Goal: Task Accomplishment & Management: Use online tool/utility

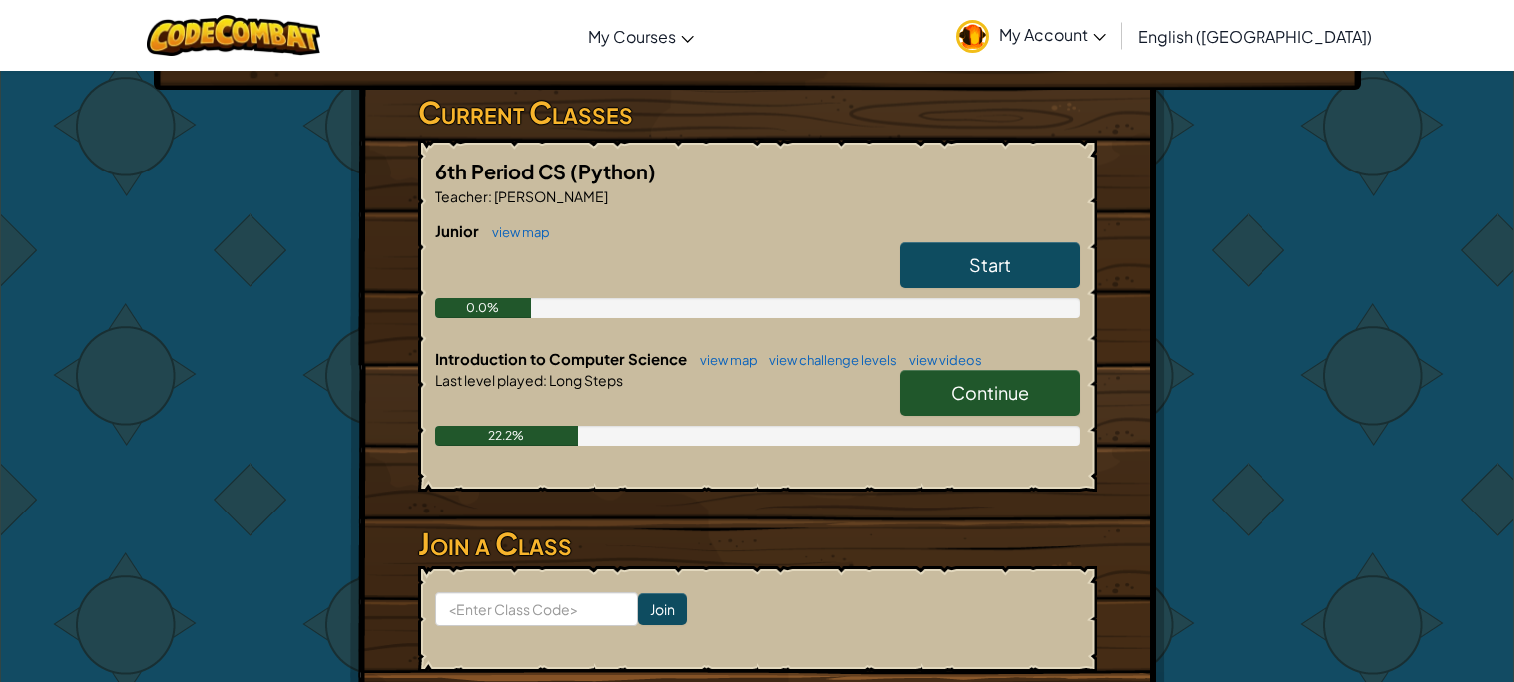
scroll to position [318, 0]
click at [964, 266] on link "Start" at bounding box center [990, 266] width 180 height 46
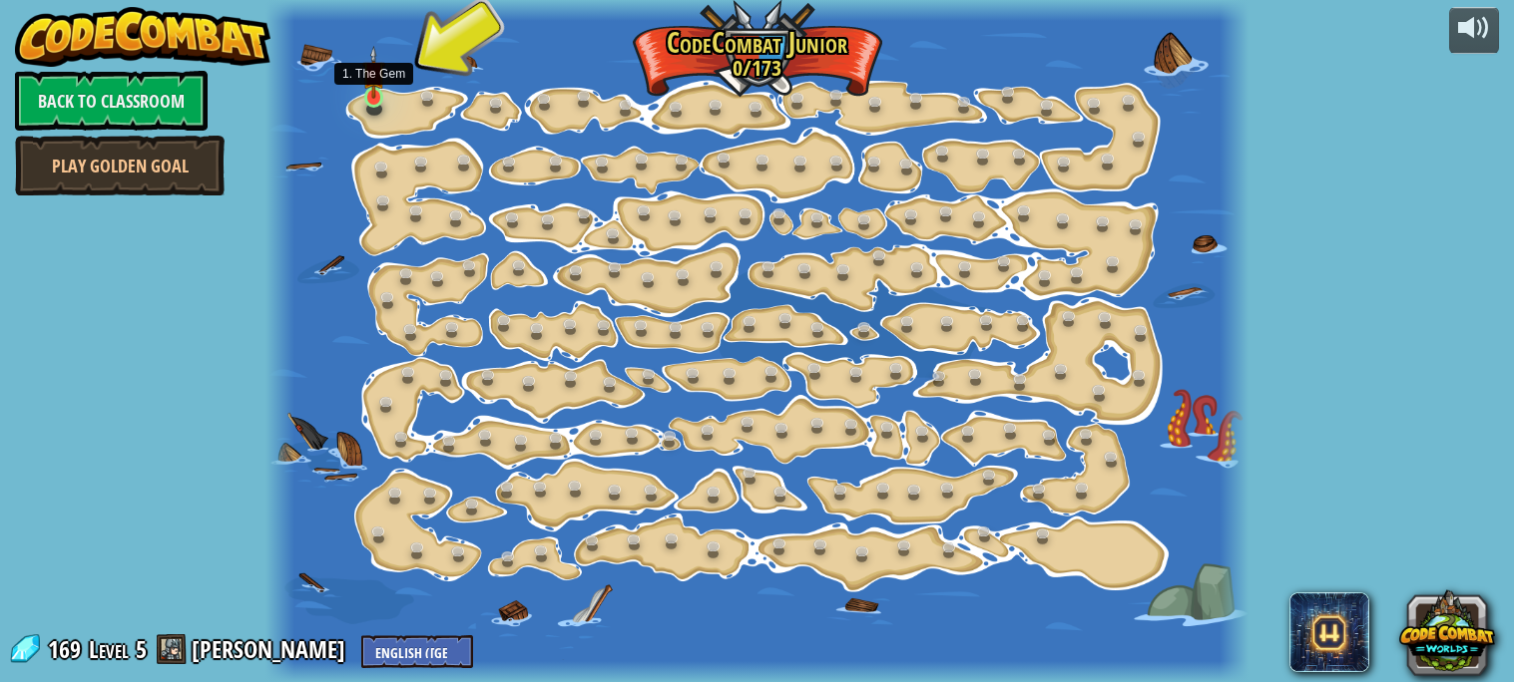
click at [371, 98] on img at bounding box center [373, 72] width 23 height 53
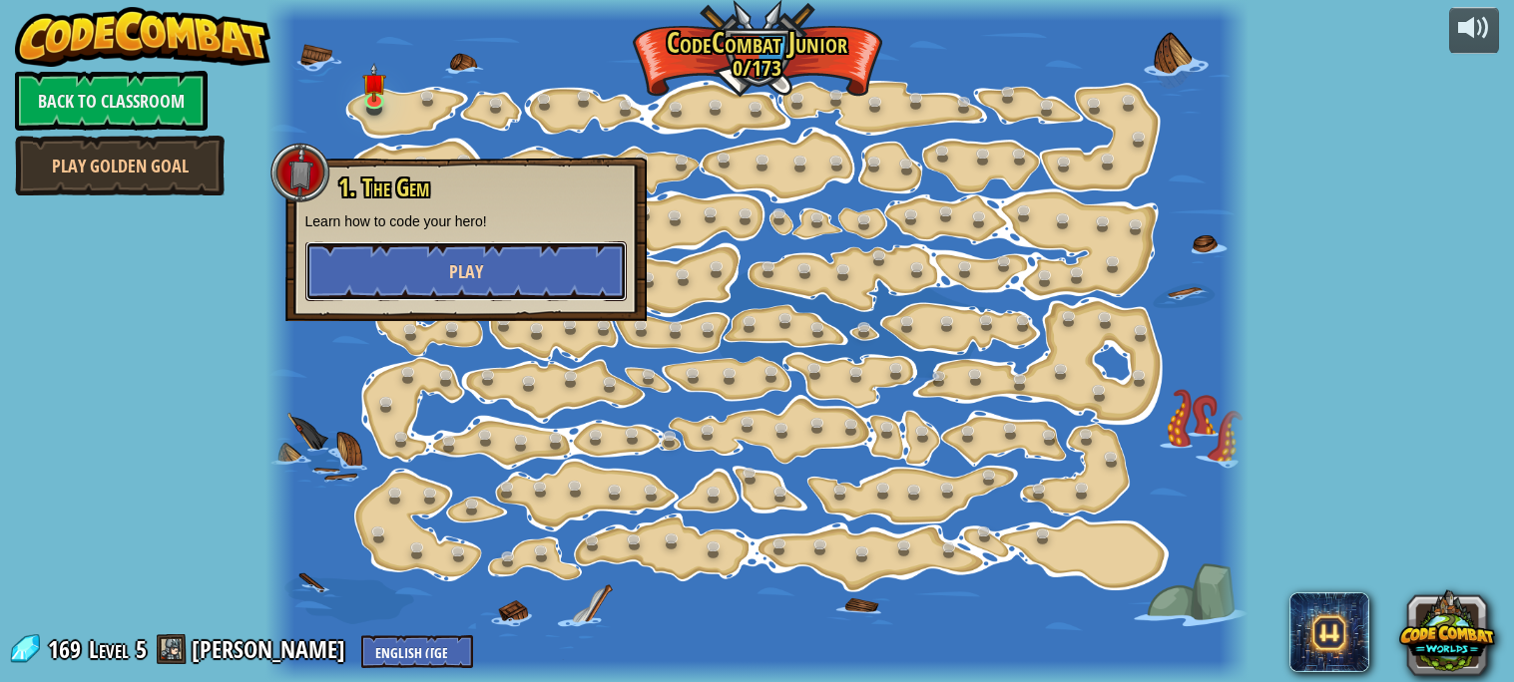
click at [422, 251] on button "Play" at bounding box center [465, 271] width 321 height 60
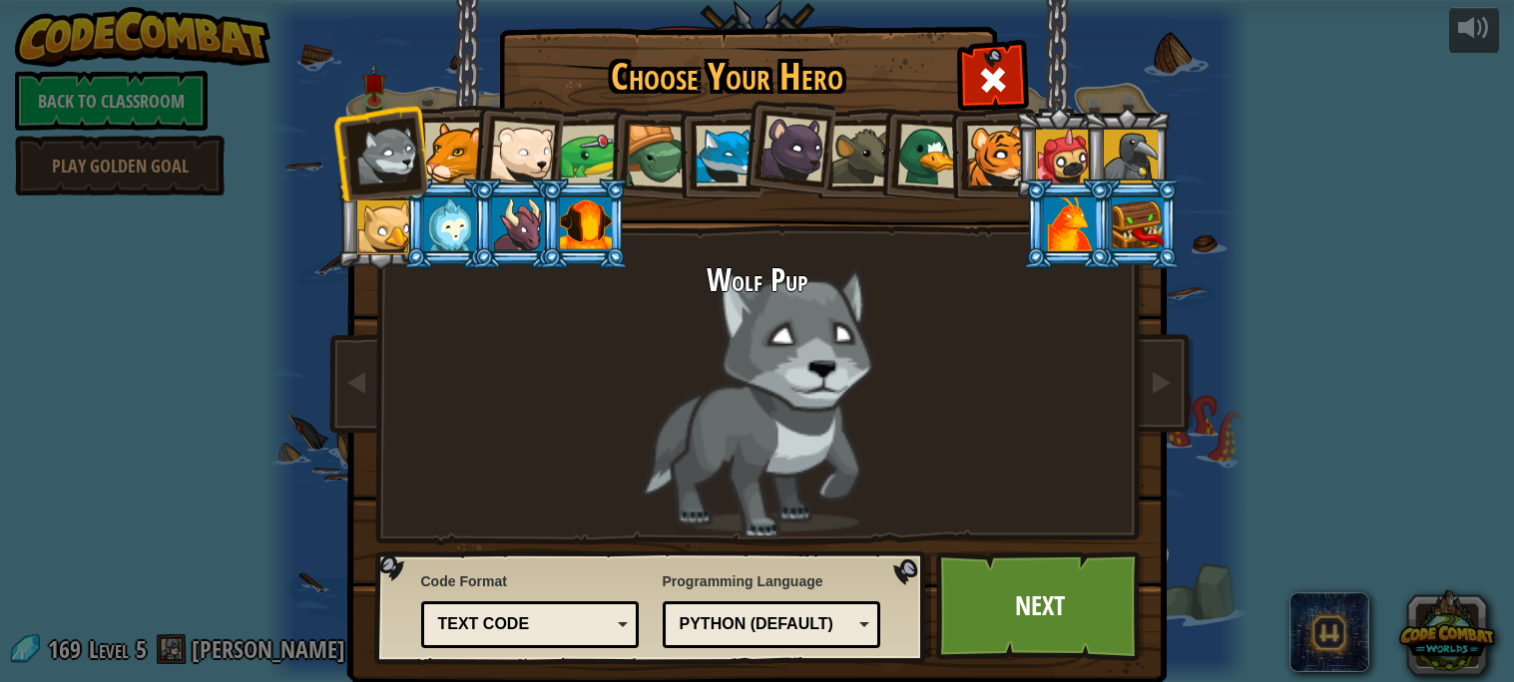
click at [1072, 212] on div at bounding box center [1070, 225] width 52 height 54
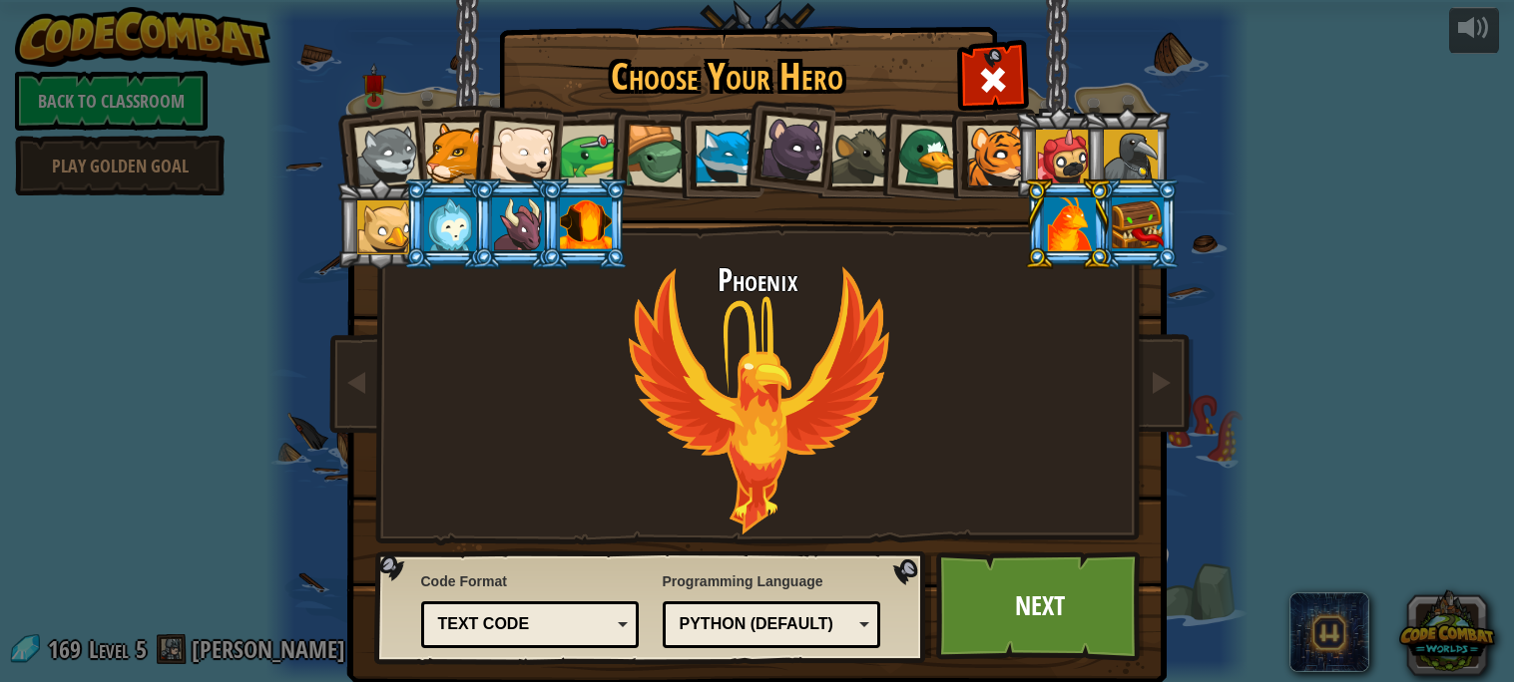
click at [564, 214] on div at bounding box center [586, 225] width 52 height 54
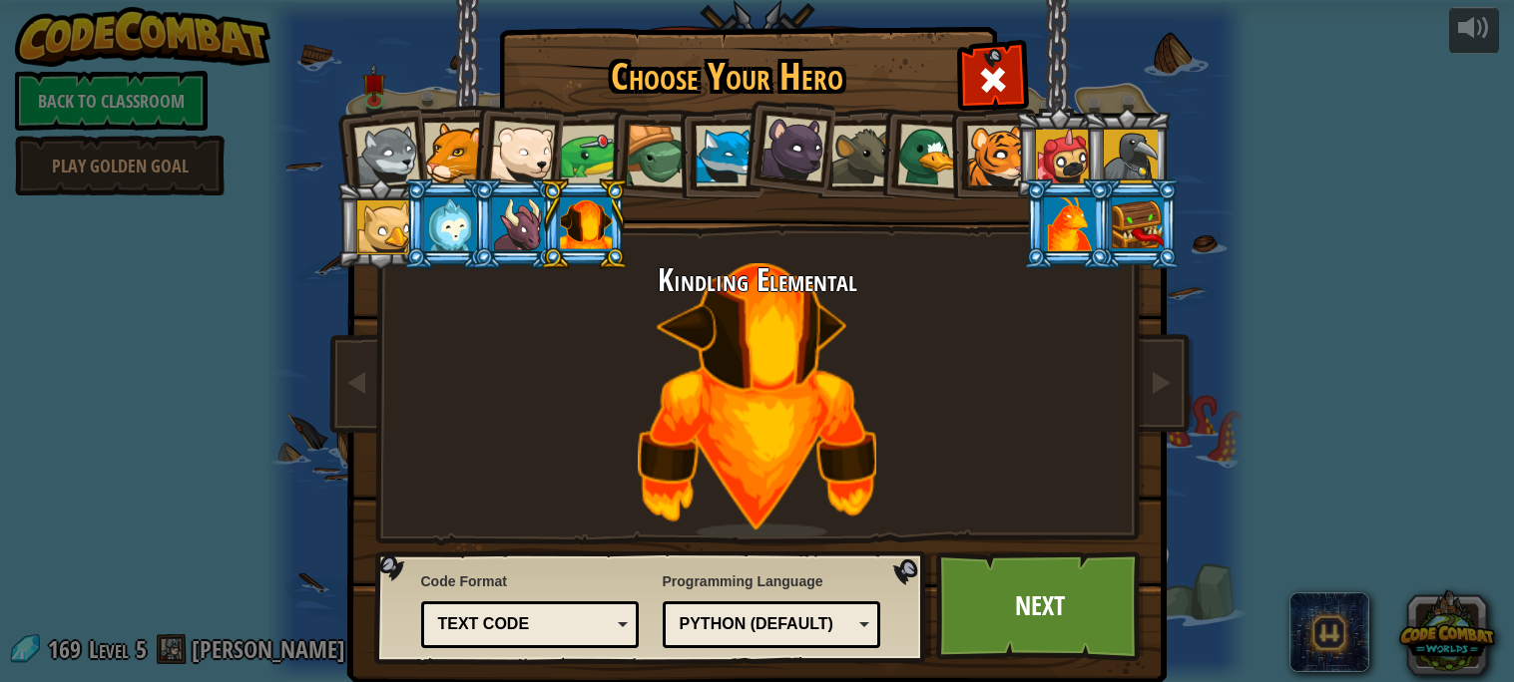
click at [720, 618] on div "Python (Default)" at bounding box center [765, 625] width 173 height 23
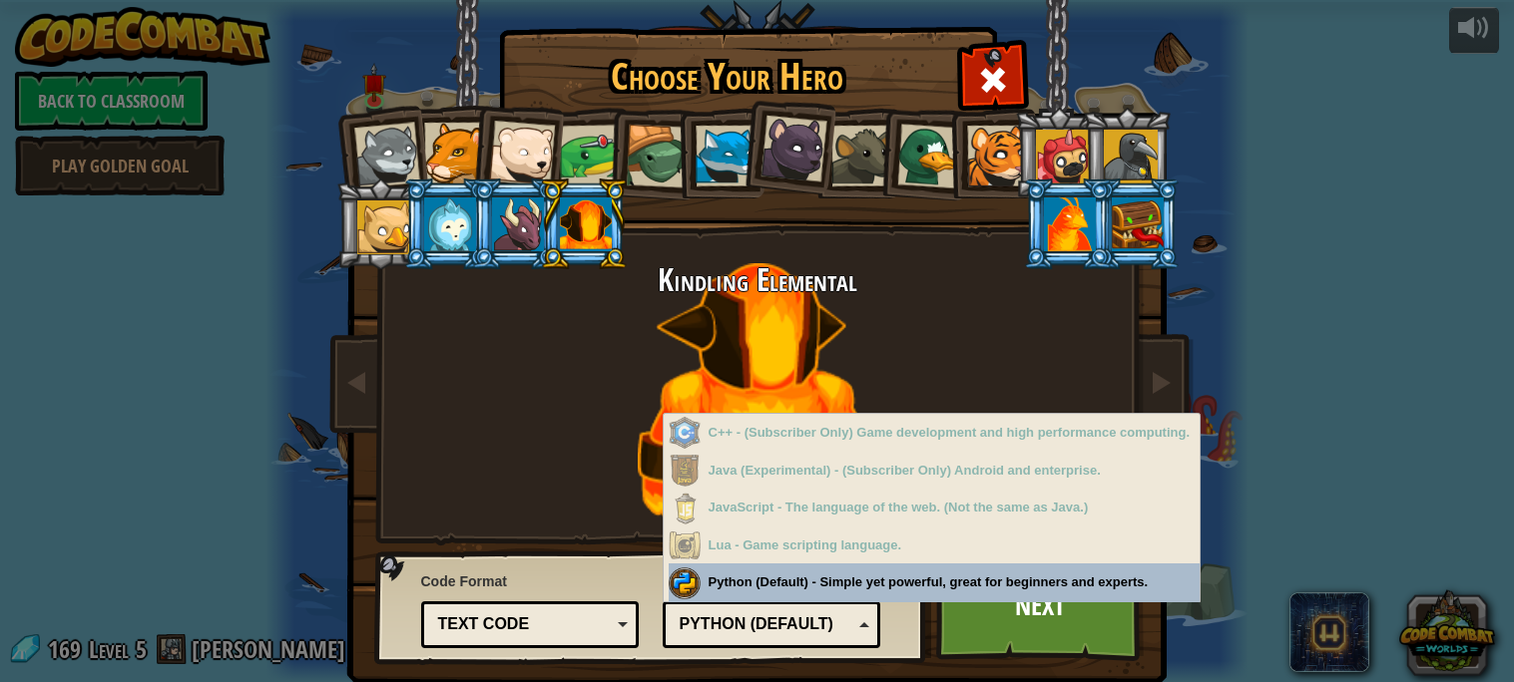
click at [753, 626] on div "Python (Default)" at bounding box center [765, 625] width 173 height 23
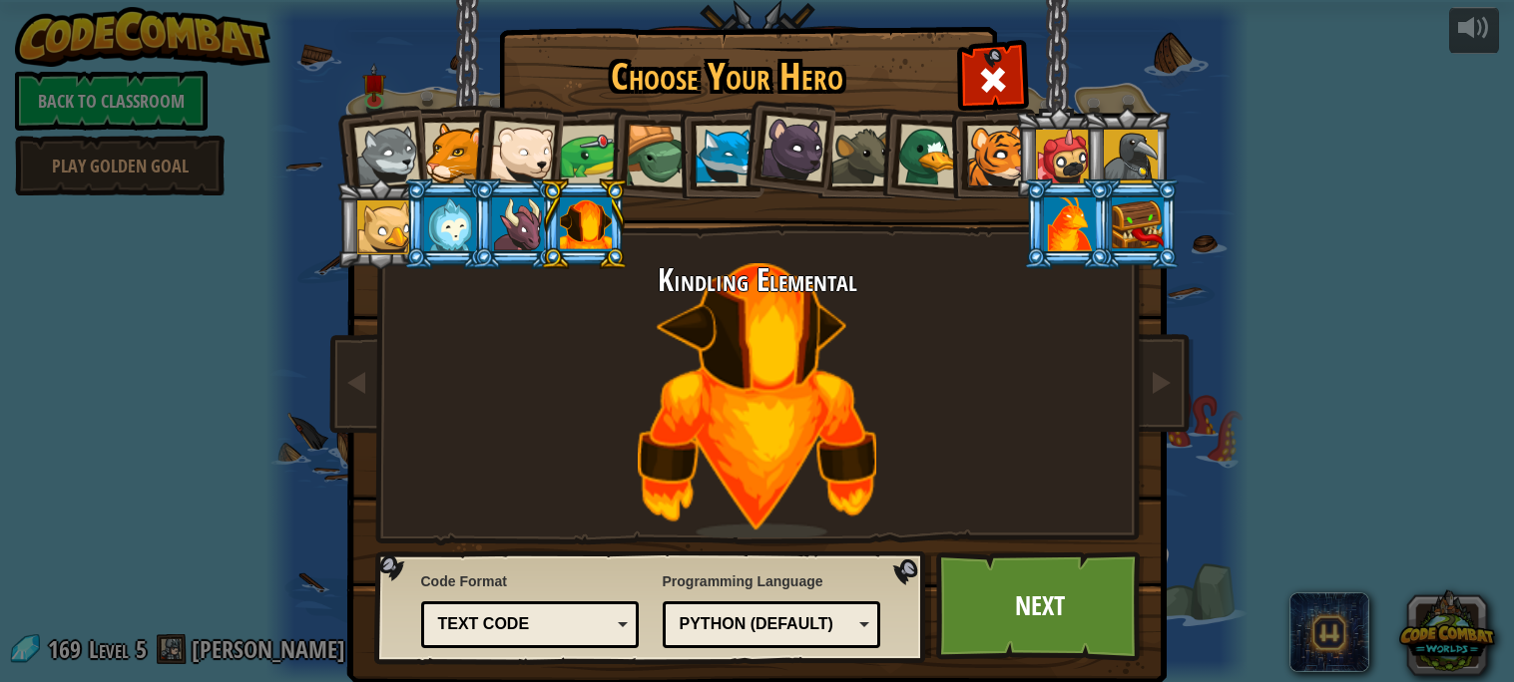
click at [566, 610] on div "Text code" at bounding box center [530, 625] width 193 height 31
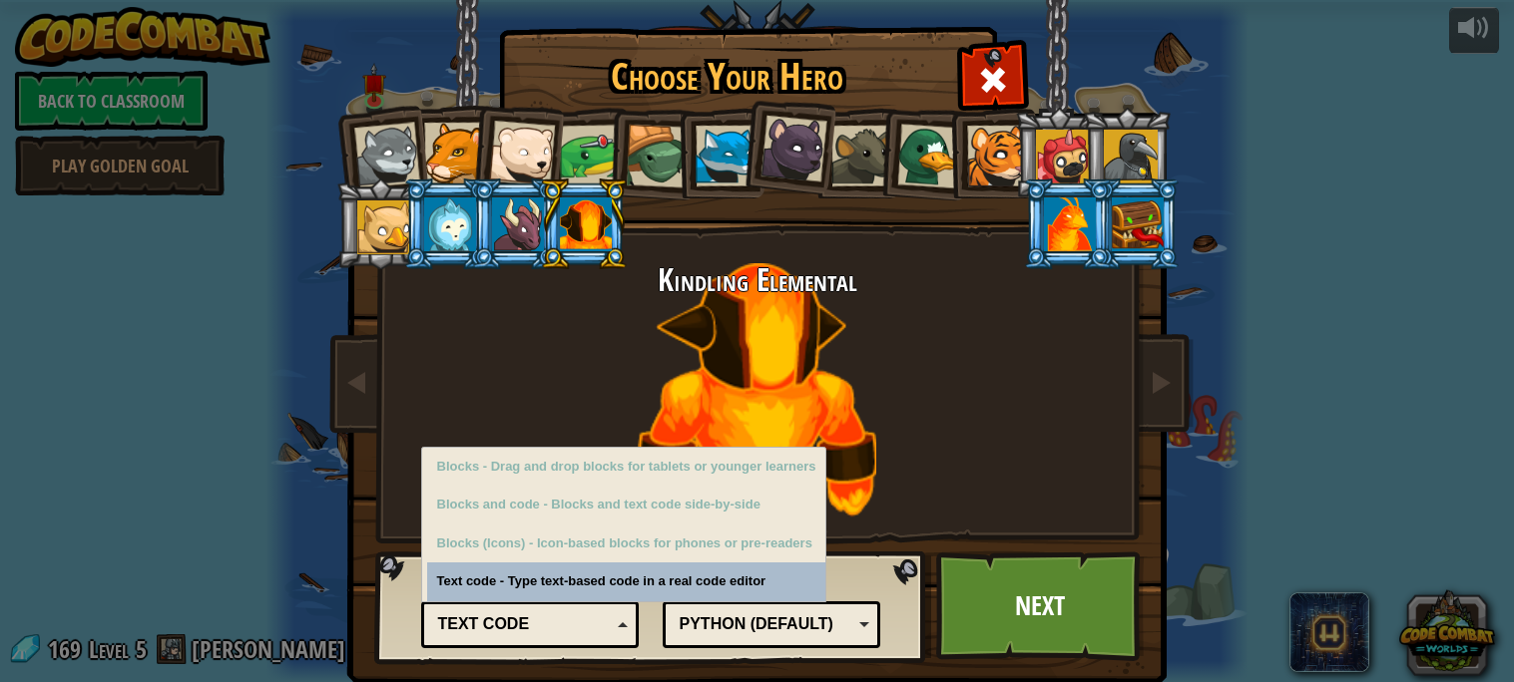
click at [566, 610] on div "Text code" at bounding box center [530, 625] width 193 height 31
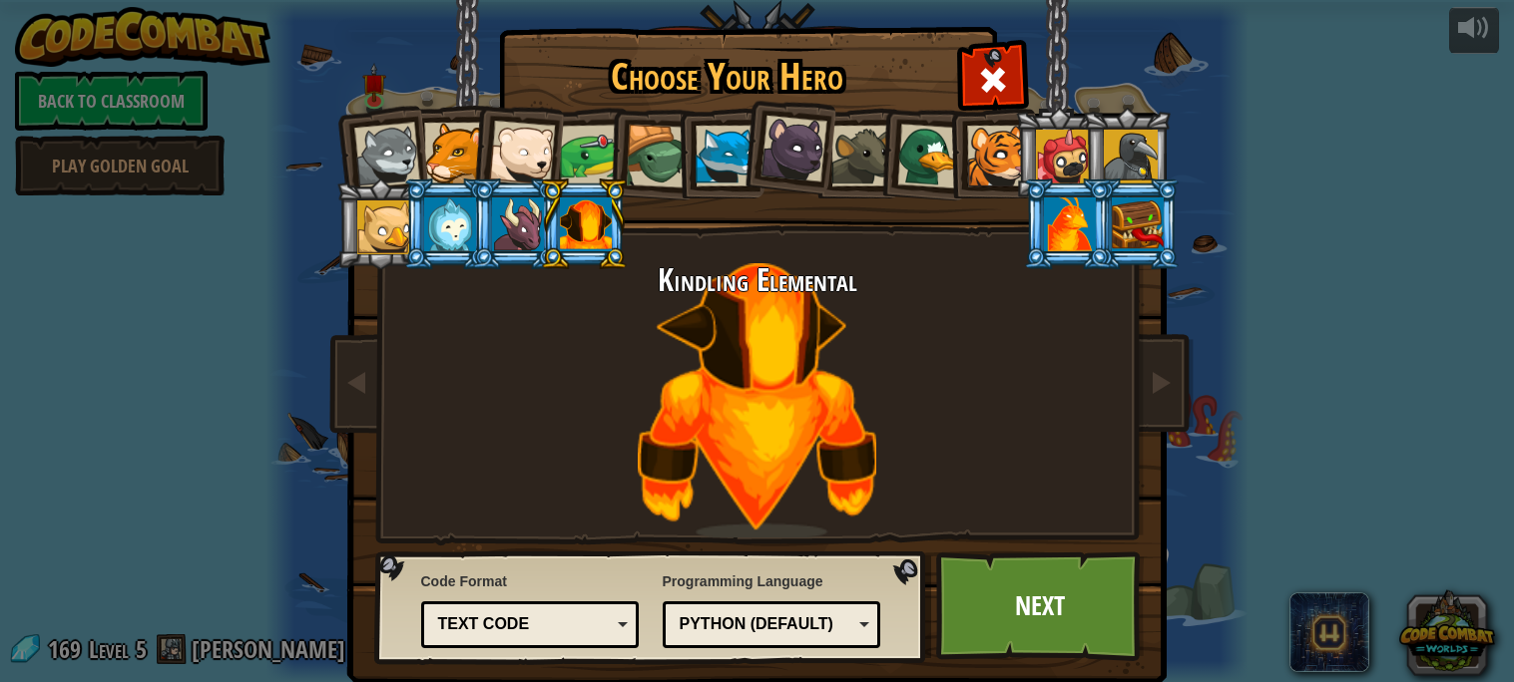
click at [603, 600] on div "Code Format Text code Blocks and code Blocks Blocks (Icons) Text code Blocks - …" at bounding box center [530, 610] width 219 height 87
click at [606, 614] on div "Text code" at bounding box center [524, 625] width 173 height 23
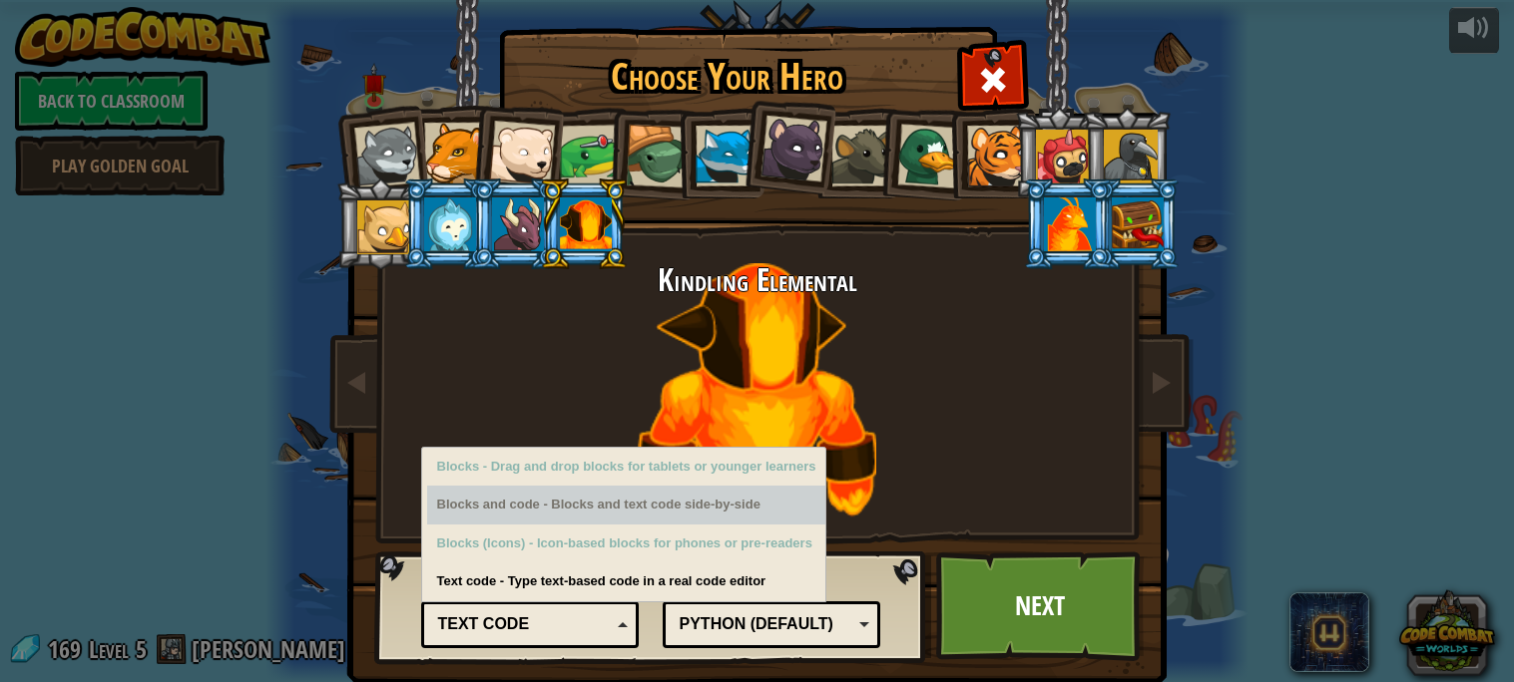
click at [666, 513] on div "Blocks and code - Blocks and text code side-by-side" at bounding box center [626, 505] width 399 height 39
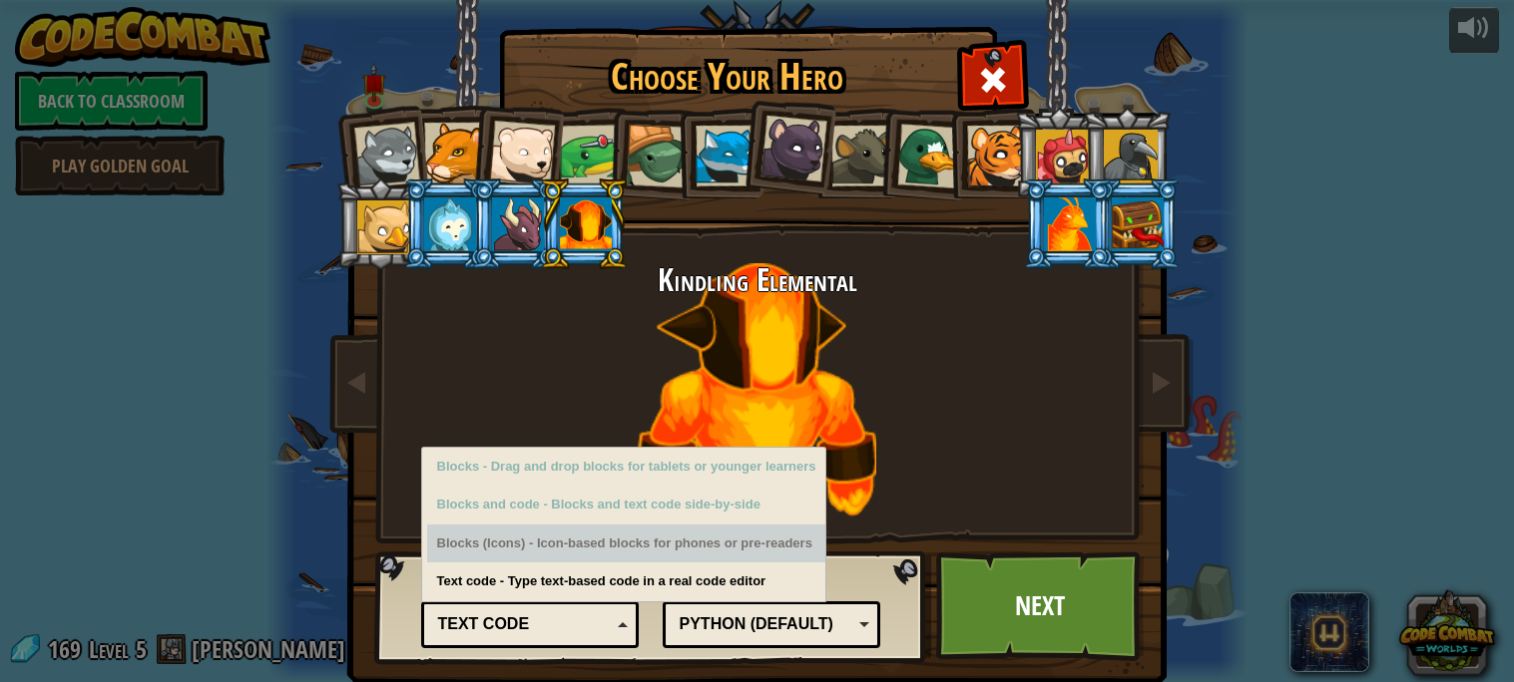
click at [676, 535] on div "Blocks (Icons) - Icon-based blocks for phones or pre-readers" at bounding box center [626, 544] width 399 height 39
click at [658, 544] on div "Blocks (Icons) - Icon-based blocks for phones or pre-readers" at bounding box center [626, 544] width 399 height 39
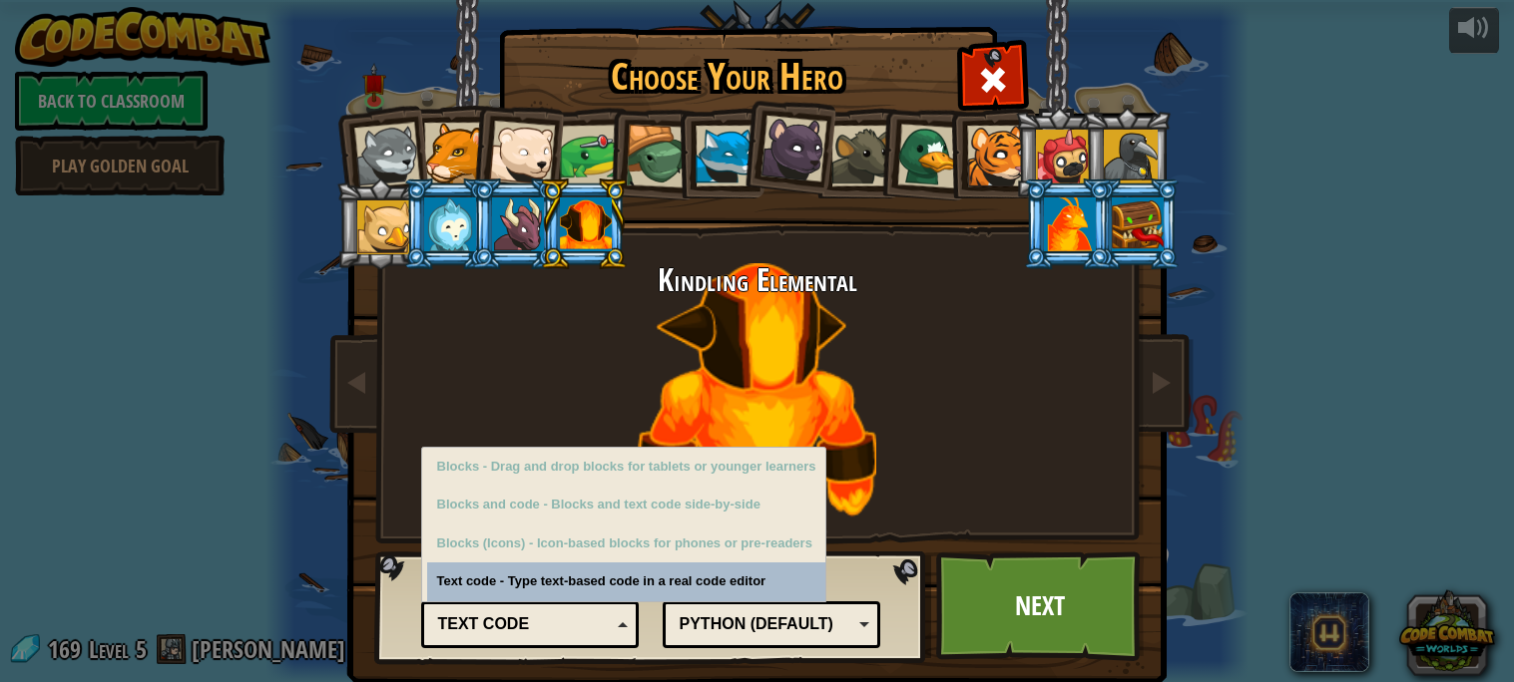
click at [510, 574] on div "Text code - Type text-based code in a real code editor" at bounding box center [626, 582] width 399 height 39
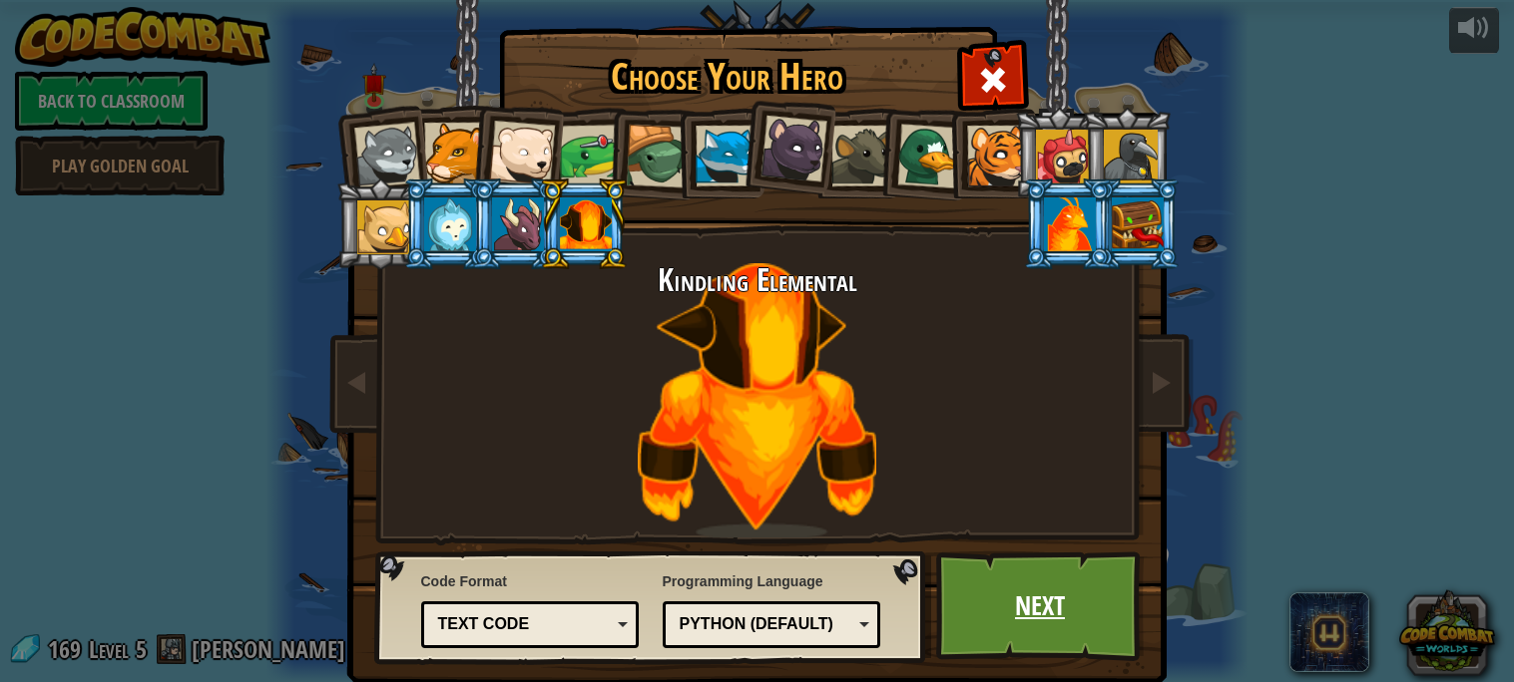
click at [1043, 603] on link "Next" at bounding box center [1040, 607] width 209 height 110
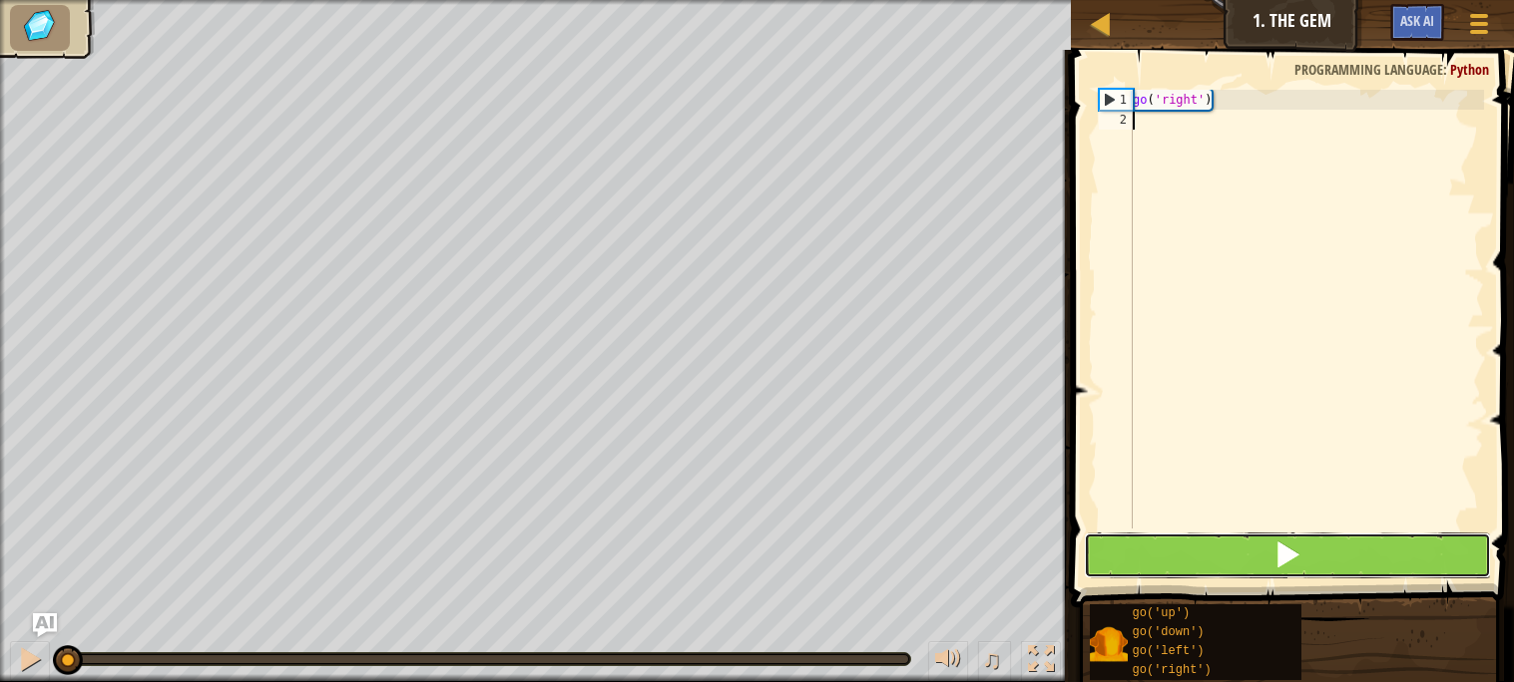
click at [1197, 548] on button at bounding box center [1287, 556] width 406 height 46
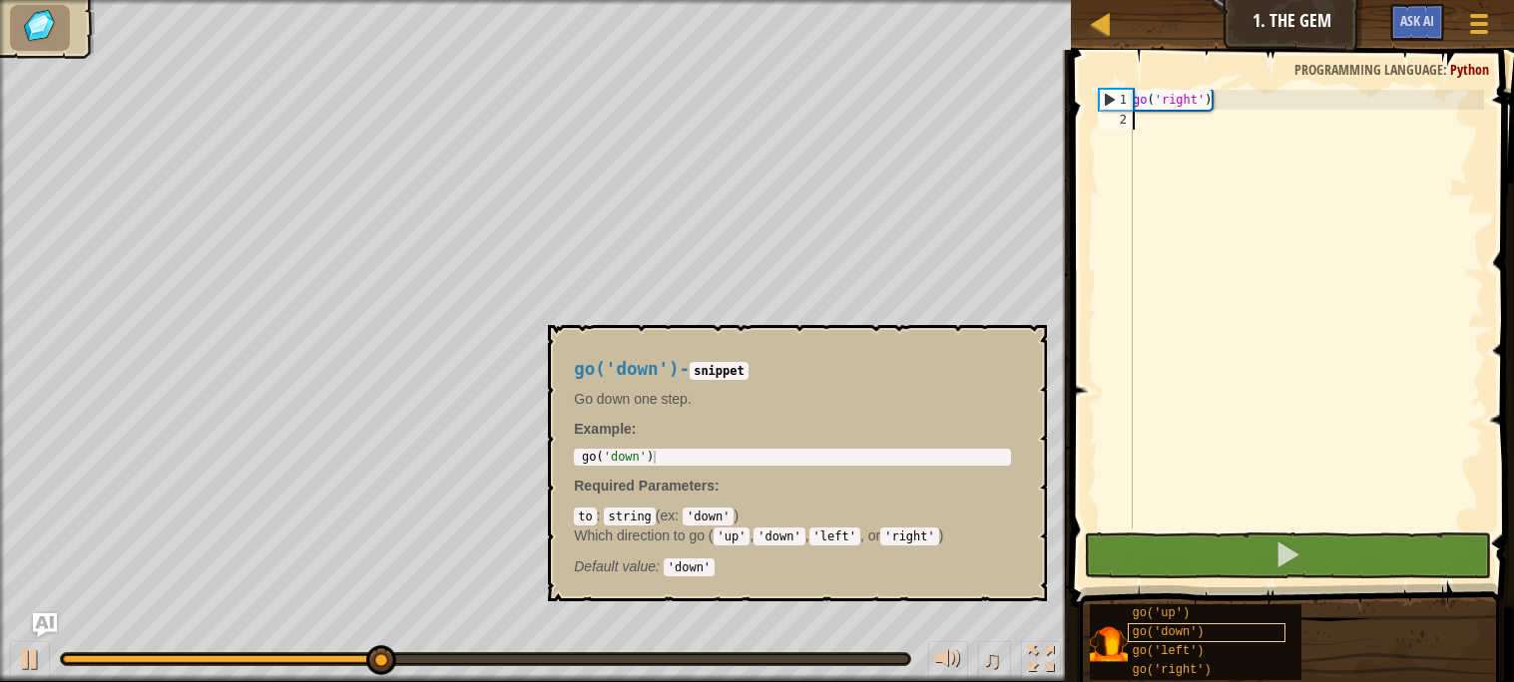
click at [1169, 630] on span "go('down')" at bounding box center [1168, 633] width 72 height 14
click at [1162, 126] on div "go ( 'right' )" at bounding box center [1305, 329] width 355 height 479
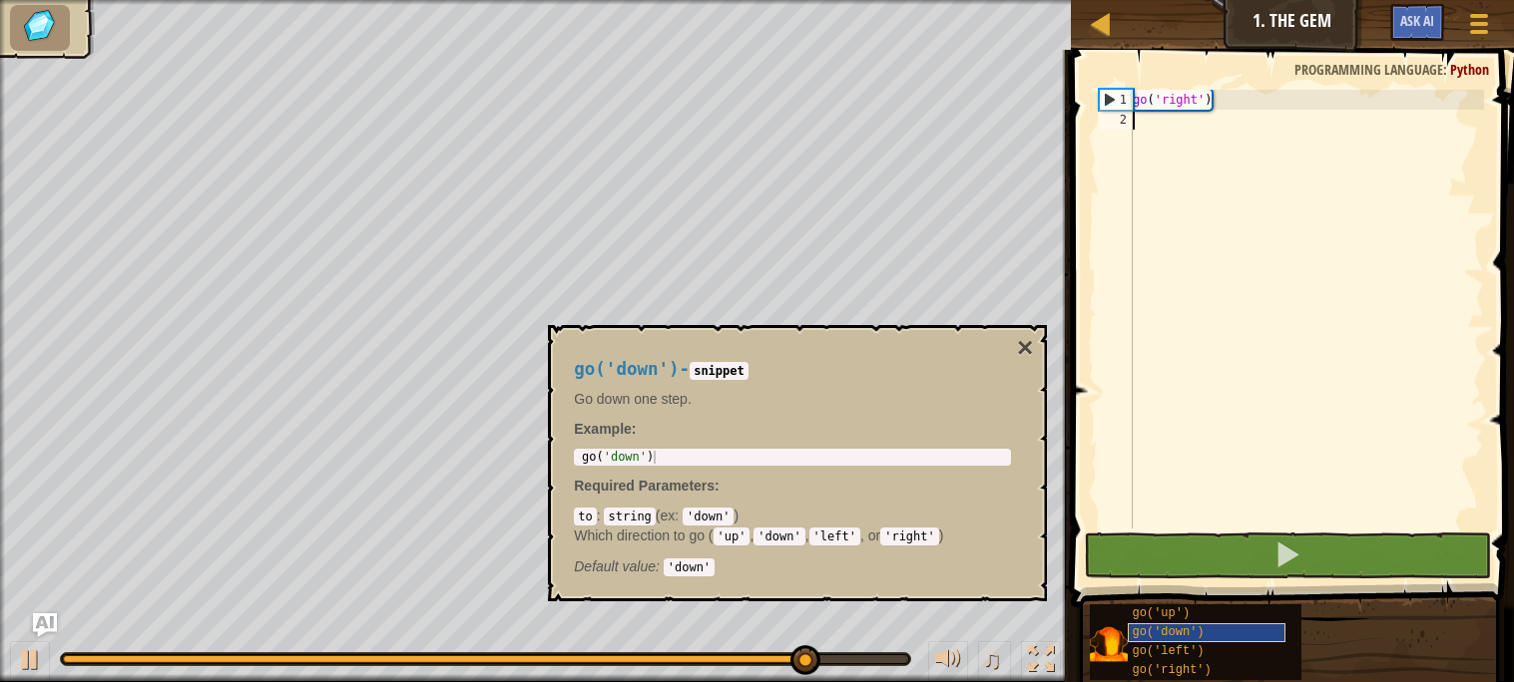
click at [1199, 635] on span "go('down')" at bounding box center [1168, 633] width 72 height 14
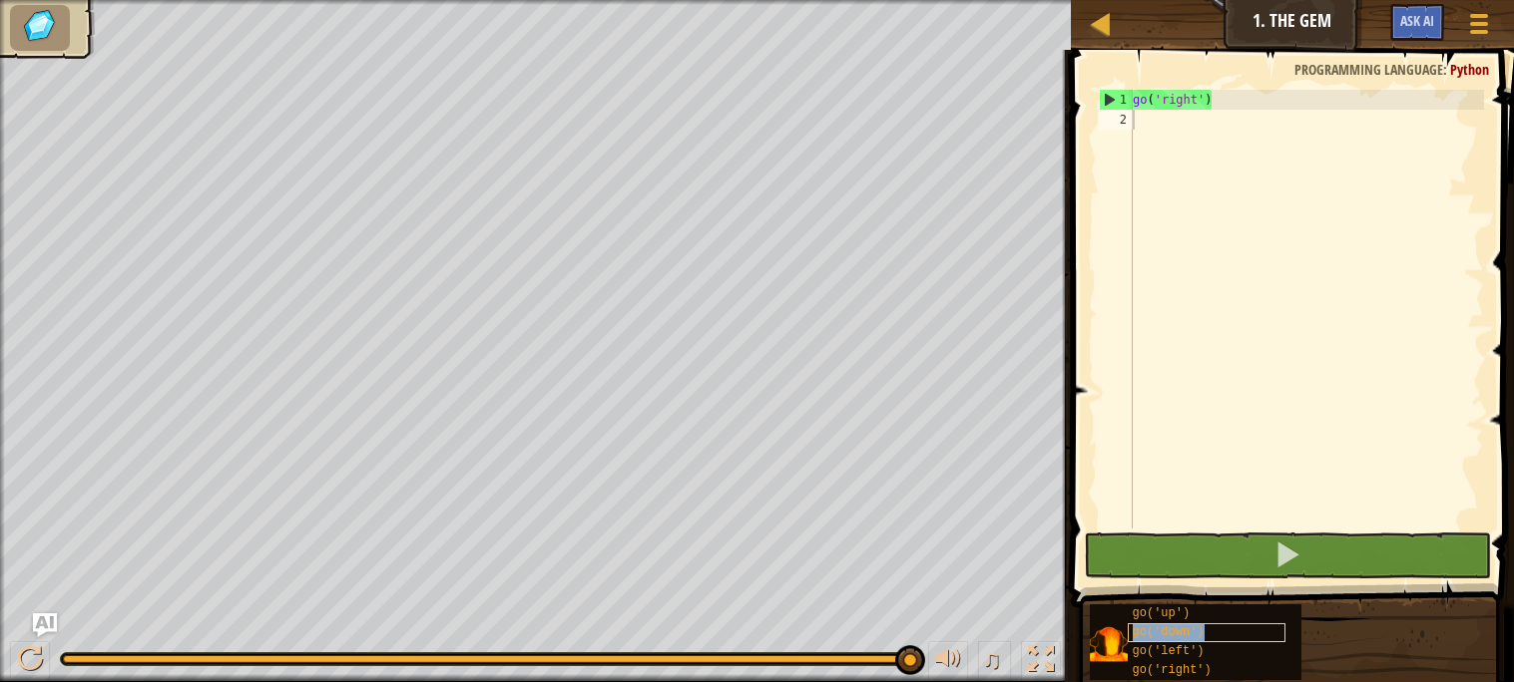
copy span "go('down')"
click at [1199, 190] on div "go ( 'right' )" at bounding box center [1305, 329] width 355 height 479
paste textarea "go('down')"
type textarea "go('down')"
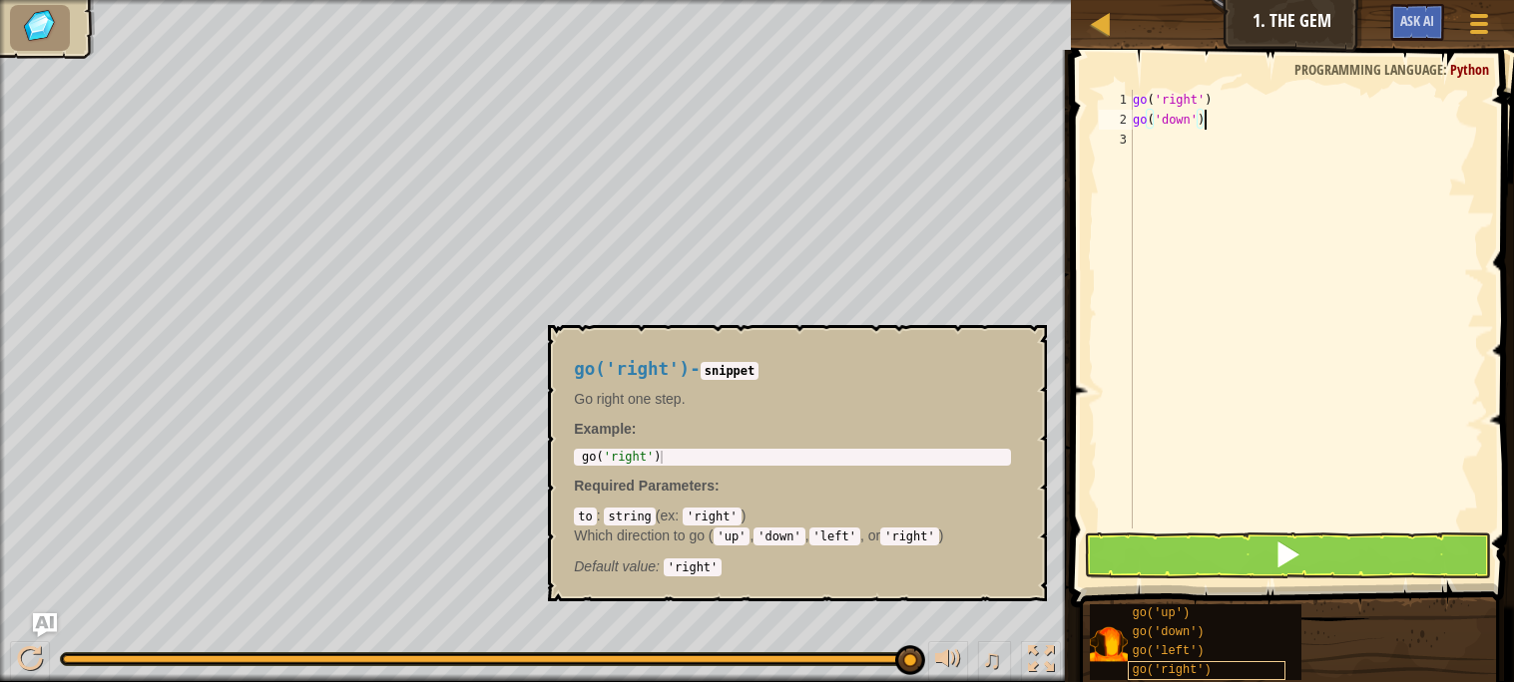
click at [1191, 673] on span "go('right')" at bounding box center [1171, 671] width 79 height 14
click at [1181, 157] on div "go ( 'right' ) go ( 'down' )" at bounding box center [1305, 329] width 355 height 479
paste textarea "go('down')"
type textarea "g"
click at [1231, 670] on div "go('right')" at bounding box center [1206, 671] width 159 height 19
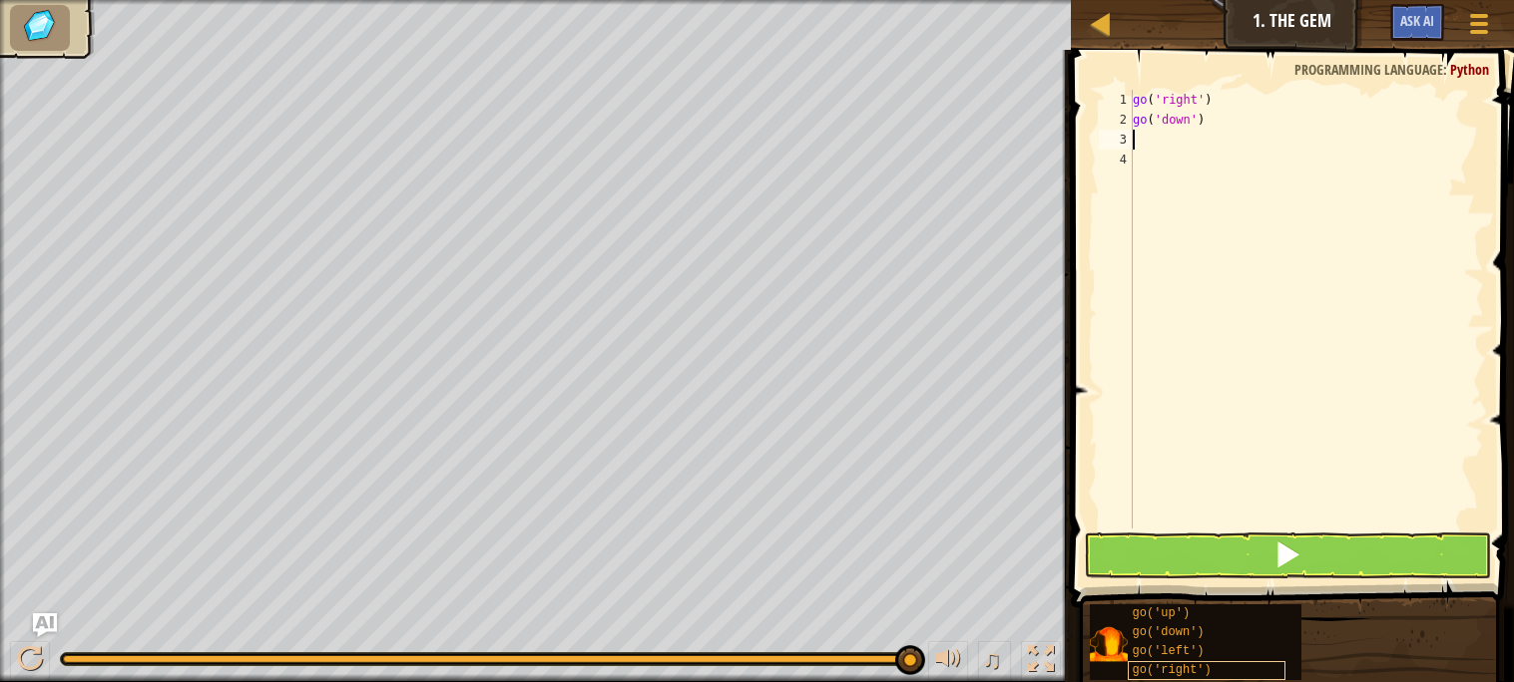
click at [1231, 670] on div "go('right')" at bounding box center [1206, 671] width 159 height 19
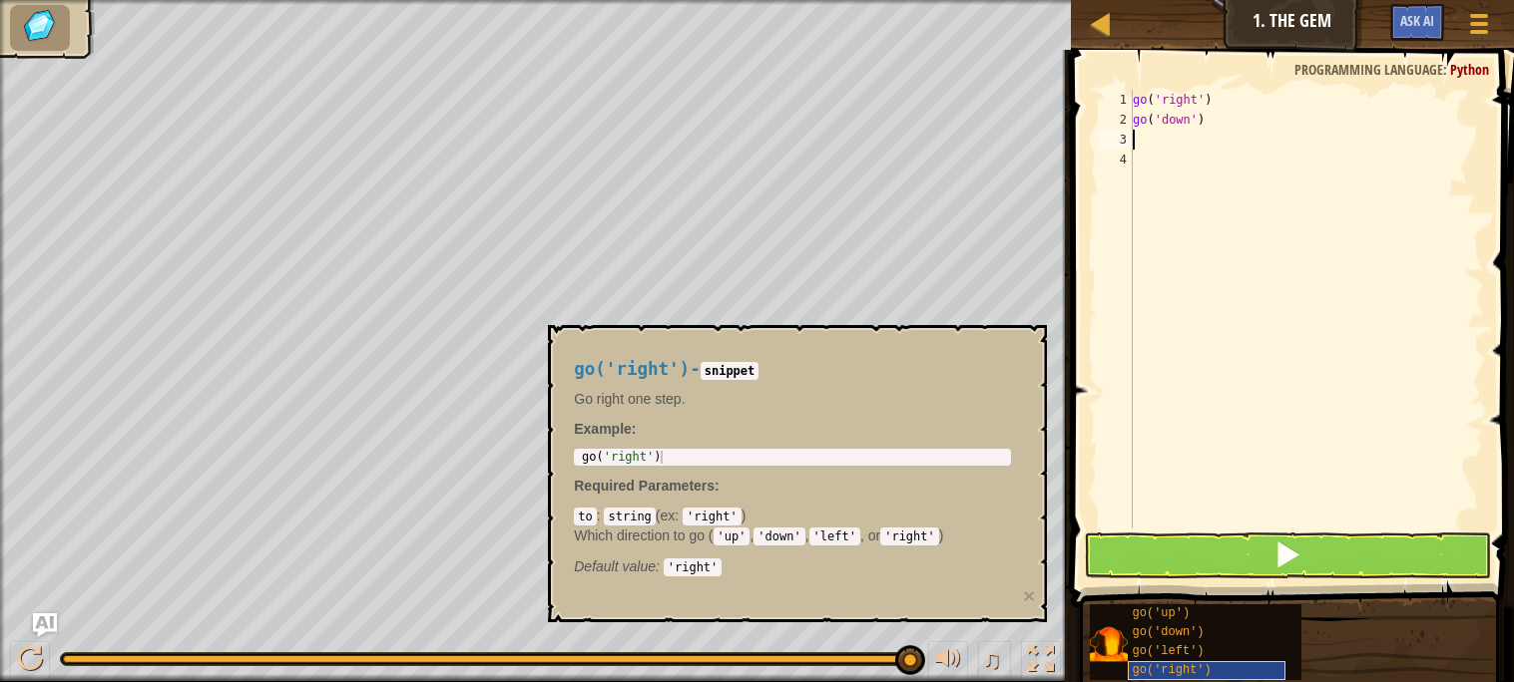
click at [1205, 666] on span "go('right')" at bounding box center [1171, 671] width 79 height 14
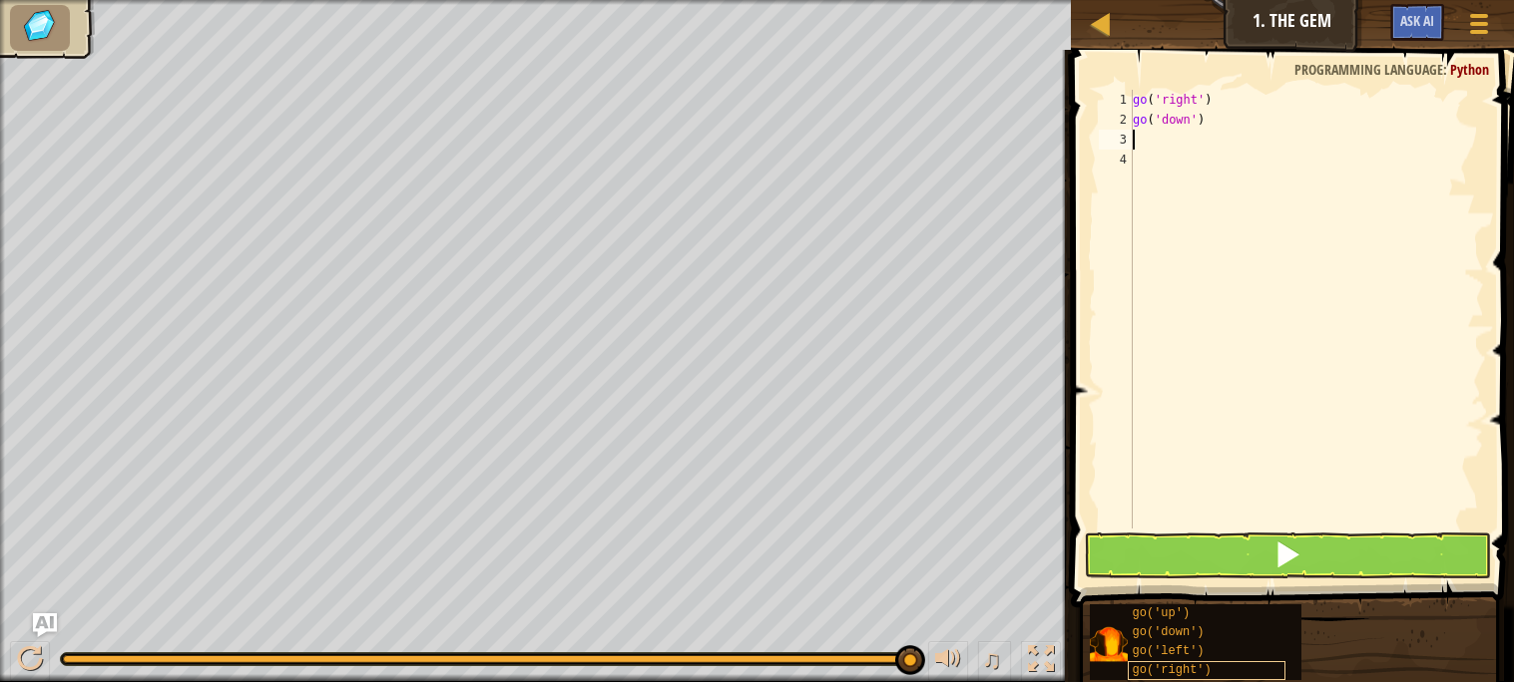
click at [1205, 666] on span "go('right')" at bounding box center [1171, 671] width 79 height 14
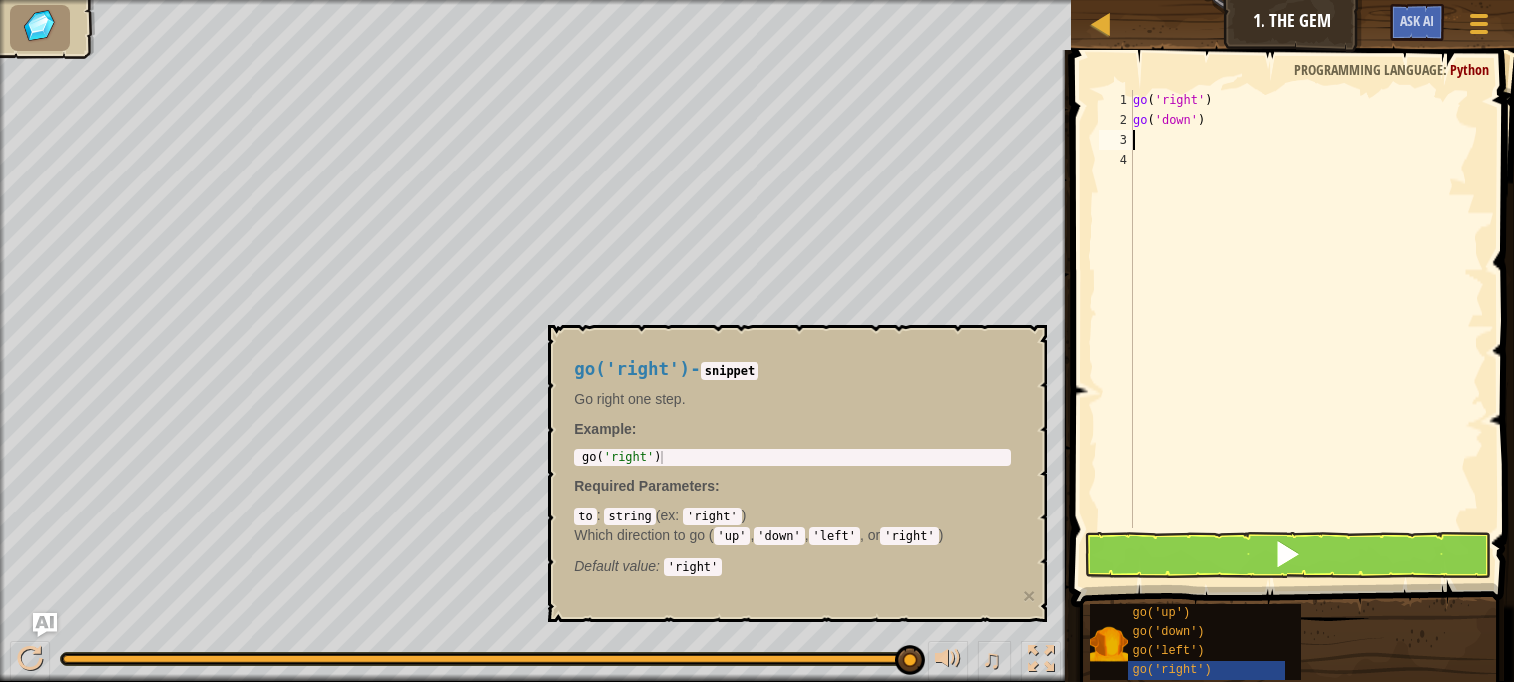
click at [1312, 652] on div "go('up') go('down') go('left') go('right')" at bounding box center [1294, 643] width 411 height 78
click at [1229, 669] on div "go('right')" at bounding box center [1206, 671] width 159 height 19
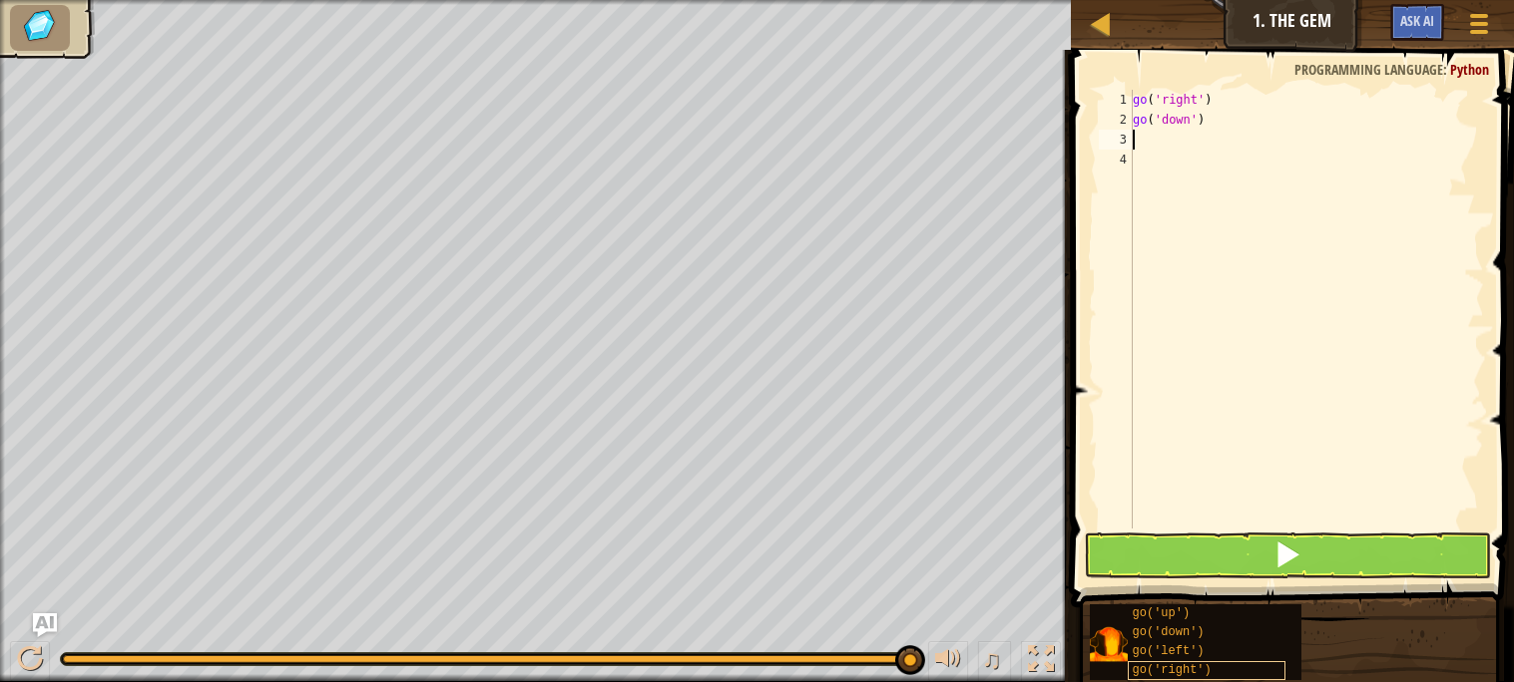
click at [1229, 669] on div "go('right')" at bounding box center [1206, 671] width 159 height 19
copy span "go('right')"
click at [1215, 180] on div "go ( 'right' ) go ( 'down' )" at bounding box center [1305, 329] width 355 height 479
click at [1209, 159] on div "go ( 'right' ) go ( 'down' )" at bounding box center [1305, 329] width 355 height 479
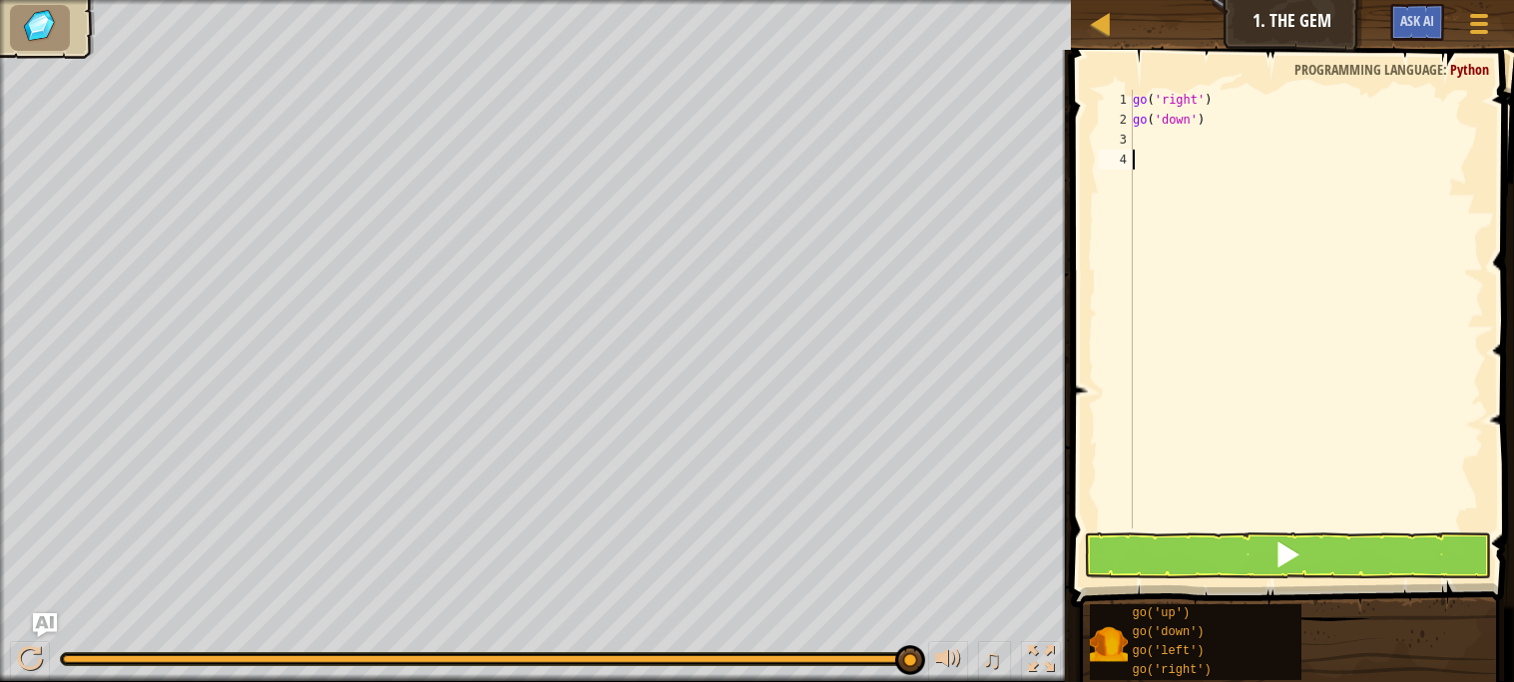
click at [1204, 151] on div "go ( 'right' ) go ( 'down' )" at bounding box center [1305, 329] width 355 height 479
click at [1203, 150] on div "go ( 'right' ) go ( 'down' )" at bounding box center [1305, 329] width 355 height 479
click at [1203, 133] on div "go ( 'right' ) go ( 'down' )" at bounding box center [1305, 329] width 355 height 479
paste textarea "go('right')"
click at [1206, 138] on div "go ( 'right' ) go ( 'down' ) go ( 'right' )" at bounding box center [1305, 329] width 355 height 479
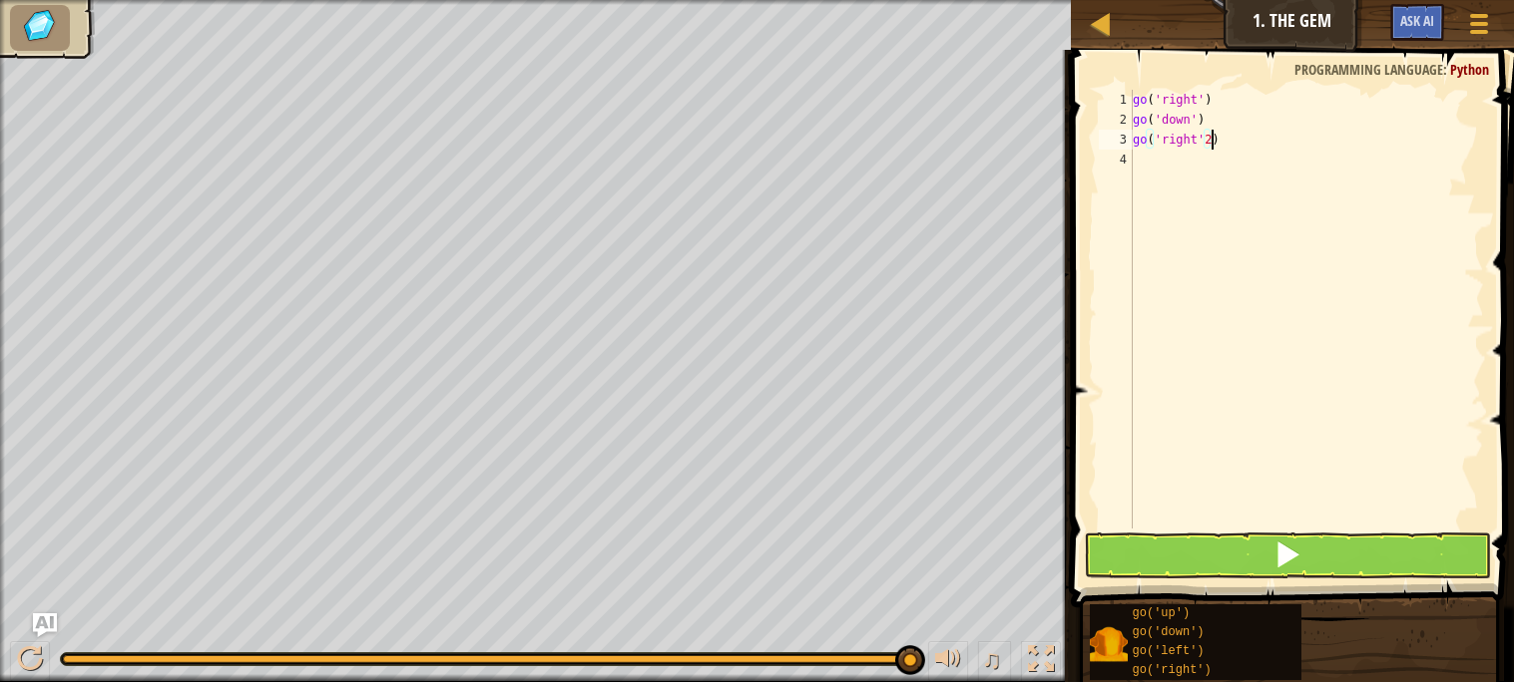
scroll to position [8, 5]
click at [1199, 542] on button at bounding box center [1287, 556] width 406 height 46
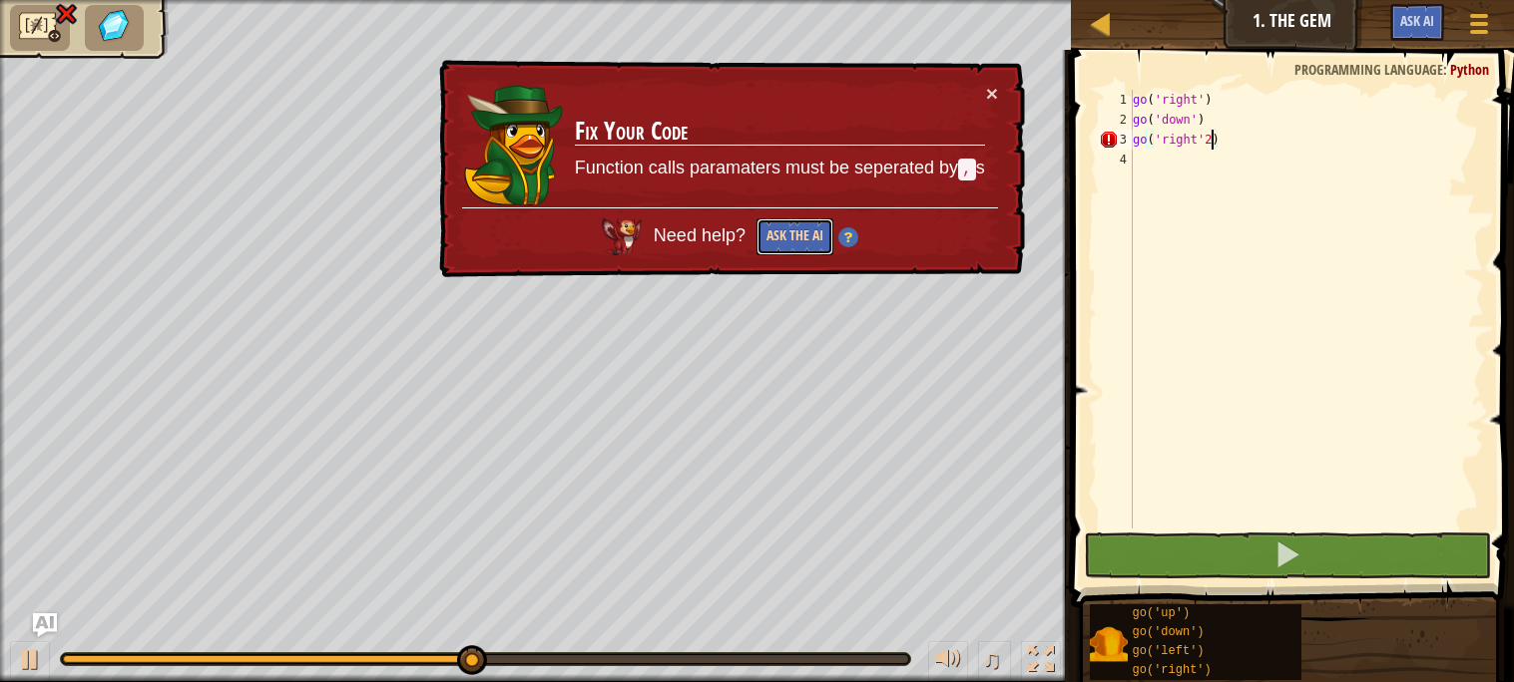
click at [812, 237] on button "Ask the AI" at bounding box center [794, 237] width 77 height 37
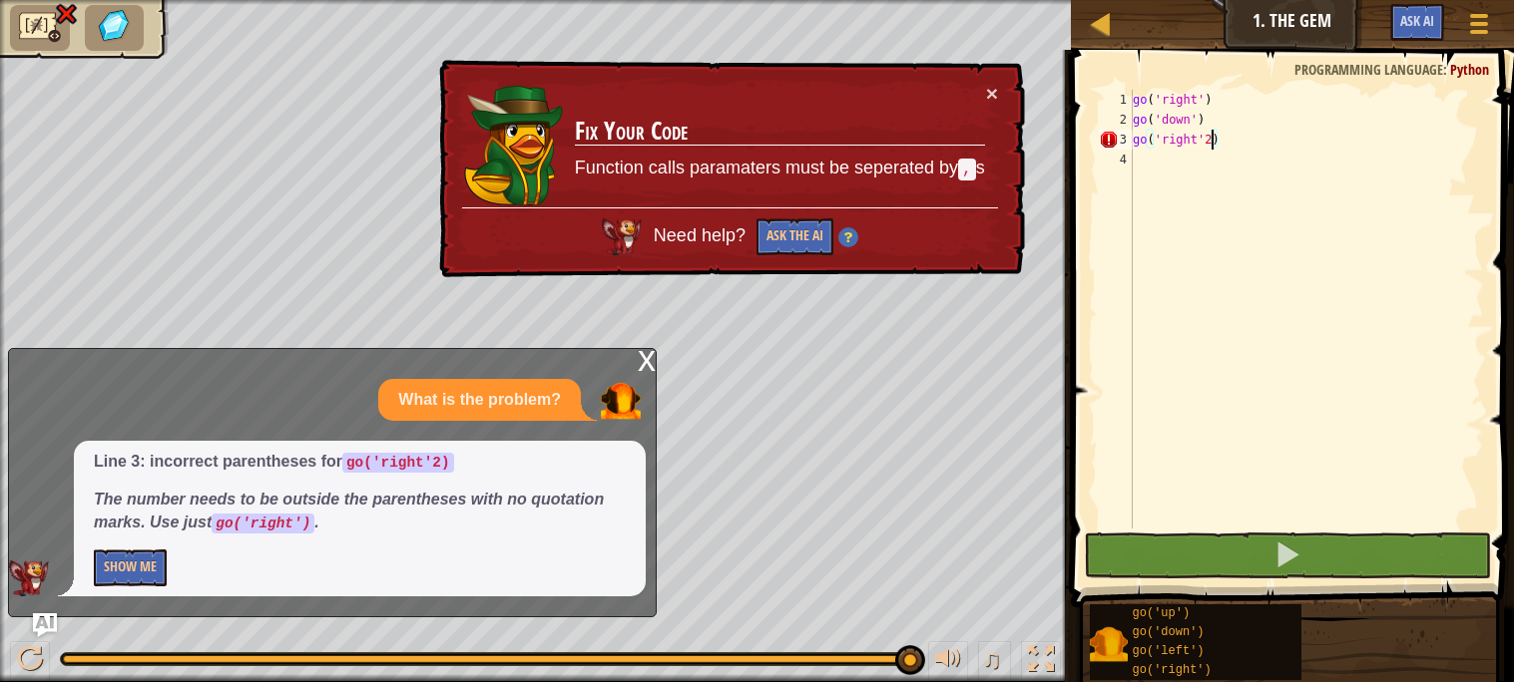
type textarea "go('right')"
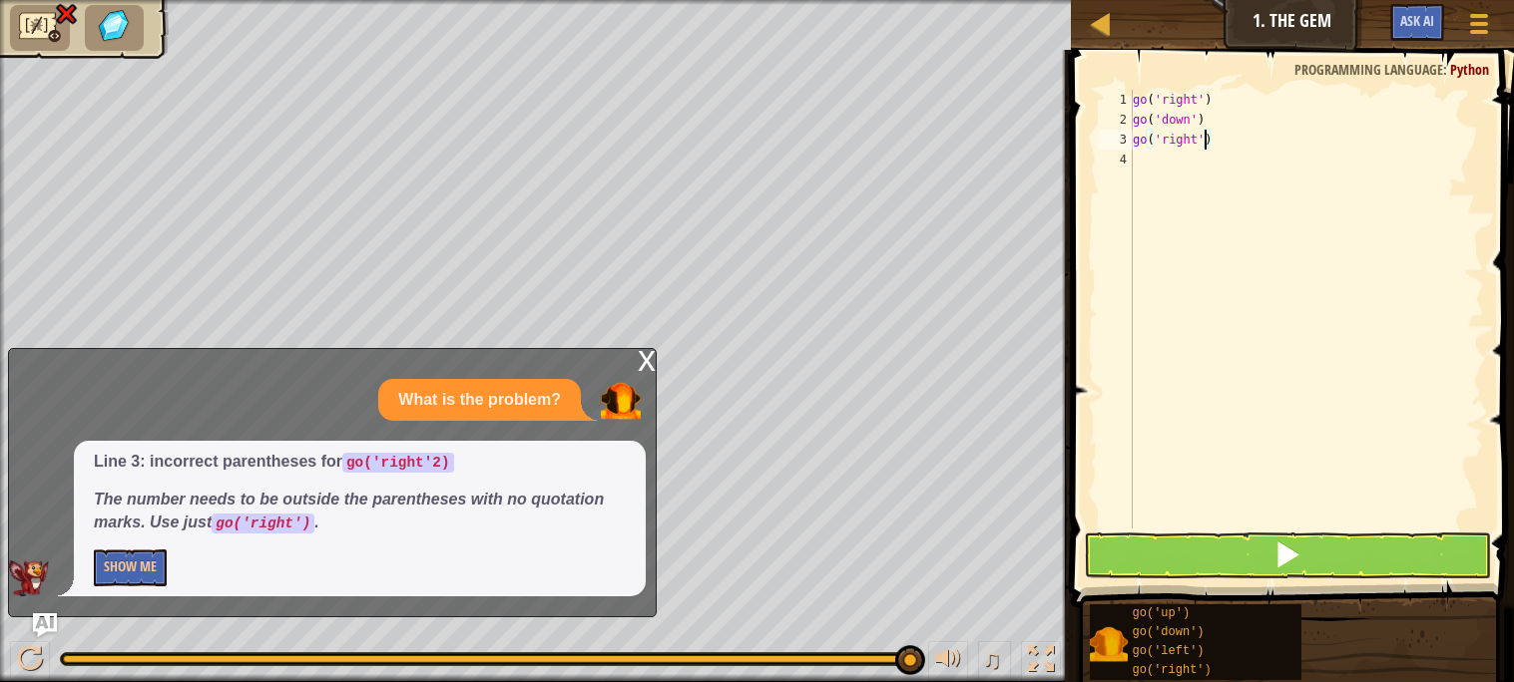
click at [1198, 133] on div "go ( 'right' ) go ( 'down' ) go ( 'right' )" at bounding box center [1305, 329] width 355 height 479
click at [1189, 553] on button at bounding box center [1287, 556] width 406 height 46
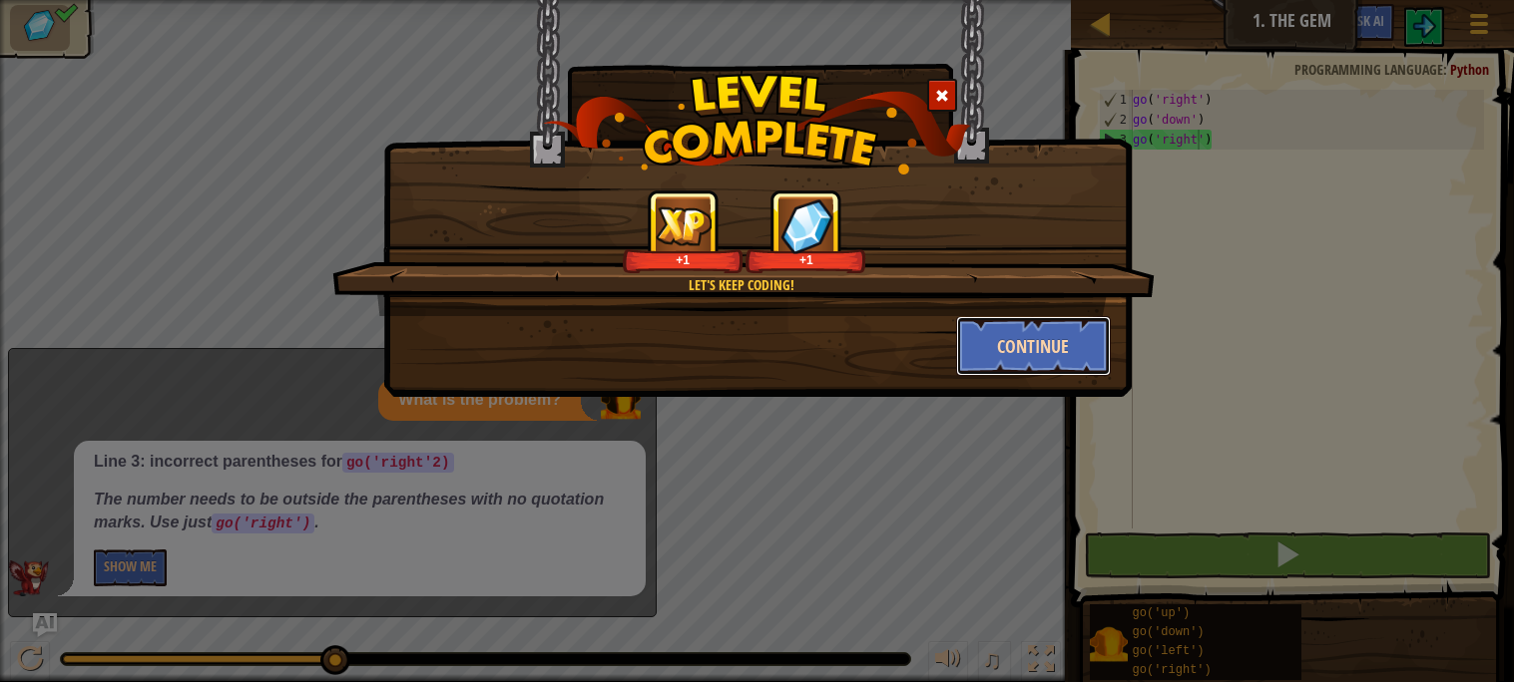
click at [1004, 324] on button "Continue" at bounding box center [1033, 346] width 155 height 60
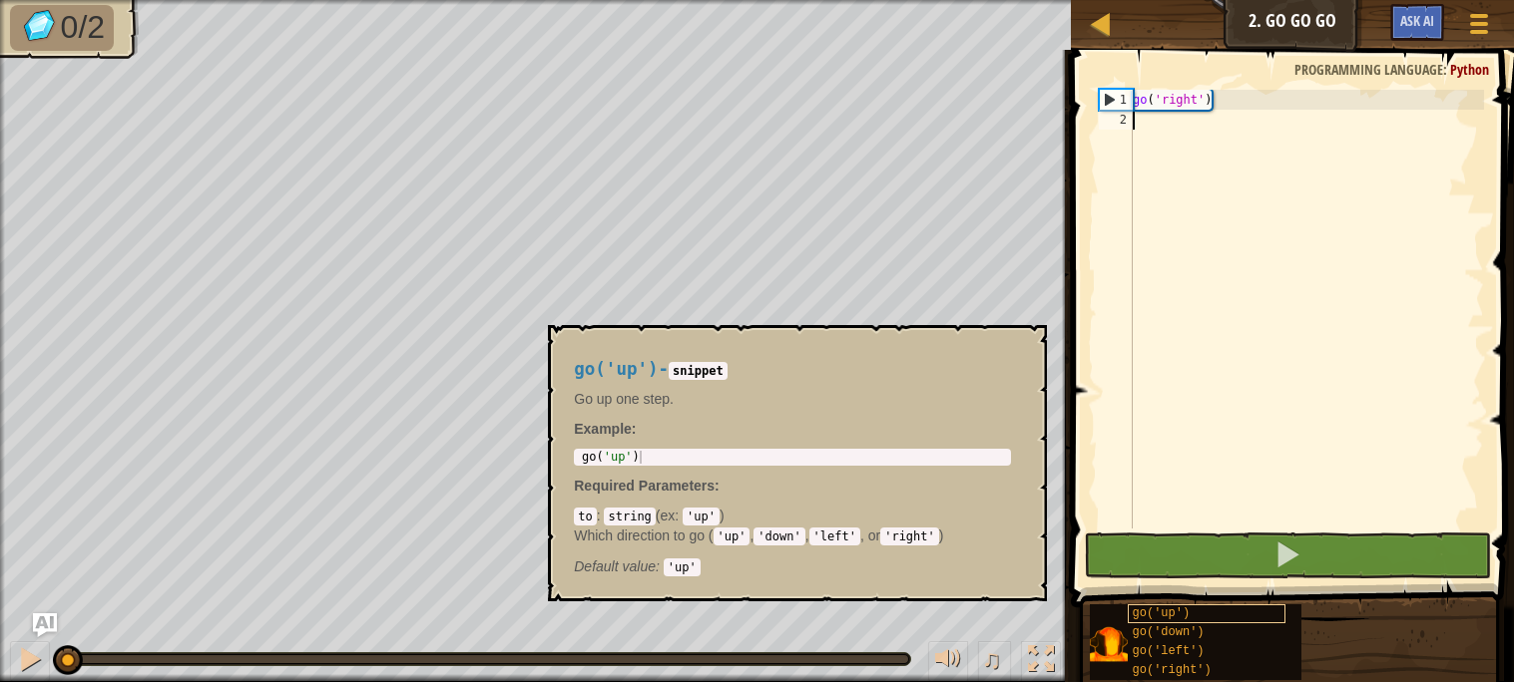
click at [1211, 615] on div "go('up')" at bounding box center [1206, 614] width 159 height 19
copy span "go('up')"
click at [1310, 358] on div "go ( 'right' )" at bounding box center [1305, 329] width 355 height 479
click at [1252, 216] on div "go ( 'right' )" at bounding box center [1305, 329] width 355 height 479
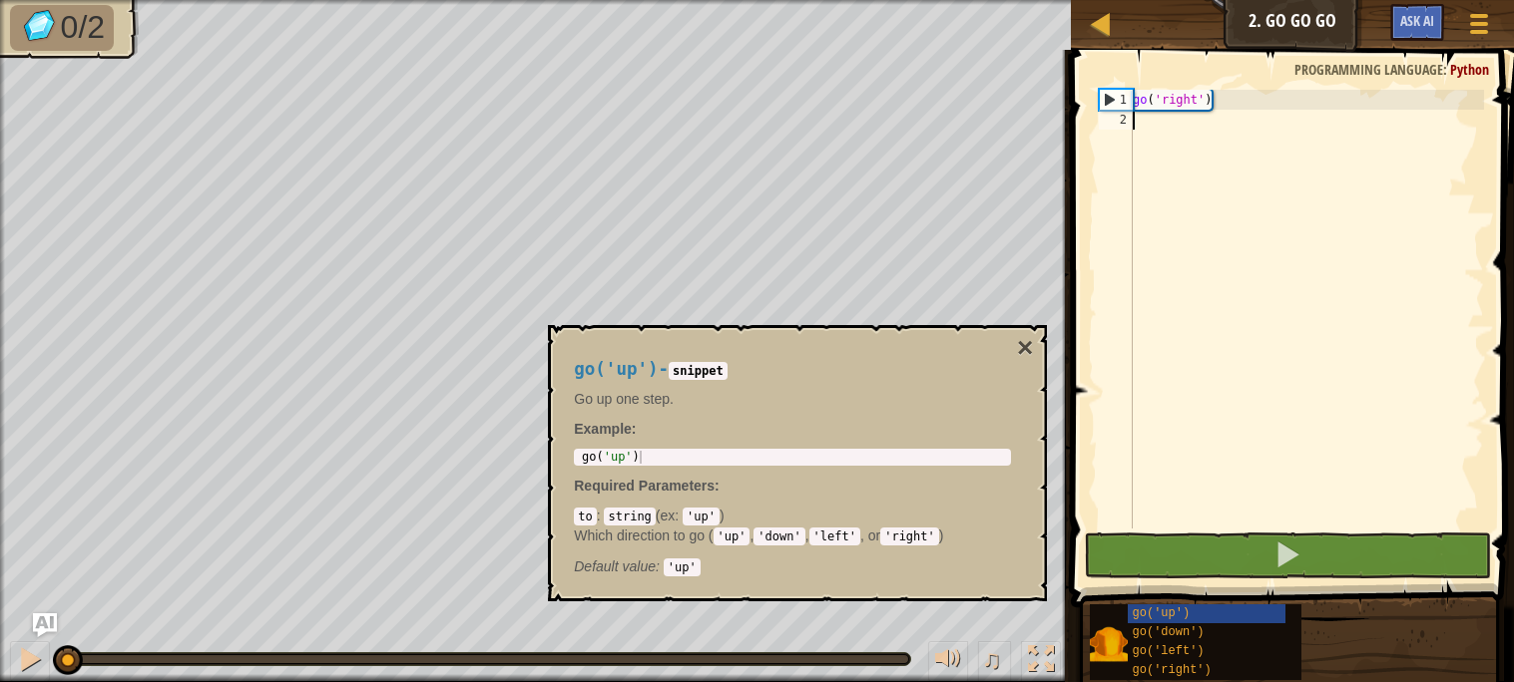
paste textarea "go('up')"
type textarea "go('up')"
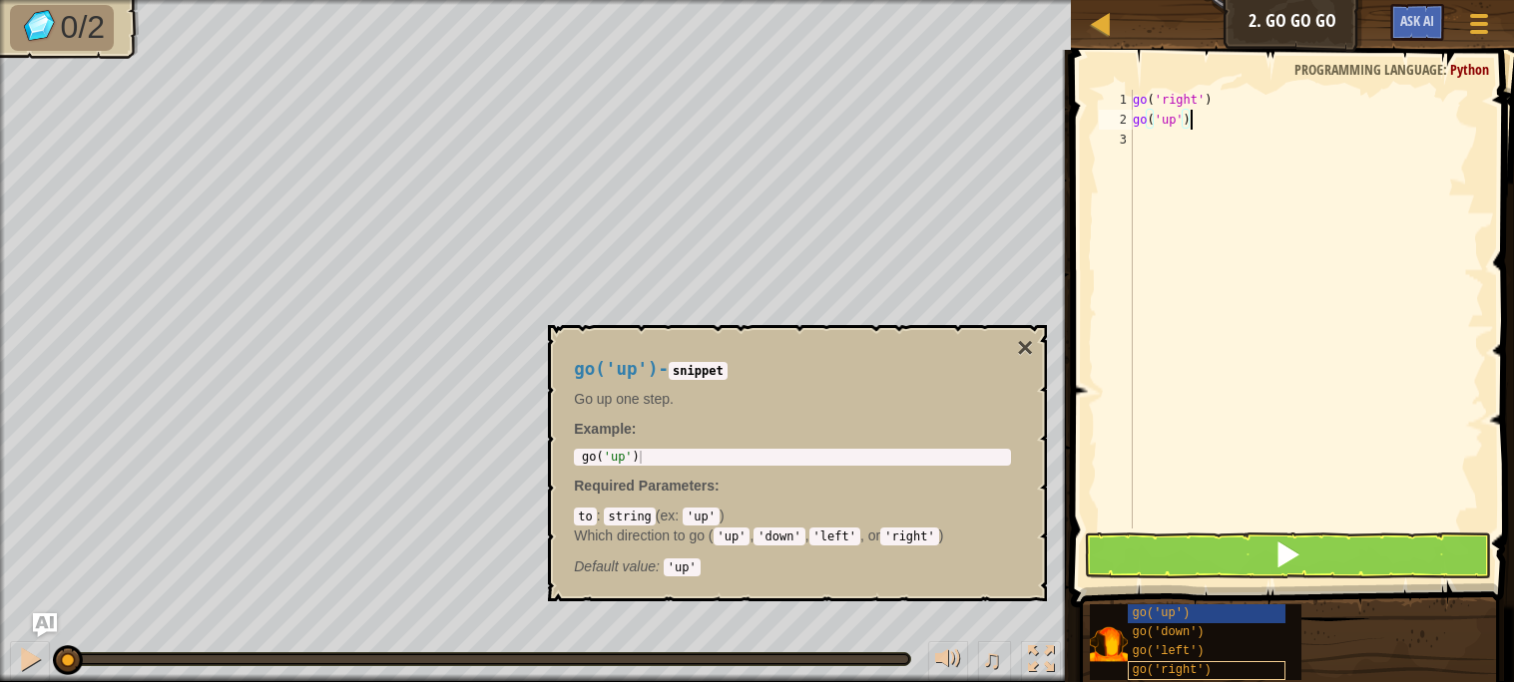
click at [1183, 672] on span "go('right')" at bounding box center [1171, 671] width 79 height 14
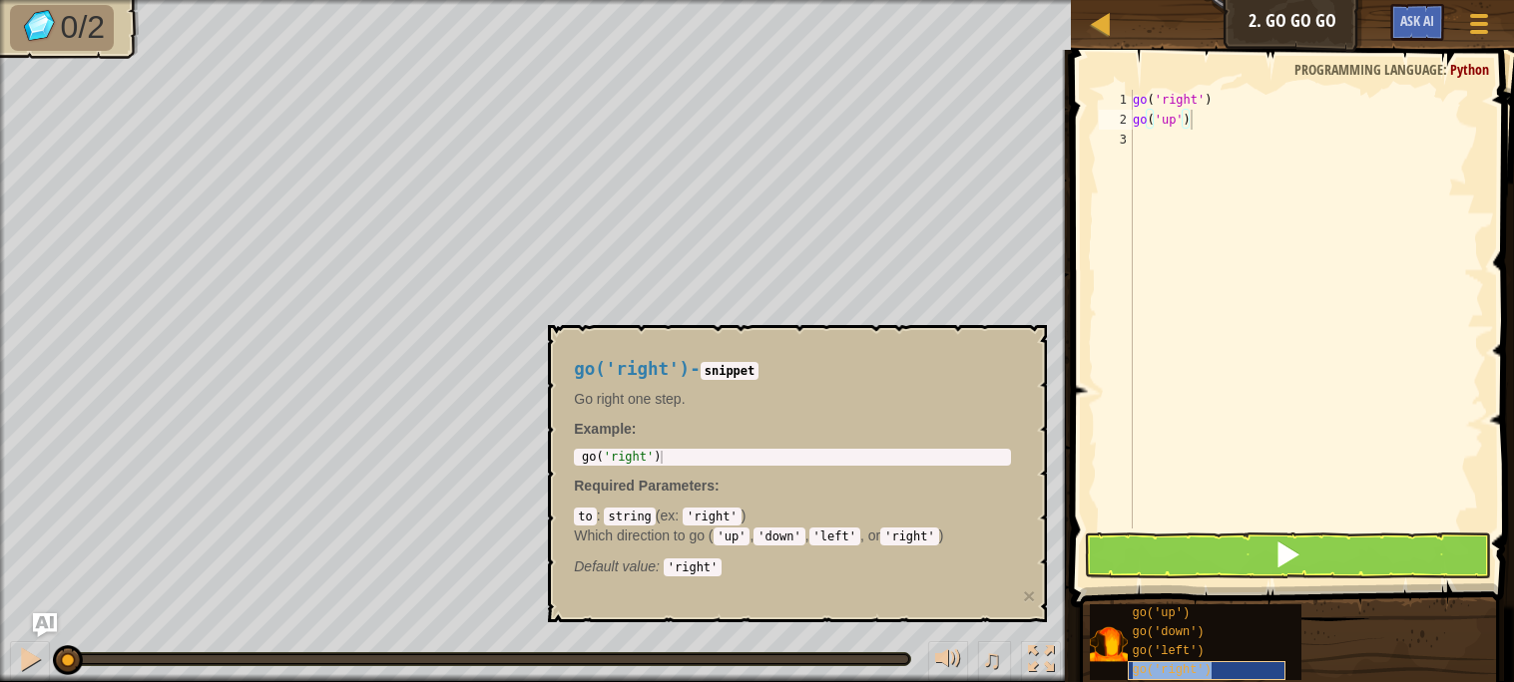
copy span "go('right')"
click at [1227, 183] on div "go ( 'right' ) go ( 'up' )" at bounding box center [1305, 329] width 355 height 479
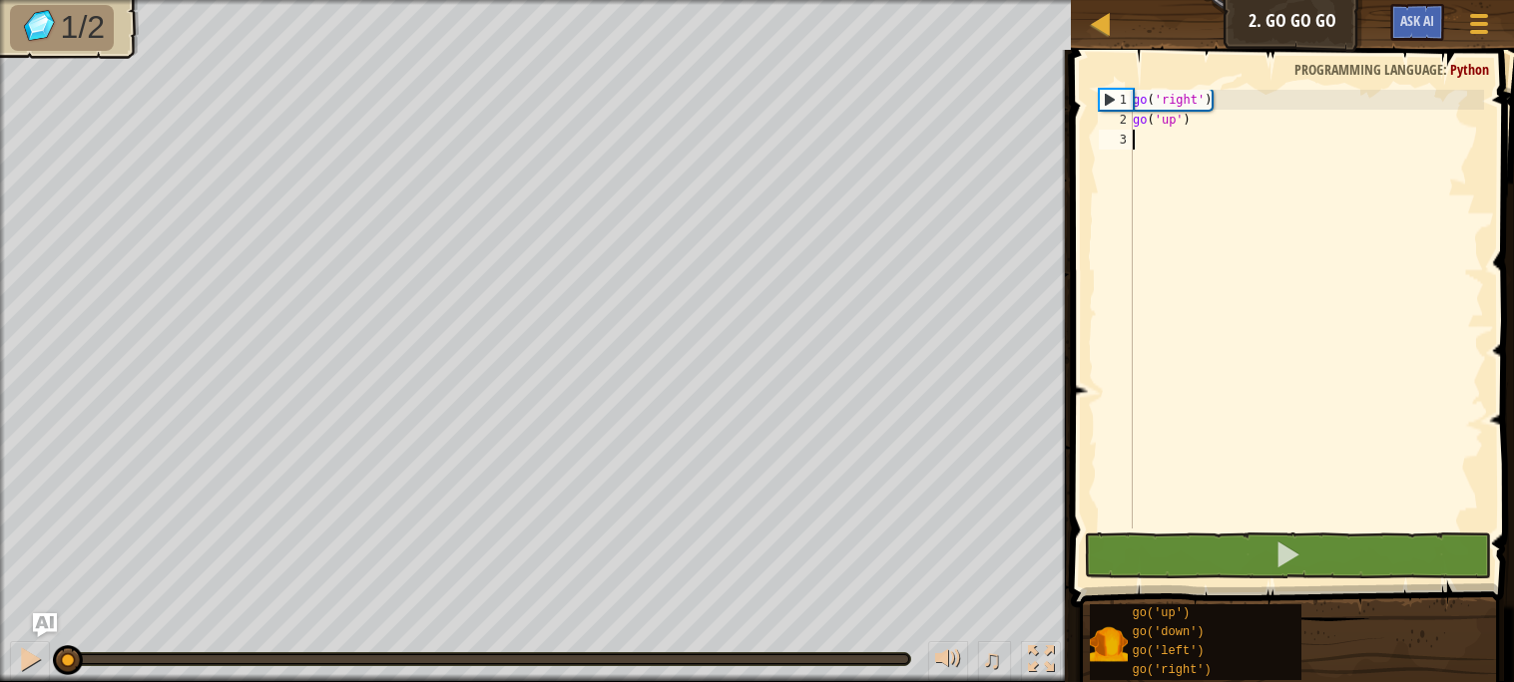
type textarea "go('right')"
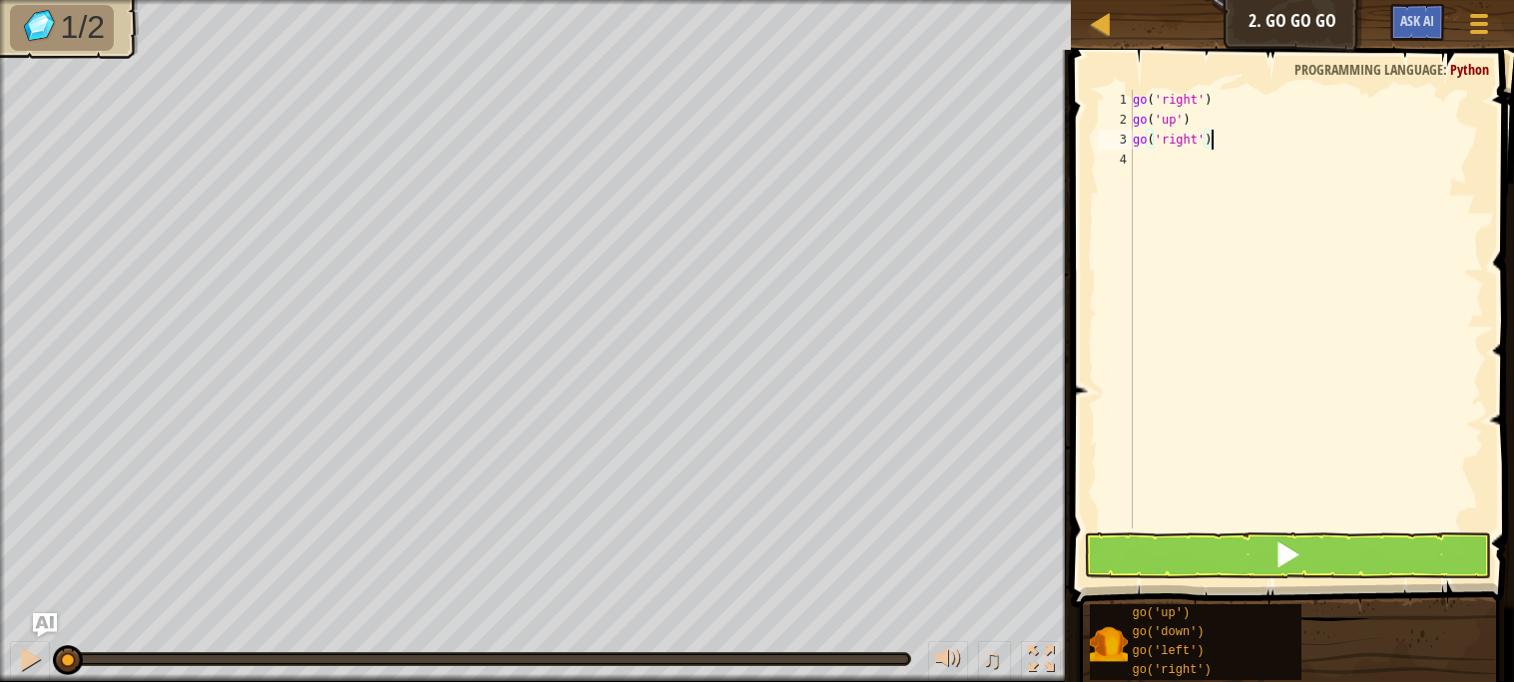
click at [1198, 132] on div "go ( 'right' ) go ( 'up' ) go ( 'right' )" at bounding box center [1305, 329] width 355 height 479
click at [1144, 552] on button at bounding box center [1287, 556] width 406 height 46
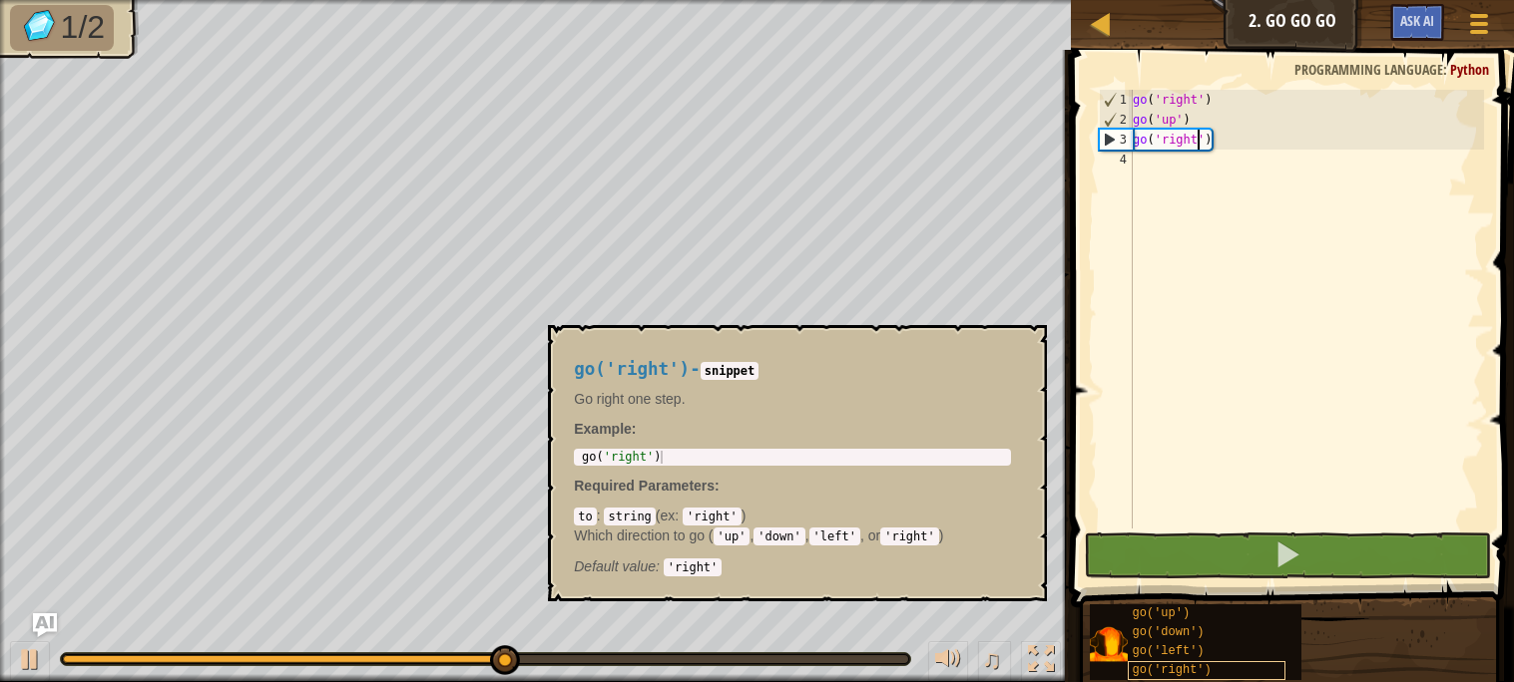
click at [1172, 662] on div "go('right')" at bounding box center [1206, 671] width 159 height 19
click at [1170, 206] on div "go ( 'right' ) go ( 'up' ) go ( 'right' )" at bounding box center [1305, 329] width 355 height 479
click at [1207, 669] on span "go('right')" at bounding box center [1171, 671] width 79 height 14
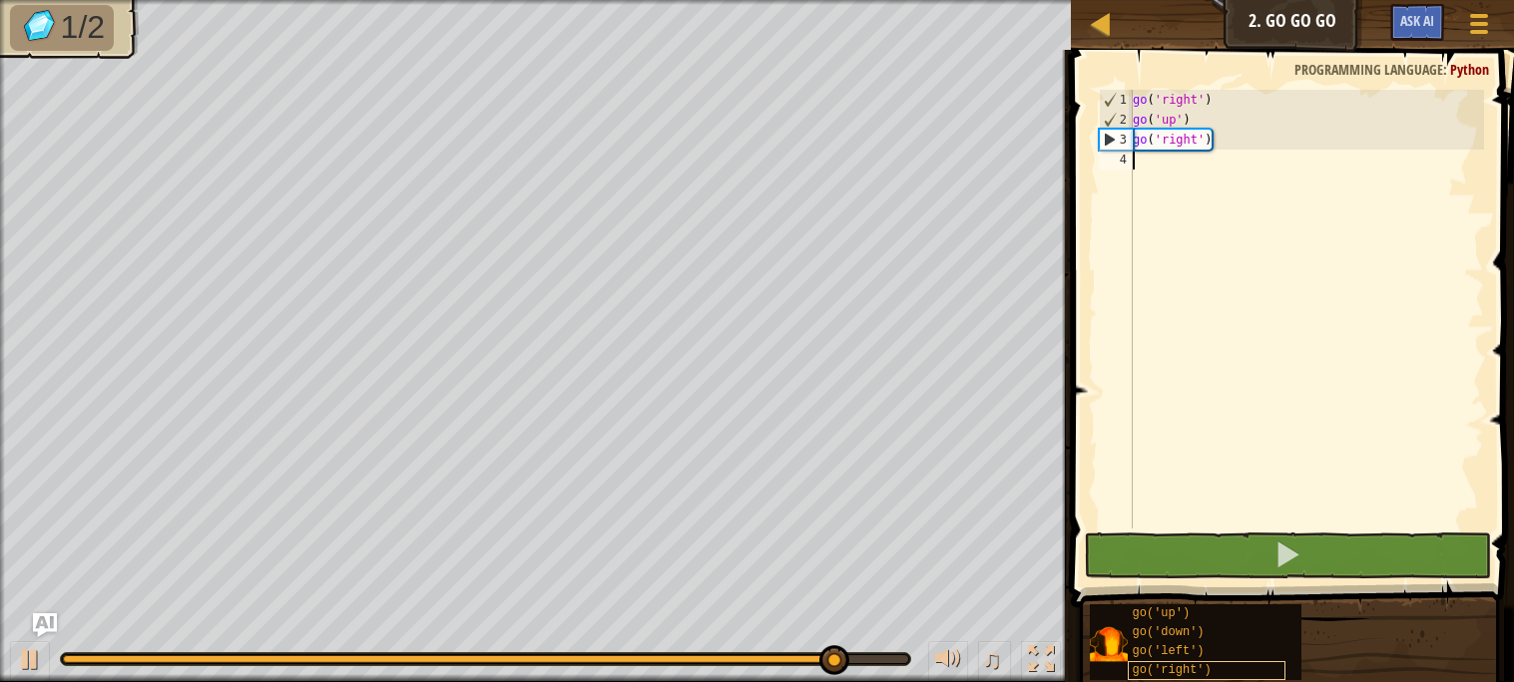
click at [1207, 669] on span "go('right')" at bounding box center [1171, 671] width 79 height 14
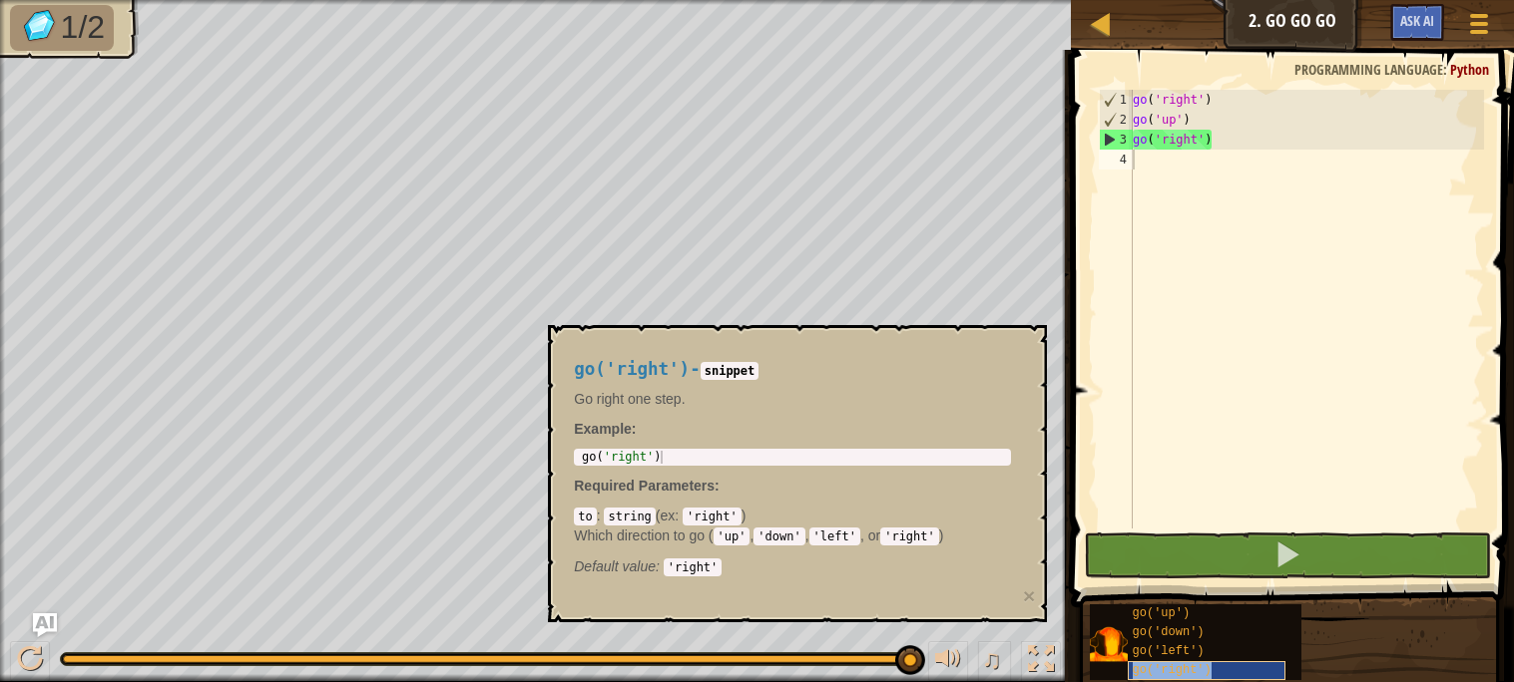
copy span "go('right')"
click at [1209, 192] on div "go ( 'right' ) go ( 'up' ) go ( 'right' )" at bounding box center [1305, 329] width 355 height 479
paste textarea "go('right')"
type textarea "go('right')"
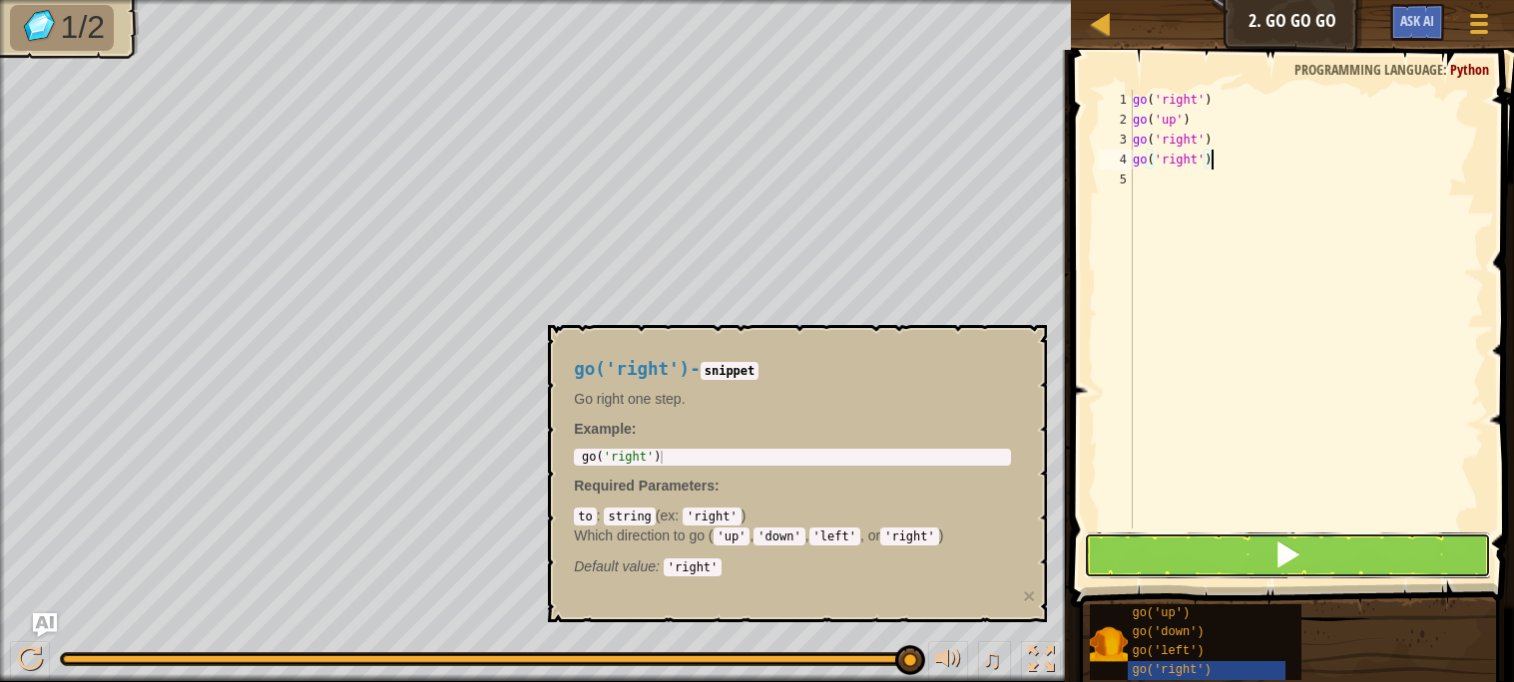
click at [1240, 535] on button at bounding box center [1287, 556] width 406 height 46
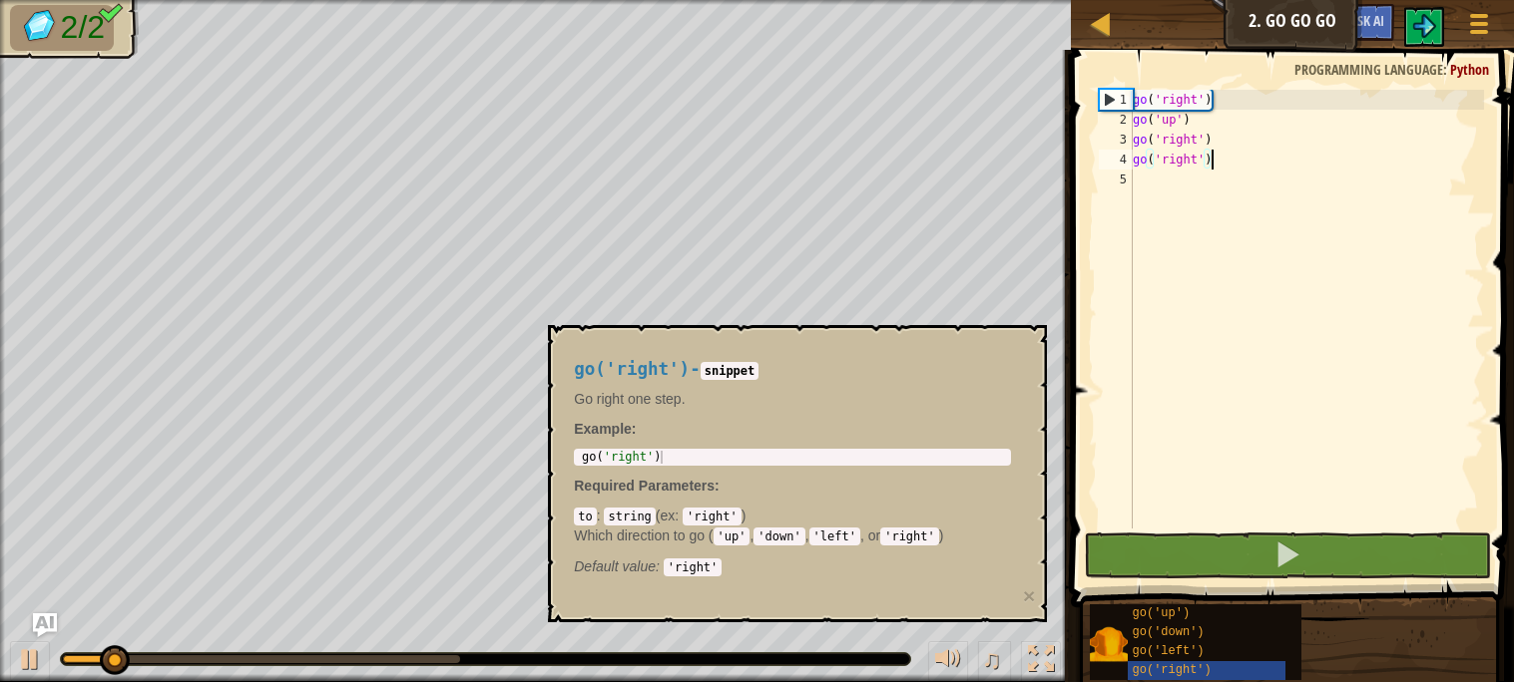
click at [1270, 317] on div "go ( 'right' ) go ( 'up' ) go ( 'right' ) go ( 'right' )" at bounding box center [1305, 329] width 355 height 479
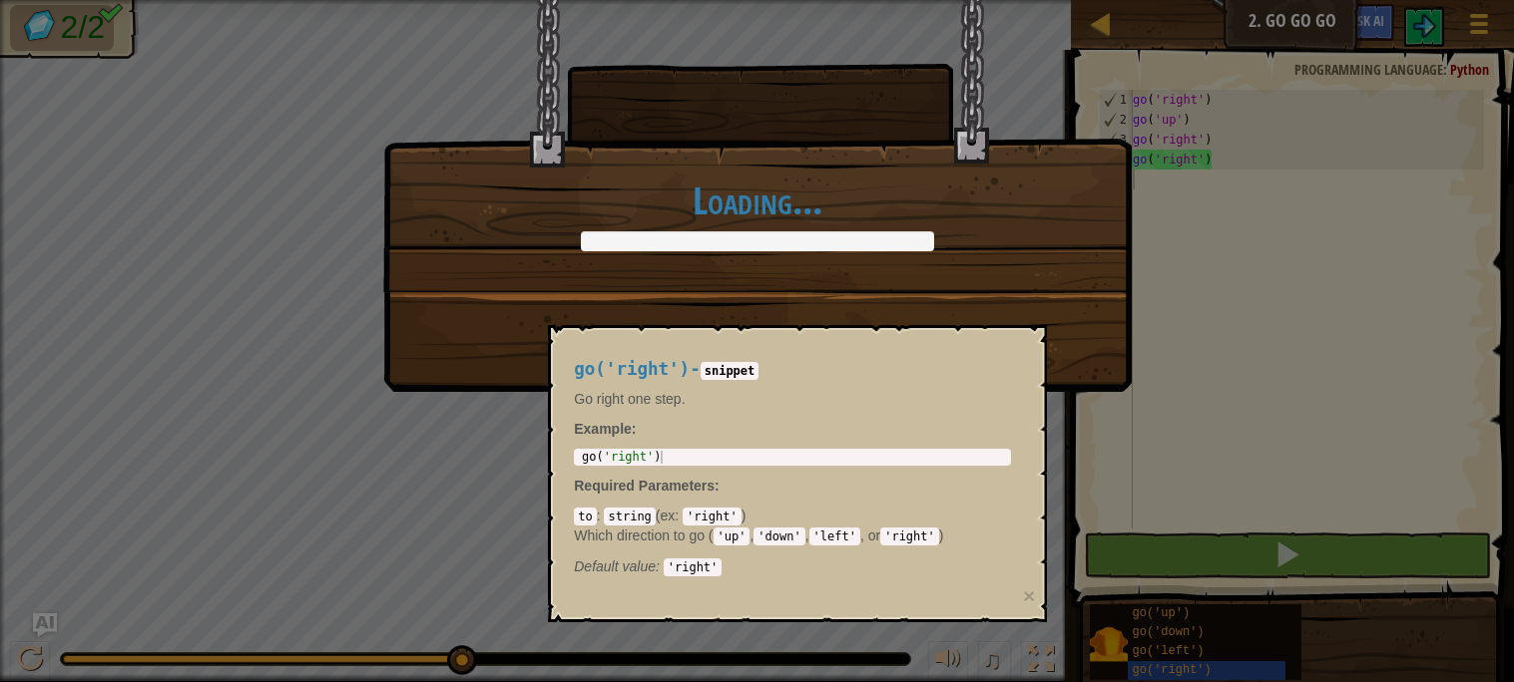
click at [694, 441] on div "go('right') - snippet Go right one step. Example : 1 go ( 'right' ) ההההההההההה…" at bounding box center [792, 463] width 465 height 244
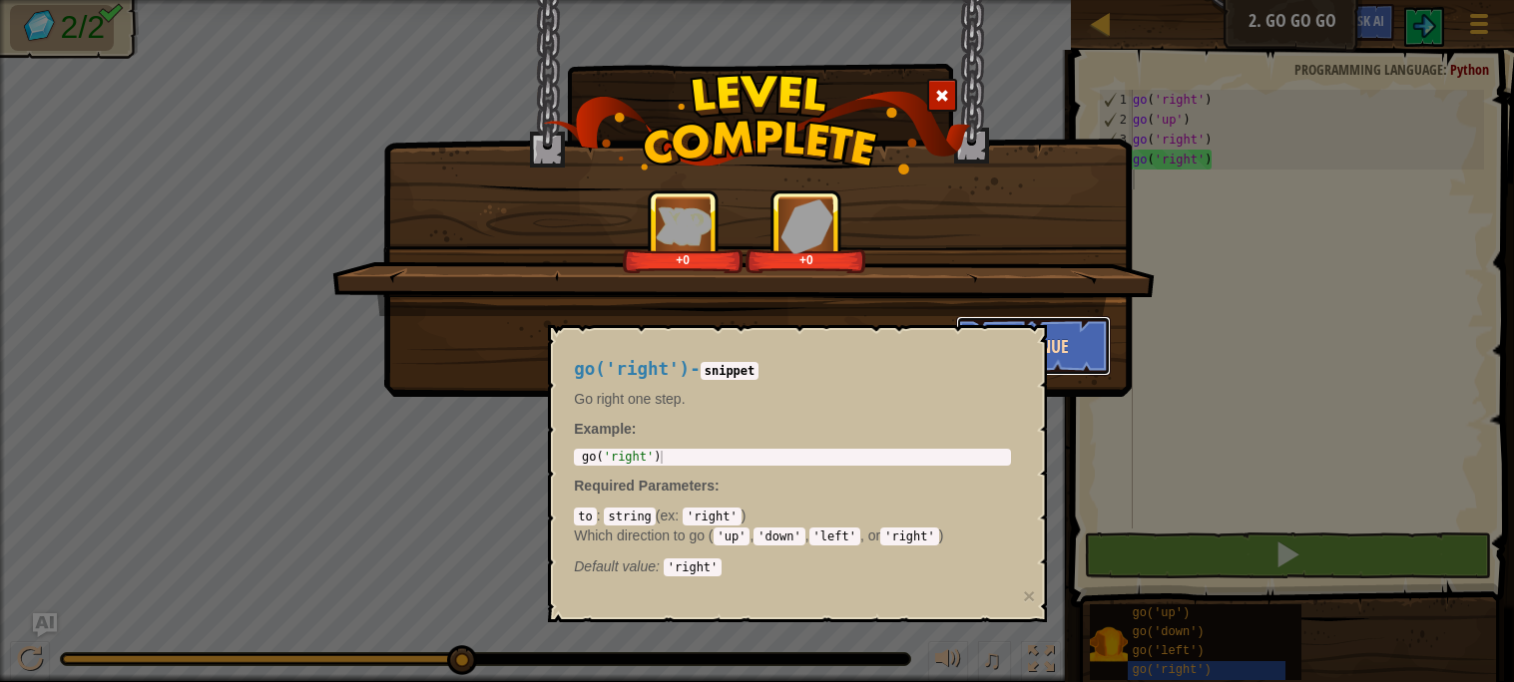
click at [1053, 336] on button "Continue" at bounding box center [1033, 346] width 155 height 60
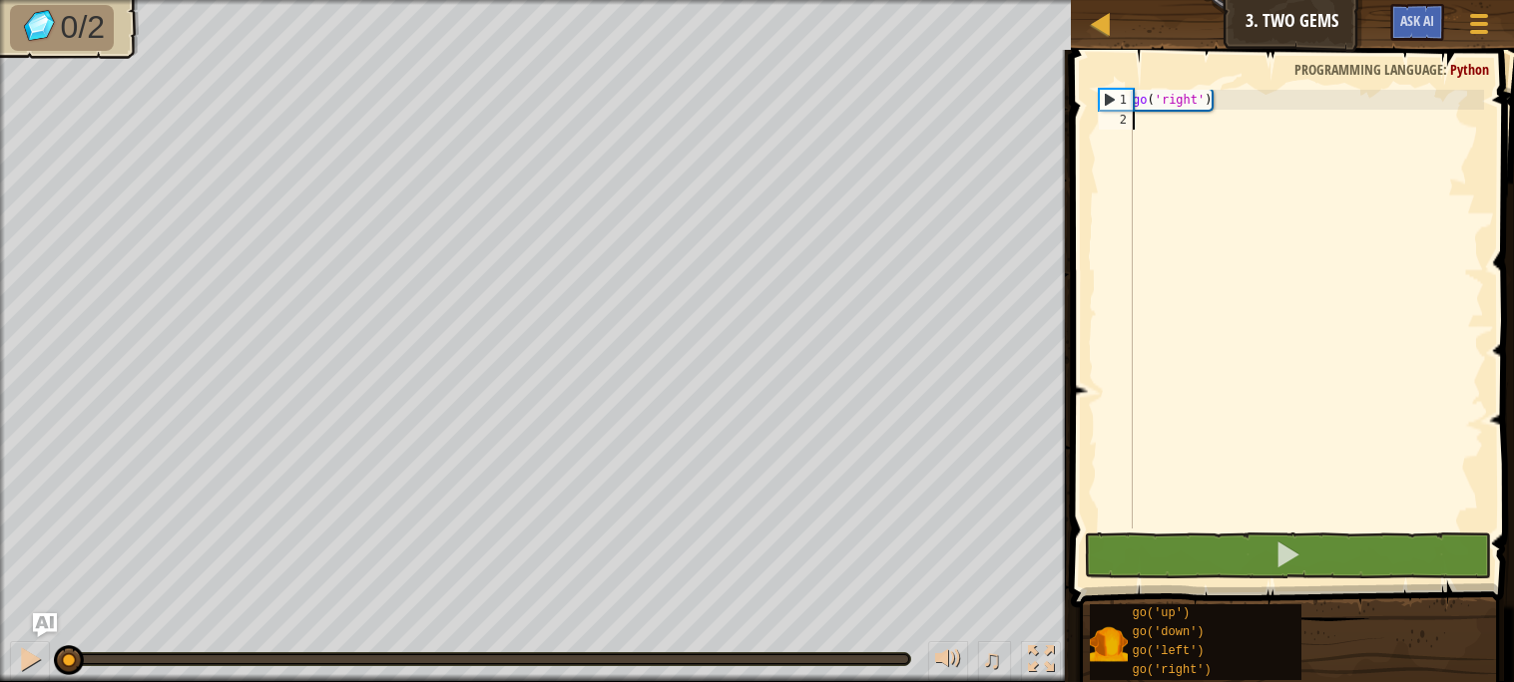
click at [1199, 94] on div "go ( 'right' )" at bounding box center [1305, 329] width 355 height 479
click at [1208, 92] on div "go ( 'right' )" at bounding box center [1305, 329] width 355 height 479
click at [1222, 105] on div "go ( 'right' )" at bounding box center [1305, 329] width 355 height 479
click at [1218, 101] on div "go ( 'right' )" at bounding box center [1305, 329] width 355 height 479
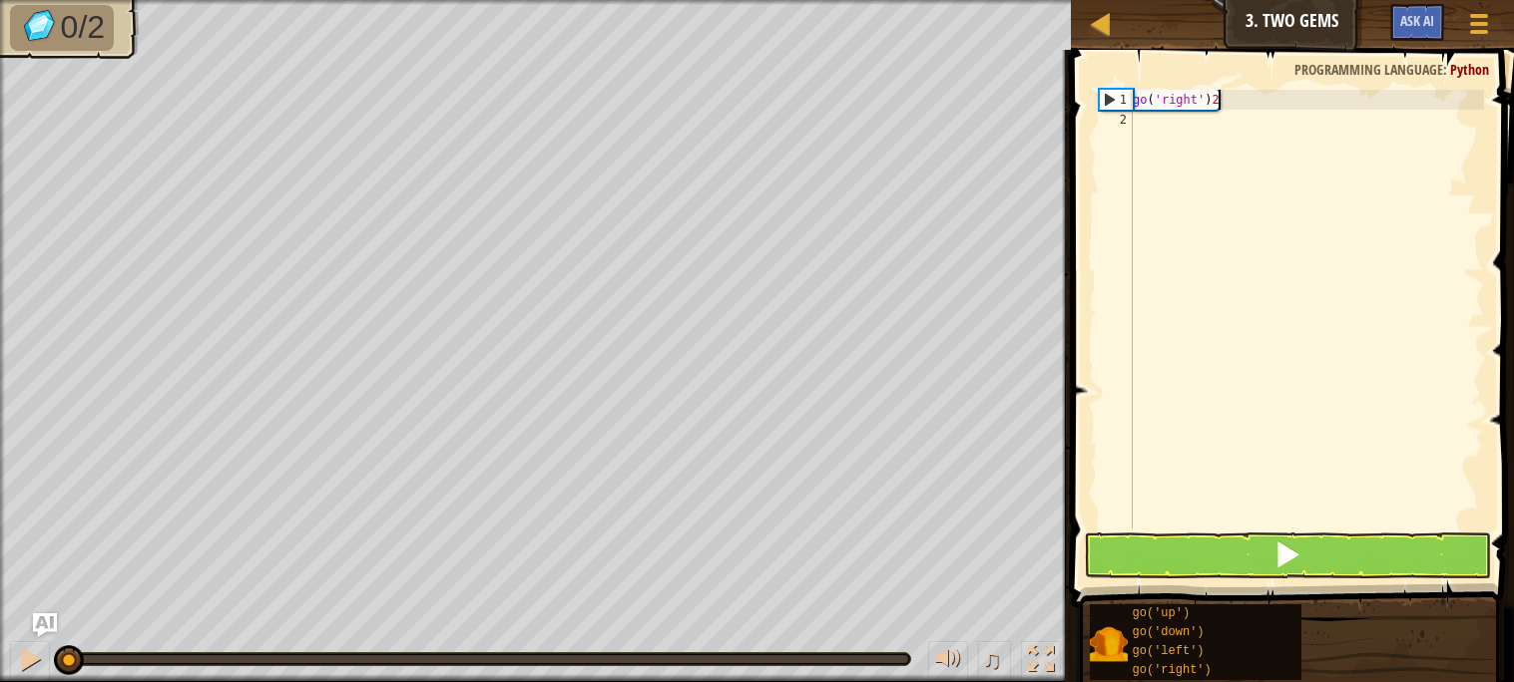
scroll to position [8, 5]
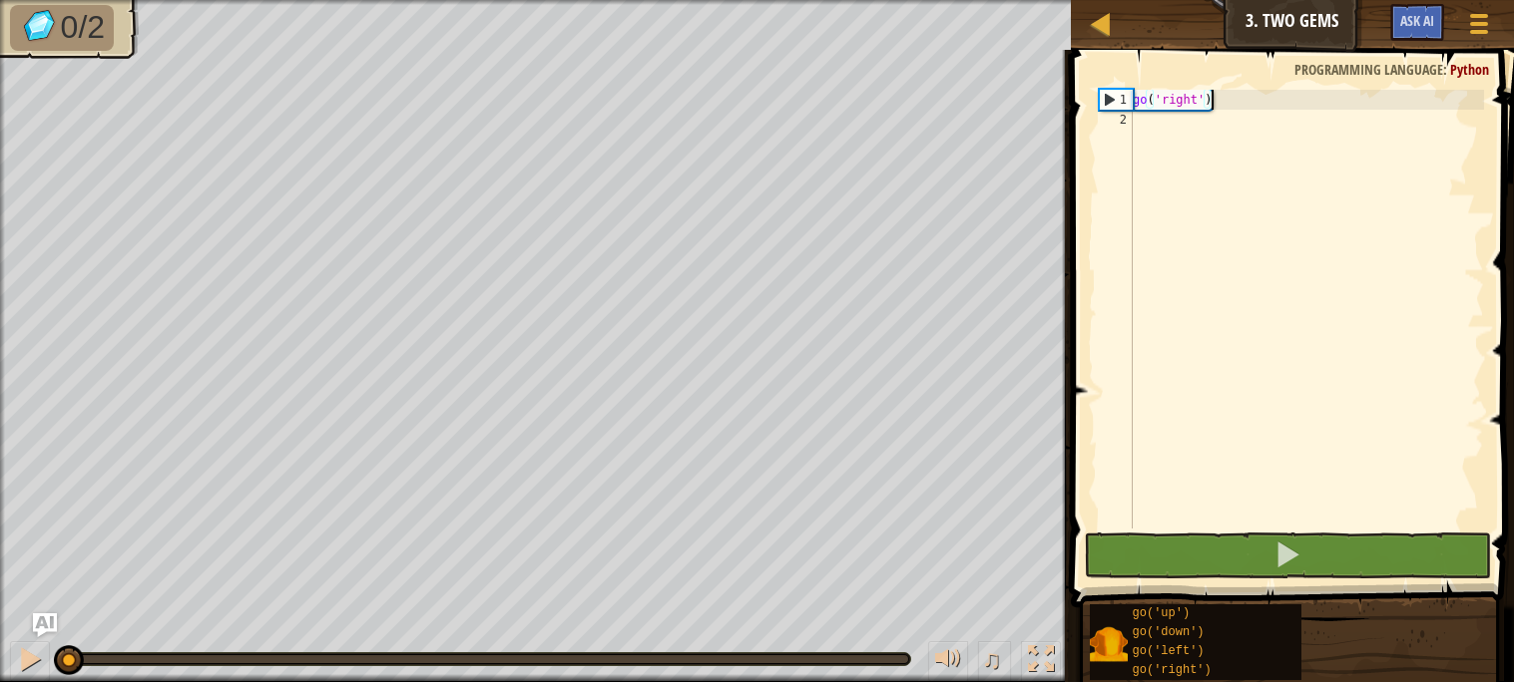
click at [1200, 100] on div "go ( 'right' )" at bounding box center [1305, 329] width 355 height 479
click at [1215, 96] on div "go ( 'right' )" at bounding box center [1305, 329] width 355 height 479
click at [1205, 96] on div "go ( 'right' )" at bounding box center [1305, 329] width 355 height 479
click at [1214, 90] on div "go ( 'right' )" at bounding box center [1305, 329] width 355 height 479
click at [1226, 109] on div "go ( 'right' )" at bounding box center [1305, 329] width 355 height 479
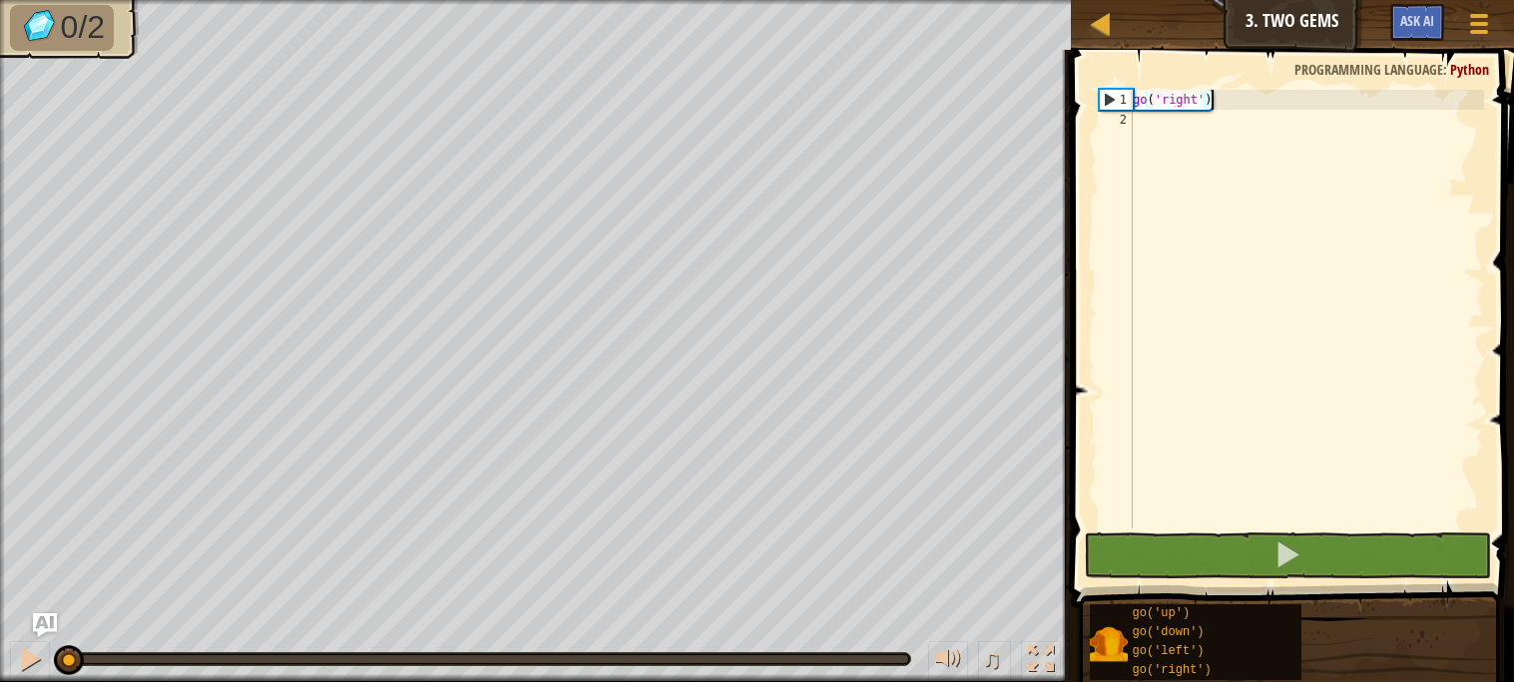
click at [1222, 102] on div "go ( 'right' )" at bounding box center [1305, 329] width 355 height 479
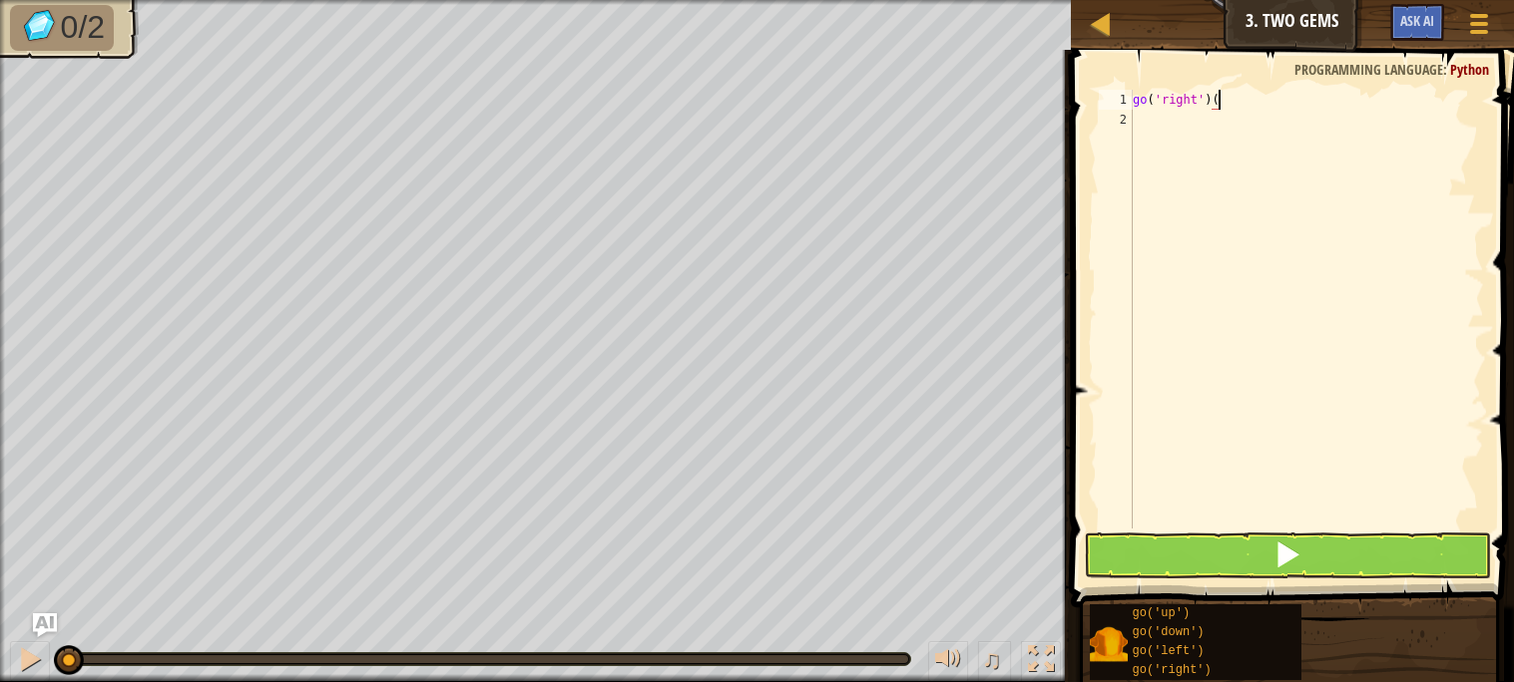
scroll to position [8, 6]
click at [1220, 96] on div "go ( 'right' ) ( )" at bounding box center [1305, 329] width 355 height 479
click at [1261, 572] on button at bounding box center [1287, 556] width 406 height 46
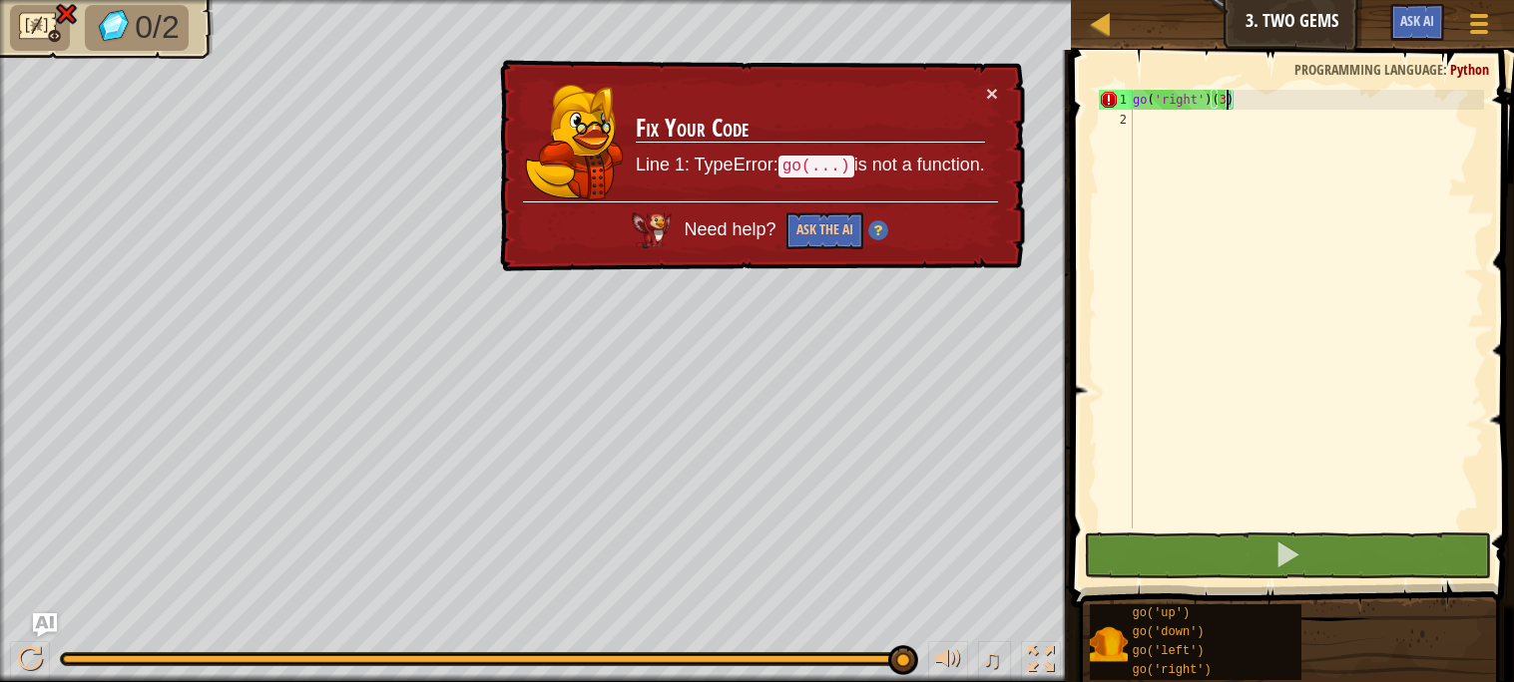
click at [1241, 102] on div "go ( 'right' ) ( 3 )" at bounding box center [1305, 329] width 355 height 479
click at [1297, 92] on div "go ( 'right' ) ( 3 )" at bounding box center [1305, 329] width 355 height 479
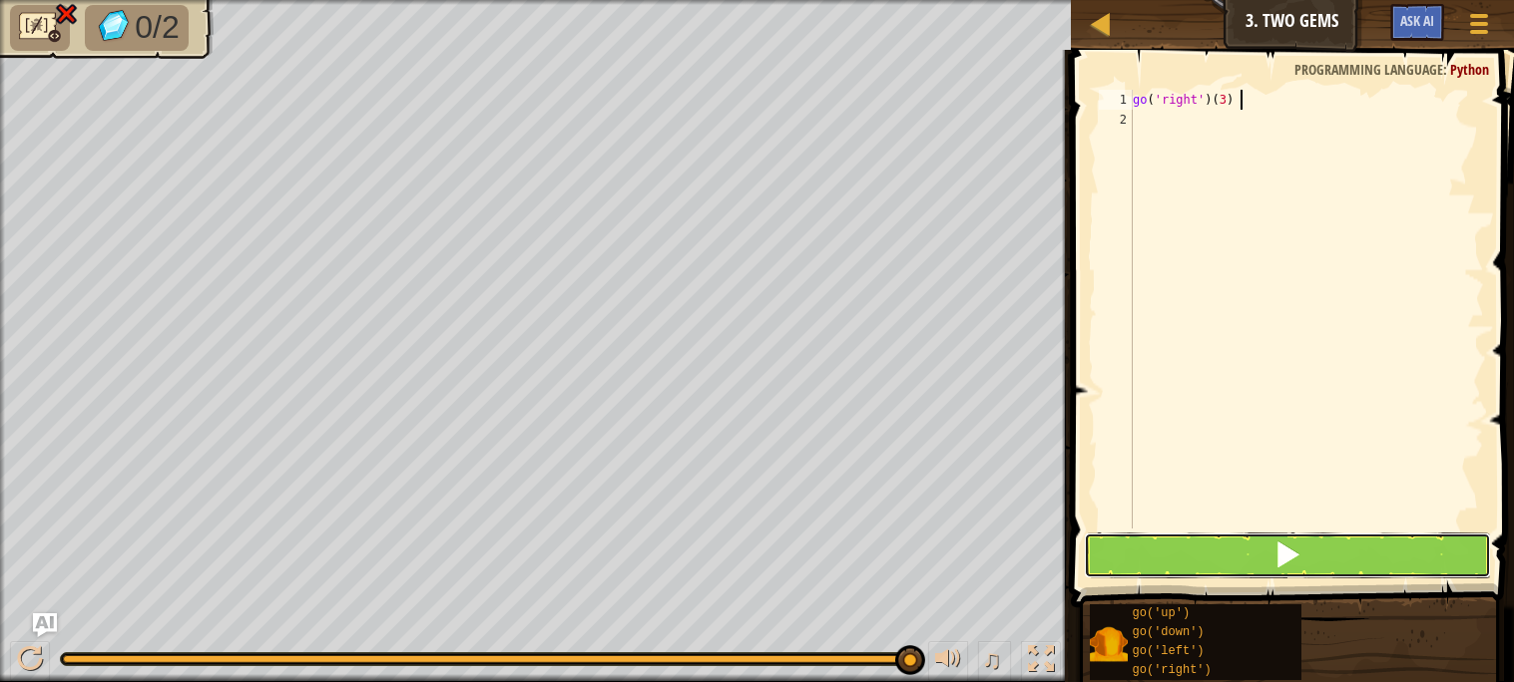
click at [1220, 537] on button at bounding box center [1287, 556] width 406 height 46
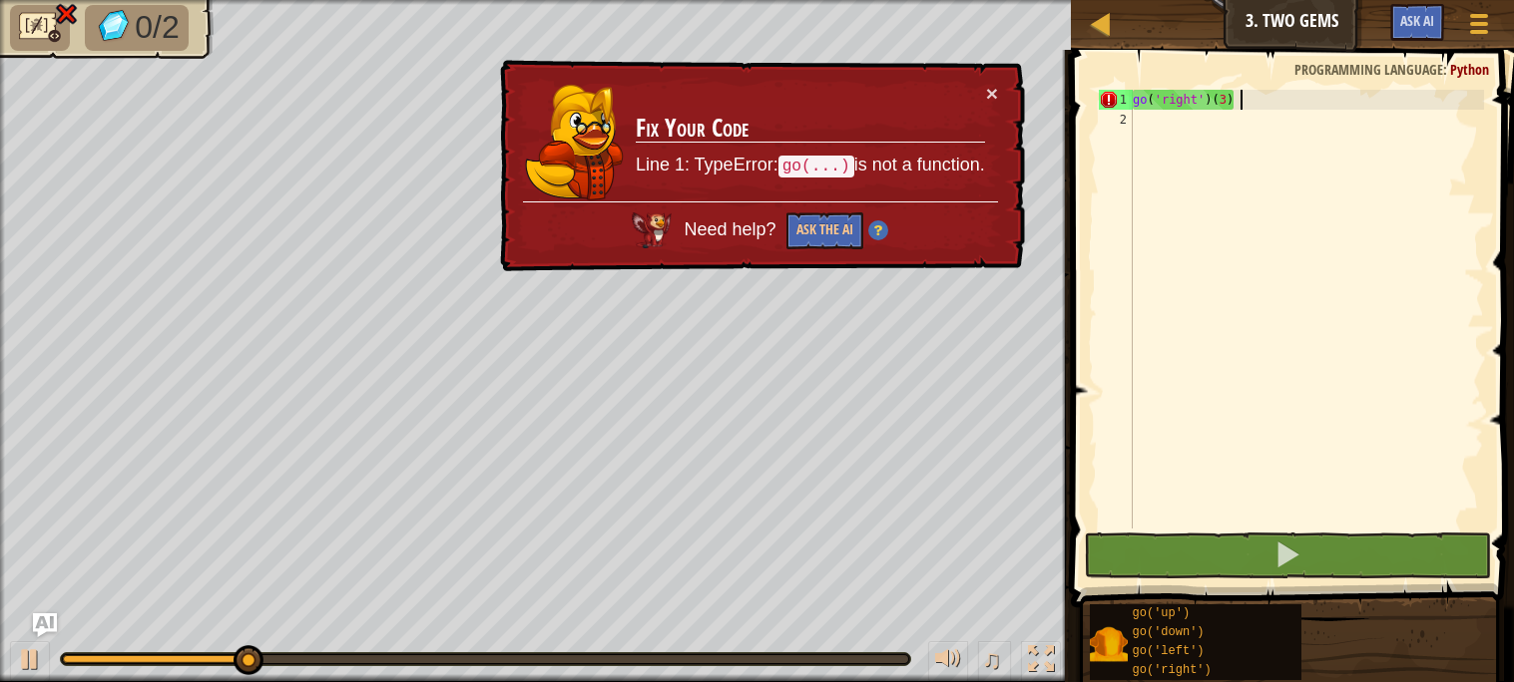
click at [1149, 93] on div "go ( 'right' ) ( 3 )" at bounding box center [1305, 329] width 355 height 479
click at [1249, 105] on div "go ( 'right' ) ( 3 )" at bounding box center [1305, 329] width 355 height 479
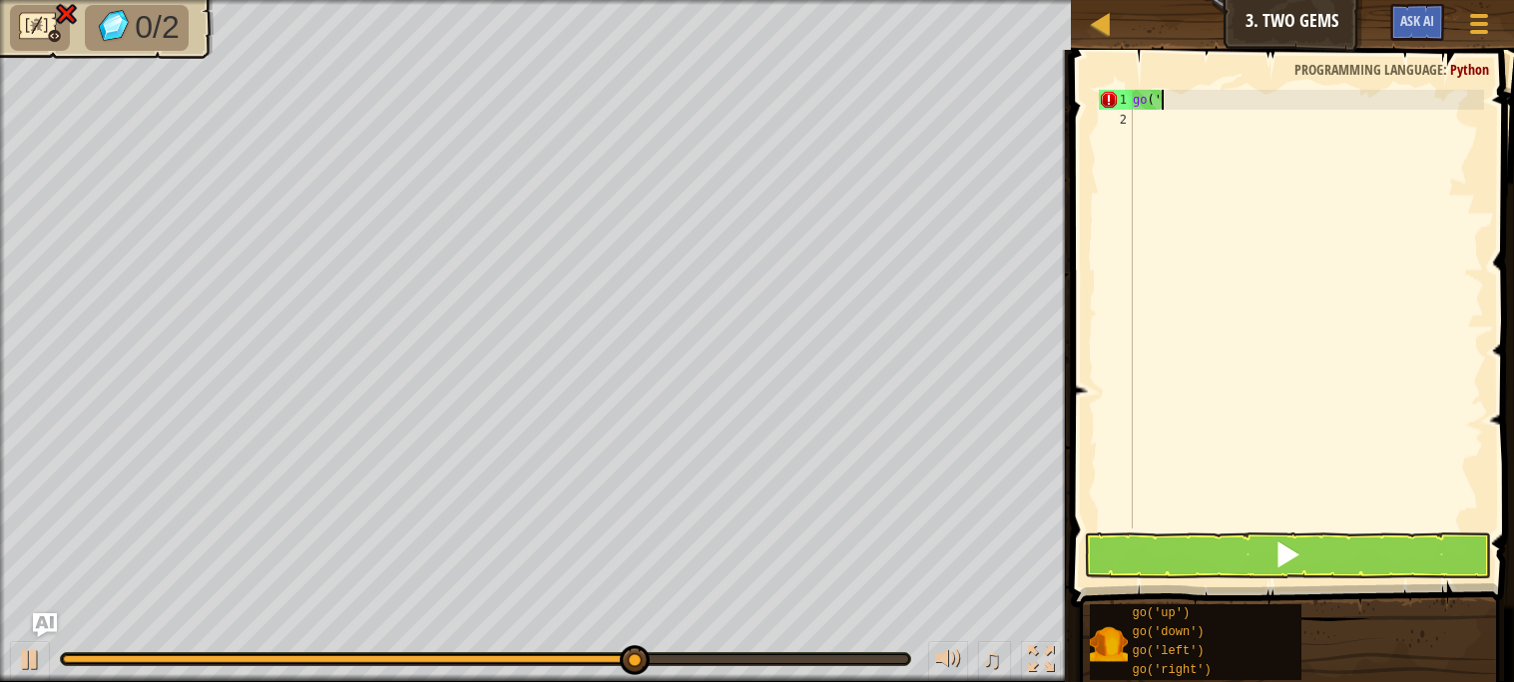
scroll to position [8, 0]
type textarea "g"
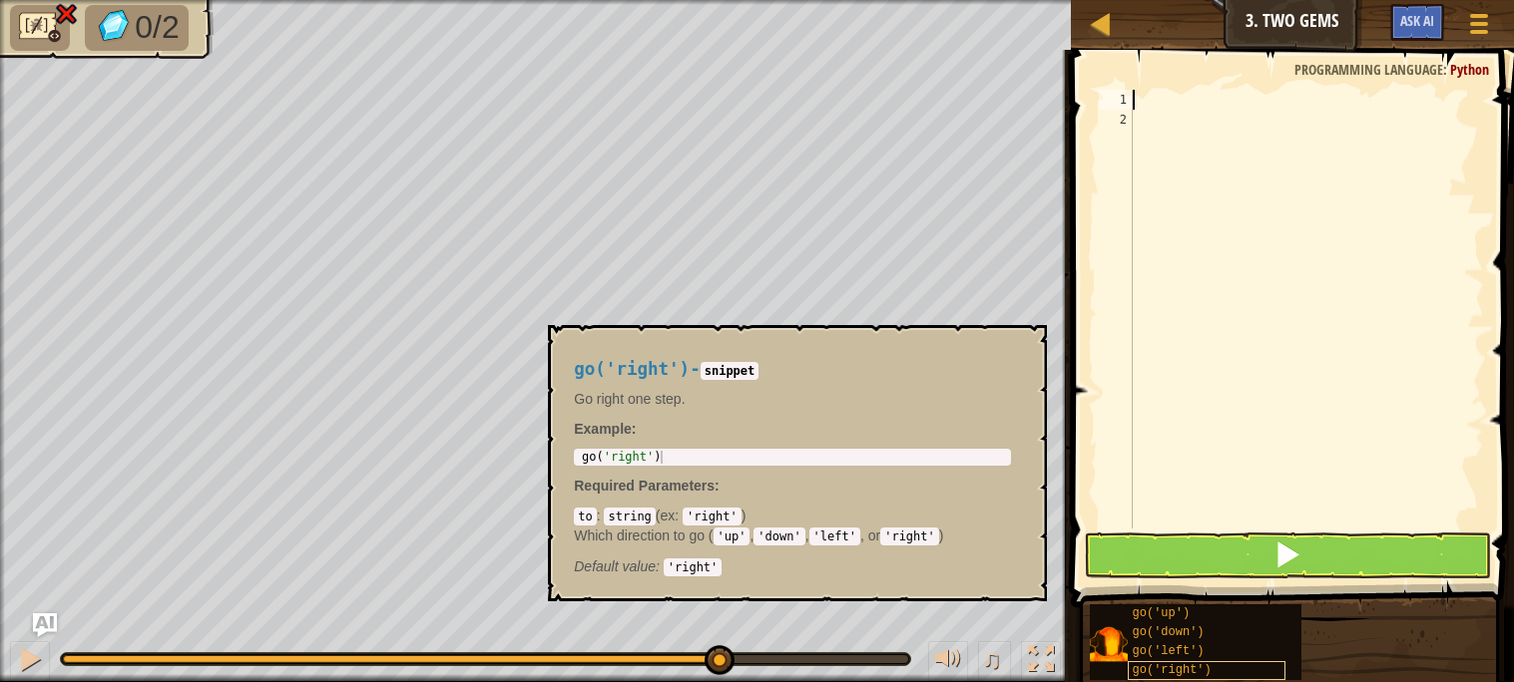
click at [1193, 664] on span "go('right')" at bounding box center [1171, 671] width 79 height 14
click at [1165, 109] on div at bounding box center [1305, 329] width 355 height 479
click at [1335, 606] on div "go('up') go('down') go('left') go('right')" at bounding box center [1294, 643] width 411 height 78
copy span "go('right')"
click at [1197, 140] on div at bounding box center [1305, 329] width 355 height 479
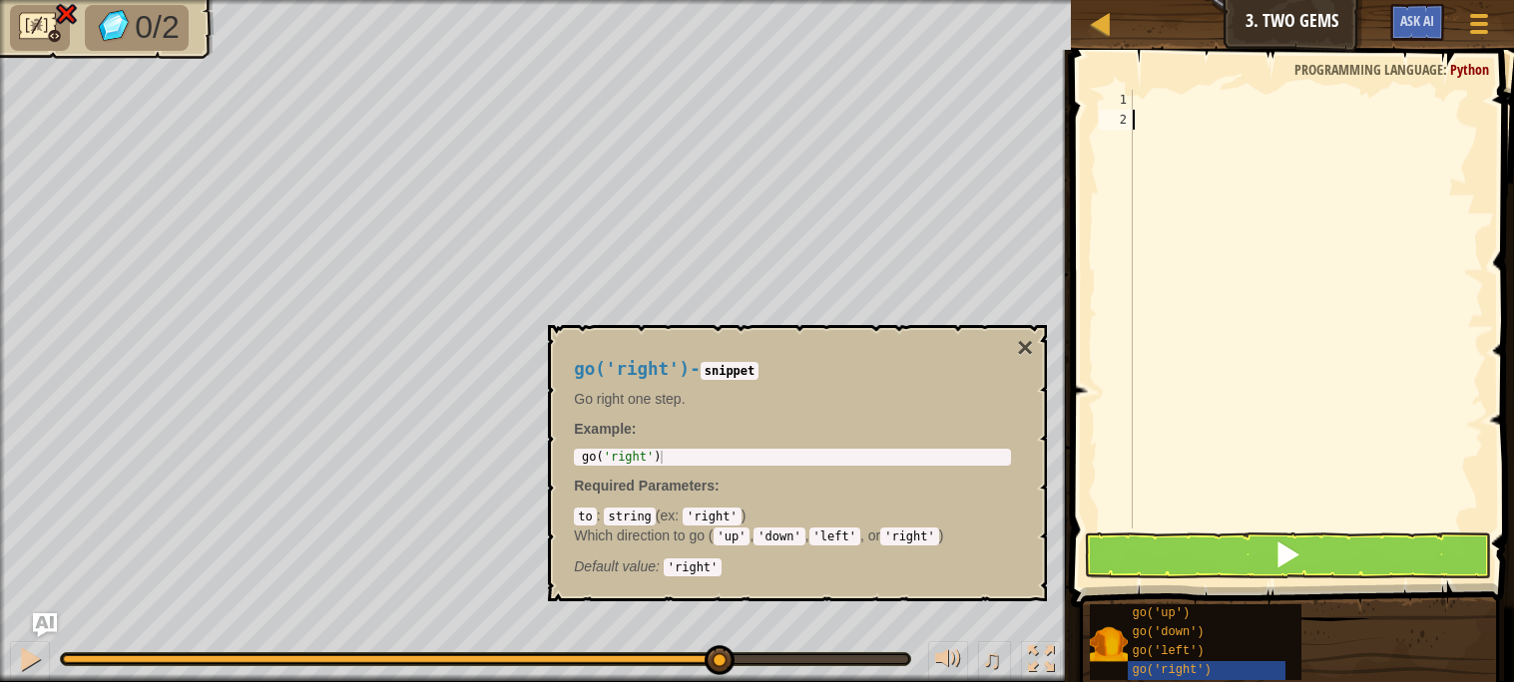
click at [1196, 107] on div at bounding box center [1305, 329] width 355 height 479
paste textarea "go('right')"
type textarea "go('right')"
click at [1179, 141] on div "go ( 'right' )" at bounding box center [1305, 329] width 355 height 479
paste textarea "go('right')"
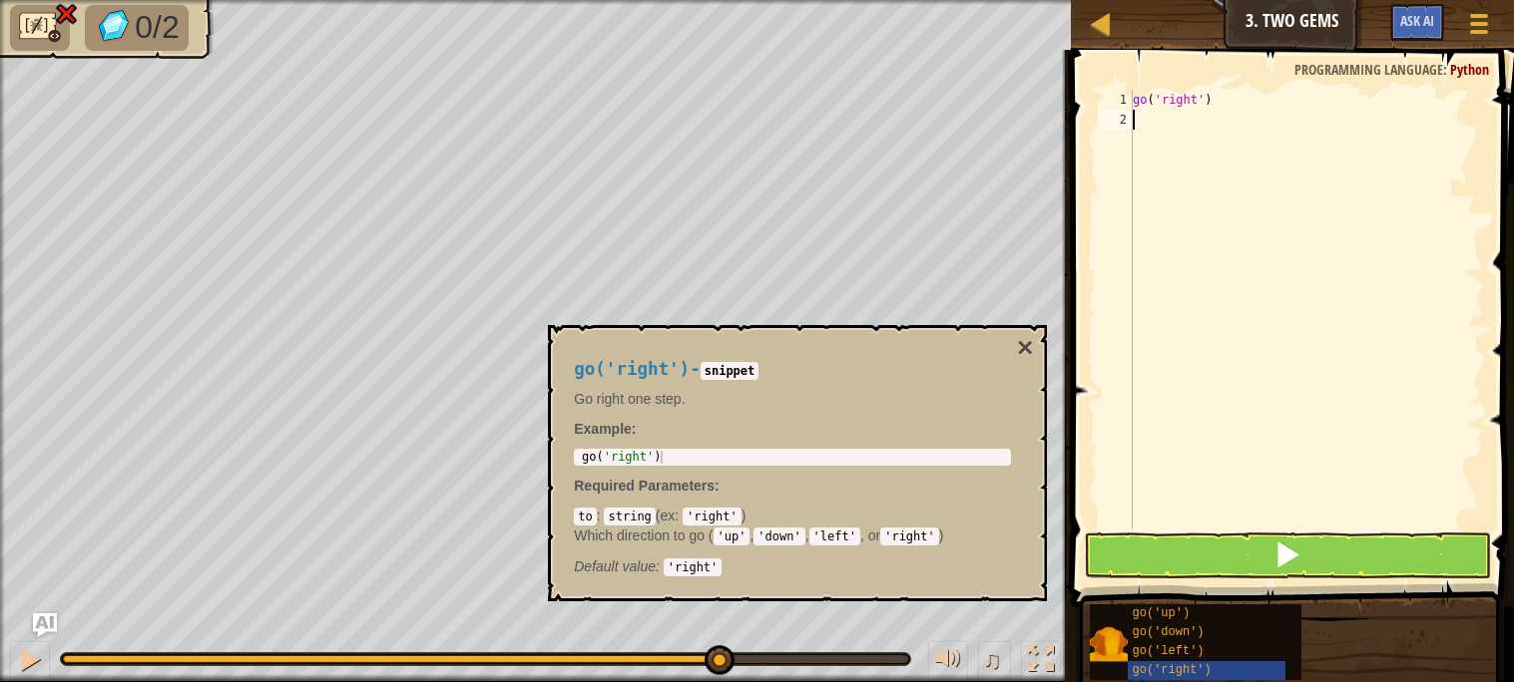
type textarea "go('right')"
click at [1179, 141] on div "go ( 'right' )" at bounding box center [1305, 329] width 355 height 479
paste textarea "go('right')"
click at [1308, 120] on div "go ( 'right' ) go ( 'right' ) go ( 'right' ) go ( 'right' )" at bounding box center [1305, 329] width 355 height 479
type textarea "go('right')"
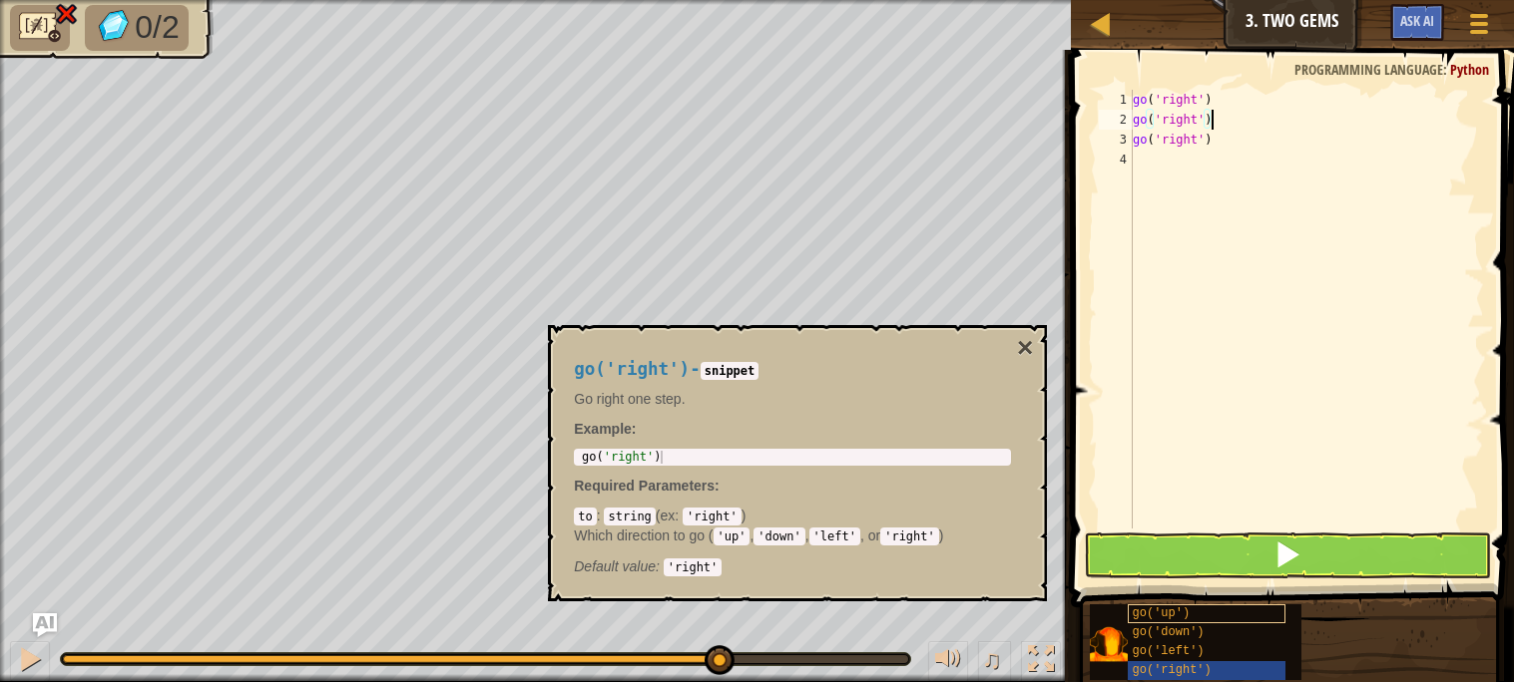
click at [1189, 608] on div "go('up')" at bounding box center [1206, 614] width 159 height 19
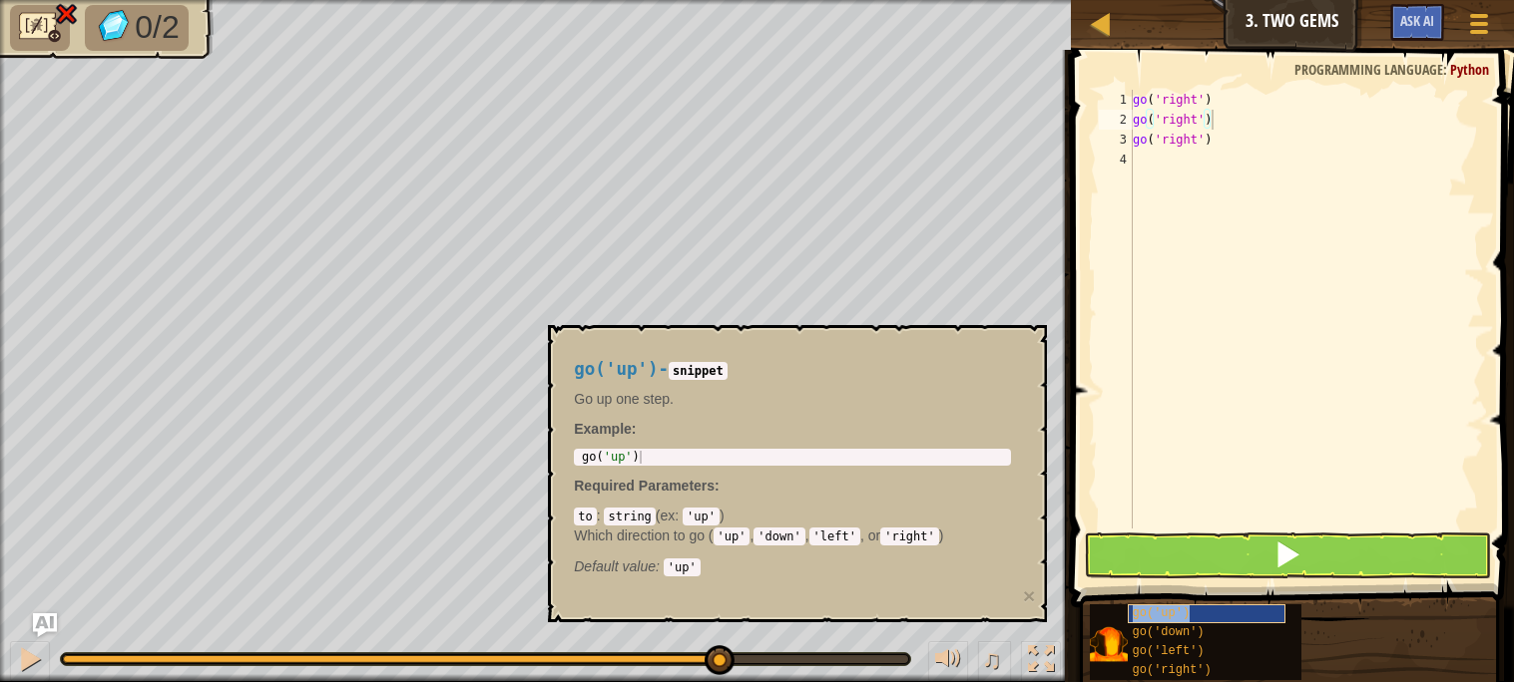
copy span "go('up')"
click at [1198, 184] on div "go ( 'right' ) go ( 'right' ) go ( 'right' )" at bounding box center [1305, 329] width 355 height 479
paste textarea "go('up')"
type textarea "go('up')"
click at [1161, 221] on div "go ( 'right' ) go ( 'right' ) go ( 'right' ) go ( 'up' )" at bounding box center [1305, 329] width 355 height 479
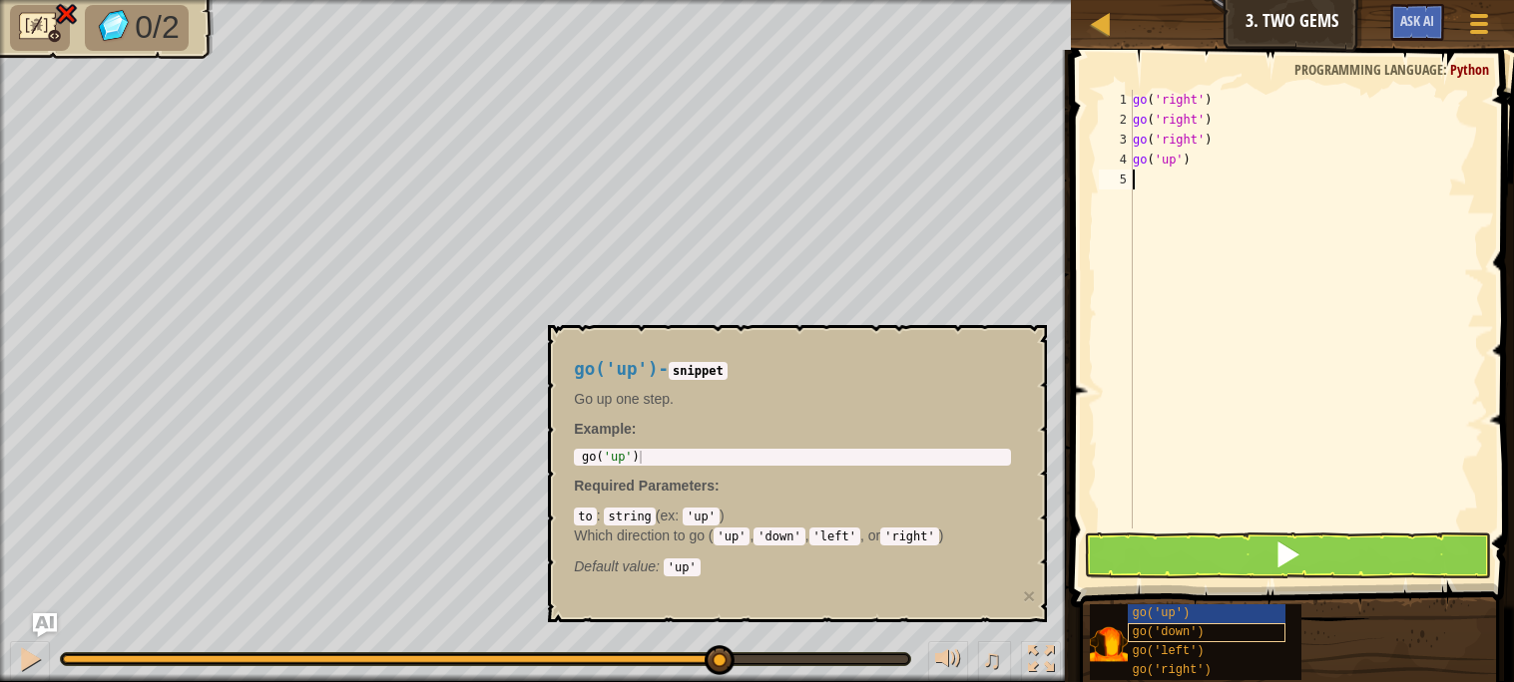
click at [1180, 637] on span "go('down')" at bounding box center [1168, 633] width 72 height 14
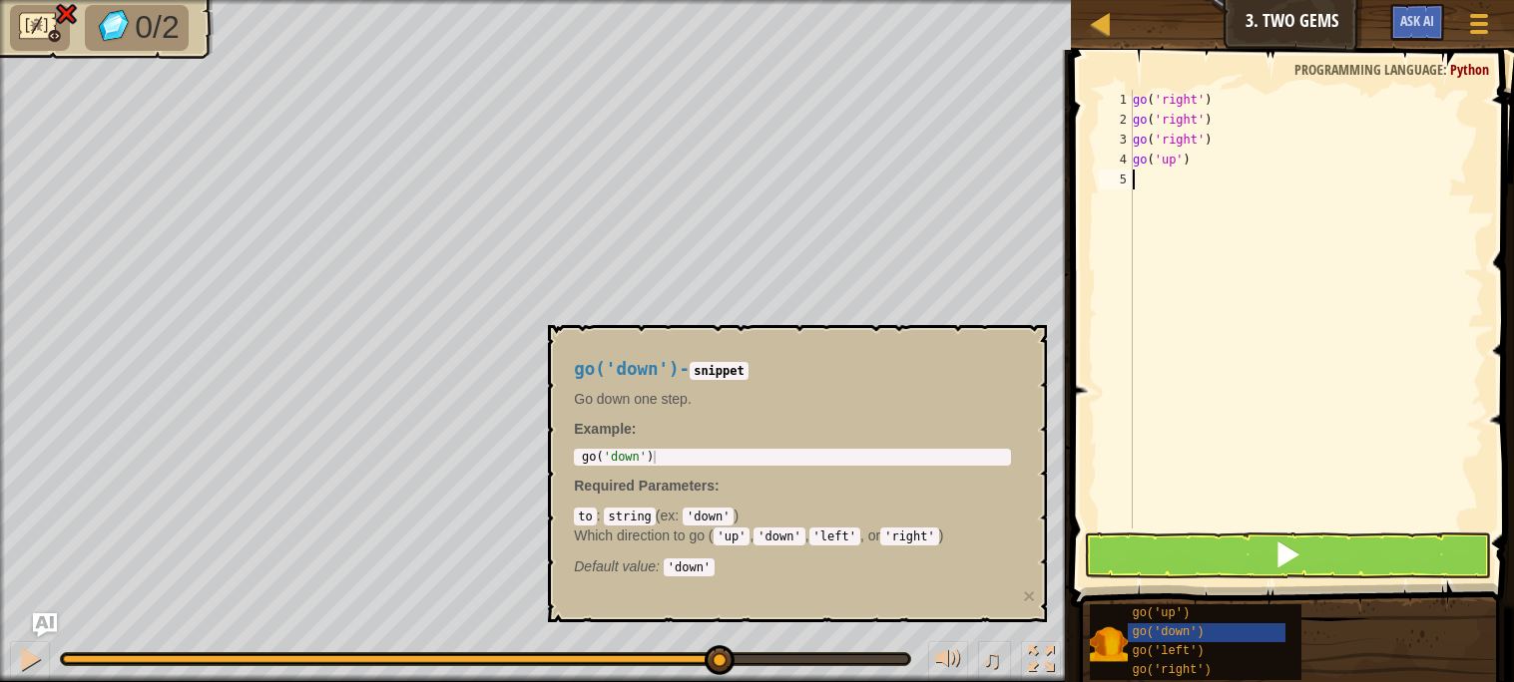
paste textarea "go('up')"
type textarea "go('up')"
click at [1185, 220] on div "go ( 'right' ) go ( 'right' ) go ( 'right' ) go ( 'up' ) go ( 'up' )" at bounding box center [1305, 329] width 355 height 479
click at [1200, 183] on div "go ( 'right' ) go ( 'right' ) go ( 'right' ) go ( 'up' ) go ( 'up' )" at bounding box center [1305, 329] width 355 height 479
type textarea "g"
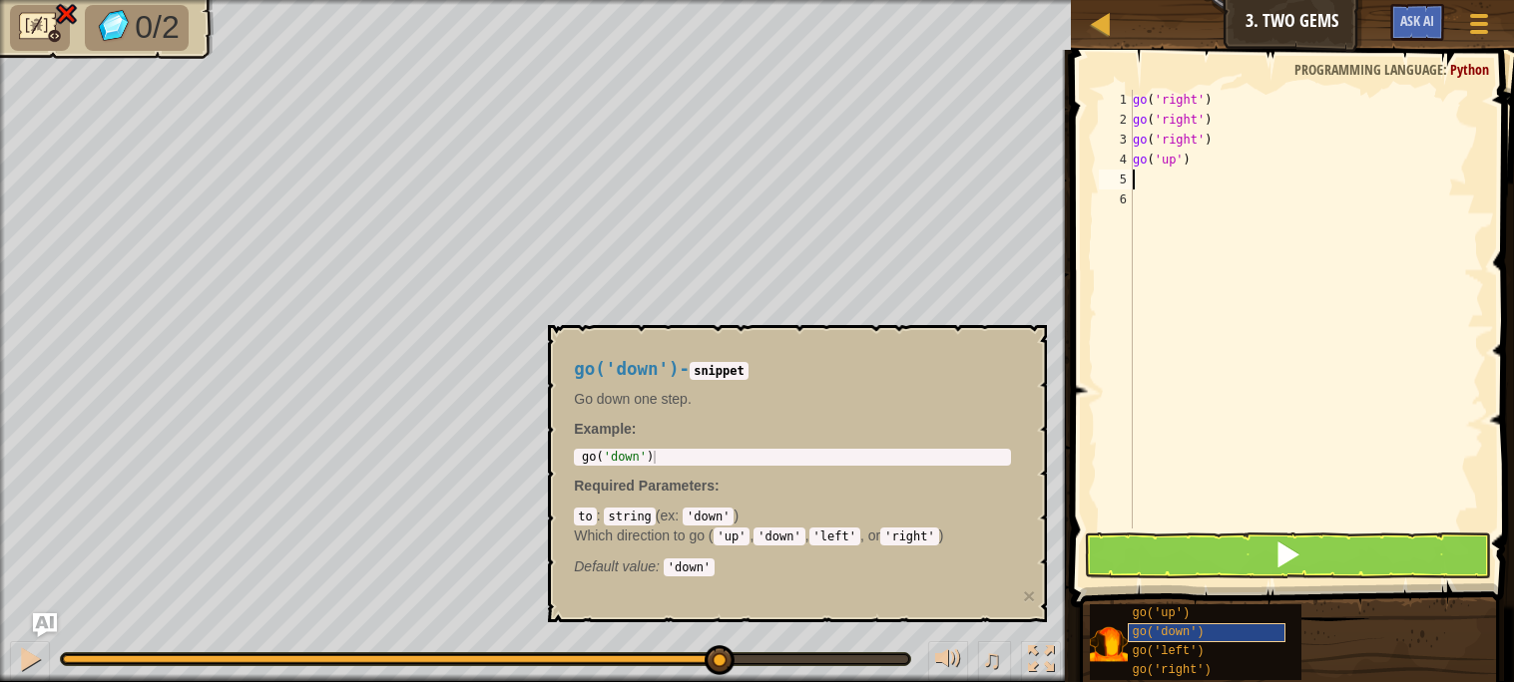
click at [1193, 627] on span "go('down')" at bounding box center [1168, 633] width 72 height 14
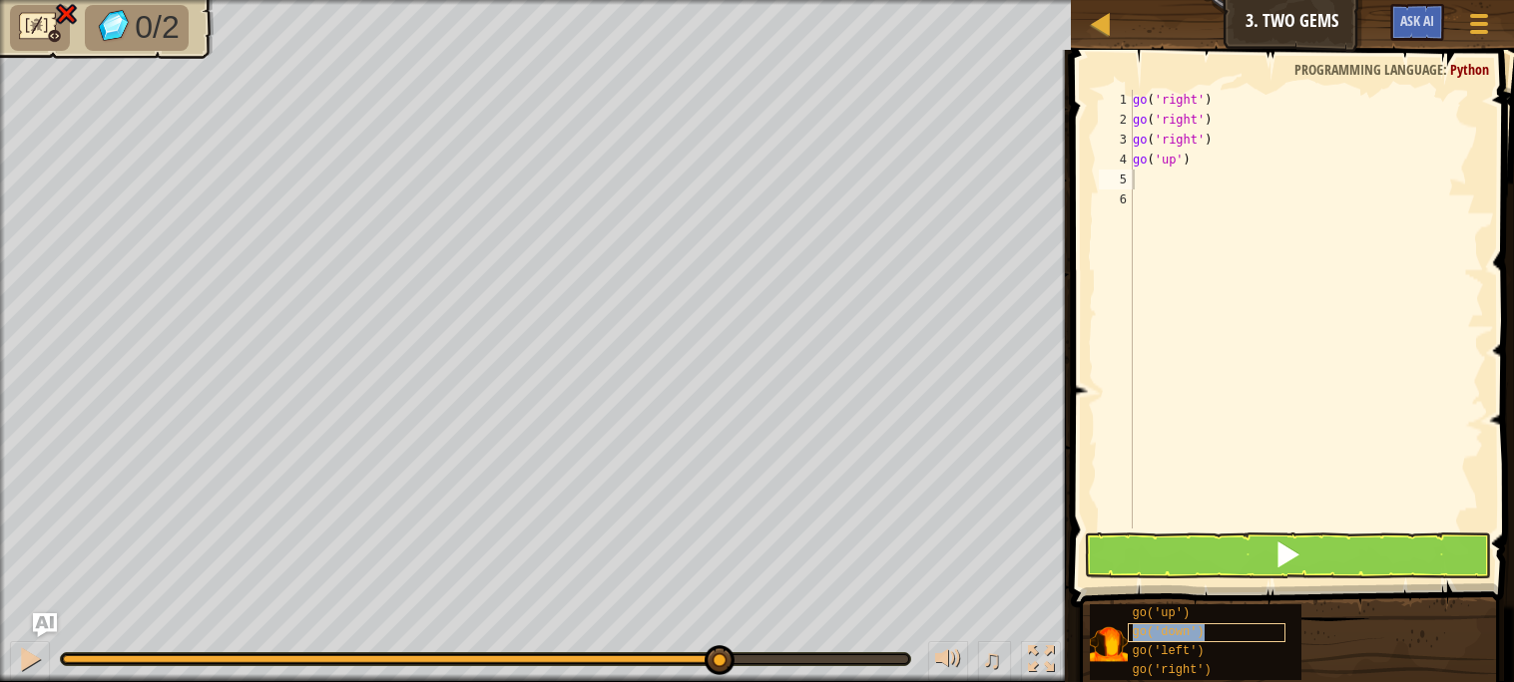
copy span "go('down')"
click at [1209, 179] on div "go ( 'right' ) go ( 'right' ) go ( 'right' ) go ( 'up' )" at bounding box center [1305, 329] width 355 height 479
paste textarea "go('down')"
type textarea "go('down')"
click at [1196, 226] on div "go ( 'right' ) go ( 'right' ) go ( 'right' ) go ( 'up' )" at bounding box center [1305, 329] width 355 height 479
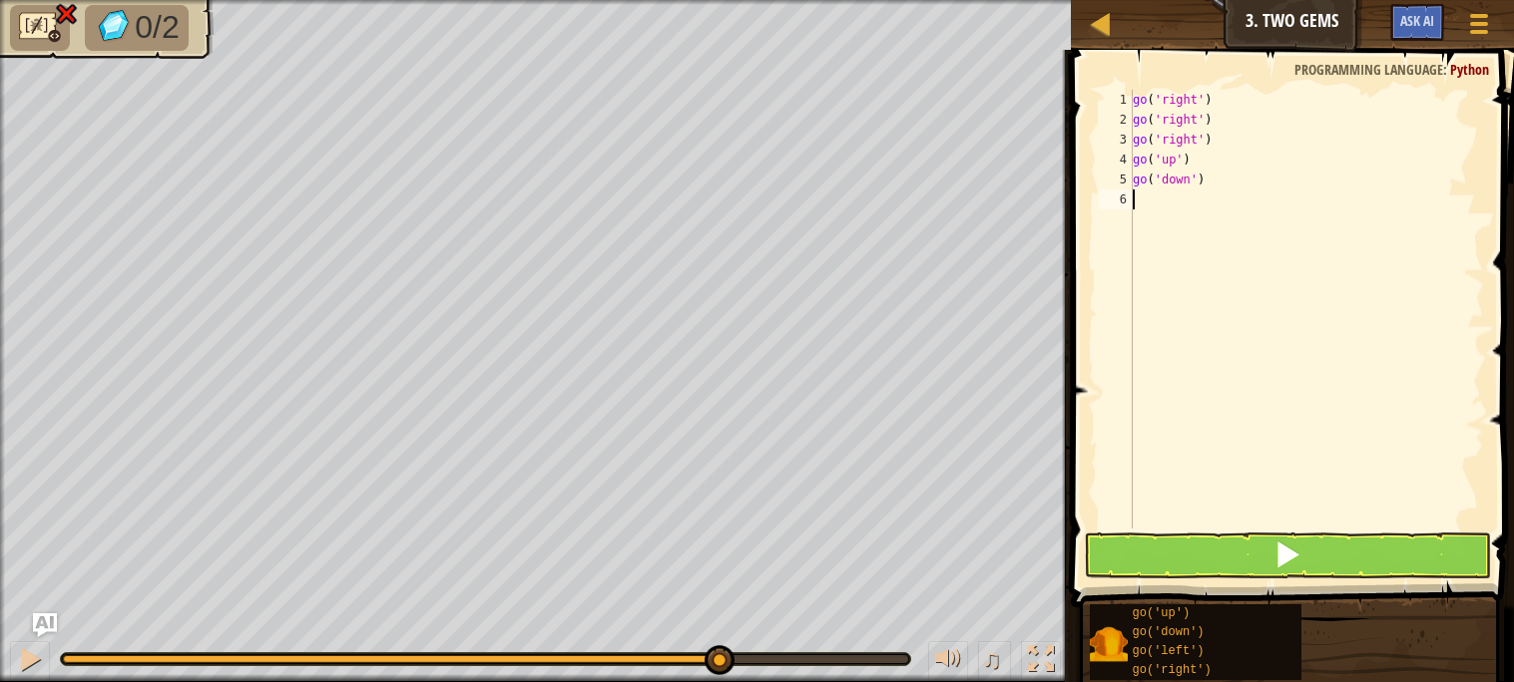
paste textarea "go('down')"
type textarea "go('down')"
click at [1165, 202] on div "go ( 'right' ) go ( 'right' ) go ( 'right' ) go ( 'up' ) go ( 'down' )" at bounding box center [1305, 329] width 355 height 479
click at [1224, 544] on button at bounding box center [1287, 556] width 406 height 46
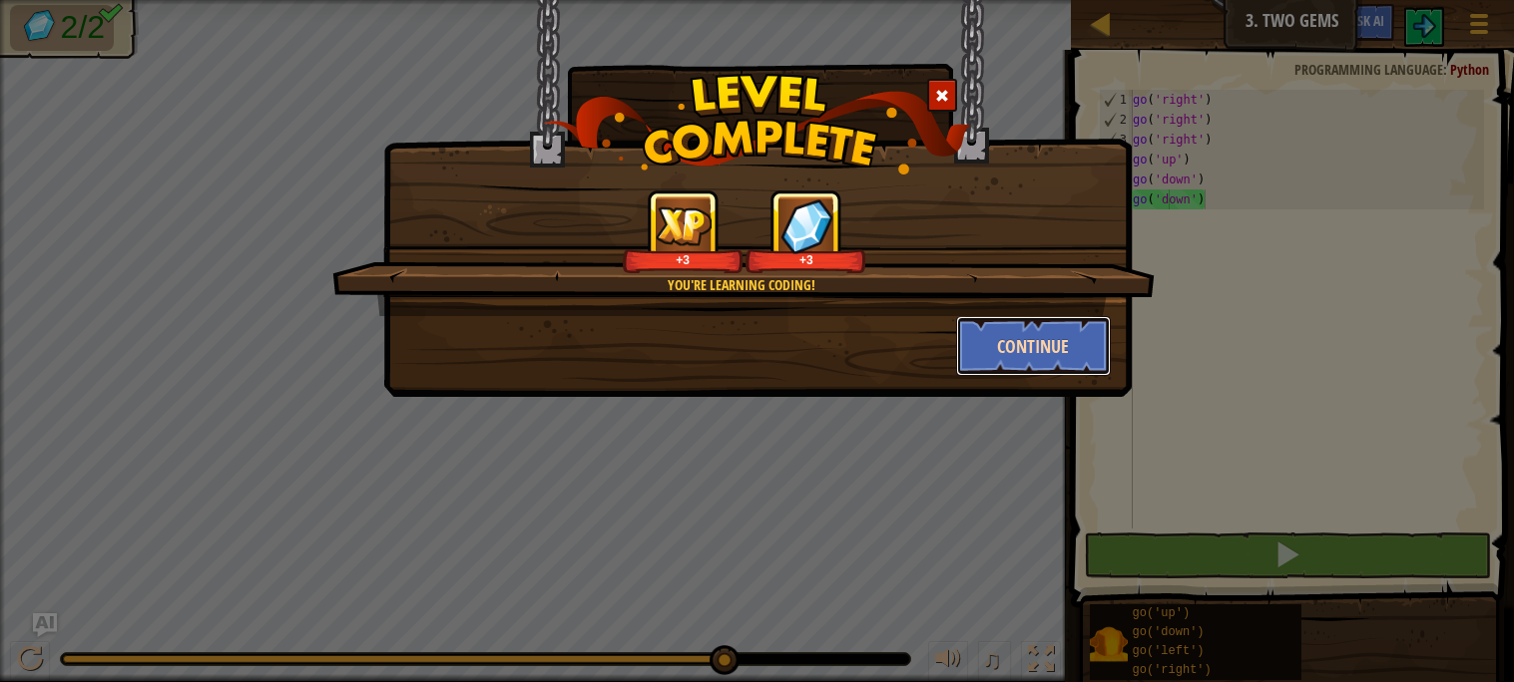
click at [1061, 354] on button "Continue" at bounding box center [1033, 346] width 155 height 60
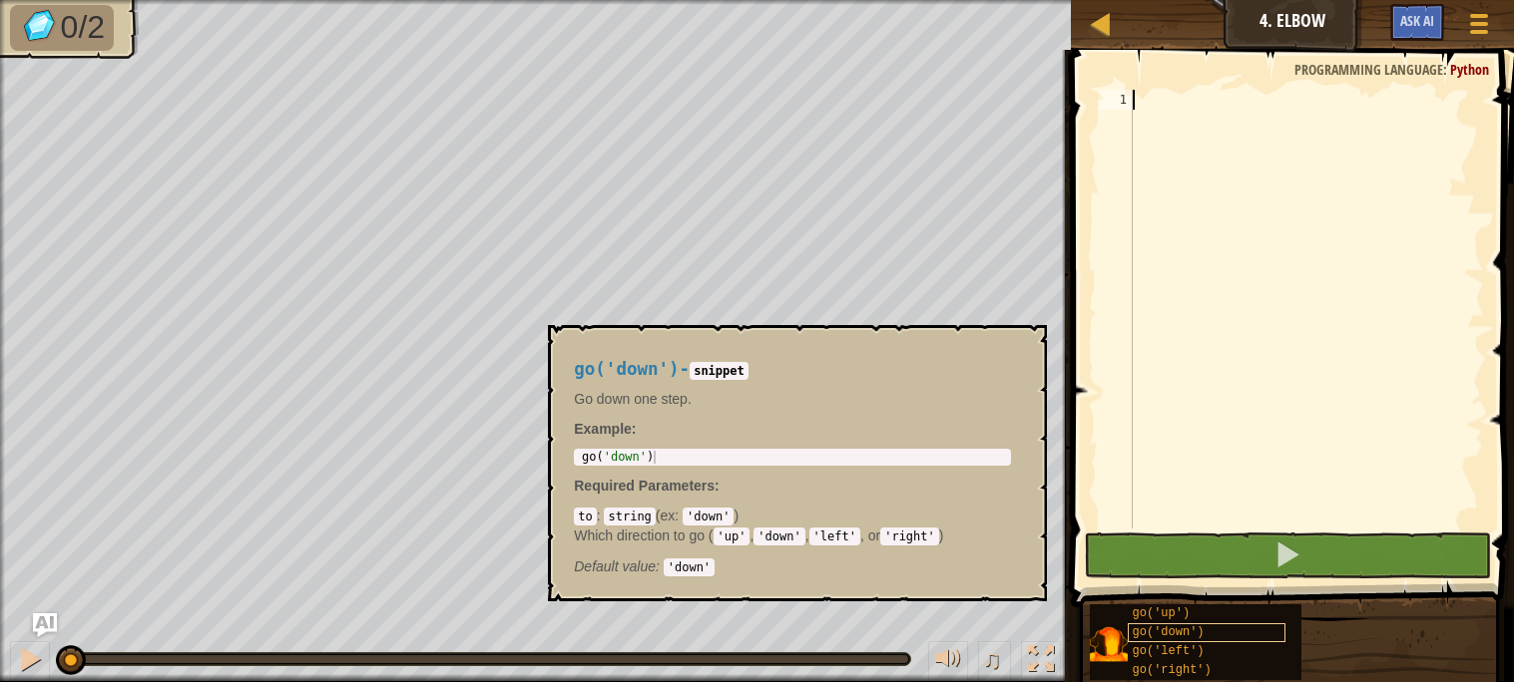
click at [1198, 628] on span "go('down')" at bounding box center [1168, 633] width 72 height 14
copy span "go('down')"
click at [1213, 103] on div at bounding box center [1305, 329] width 355 height 479
paste textarea "go('down')"
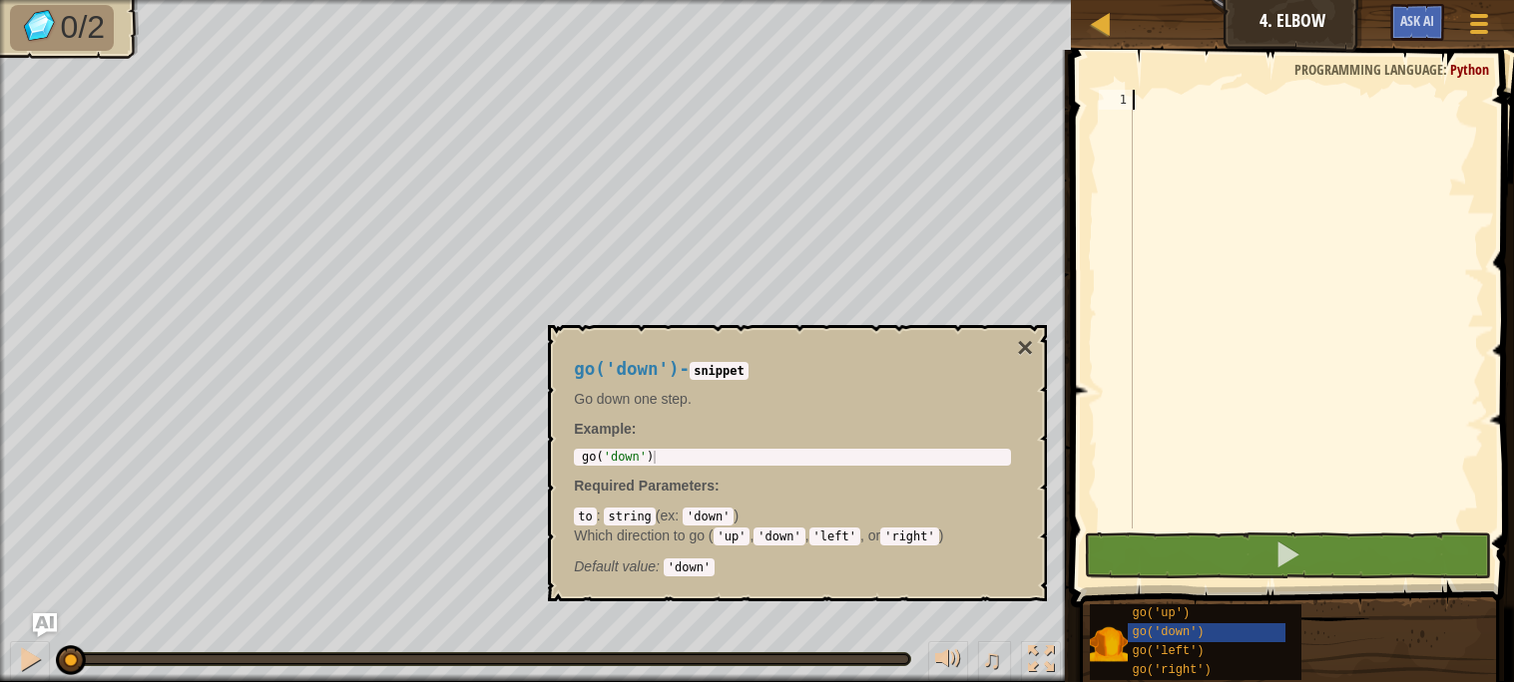
type textarea "go('down')"
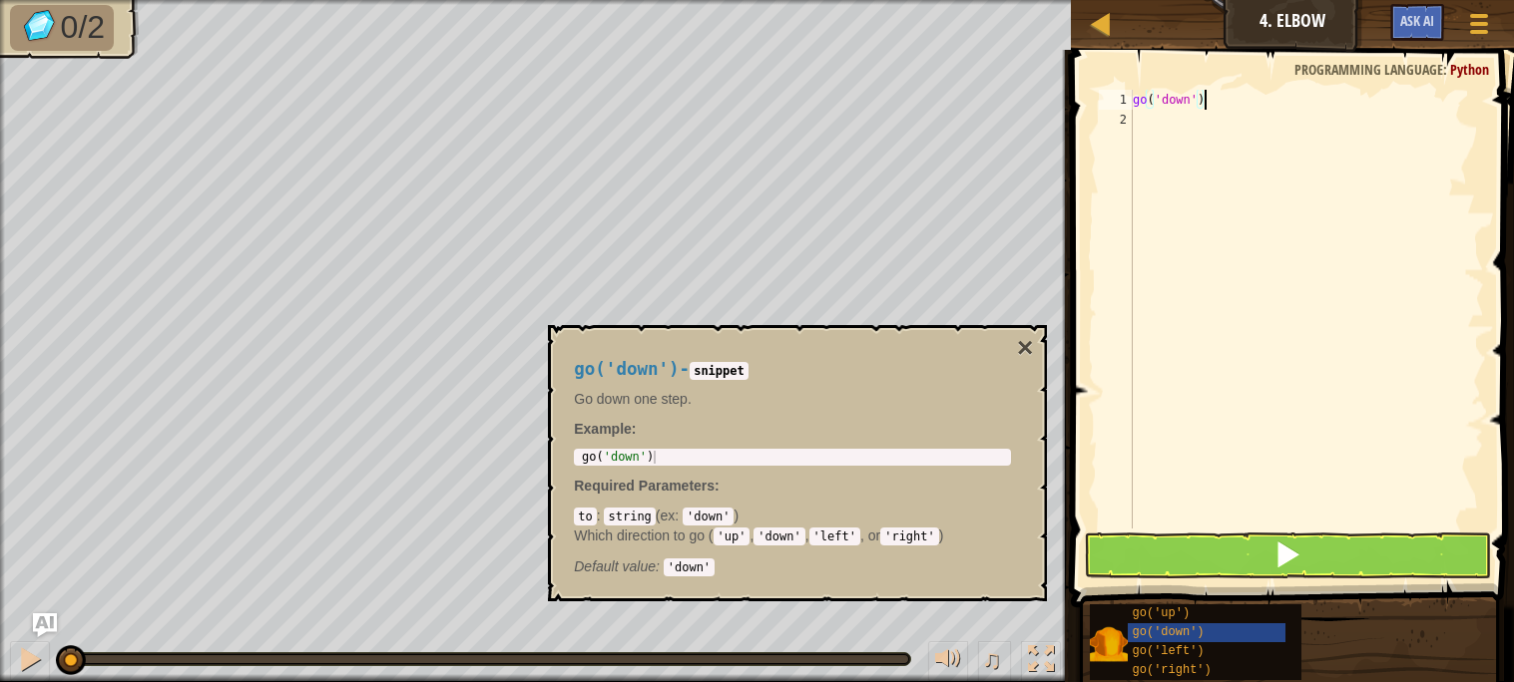
click at [1184, 176] on div "go ( 'down' )" at bounding box center [1305, 329] width 355 height 479
paste textarea "go('down')"
type textarea "go('down')"
click at [1021, 347] on button "×" at bounding box center [1025, 348] width 16 height 28
click at [1190, 645] on span "go('left')" at bounding box center [1168, 652] width 72 height 14
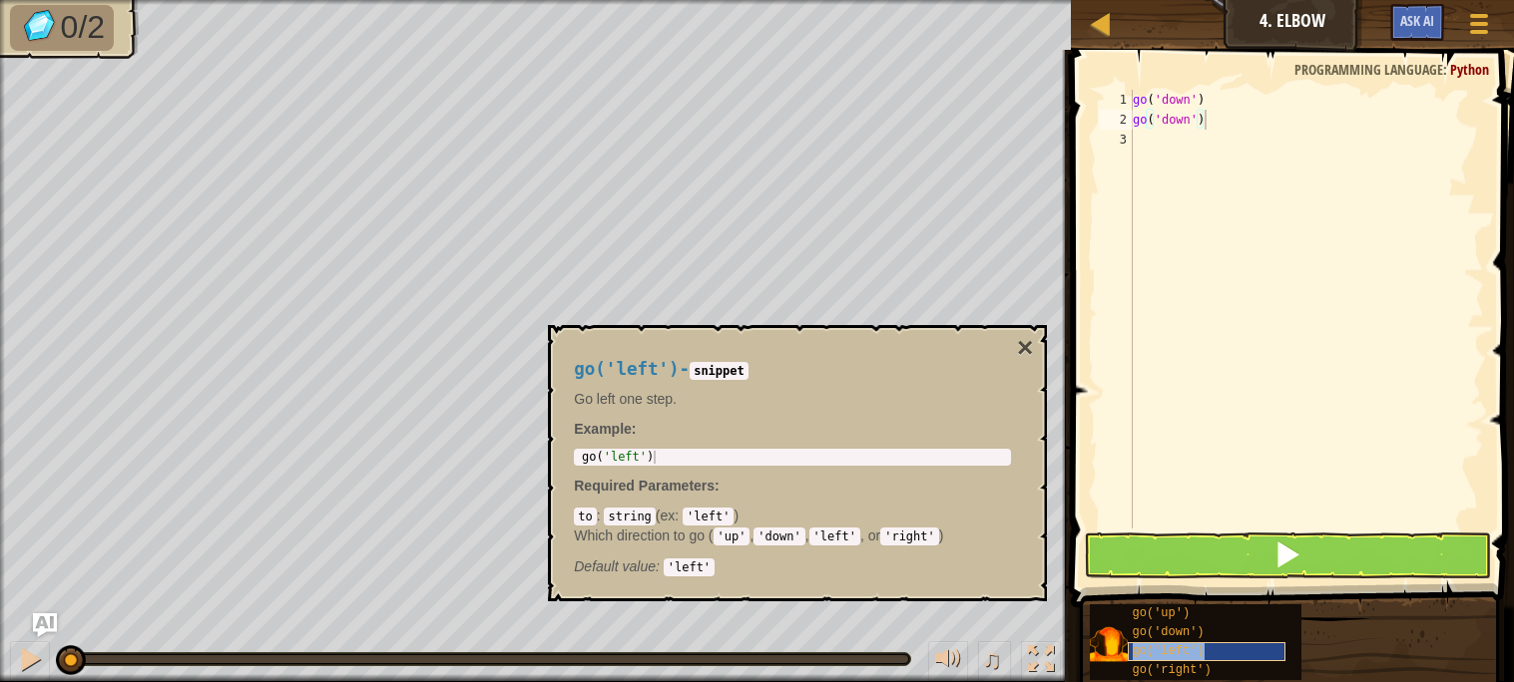
copy span "go('left')"
click at [1229, 207] on div "go ( 'down' ) go ( 'down' )" at bounding box center [1305, 329] width 355 height 479
paste textarea "go('left')"
type textarea "go('left')"
click at [1168, 546] on button at bounding box center [1287, 556] width 406 height 46
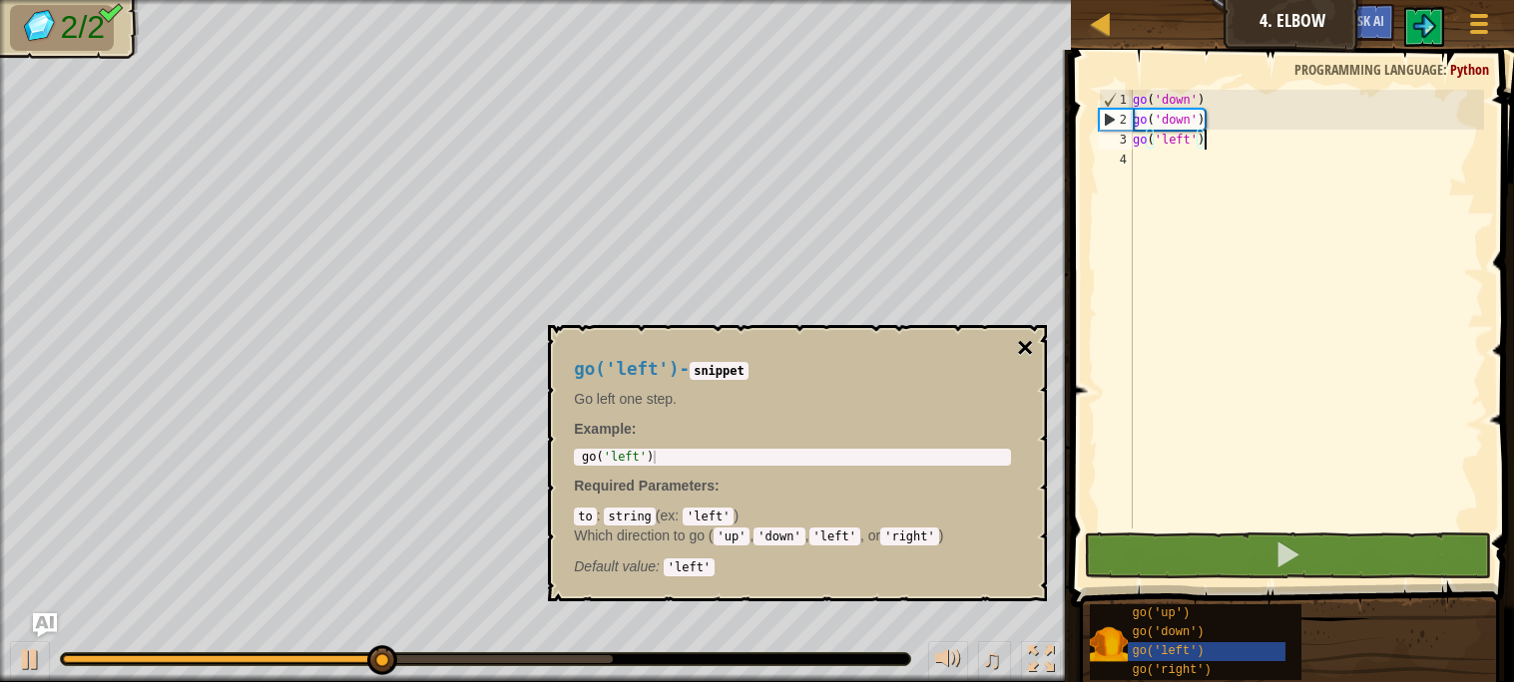
click at [1017, 336] on button "×" at bounding box center [1025, 348] width 16 height 28
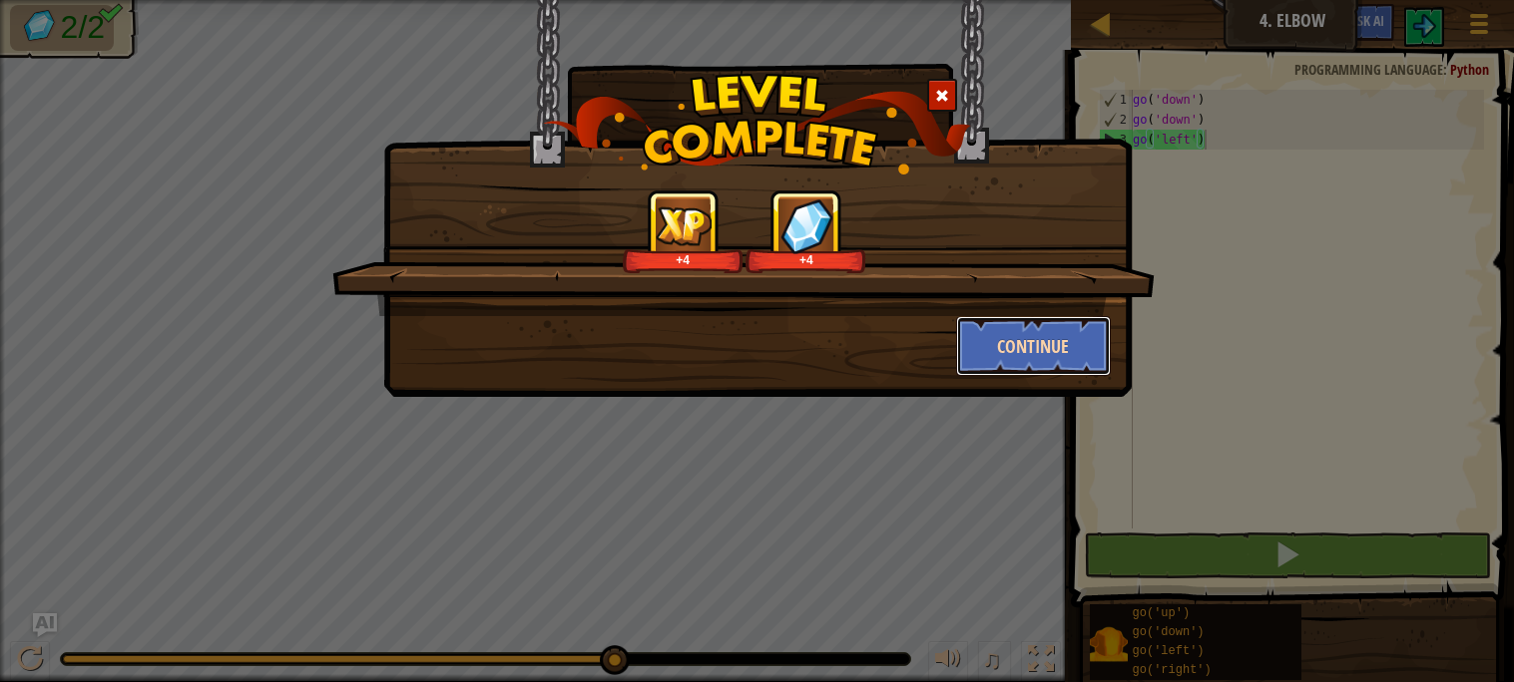
click at [1028, 358] on button "Continue" at bounding box center [1033, 346] width 155 height 60
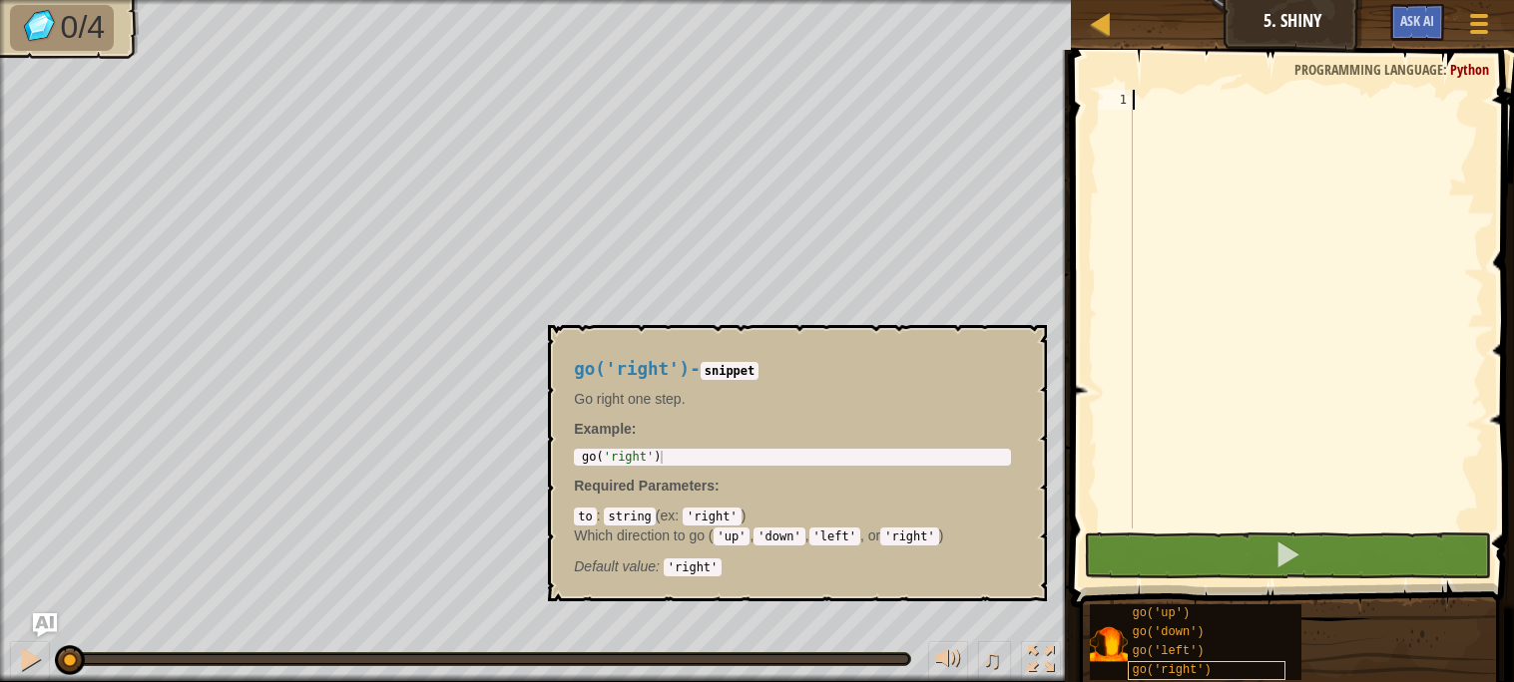
click at [1214, 662] on div "go('right')" at bounding box center [1206, 671] width 159 height 19
copy span "go('right')"
click at [1191, 142] on div at bounding box center [1305, 329] width 355 height 479
paste textarea "go('right')"
type textarea "go('right')"
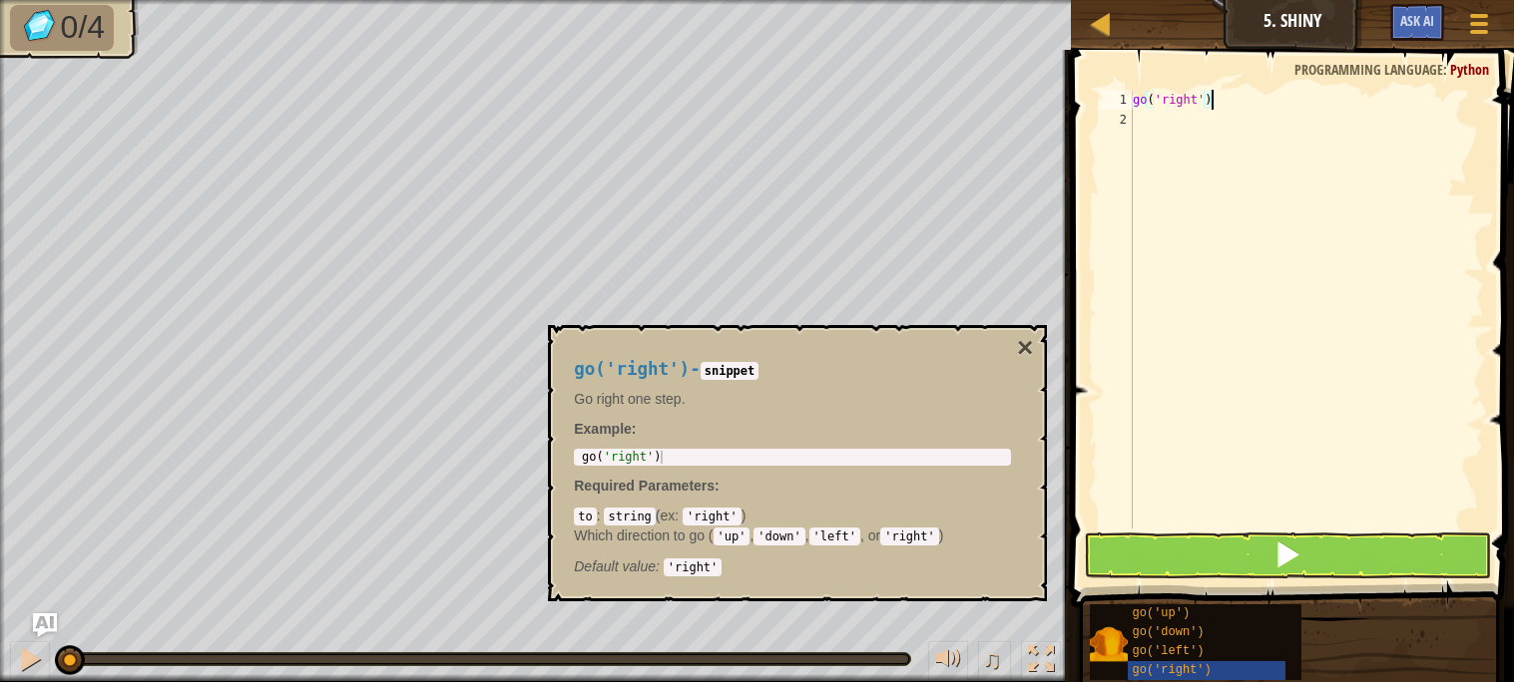
click at [1223, 122] on div "go ( 'right' )" at bounding box center [1305, 329] width 355 height 479
paste textarea "go('right')"
type textarea "go('right')"
click at [1200, 628] on span "go('down')" at bounding box center [1168, 633] width 72 height 14
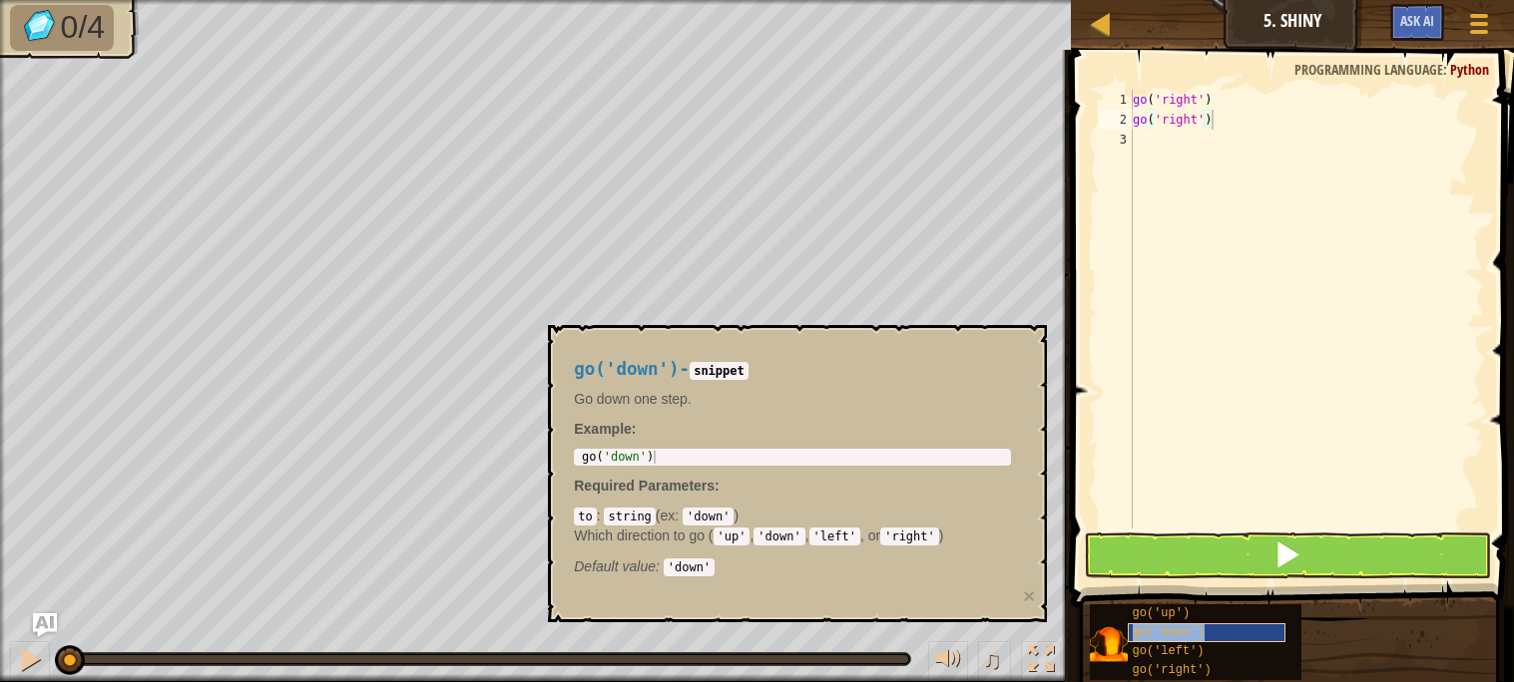
copy span "go('down')"
click at [1167, 240] on div "go ( 'right' ) go ( 'right' )" at bounding box center [1305, 329] width 355 height 479
paste textarea "go('down')"
type textarea "go('down')"
click at [1207, 667] on span "go('right')" at bounding box center [1171, 671] width 79 height 14
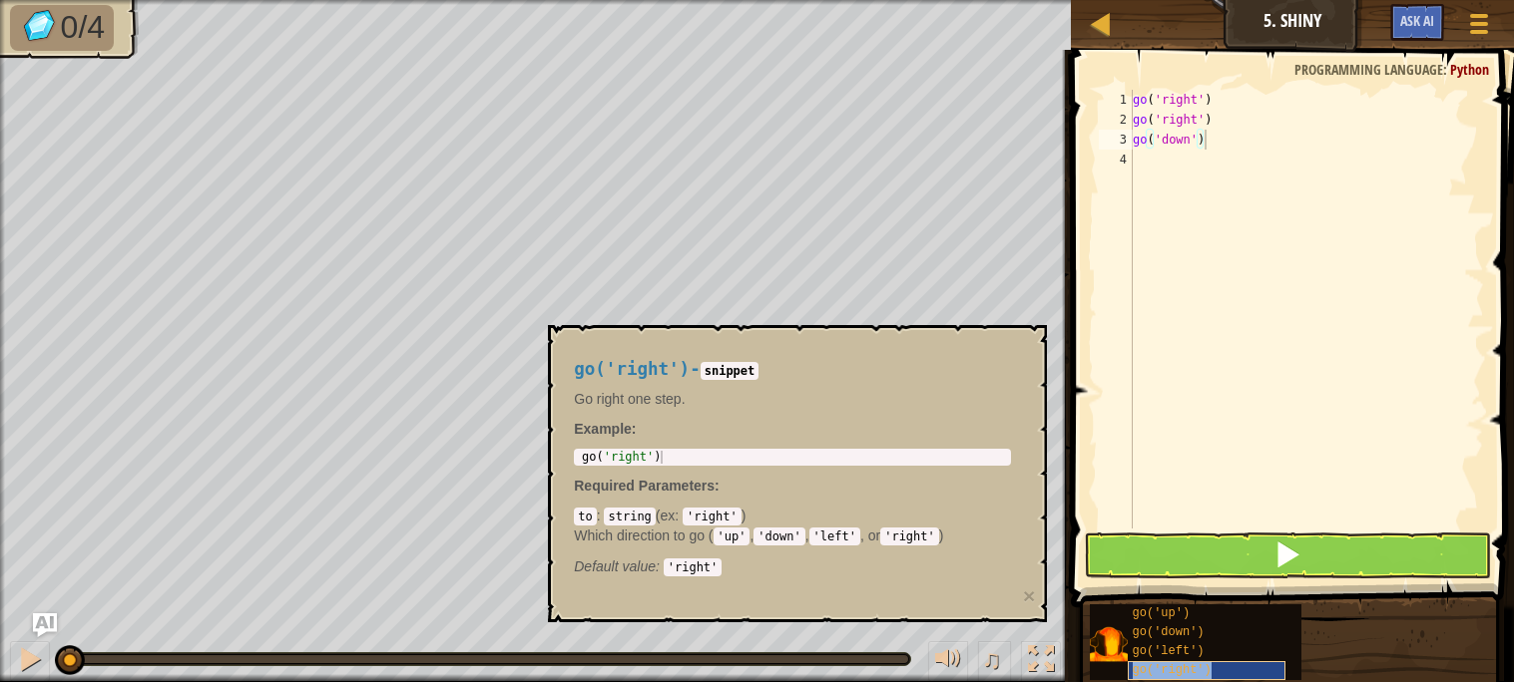
copy span "go('right')"
click at [1184, 244] on div "go ( 'right' ) go ( 'right' ) go ( 'down' )" at bounding box center [1305, 329] width 355 height 479
paste textarea "go('right')"
type textarea "go('right')"
click at [1186, 268] on div "go ( 'right' ) go ( 'right' ) go ( 'down' )" at bounding box center [1305, 329] width 355 height 479
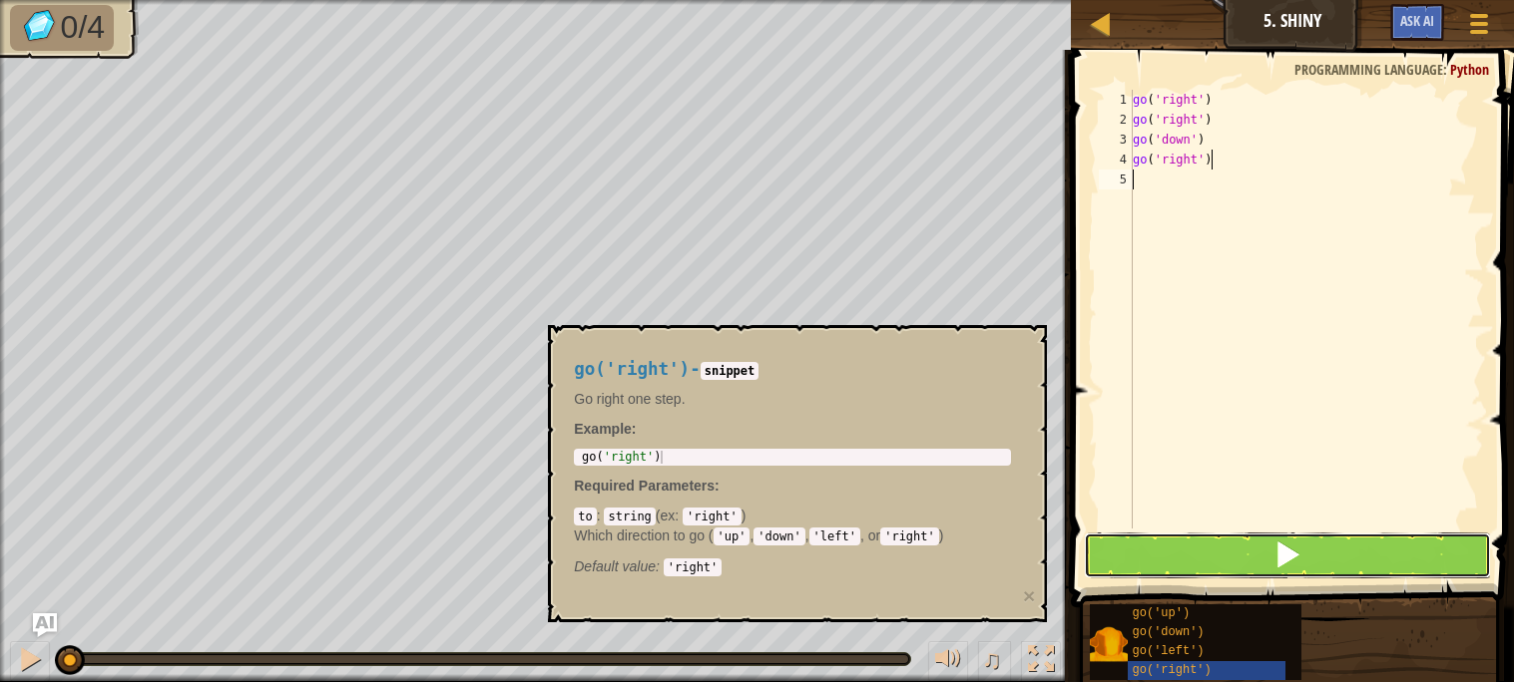
click at [1189, 543] on button at bounding box center [1287, 556] width 406 height 46
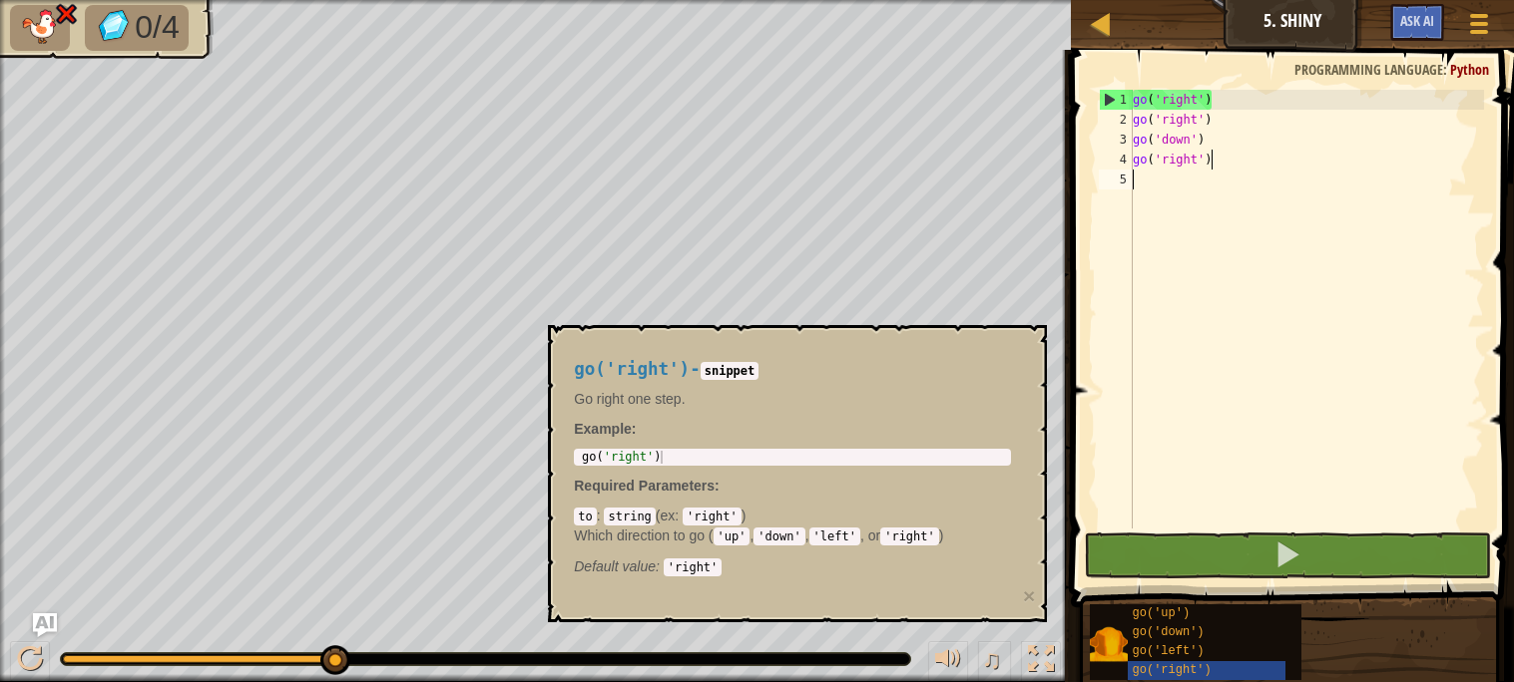
click at [1211, 102] on div "go ( 'right' ) go ( 'right' ) go ( 'down' ) go ( 'right' )" at bounding box center [1305, 329] width 355 height 479
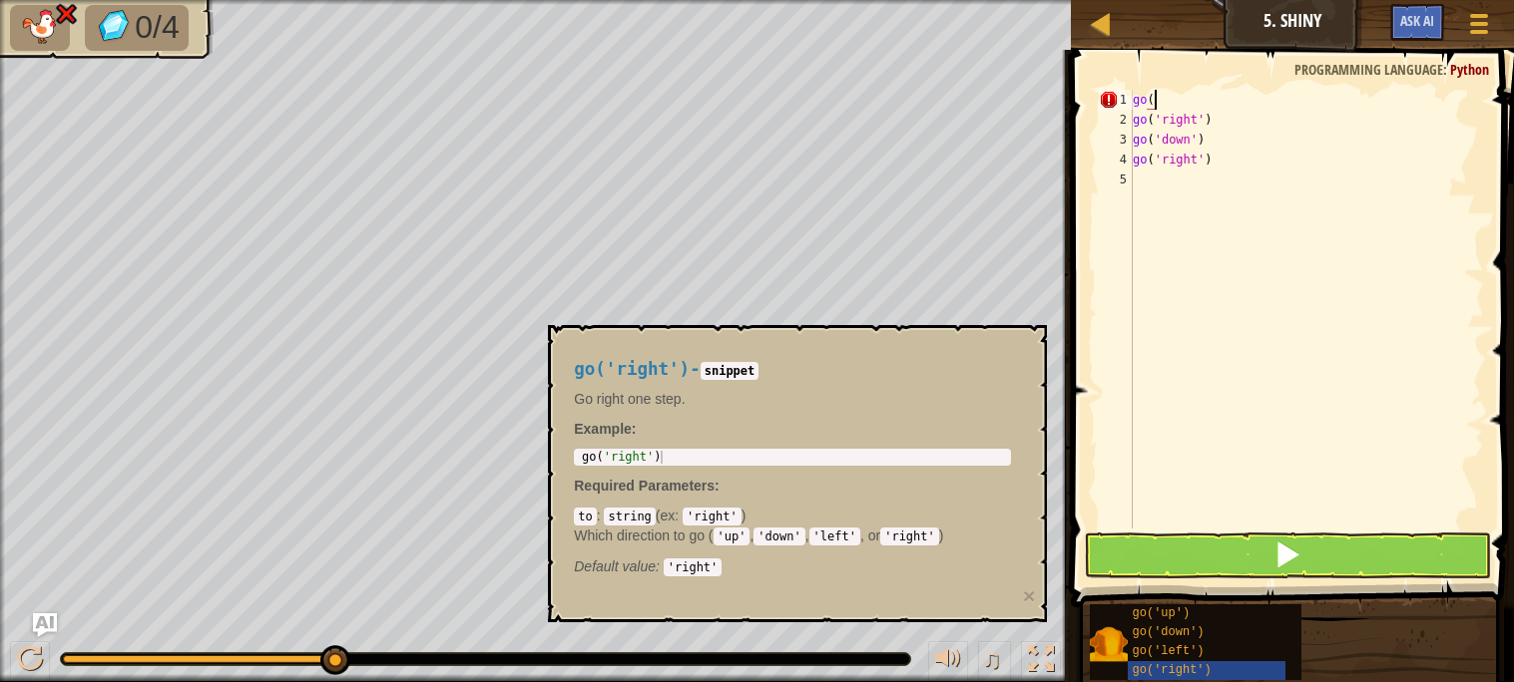
type textarea "g"
click at [1223, 138] on div "go ( 'right' ) go ( 'down' ) go ( 'right' )" at bounding box center [1305, 329] width 355 height 479
click at [1223, 120] on div "go ( 'right' ) go ( 'down' ) go ( 'right' )" at bounding box center [1305, 329] width 355 height 479
type textarea "g"
click at [1187, 643] on div "go('left')" at bounding box center [1206, 652] width 159 height 19
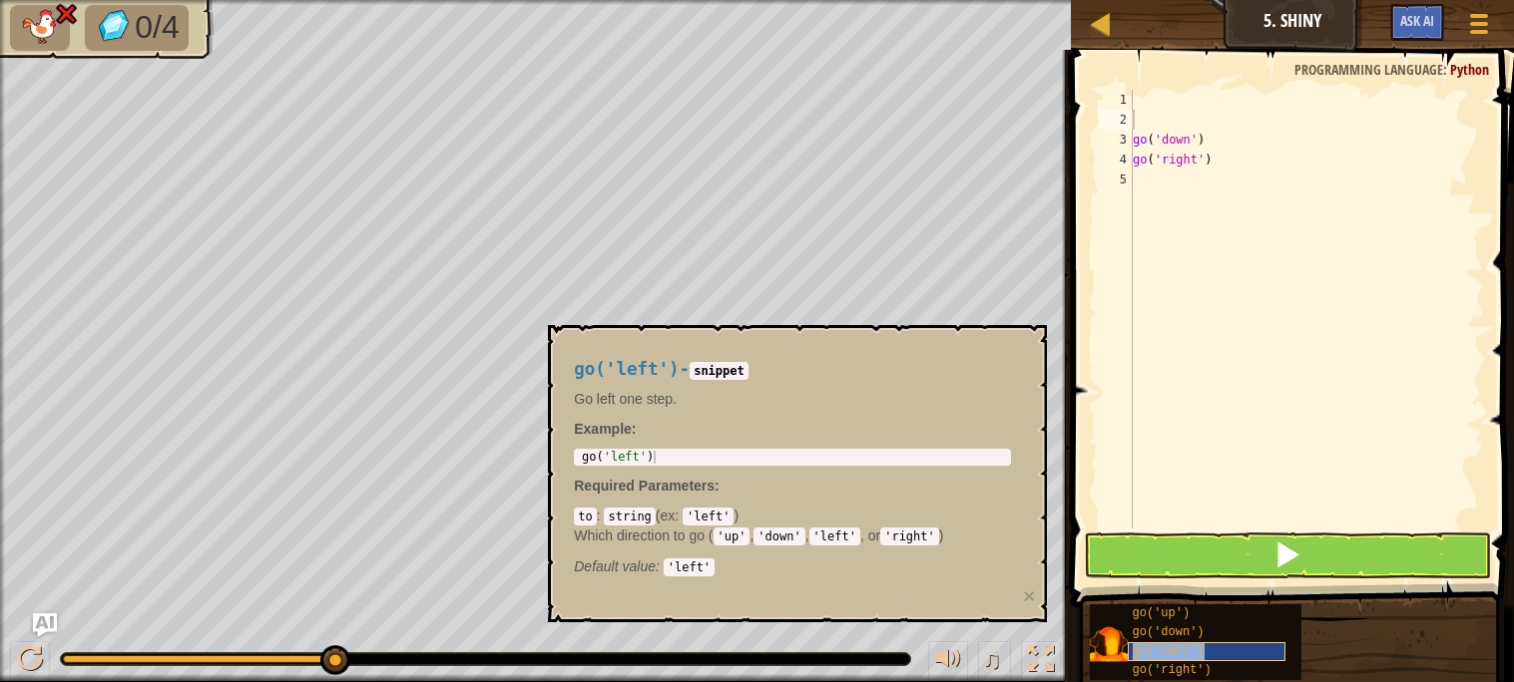
copy span "go('left')"
click at [1179, 92] on div "go ( 'down' ) go ( 'right' )" at bounding box center [1305, 329] width 355 height 479
paste textarea "go('left')"
type textarea "go('left')"
click at [1149, 114] on div "go ( 'left' ) go ( 'down' ) go ( 'right' )" at bounding box center [1305, 329] width 355 height 479
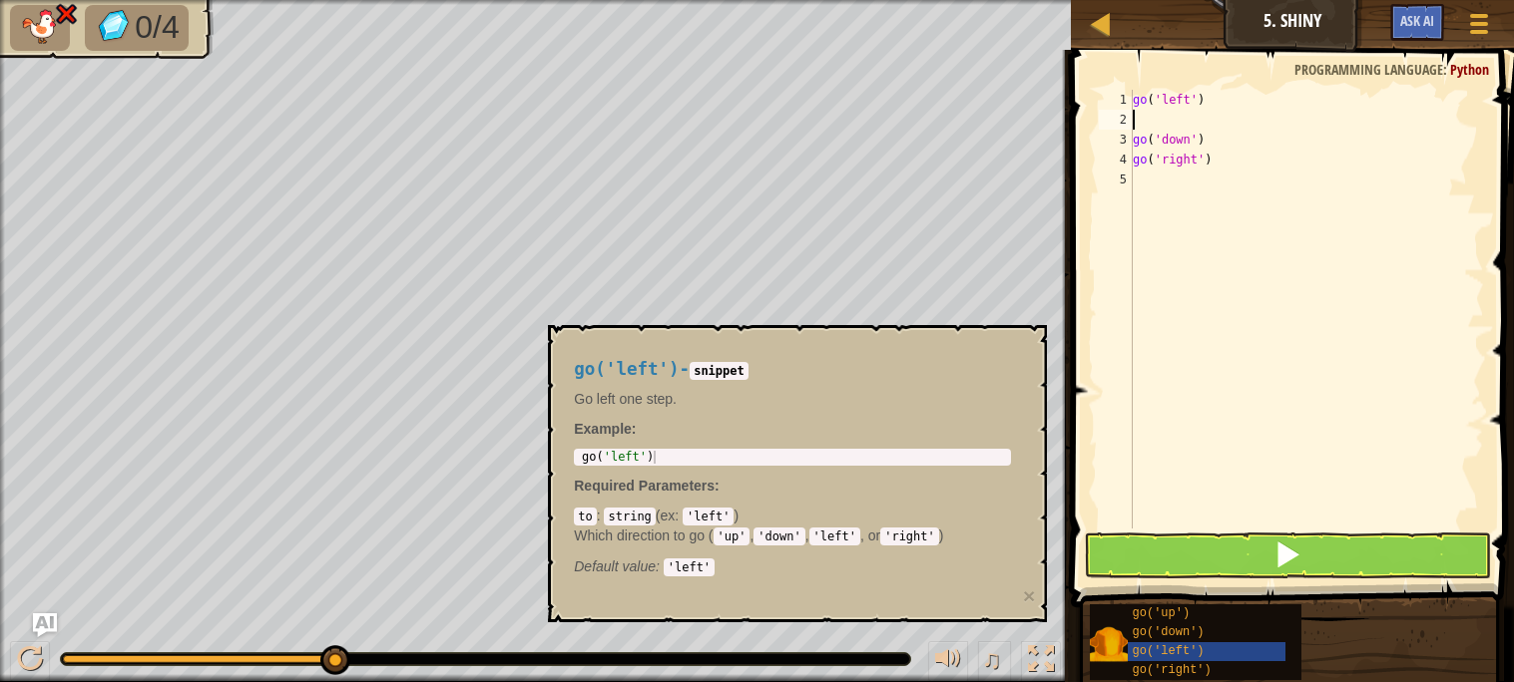
paste textarea "go('left')"
type textarea "go('left')"
click at [1212, 529] on span at bounding box center [1294, 300] width 459 height 617
click at [1218, 546] on button at bounding box center [1287, 556] width 406 height 46
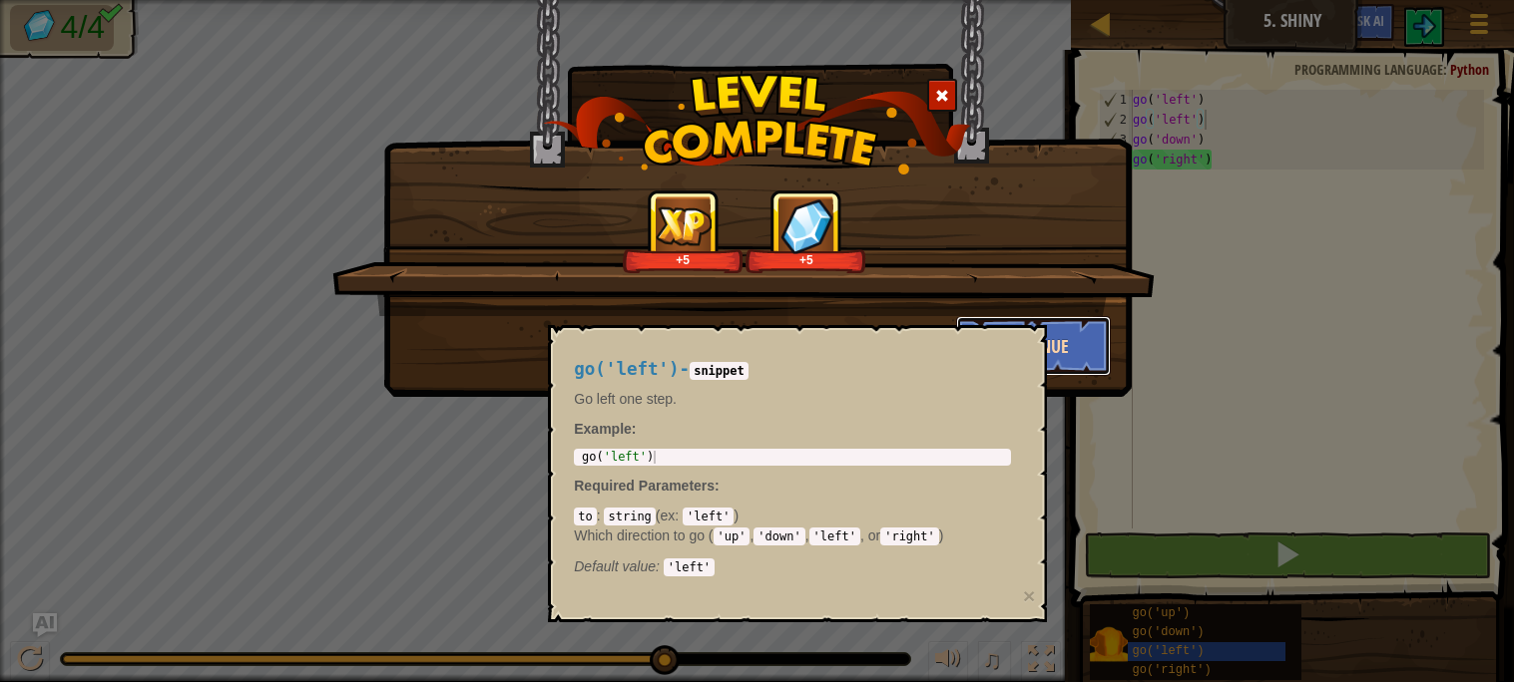
click at [1070, 332] on button "Continue" at bounding box center [1033, 346] width 155 height 60
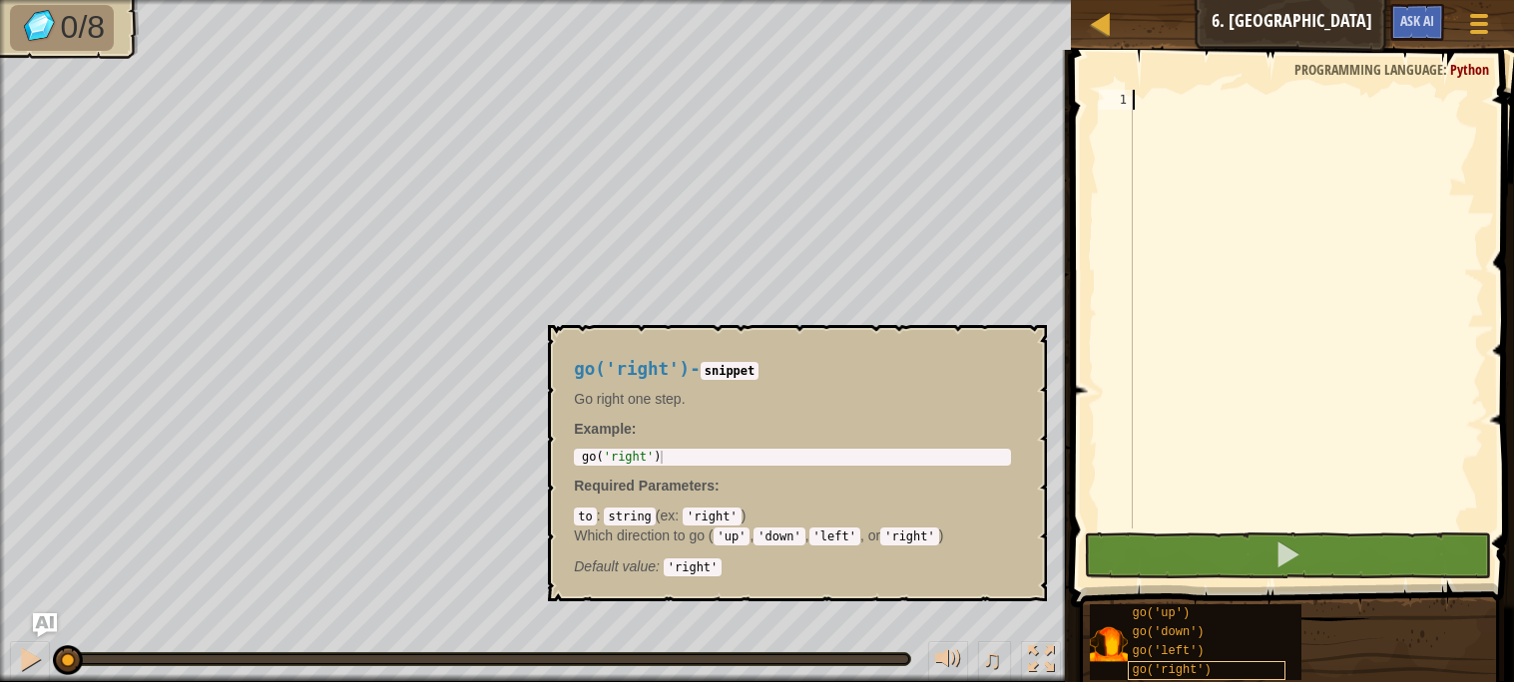
click at [1200, 671] on span "go('right')" at bounding box center [1171, 671] width 79 height 14
paste textarea "go('left')"
type textarea "go('left')"
click at [1258, 250] on div at bounding box center [1305, 329] width 355 height 479
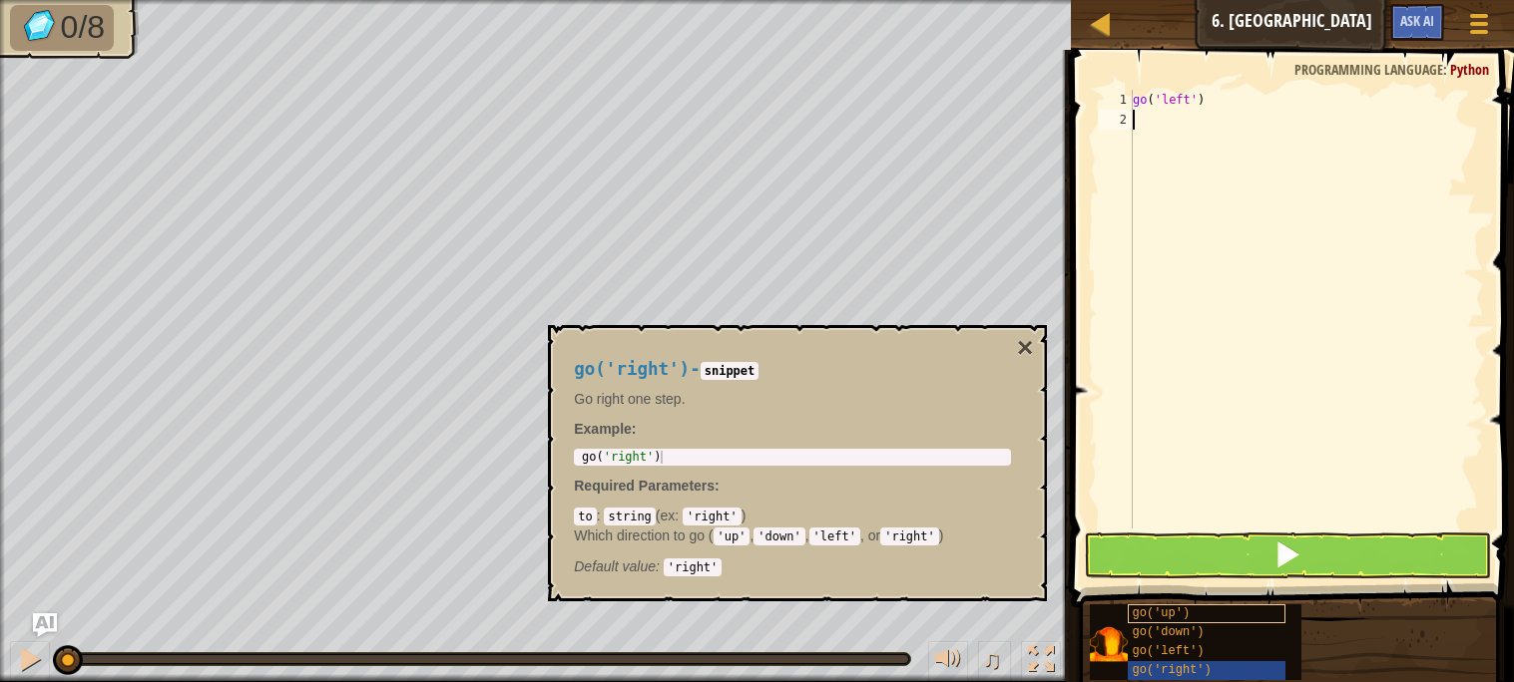
click at [1177, 619] on span "go('up')" at bounding box center [1161, 614] width 58 height 14
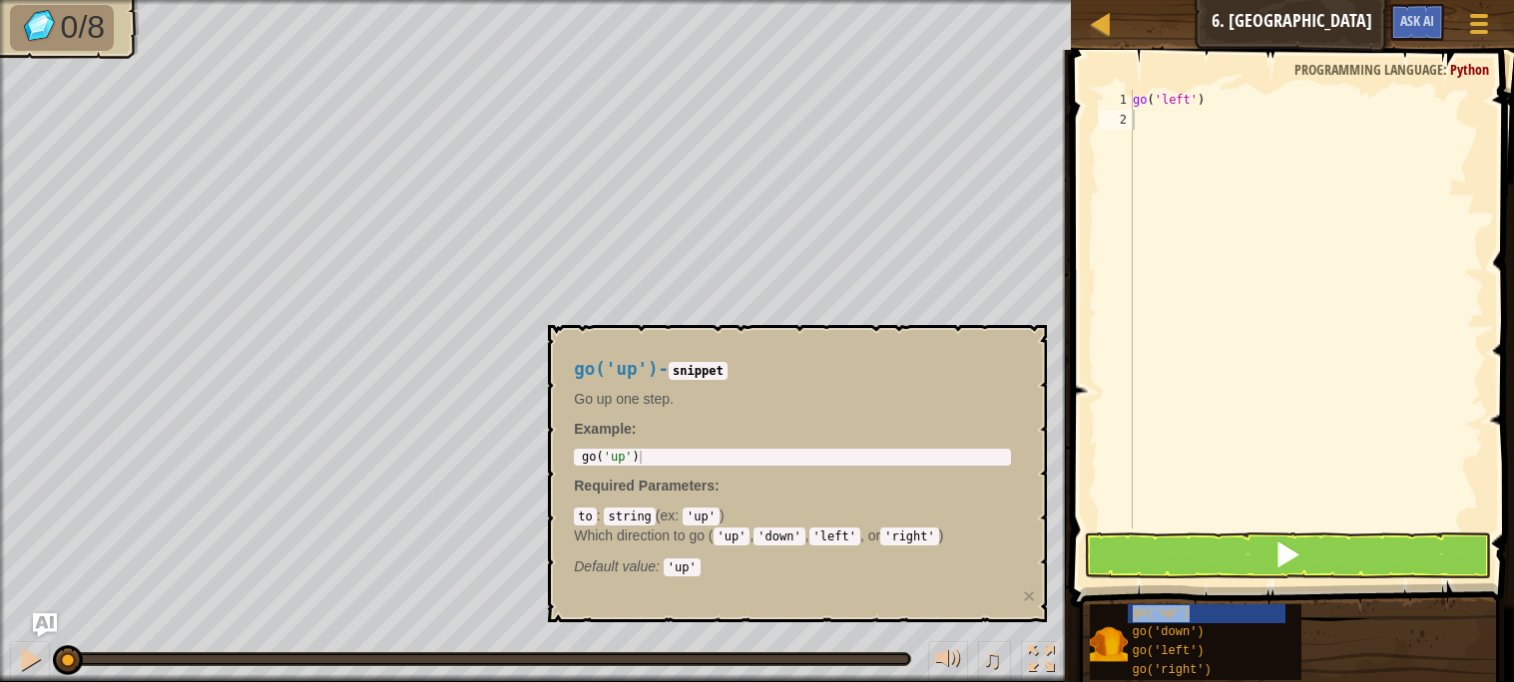
click at [1209, 226] on div "go ( 'left' )" at bounding box center [1305, 329] width 355 height 479
paste textarea "go('up')"
type textarea "go('up')"
click at [1191, 671] on span "go('right')" at bounding box center [1171, 671] width 79 height 14
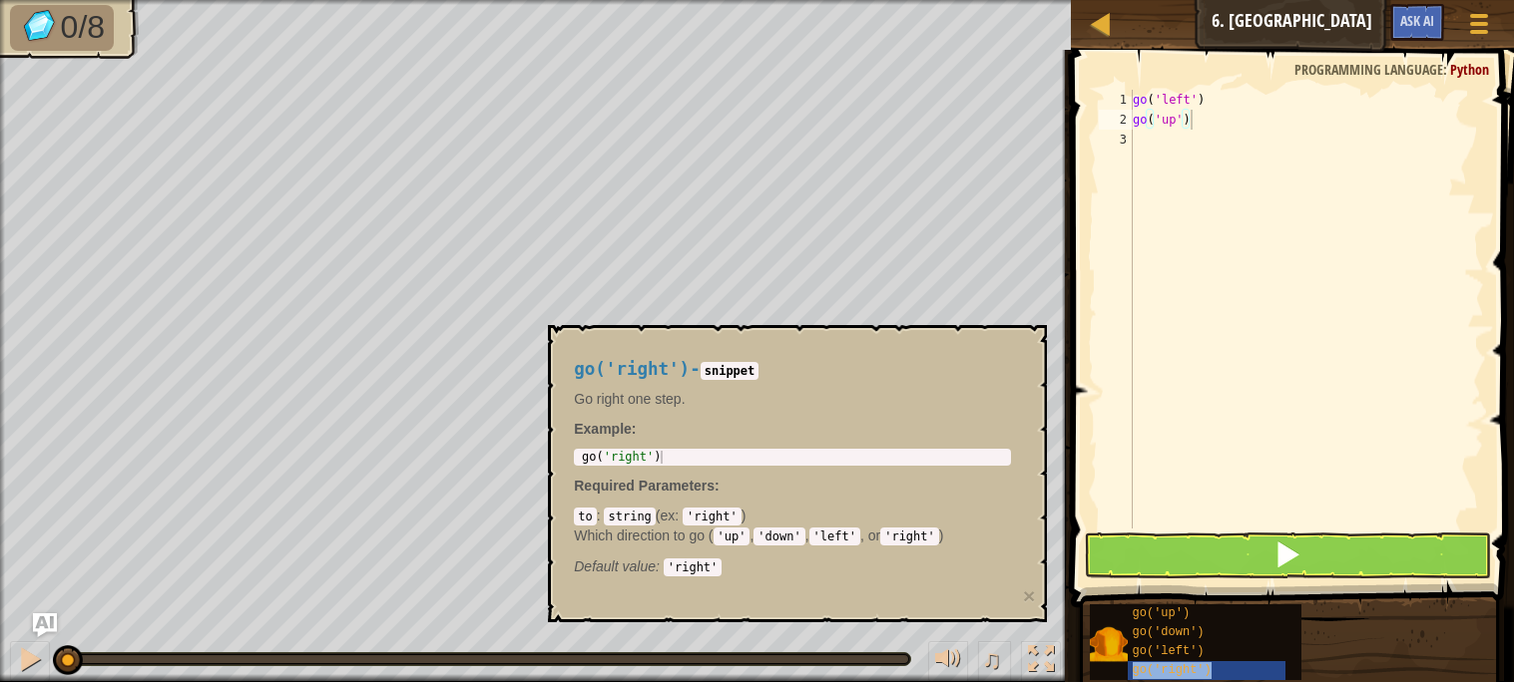
click at [1220, 180] on div "go ( 'left' ) go ( 'up' )" at bounding box center [1305, 329] width 355 height 479
paste textarea "go('right')"
type textarea "go('right')"
paste textarea "go('right')"
type textarea "go('right')"
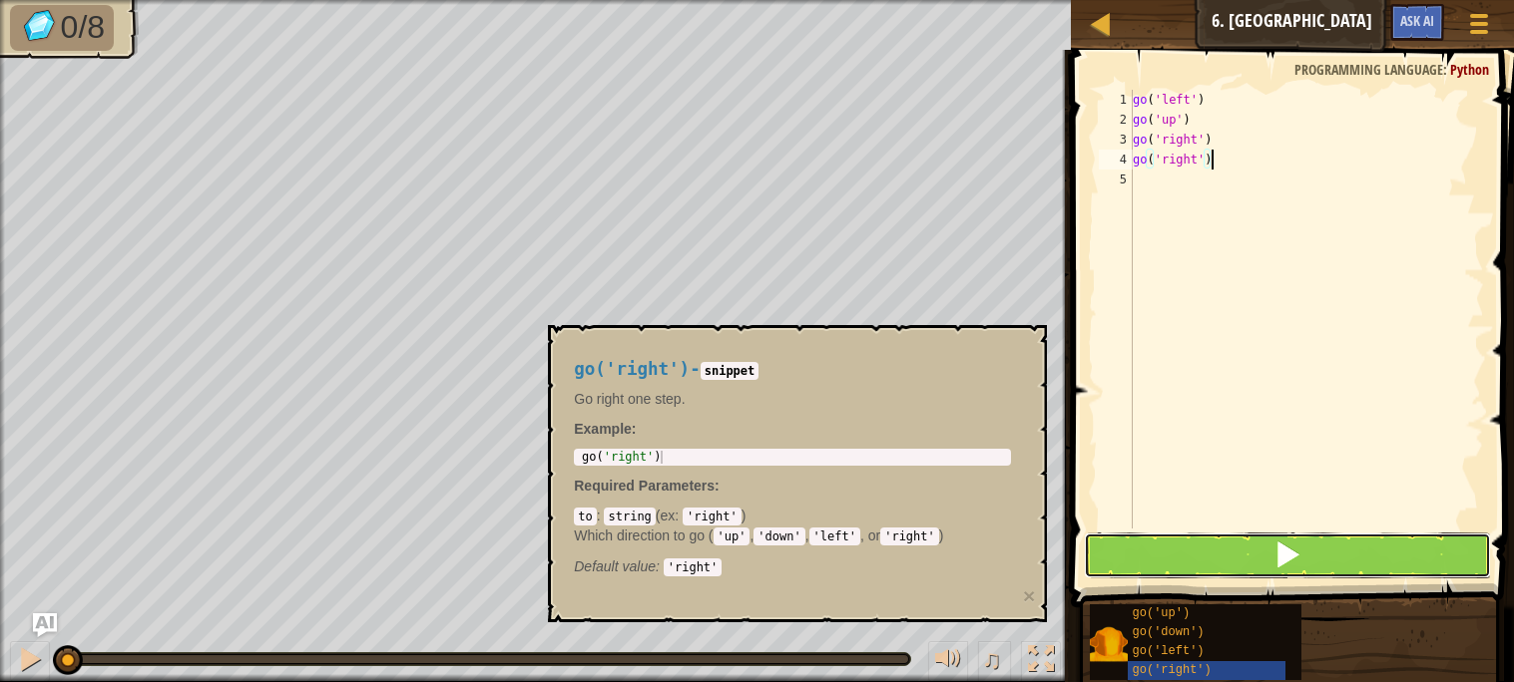
click at [1214, 547] on button at bounding box center [1287, 556] width 406 height 46
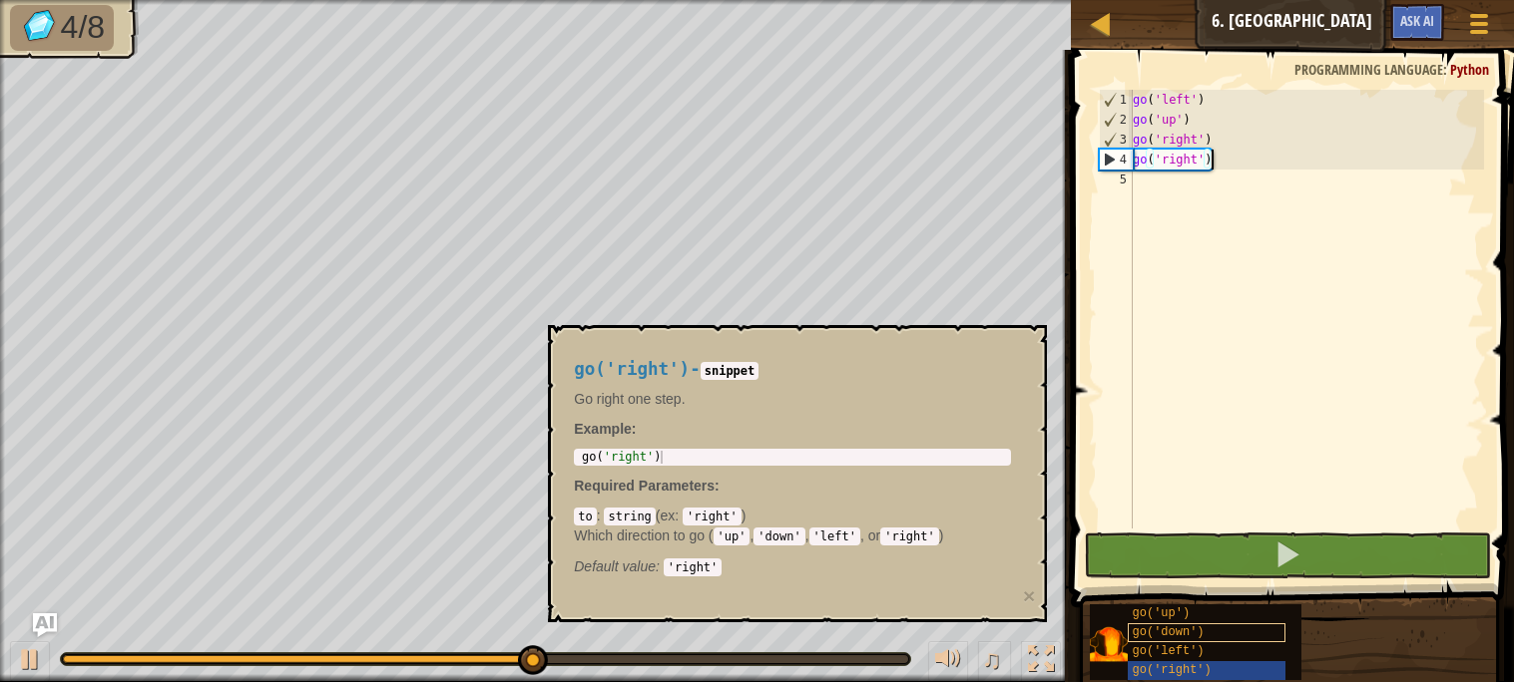
click at [1205, 637] on div "go('down')" at bounding box center [1206, 633] width 159 height 19
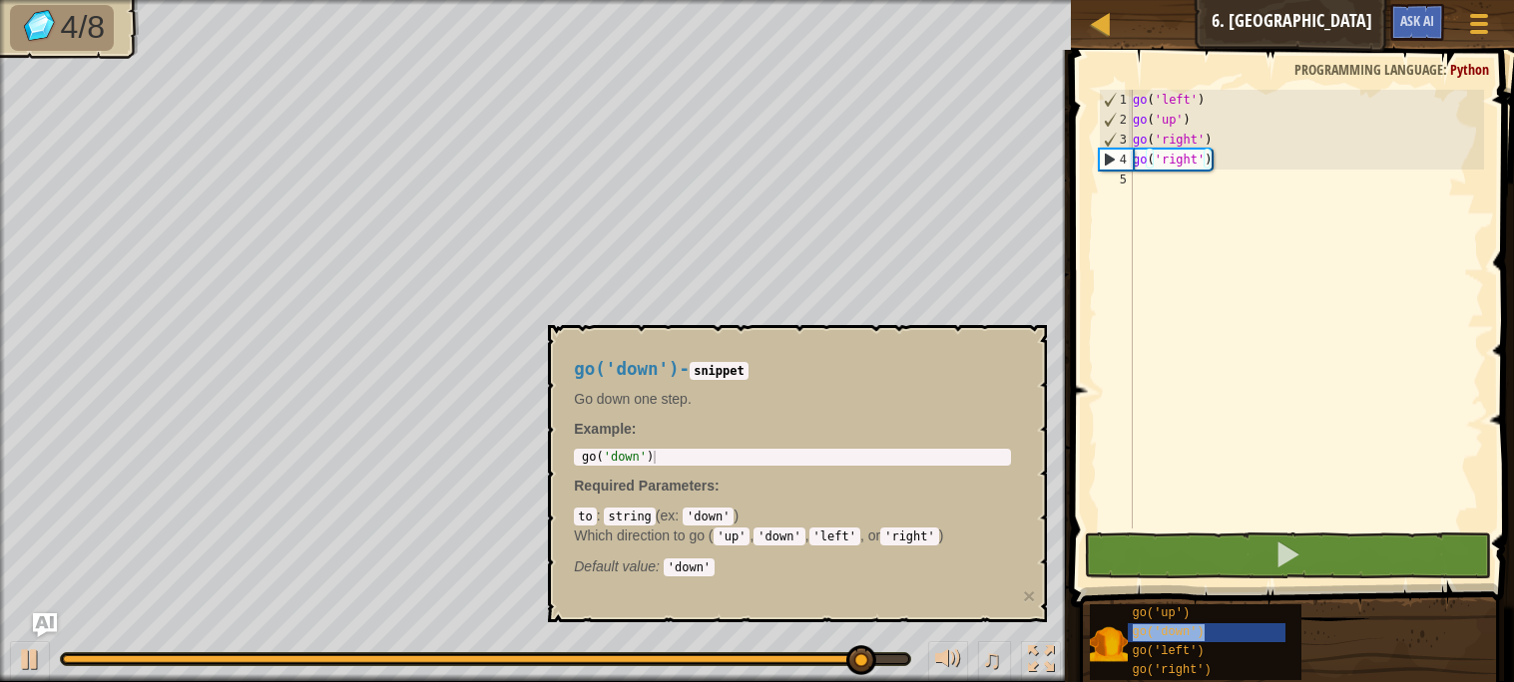
click at [1195, 212] on div "go ( 'left' ) go ( 'up' ) go ( 'right' ) go ( 'right' )" at bounding box center [1305, 329] width 355 height 479
paste textarea "go('down')"
type textarea "go('down')"
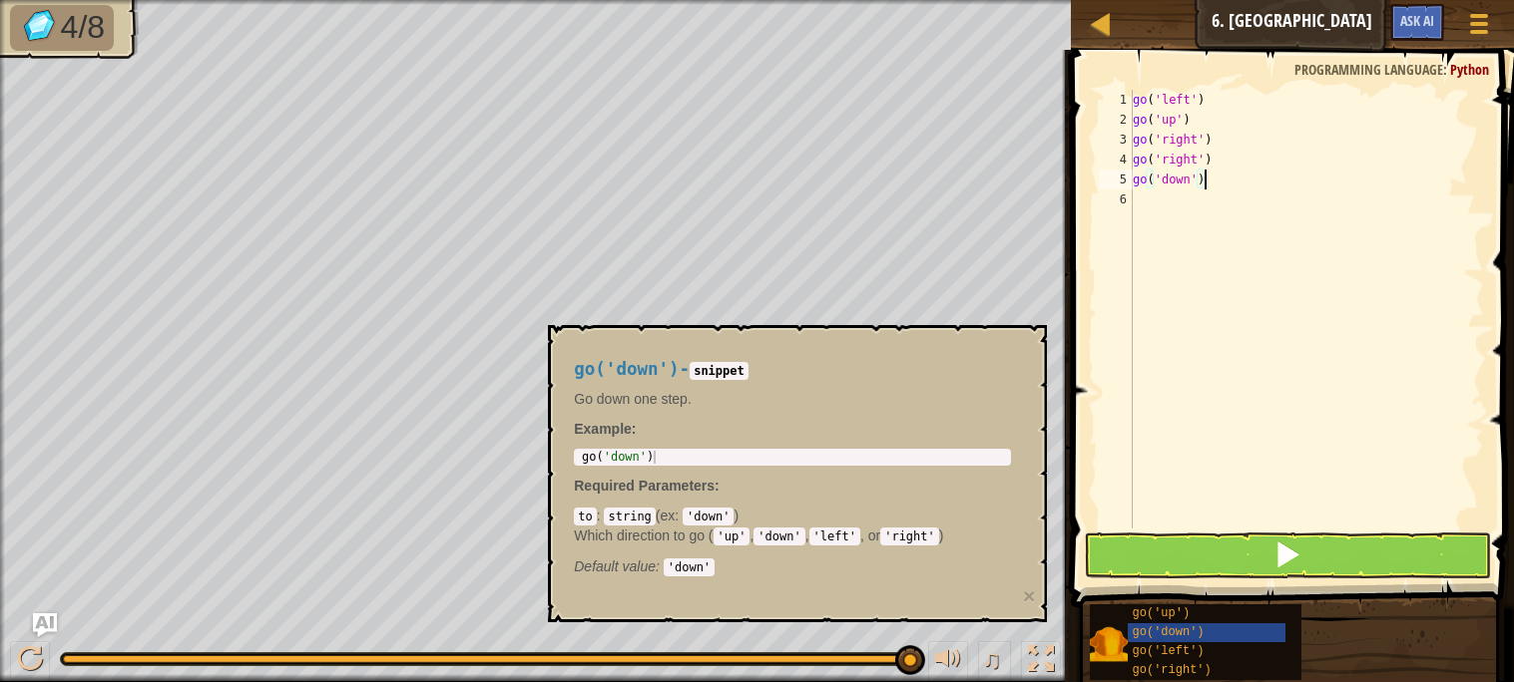
click at [752, 389] on p "Go down one step." at bounding box center [792, 399] width 437 height 20
click at [1163, 626] on span "go('down')" at bounding box center [1168, 633] width 72 height 14
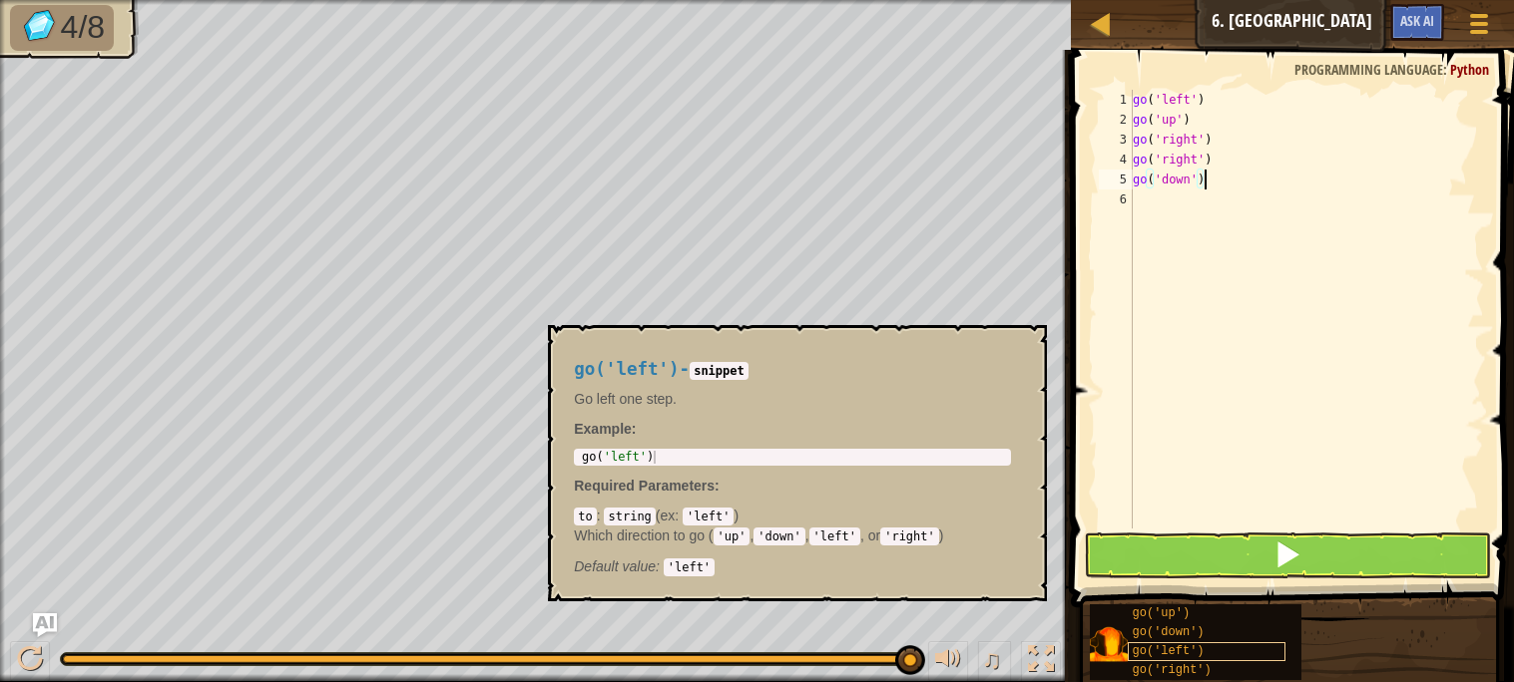
click at [1189, 651] on span "go('left')" at bounding box center [1168, 652] width 72 height 14
click at [1028, 334] on button "×" at bounding box center [1025, 348] width 16 height 28
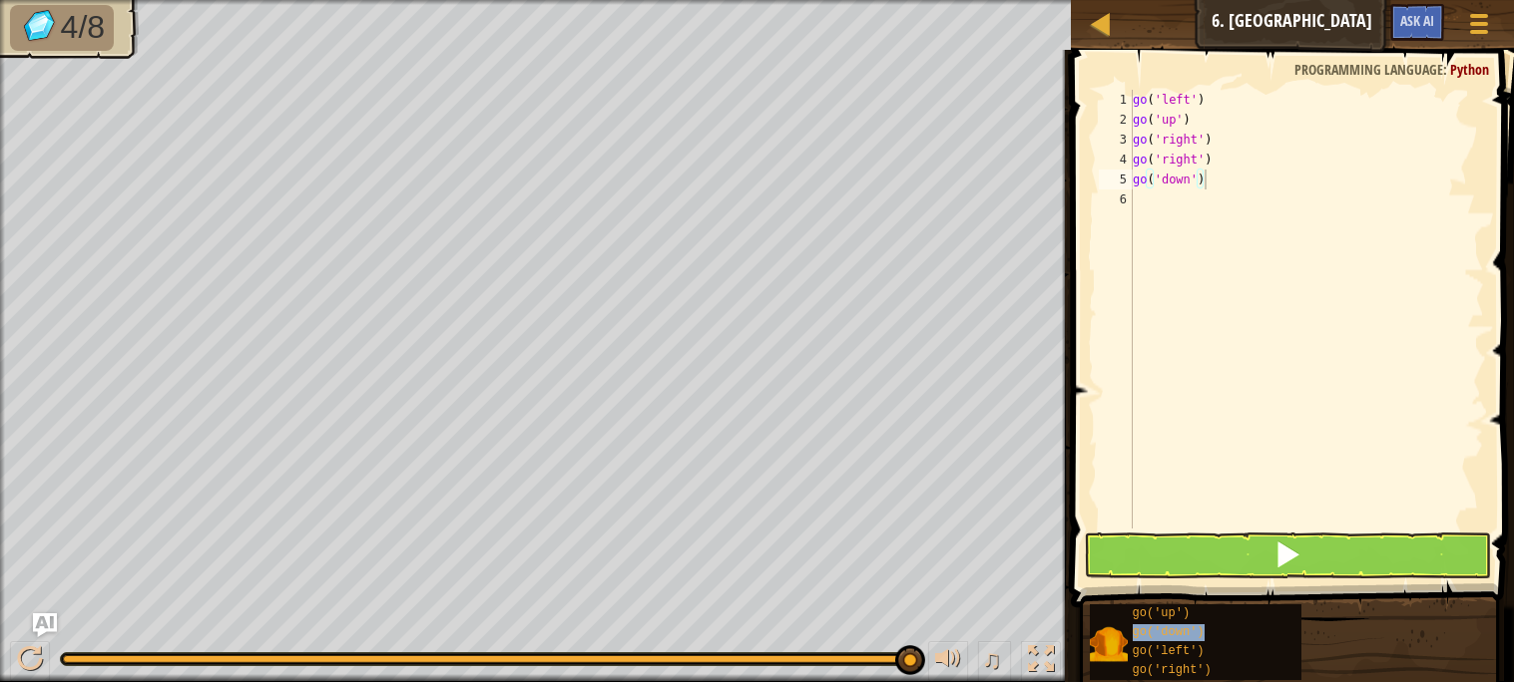
click at [1258, 295] on div "go ( 'left' ) go ( 'up' ) go ( 'right' ) go ( 'right' ) go ( 'down' )" at bounding box center [1305, 329] width 355 height 479
paste textarea "go('down')"
type textarea "go('down')"
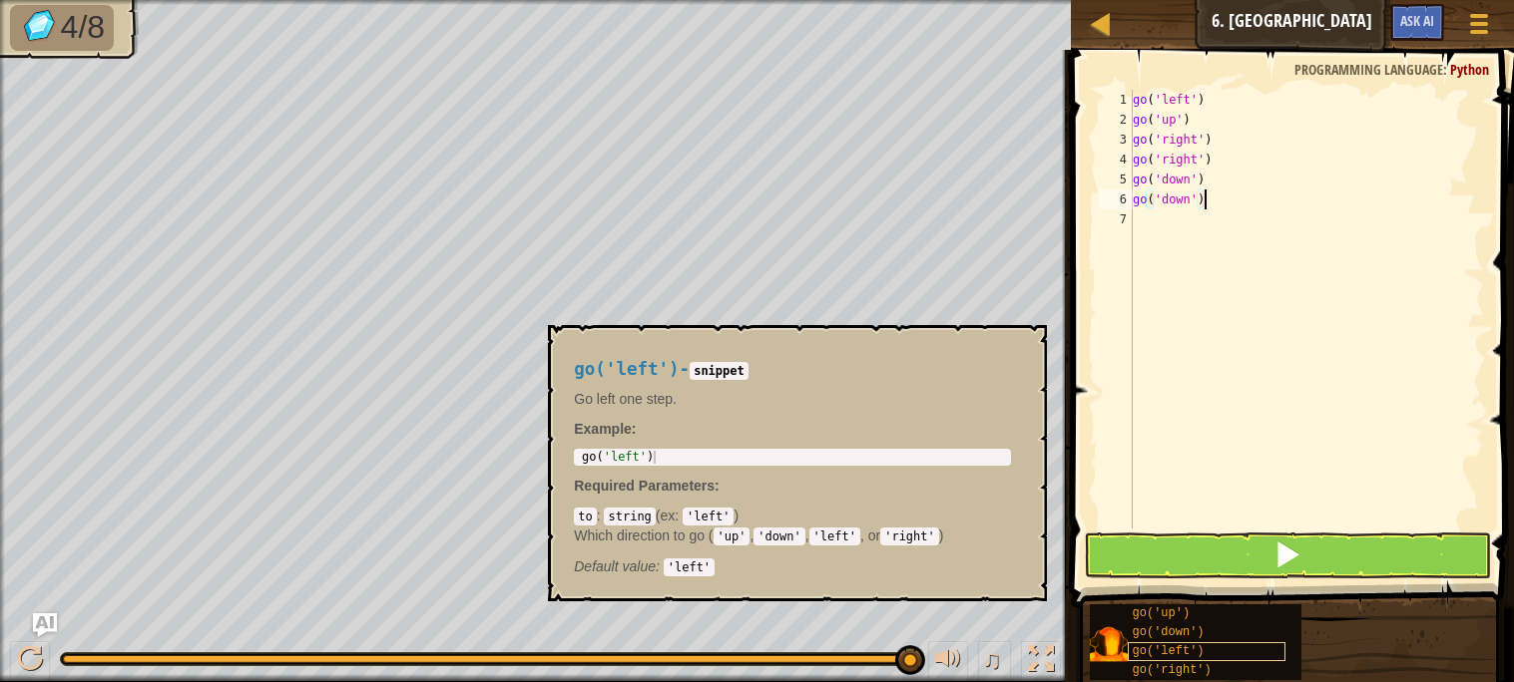
click at [1212, 644] on div "go('left')" at bounding box center [1206, 652] width 159 height 19
click at [1211, 301] on div "go ( 'left' ) go ( 'up' ) go ( 'right' ) go ( 'right' ) go ( 'down' ) go ( 'dow…" at bounding box center [1305, 329] width 355 height 479
paste textarea "go('left')"
type textarea "go('left')"
paste textarea "go('left')"
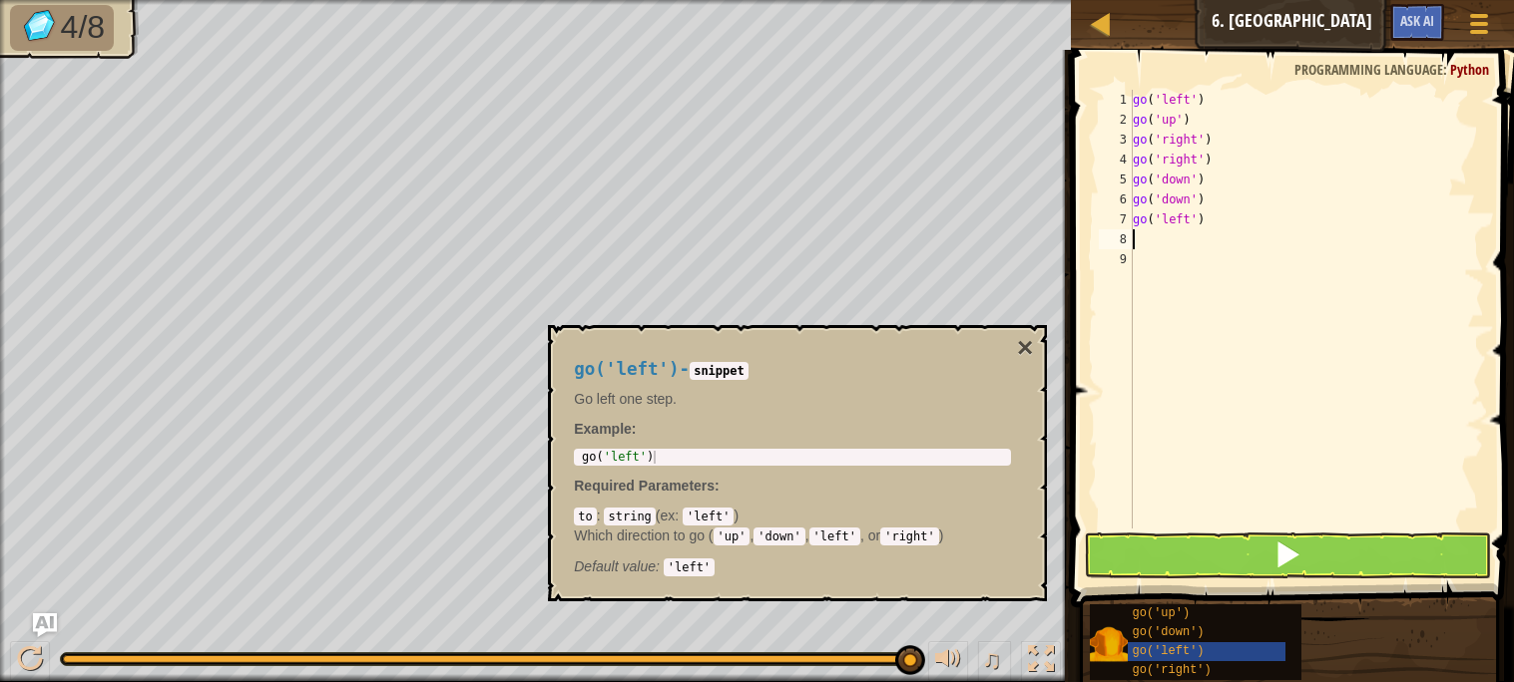
type textarea "go('left')"
paste textarea "go('left')"
type textarea "go('left')"
click at [1226, 543] on button at bounding box center [1287, 556] width 406 height 46
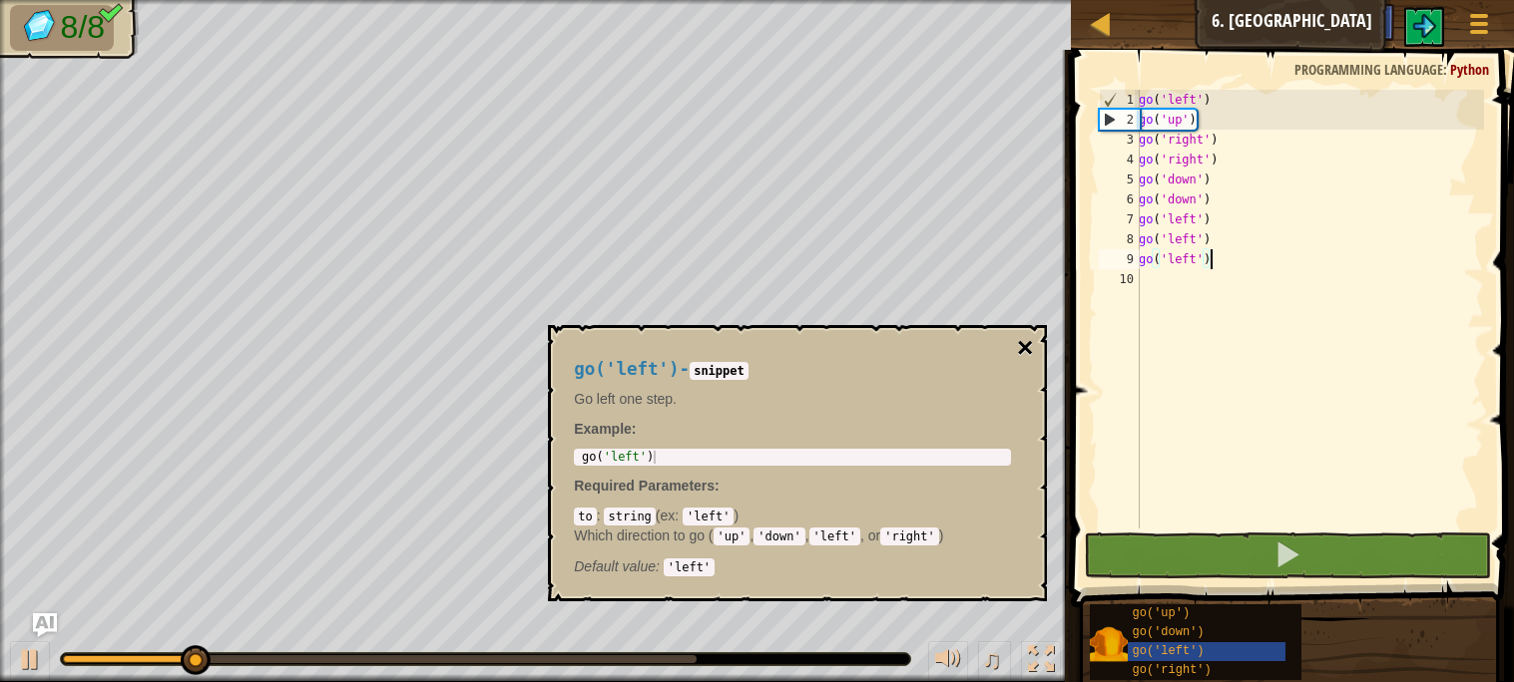
click at [1024, 350] on button "×" at bounding box center [1025, 348] width 16 height 28
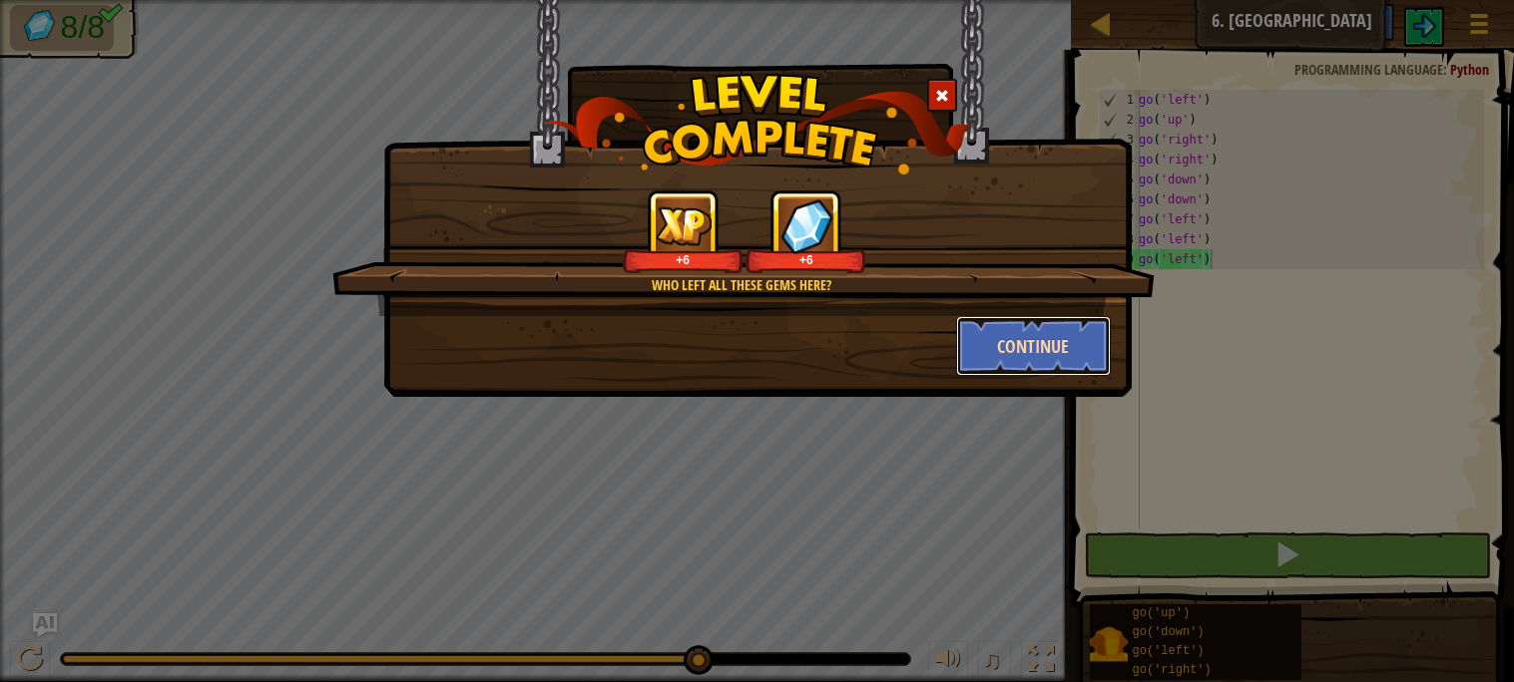
click at [1053, 339] on button "Continue" at bounding box center [1033, 346] width 155 height 60
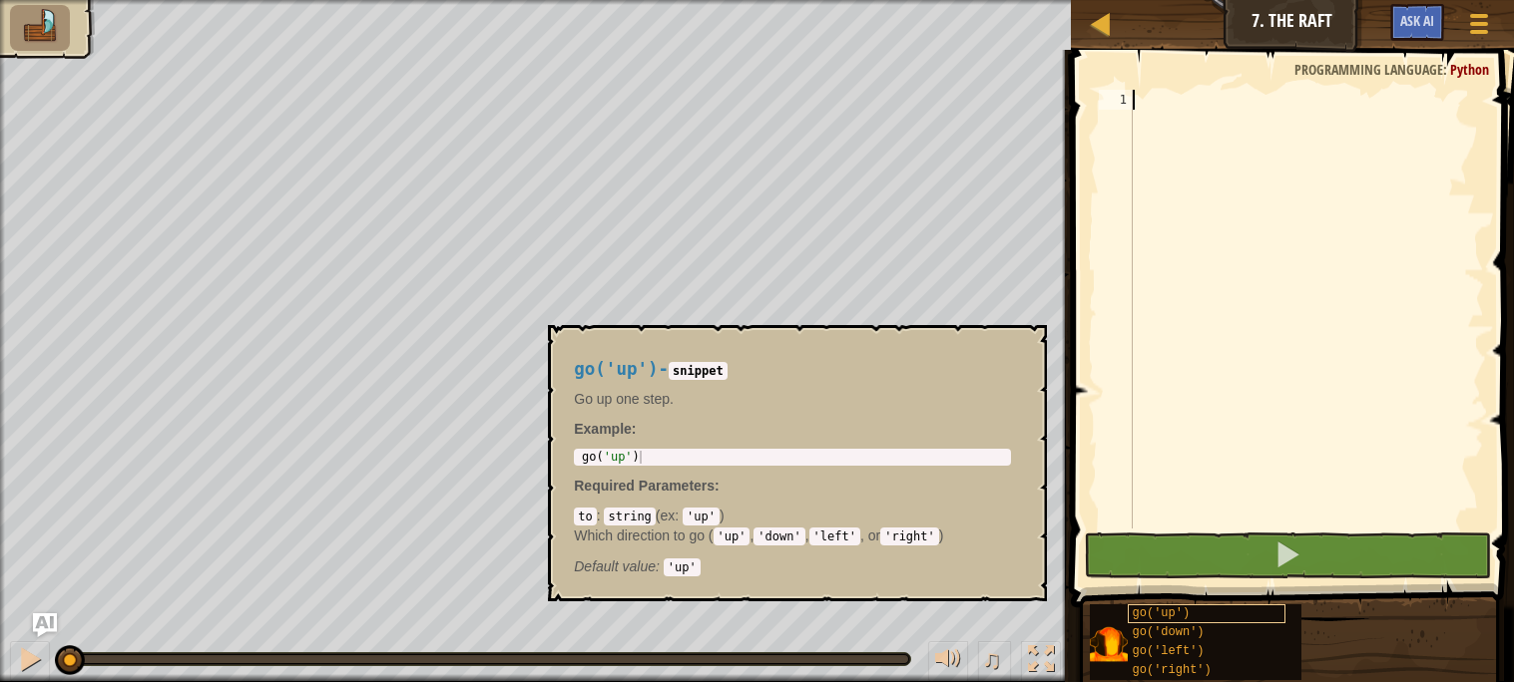
click at [1169, 613] on span "go('up')" at bounding box center [1161, 614] width 58 height 14
click at [1220, 151] on div at bounding box center [1305, 329] width 355 height 479
paste textarea "go('up')"
type textarea "go('up')"
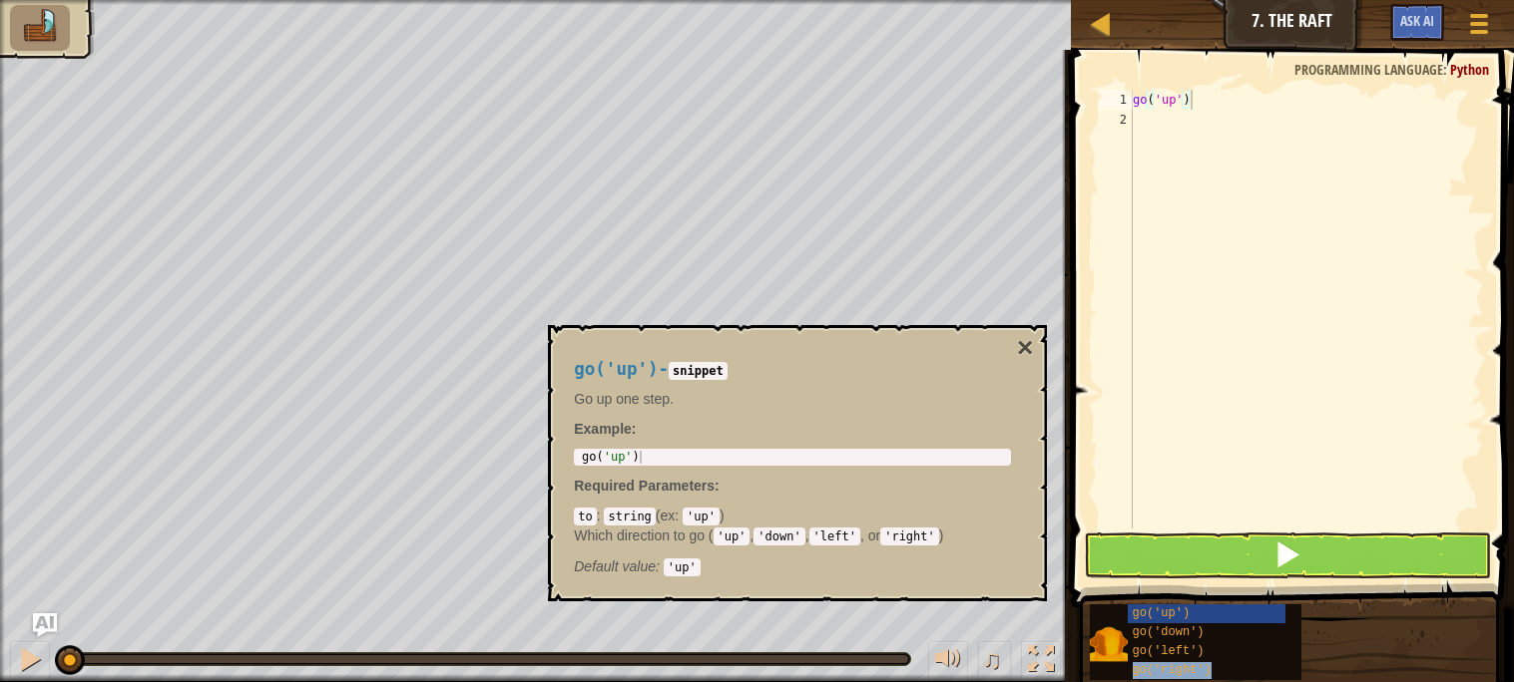
click at [1200, 166] on div "go ( 'up' )" at bounding box center [1305, 329] width 355 height 479
paste textarea "go('right')"
type textarea "go('right')"
click at [1216, 323] on div "go ( 'up' ) go ( 'right' )" at bounding box center [1305, 329] width 355 height 479
click at [1230, 544] on button at bounding box center [1287, 556] width 406 height 46
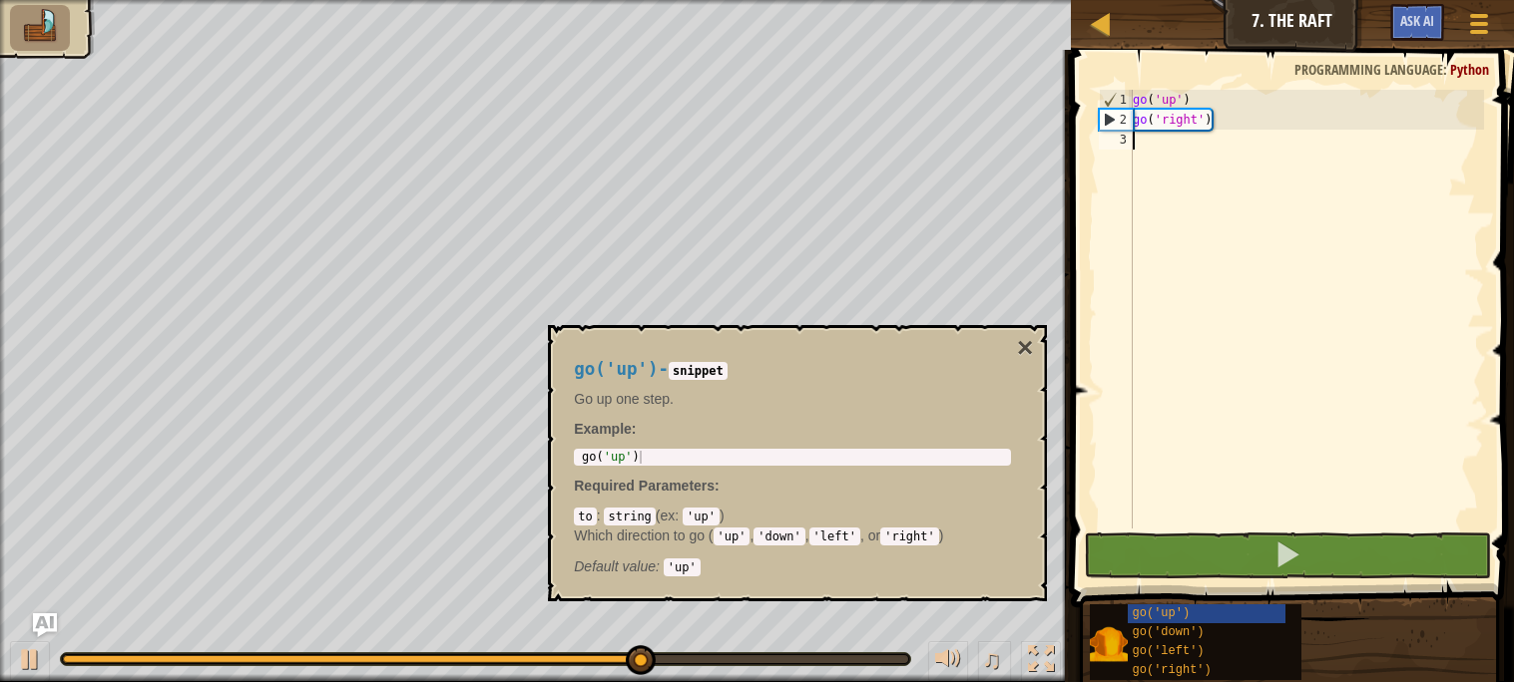
paste textarea "go('right')"
type textarea "go('right')"
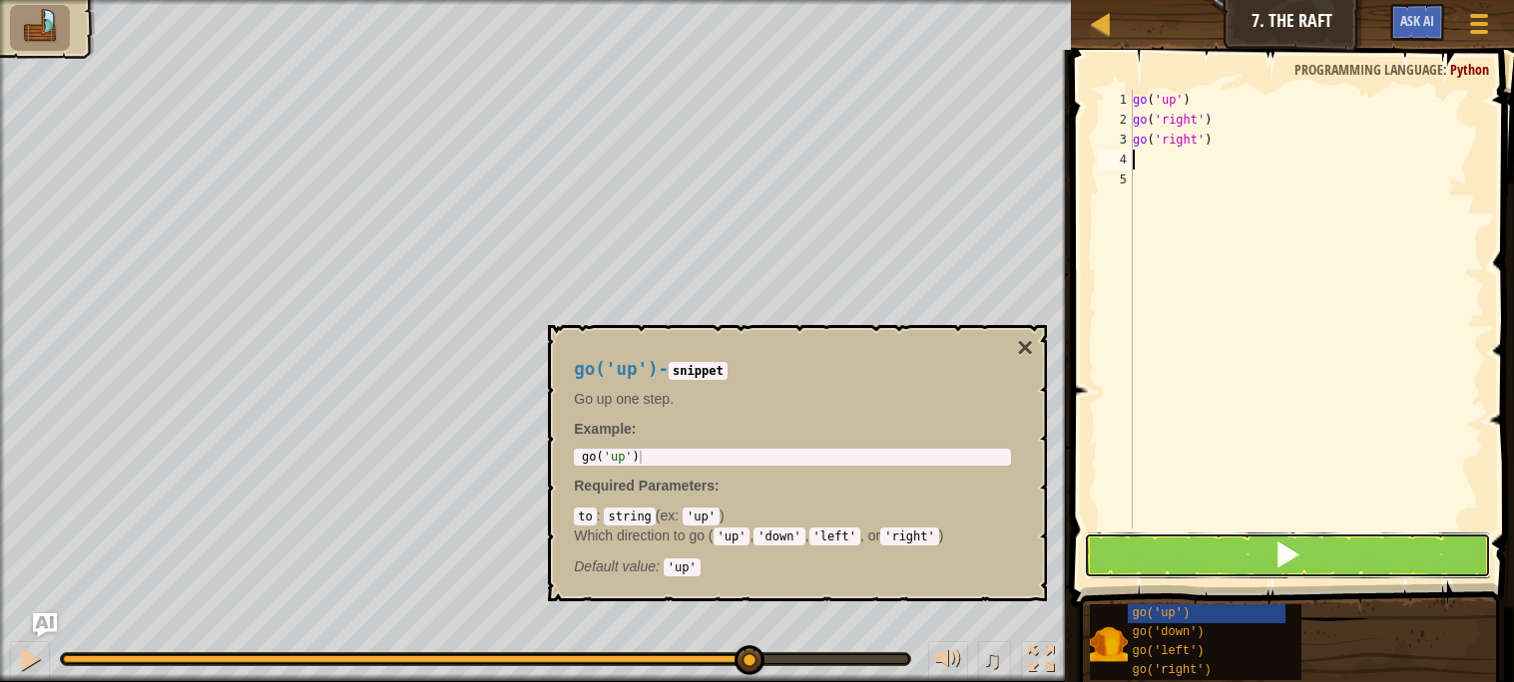
click at [1242, 549] on button at bounding box center [1287, 556] width 406 height 46
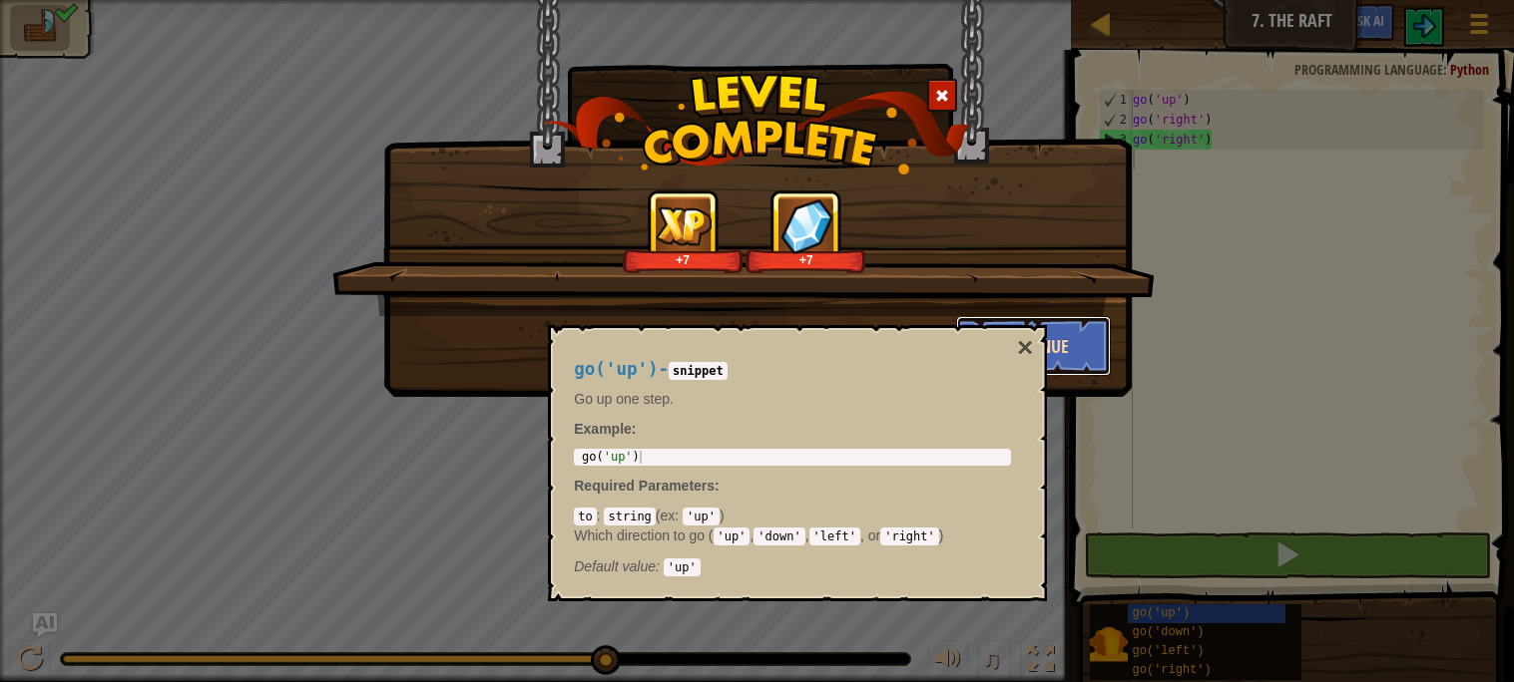
click at [1106, 331] on button "Continue" at bounding box center [1033, 346] width 155 height 60
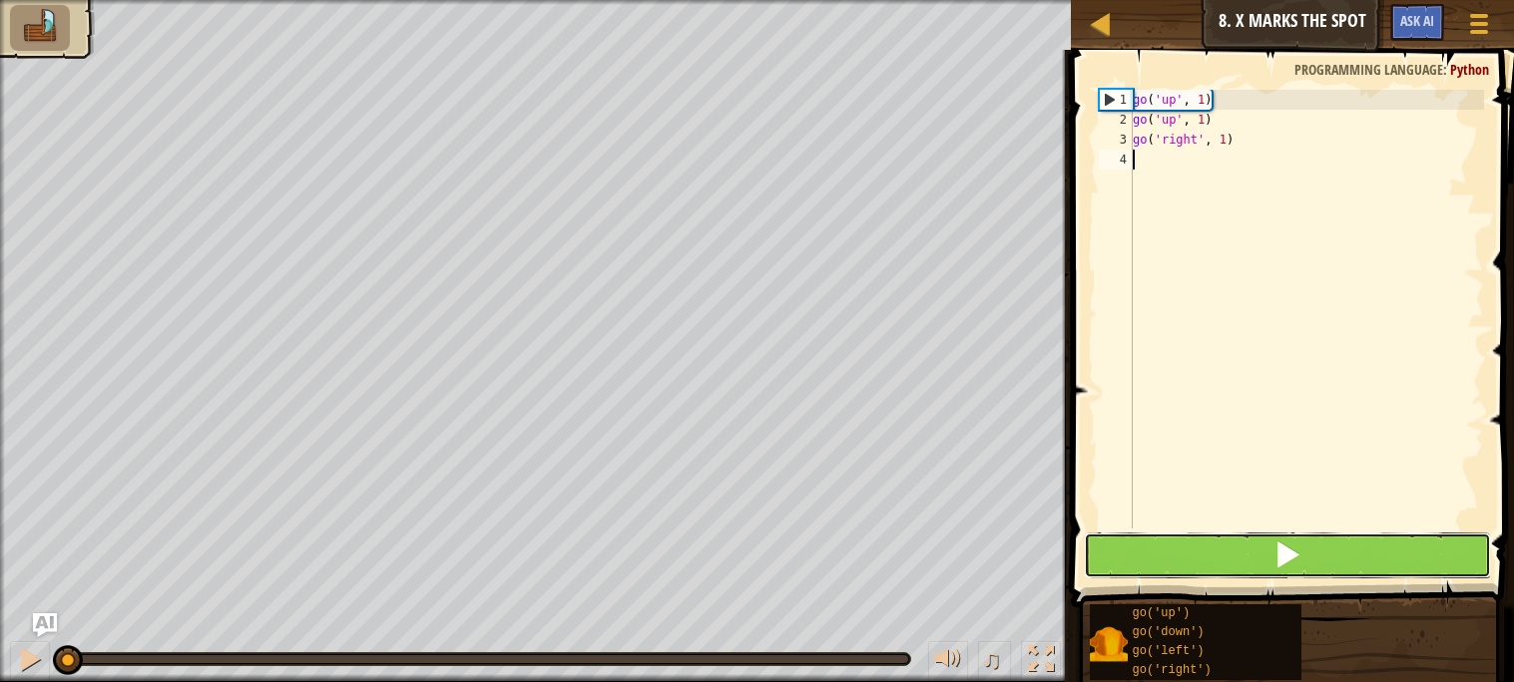
click at [1250, 550] on button at bounding box center [1287, 556] width 406 height 46
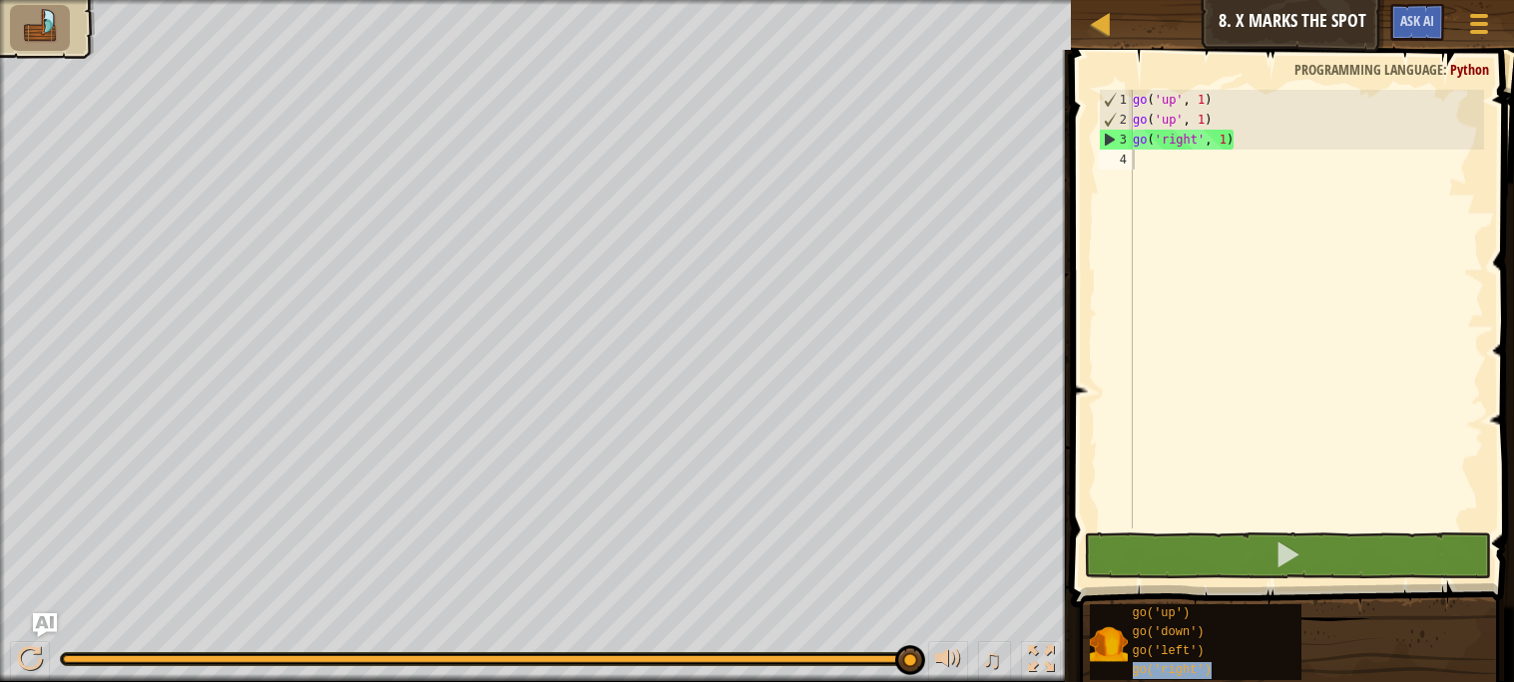
click at [1222, 282] on div "go ( 'up' , 1 ) go ( 'up' , 1 ) go ( 'right' , 1 )" at bounding box center [1305, 329] width 355 height 479
paste textarea "go('right')"
type textarea "go('right')"
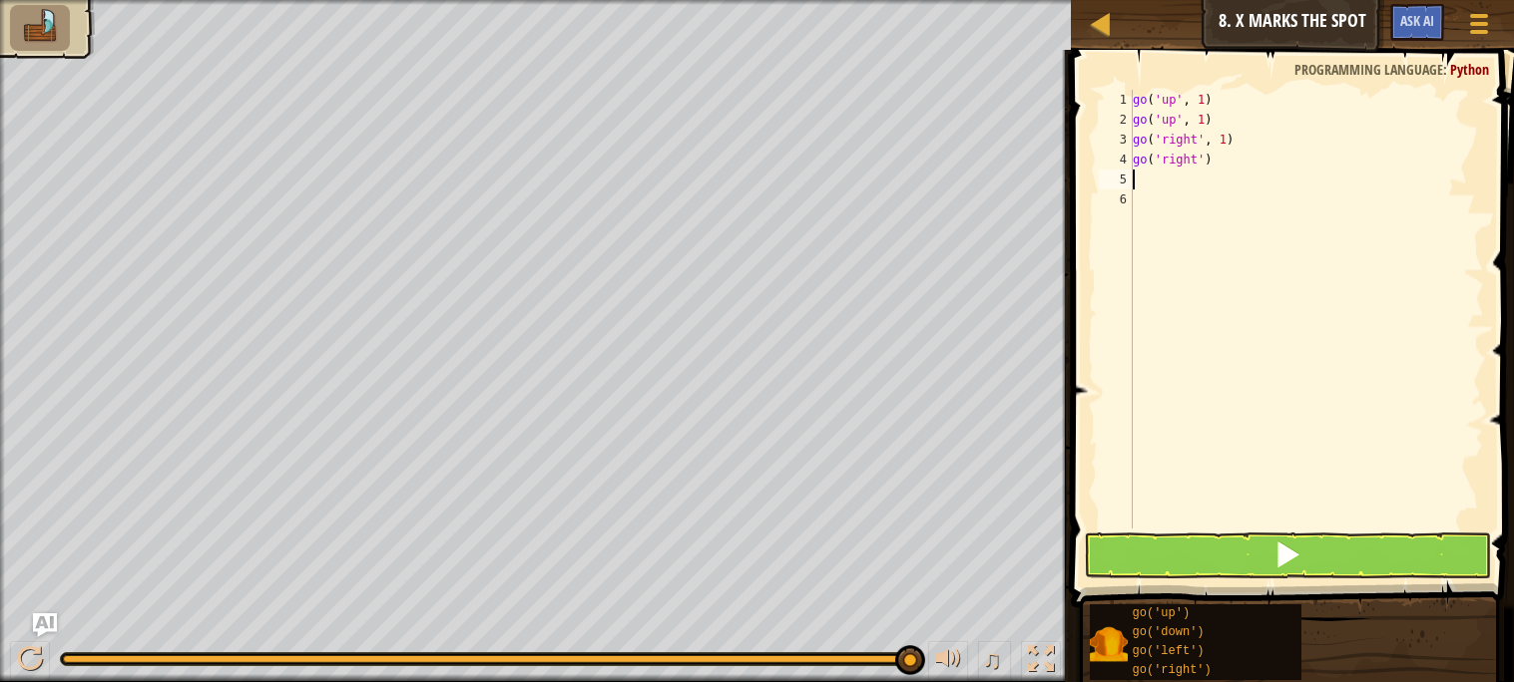
paste textarea "go('right')"
type textarea "go('right')"
click at [1296, 559] on span at bounding box center [1287, 555] width 28 height 28
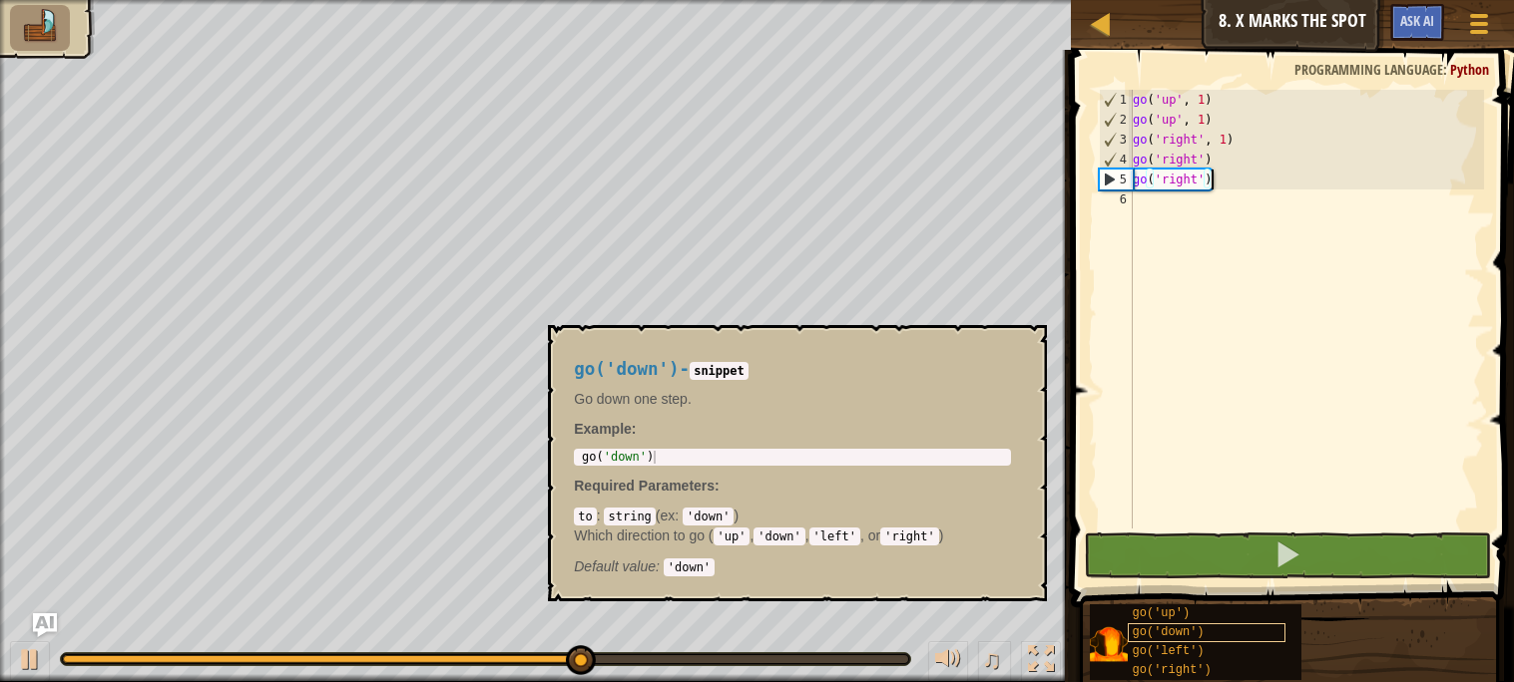
click at [1212, 626] on div "go('down')" at bounding box center [1206, 633] width 159 height 19
click at [1206, 257] on div "go ( 'up' , 1 ) go ( 'up' , 1 ) go ( 'right' , 1 ) go ( 'right' ) go ( 'right' )" at bounding box center [1305, 329] width 355 height 479
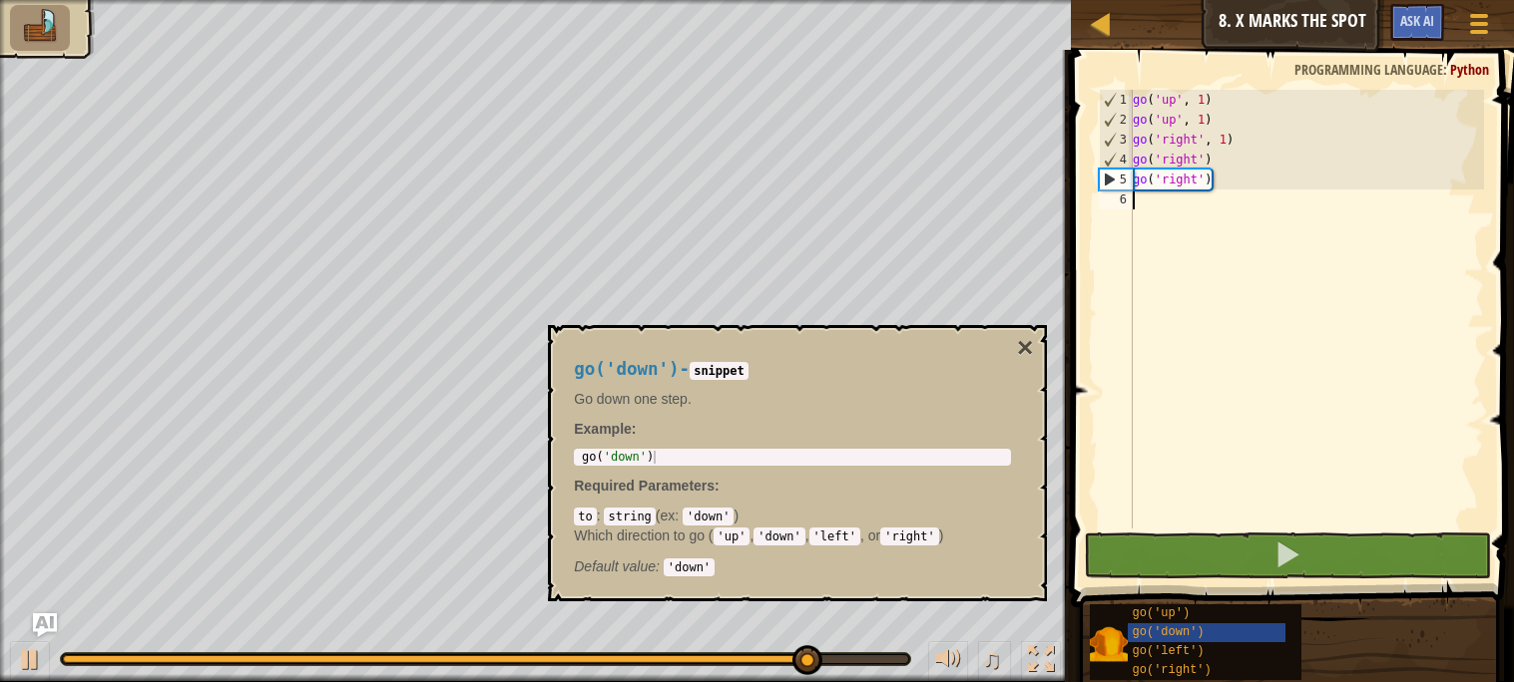
paste textarea "go('down')"
type textarea "go('down')"
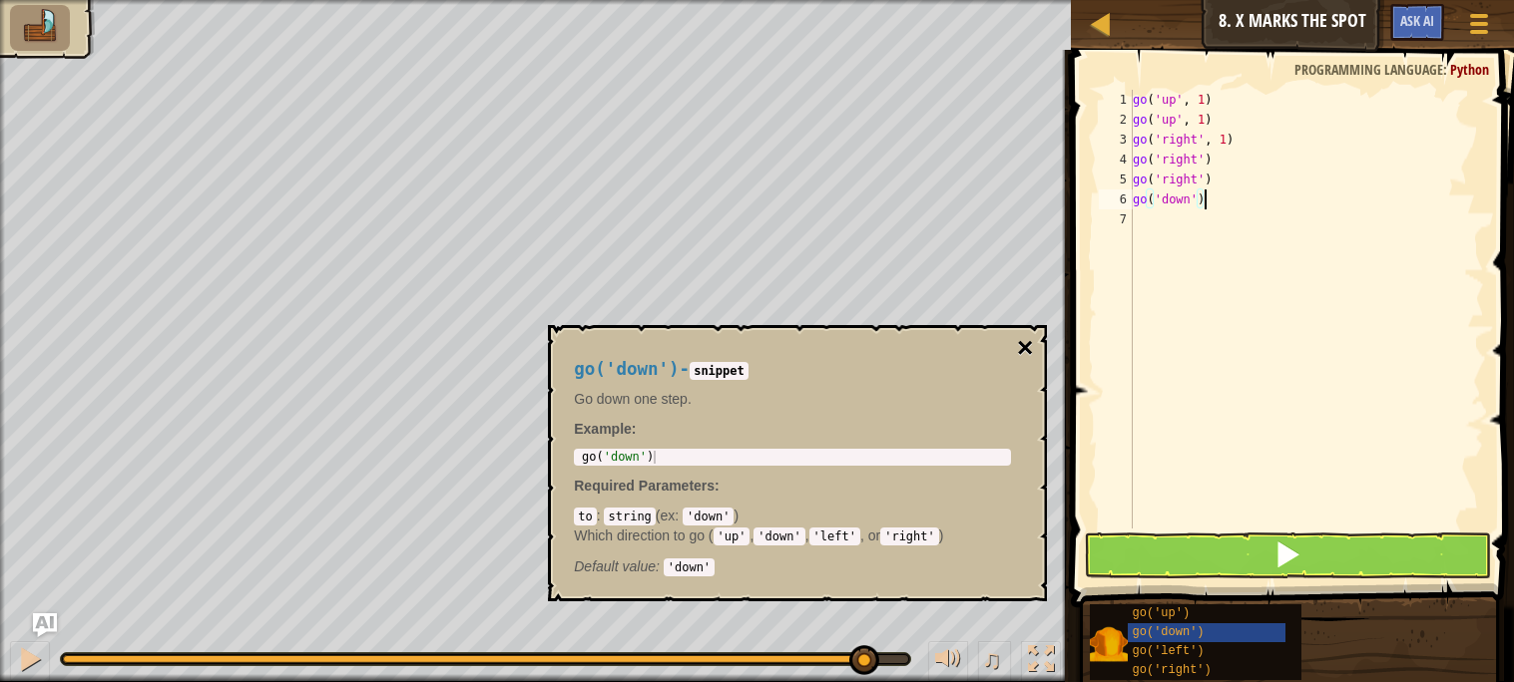
click at [1028, 348] on button "×" at bounding box center [1025, 348] width 16 height 28
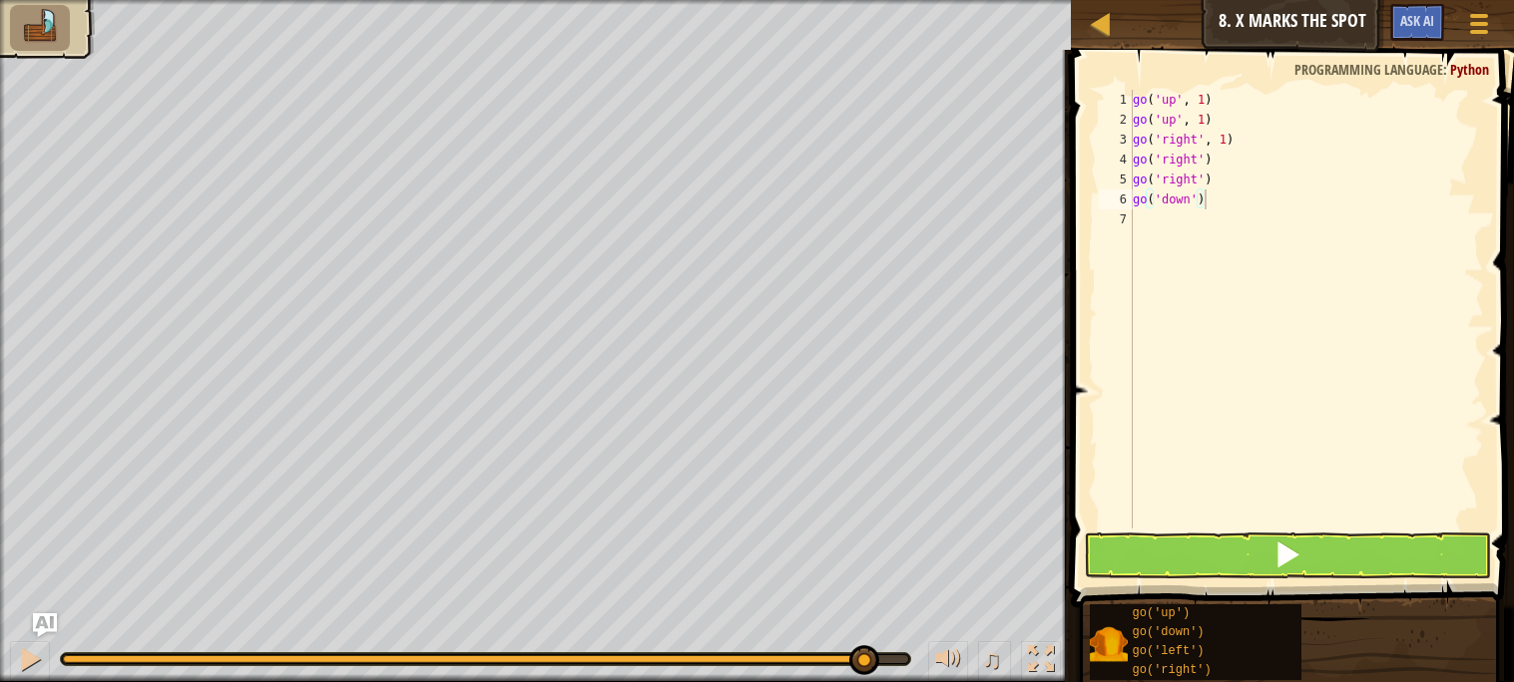
click at [1180, 255] on div "go ( 'up' , 1 ) go ( 'up' , 1 ) go ( 'right' , 1 ) go ( 'right' ) go ( 'right' …" at bounding box center [1305, 329] width 355 height 479
paste textarea "go('down')"
type textarea "go('down')"
click at [1267, 550] on button at bounding box center [1287, 556] width 406 height 46
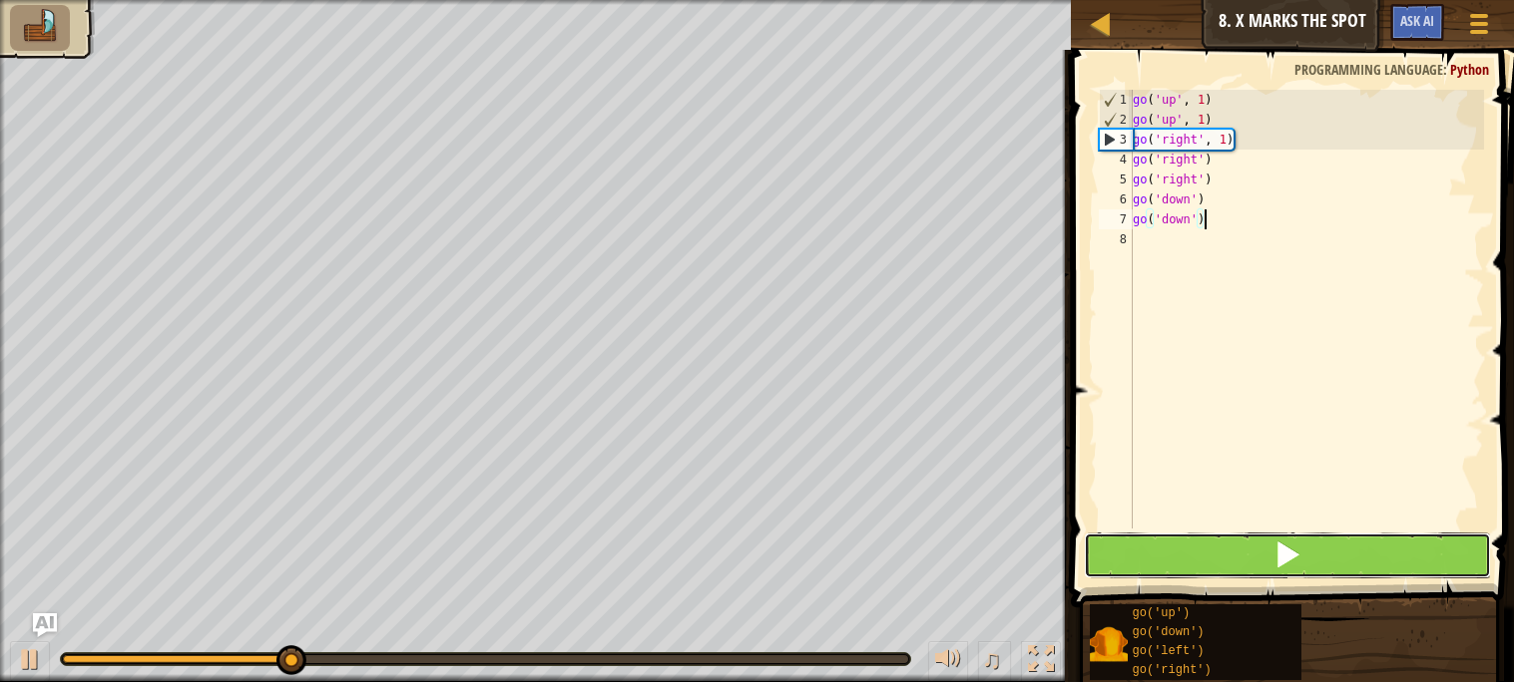
click at [1238, 555] on button at bounding box center [1287, 556] width 406 height 46
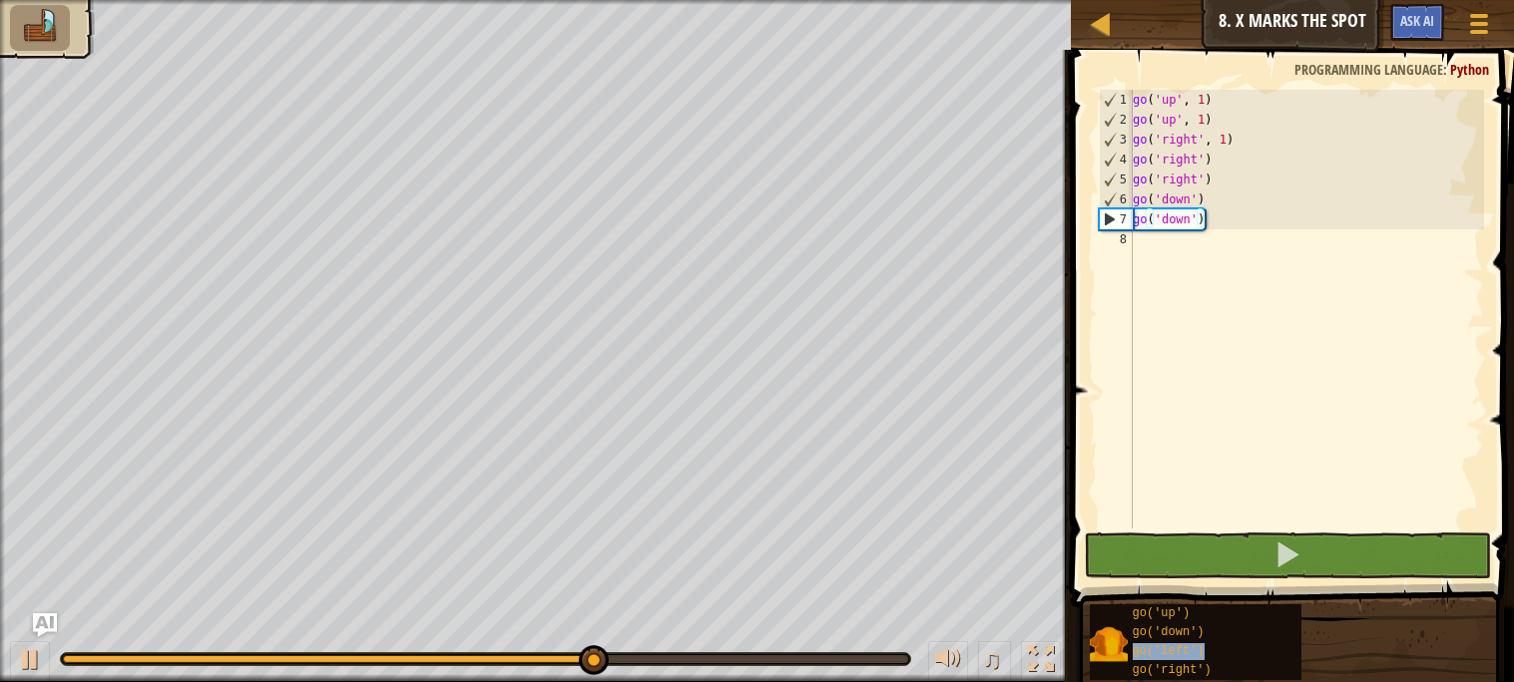
click at [1215, 289] on div "go ( 'up' , 1 ) go ( 'up' , 1 ) go ( 'right' , 1 ) go ( 'right' ) go ( 'right' …" at bounding box center [1305, 329] width 355 height 479
paste textarea "go('left')"
type textarea "go('left')"
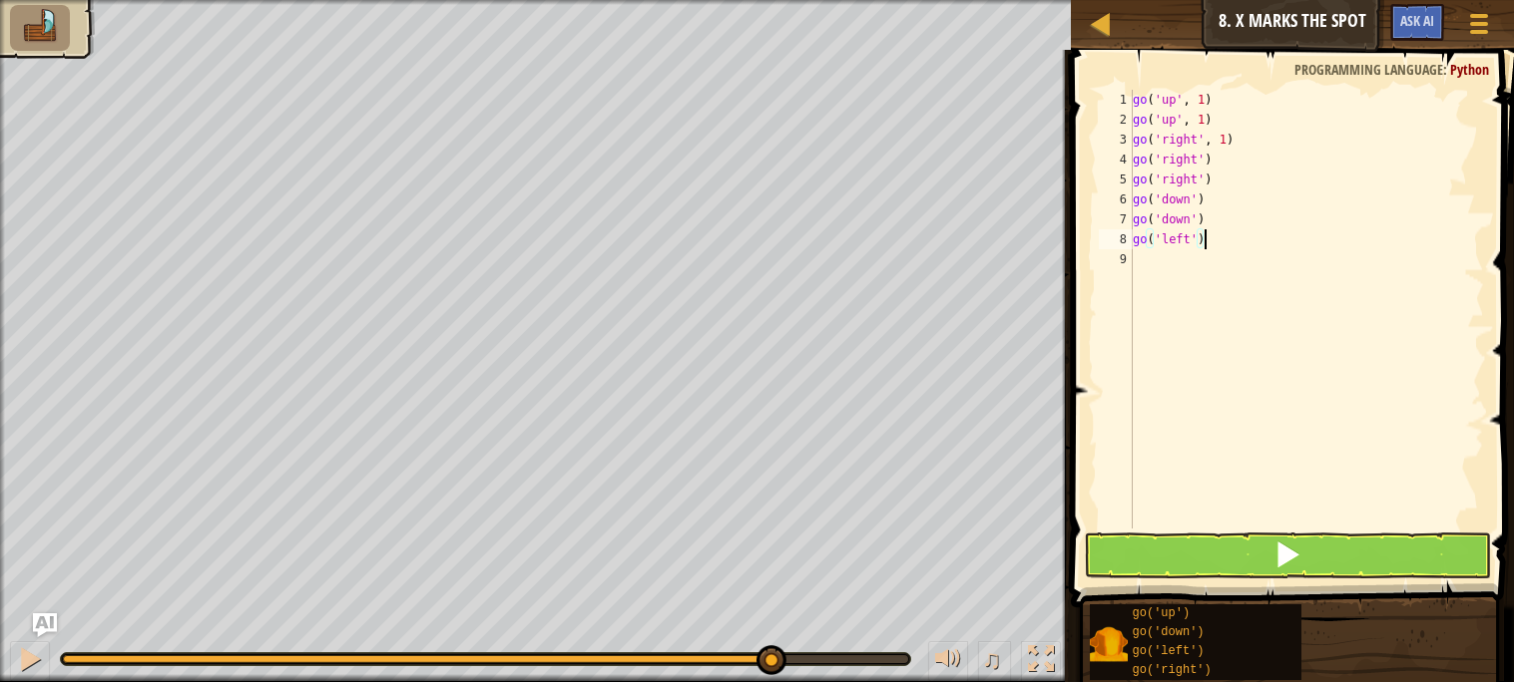
click at [1229, 531] on span at bounding box center [1294, 300] width 459 height 617
click at [1233, 545] on button at bounding box center [1287, 556] width 406 height 46
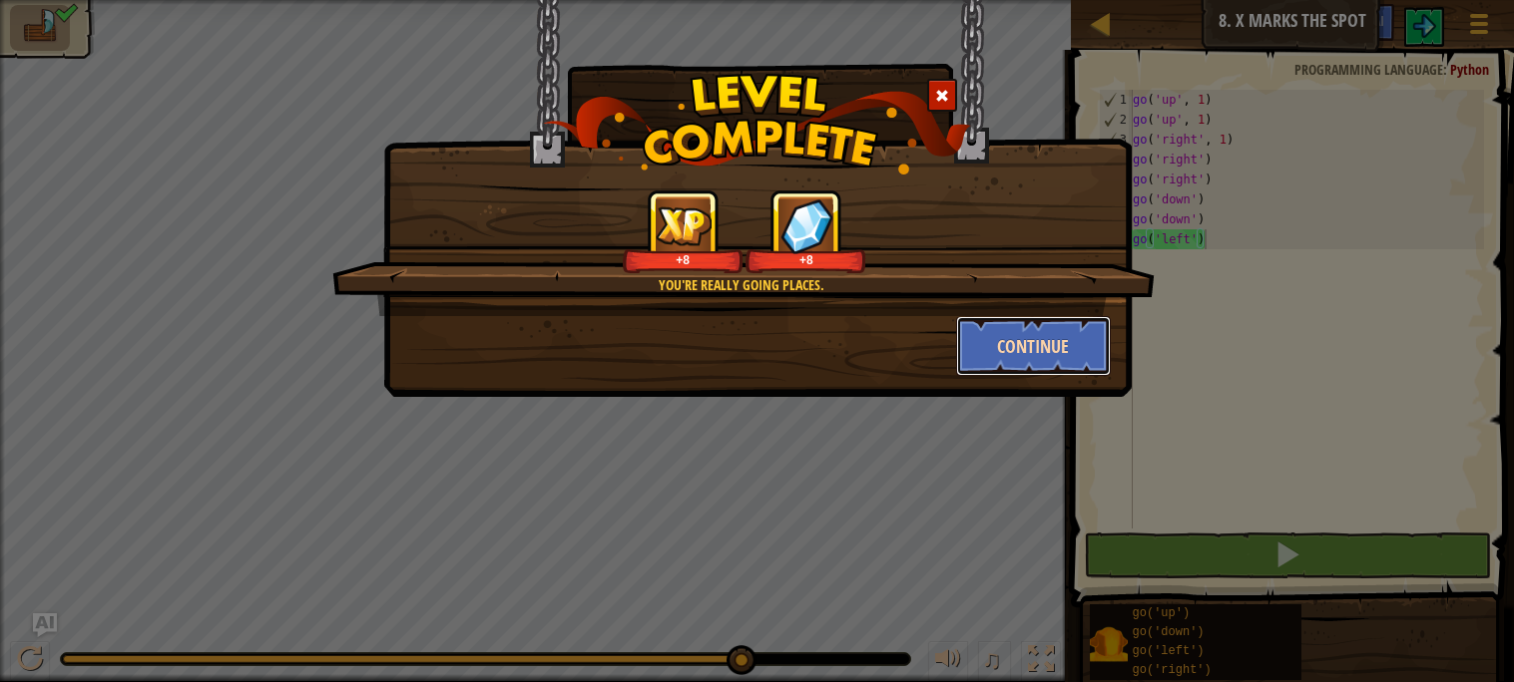
click at [1052, 330] on button "Continue" at bounding box center [1033, 346] width 155 height 60
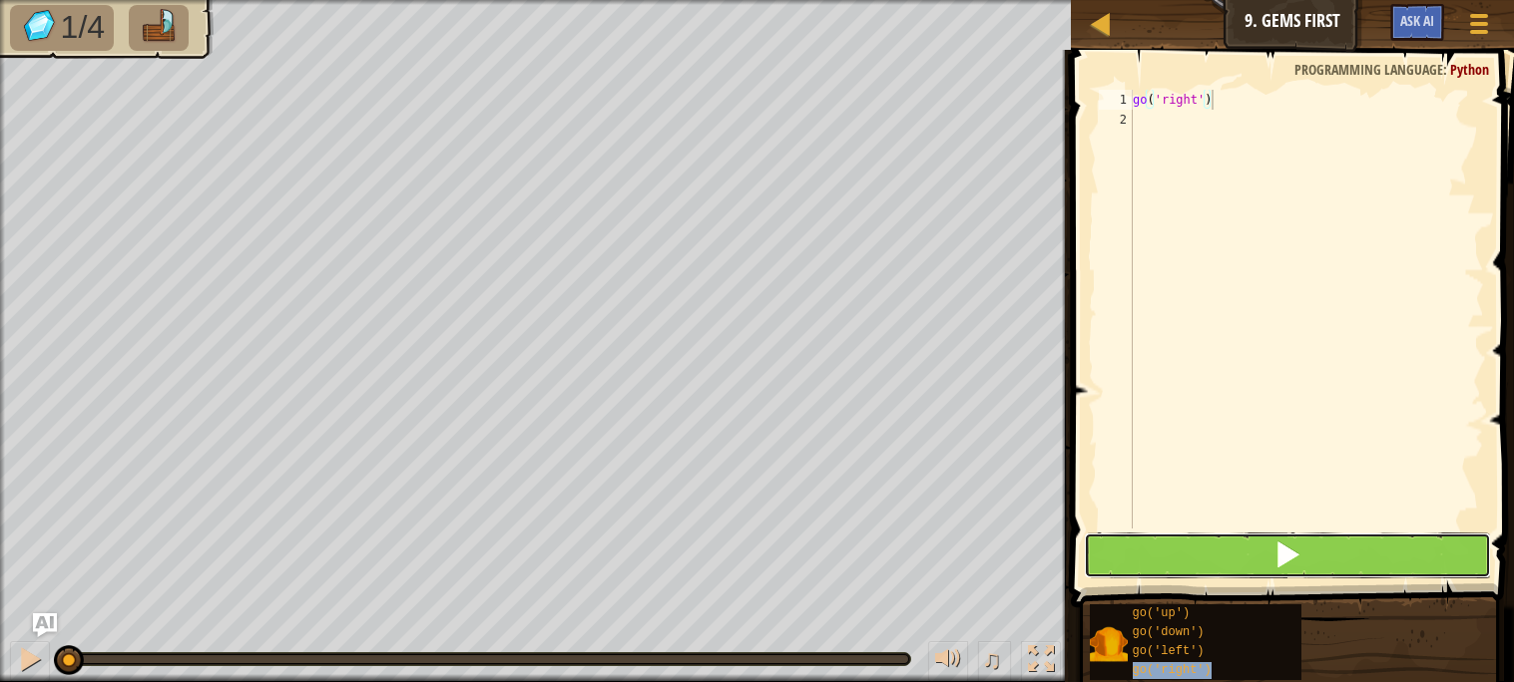
click at [1195, 577] on button at bounding box center [1287, 556] width 406 height 46
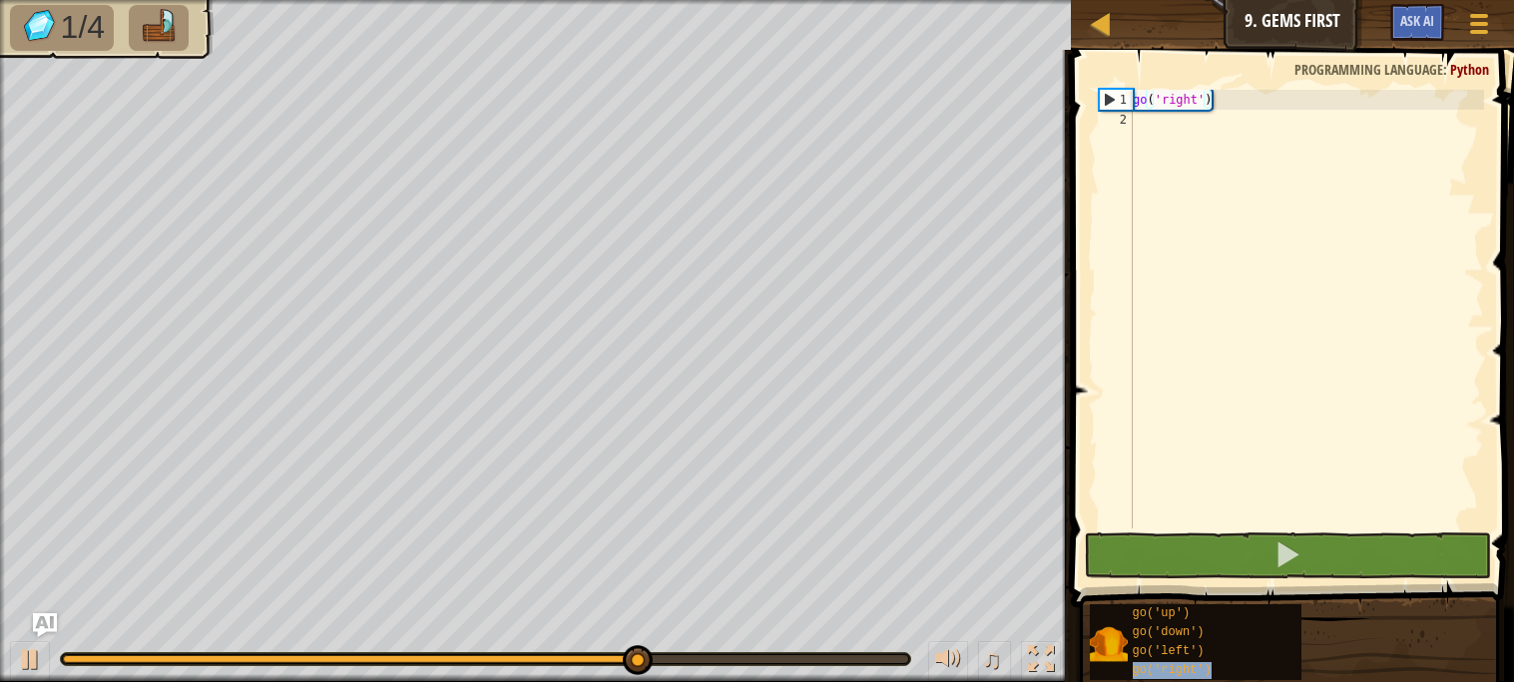
click at [1225, 160] on div "go ( 'right' )" at bounding box center [1305, 329] width 355 height 479
paste textarea "go('right')"
type textarea "go('right')"
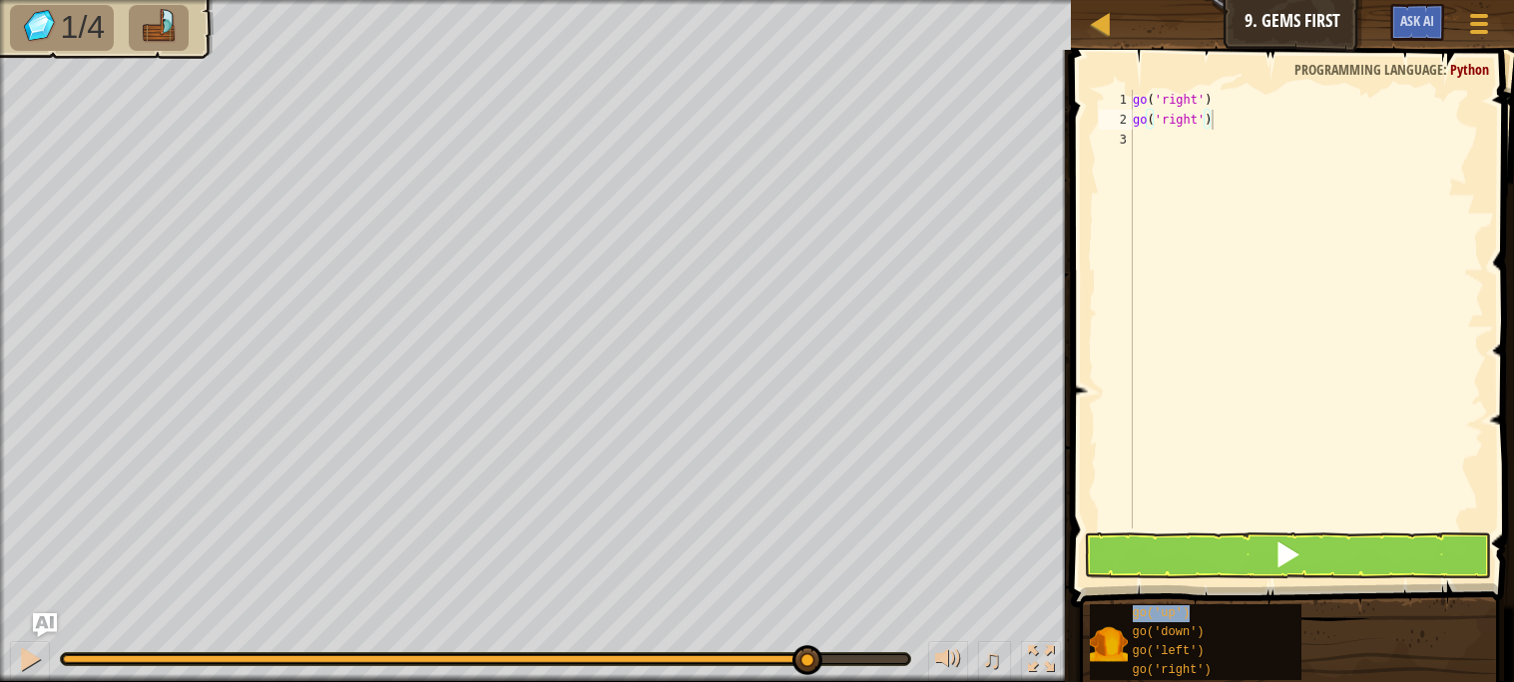
click at [1185, 177] on div "go ( 'right' ) go ( 'right' )" at bounding box center [1305, 329] width 355 height 479
paste textarea "go('up')"
type textarea "go('up')"
click at [1180, 186] on div "go ( 'right' ) go ( 'right' ) go ( 'up' )" at bounding box center [1305, 329] width 355 height 479
click at [1223, 186] on div "go ( 'right' ) go ( 'right' ) go ( 'up' )" at bounding box center [1305, 329] width 355 height 479
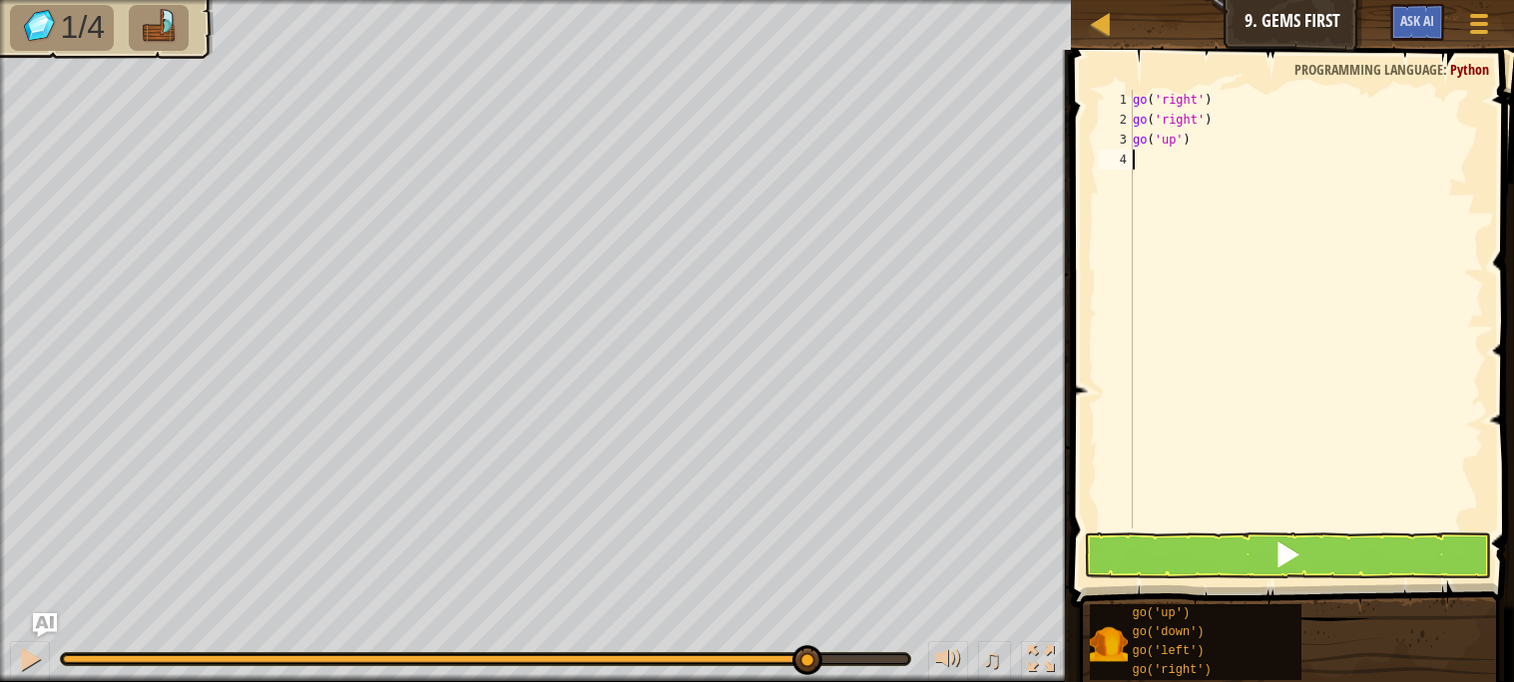
paste textarea "go('down')"
type textarea "go('down')"
click at [1199, 547] on button at bounding box center [1287, 556] width 406 height 46
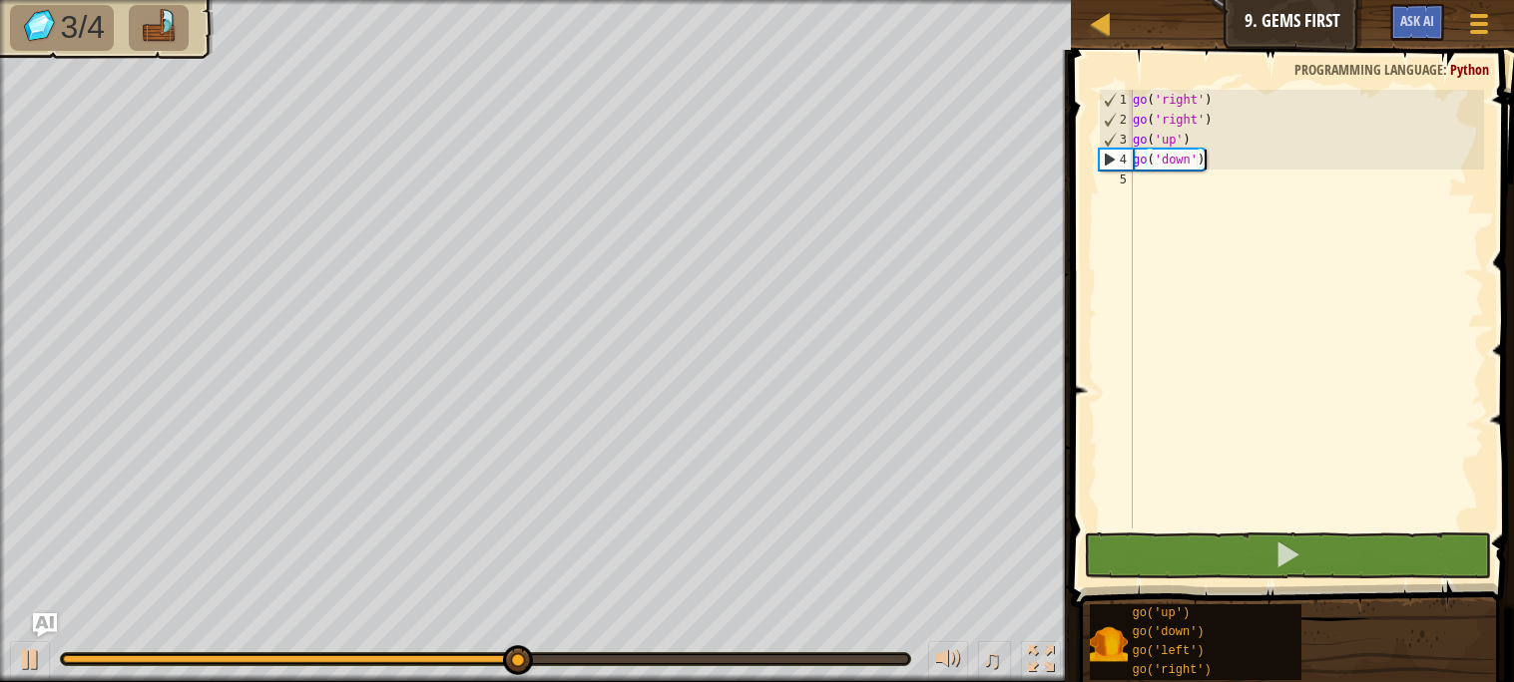
click at [1175, 226] on div "go ( 'right' ) go ( 'right' ) go ( 'up' ) go ( 'down' )" at bounding box center [1305, 329] width 355 height 479
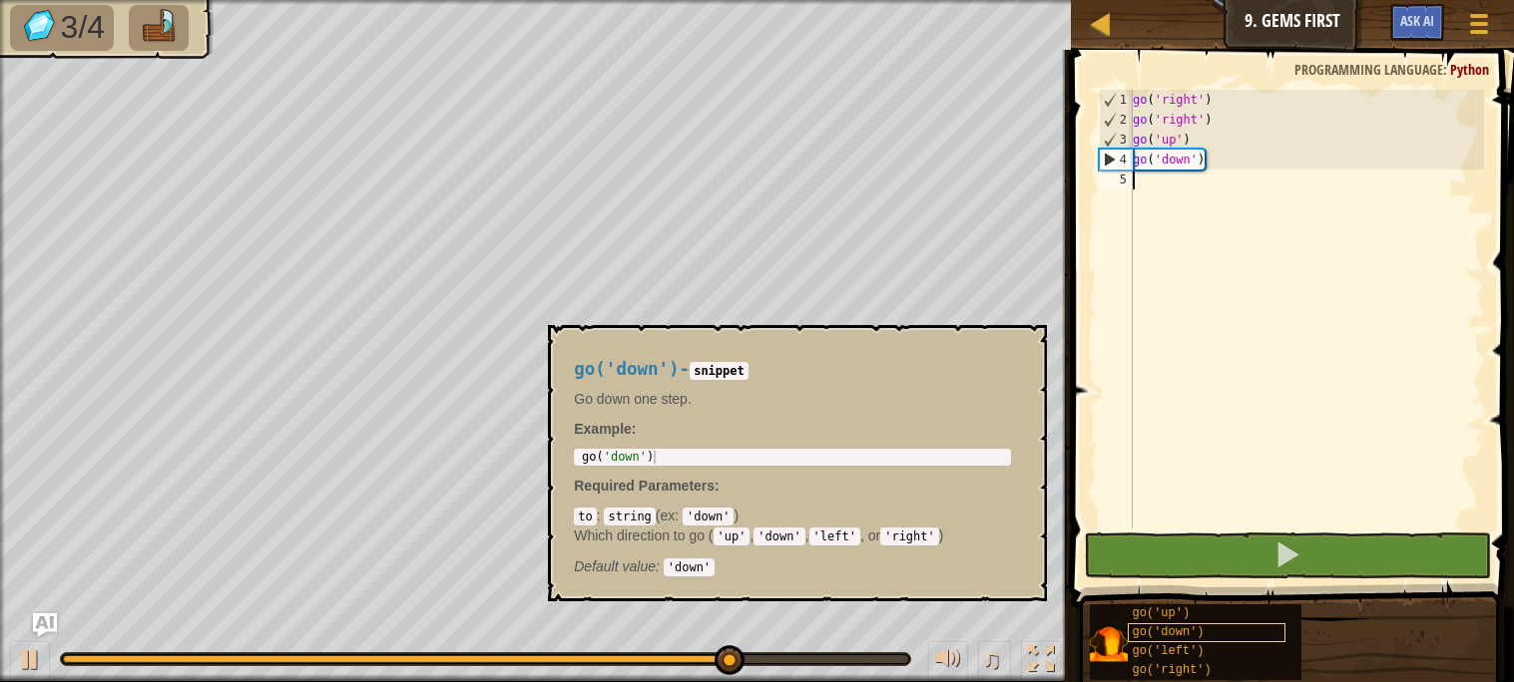
click at [1195, 624] on div "go('down')" at bounding box center [1206, 633] width 159 height 19
click at [1169, 248] on div "go ( 'right' ) go ( 'right' ) go ( 'up' ) go ( 'down' )" at bounding box center [1305, 329] width 355 height 479
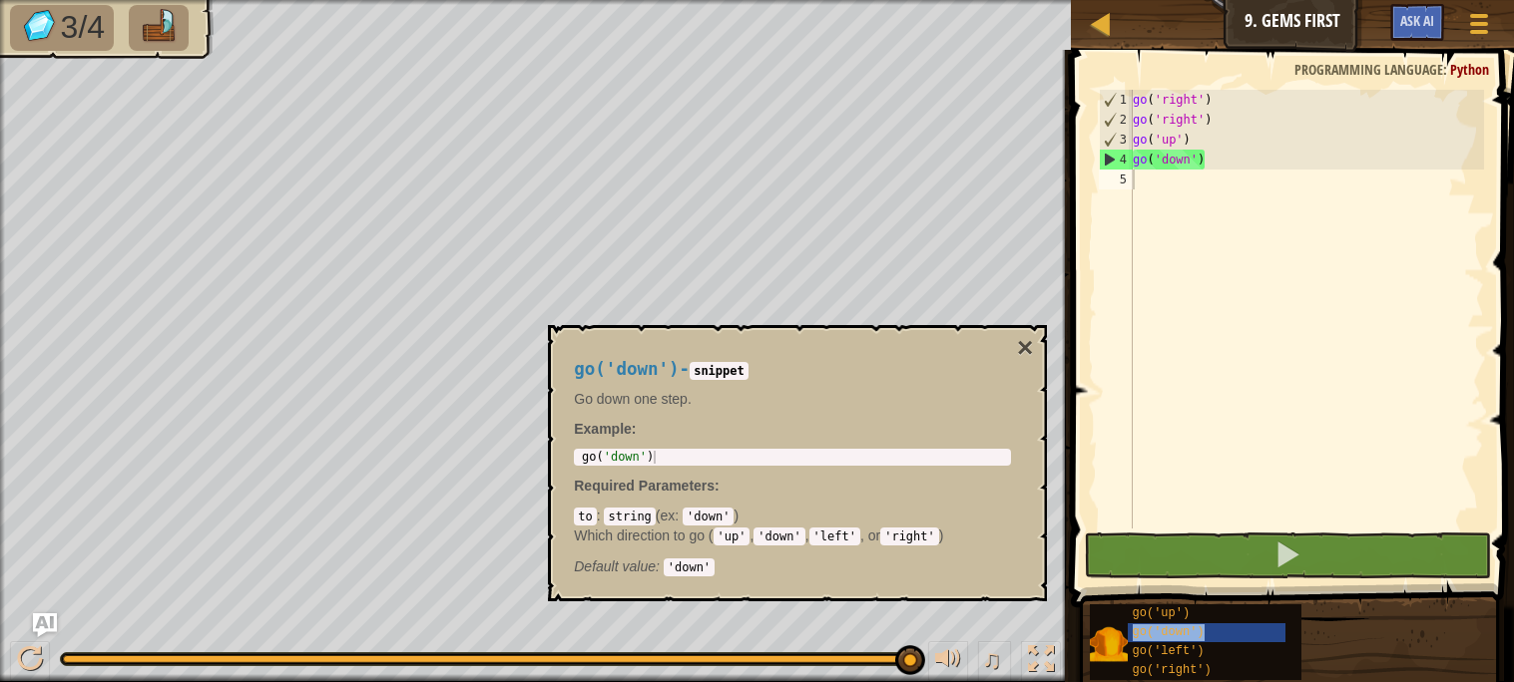
click at [1200, 206] on div "go ( 'right' ) go ( 'right' ) go ( 'up' ) go ( 'down' )" at bounding box center [1305, 329] width 355 height 479
paste textarea "go('down')"
type textarea "go('down')"
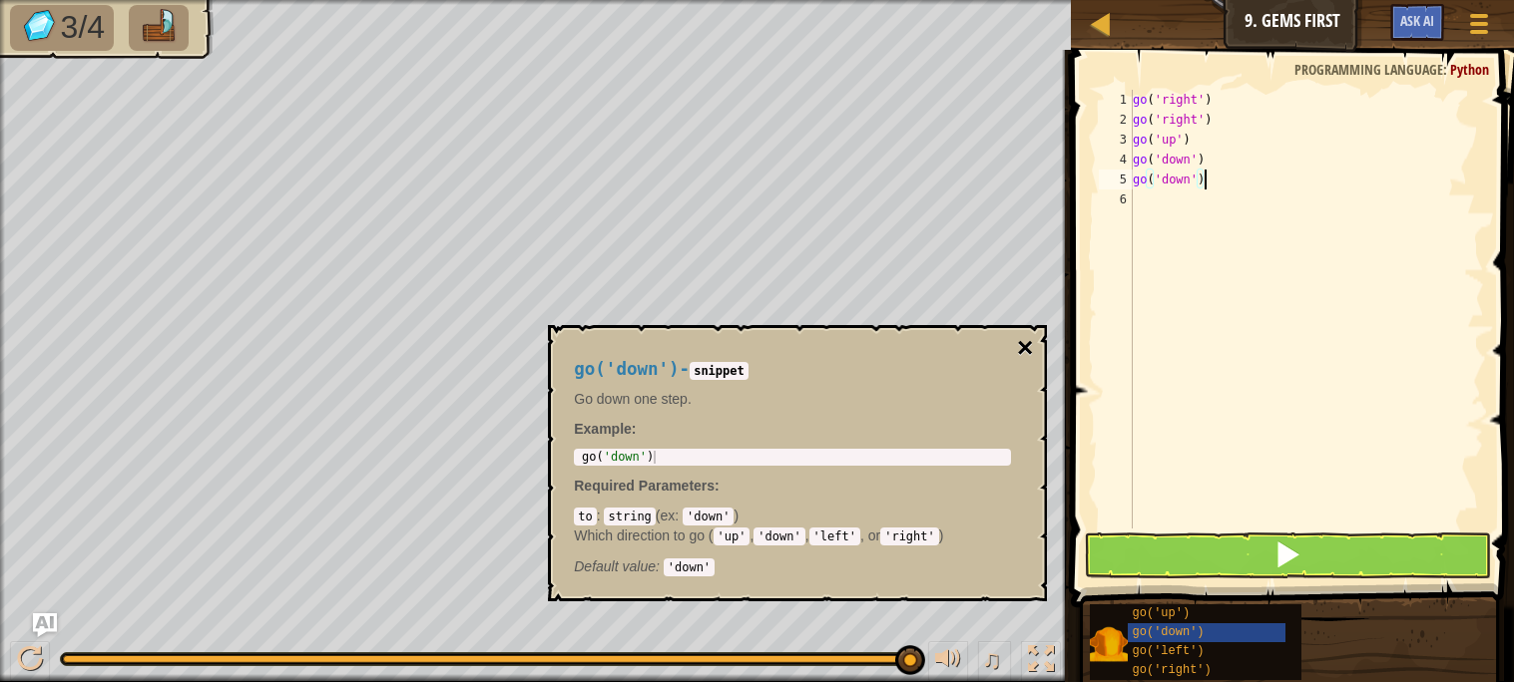
click at [1031, 342] on button "×" at bounding box center [1025, 348] width 16 height 28
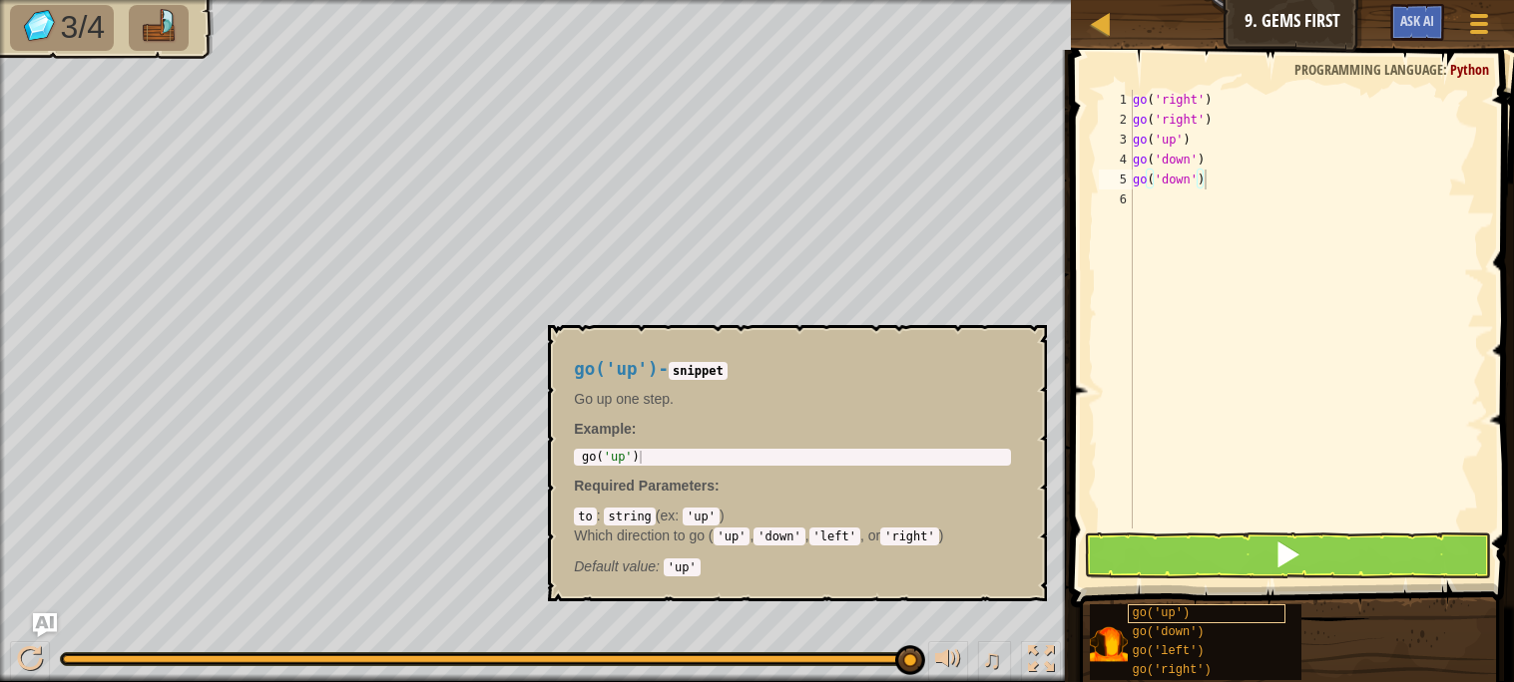
click at [1180, 611] on span "go('up')" at bounding box center [1161, 614] width 58 height 14
click at [1235, 258] on div "go ( 'right' ) go ( 'right' ) go ( 'up' ) go ( 'down' ) go ( 'down' )" at bounding box center [1305, 329] width 355 height 479
paste textarea "go('up')"
type textarea "go('up')"
click at [1209, 669] on span "go('right')" at bounding box center [1171, 671] width 79 height 14
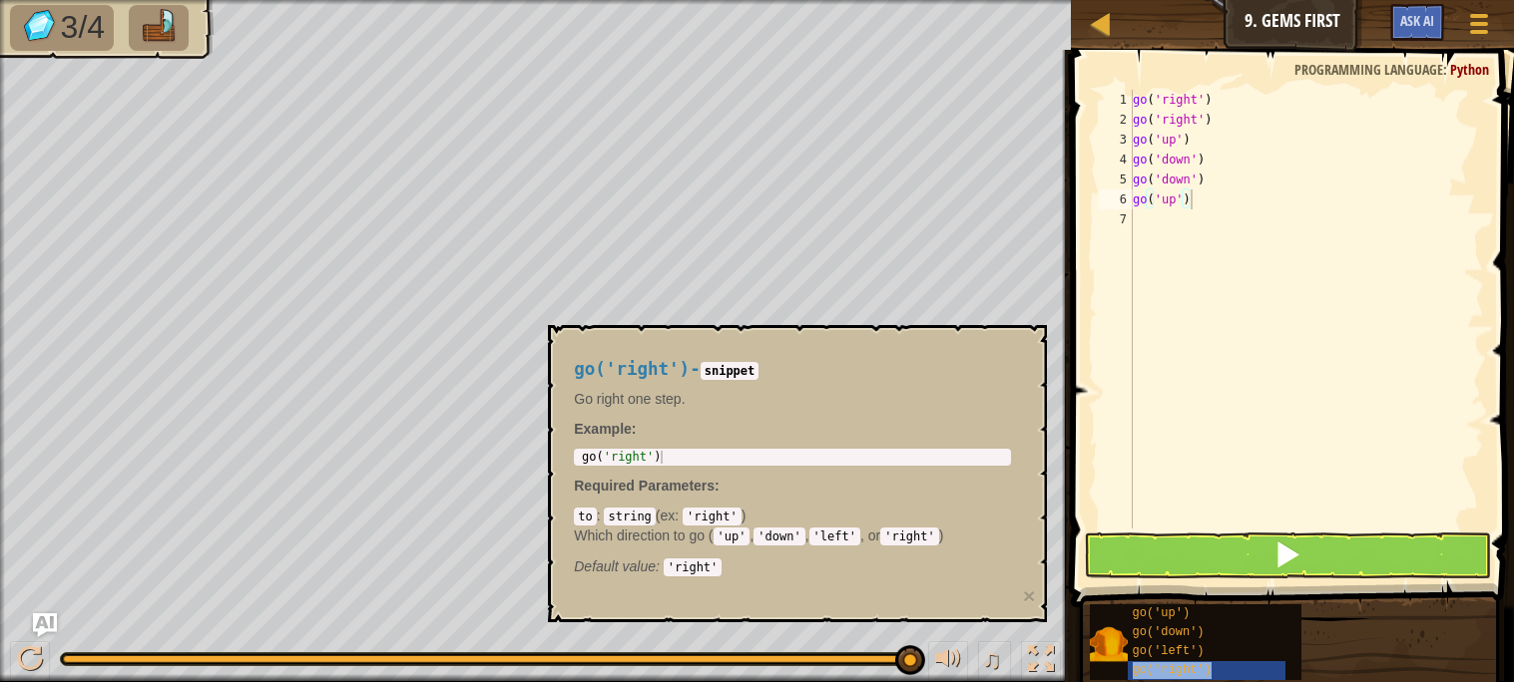
click at [1198, 235] on div "go ( 'right' ) go ( 'right' ) go ( 'up' ) go ( 'down' ) go ( 'down' ) go ( 'up'…" at bounding box center [1305, 329] width 355 height 479
paste textarea "go('right')"
type textarea "go('right')"
click at [1198, 235] on div "go ( 'right' ) go ( 'right' ) go ( 'up' ) go ( 'down' ) go ( 'down' ) go ( 'up'…" at bounding box center [1305, 329] width 355 height 479
click at [1197, 538] on button at bounding box center [1287, 556] width 406 height 46
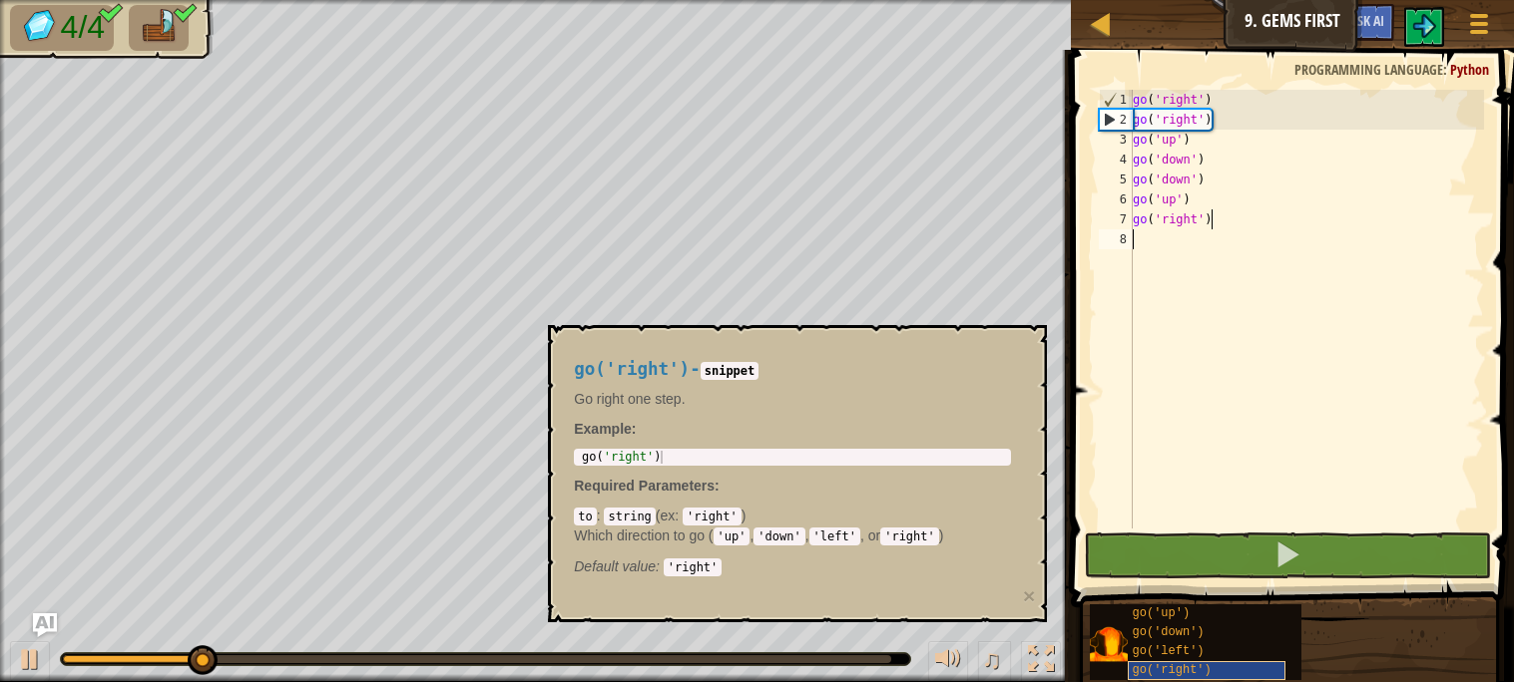
click at [1163, 669] on span "go('right')" at bounding box center [1171, 671] width 79 height 14
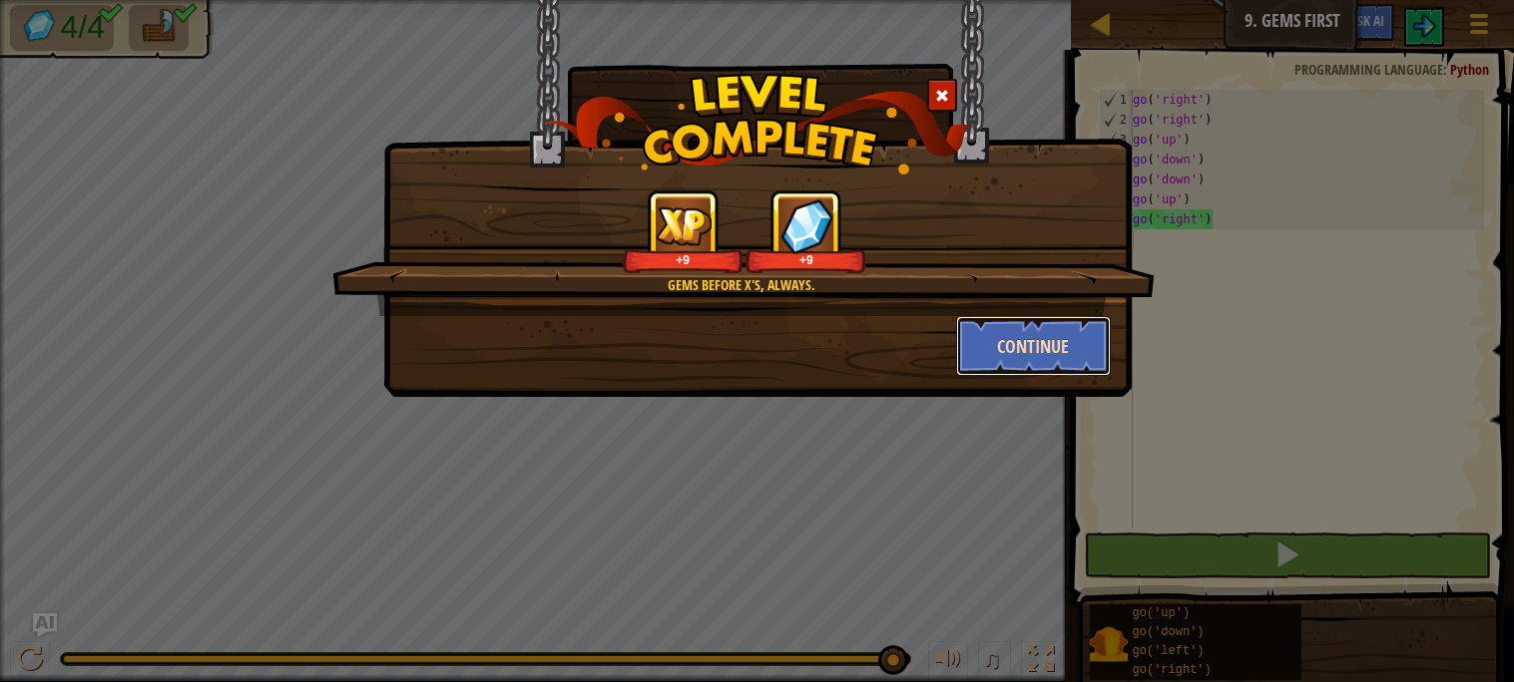
click at [1012, 346] on button "Continue" at bounding box center [1033, 346] width 155 height 60
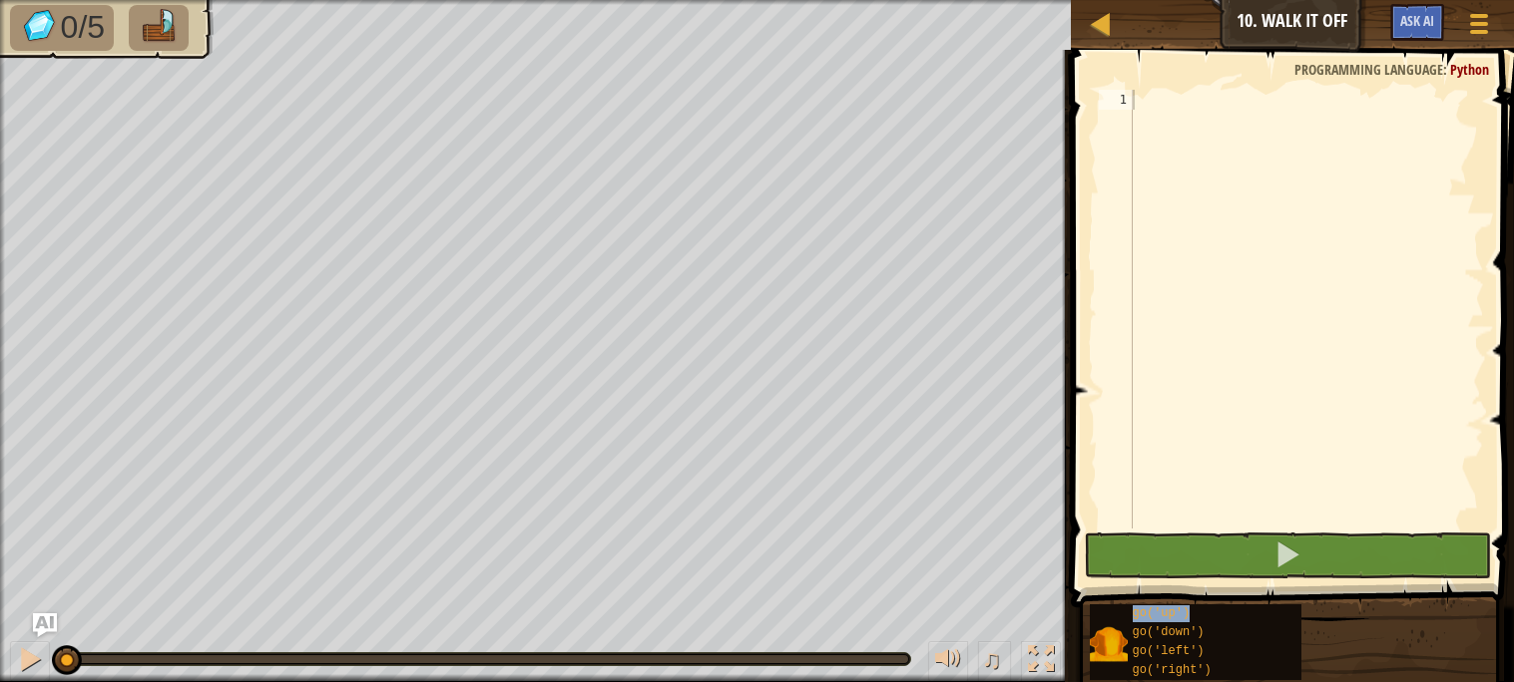
click at [1194, 177] on div at bounding box center [1305, 329] width 355 height 479
paste textarea "go('up')"
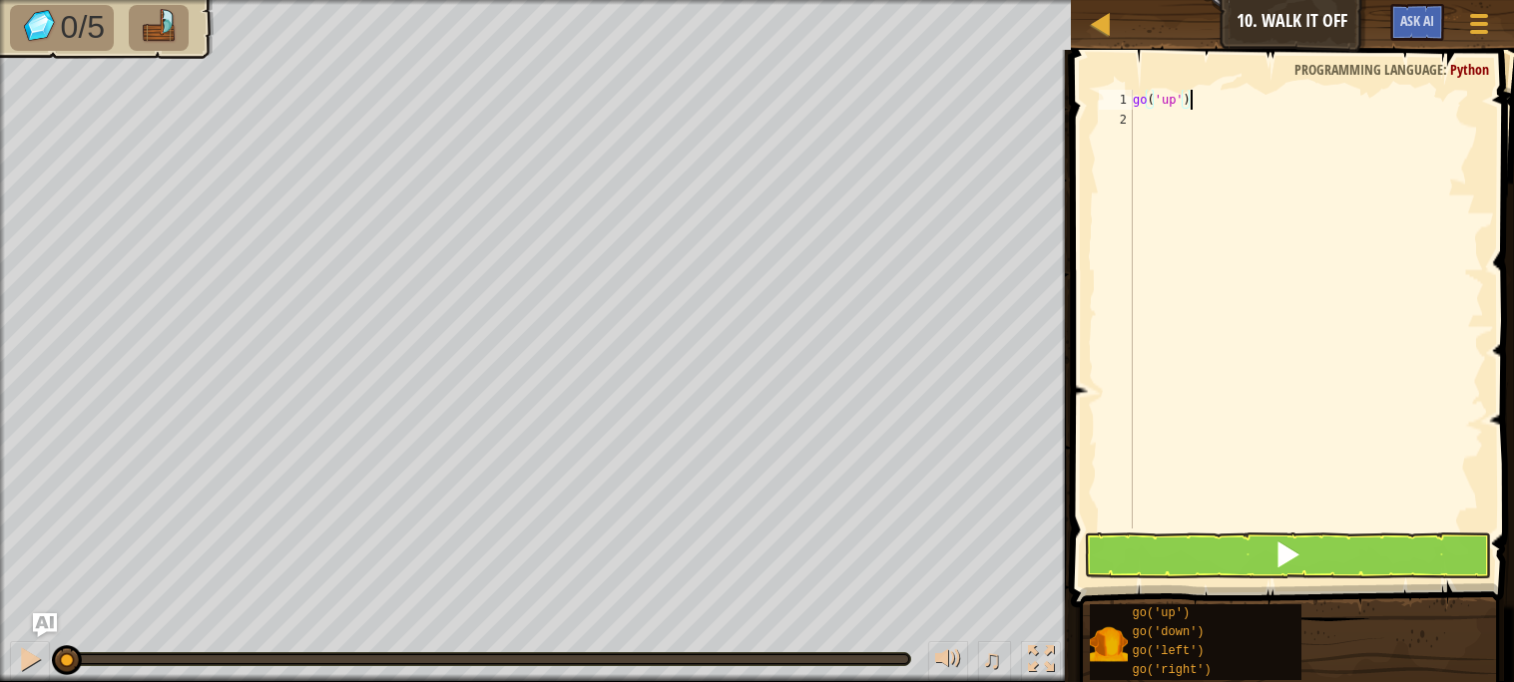
paste textarea "go('up')"
type textarea "go('up')"
click at [1172, 140] on div "go ( 'up' )" at bounding box center [1305, 329] width 355 height 479
paste textarea "go('up')"
type textarea "go('up')"
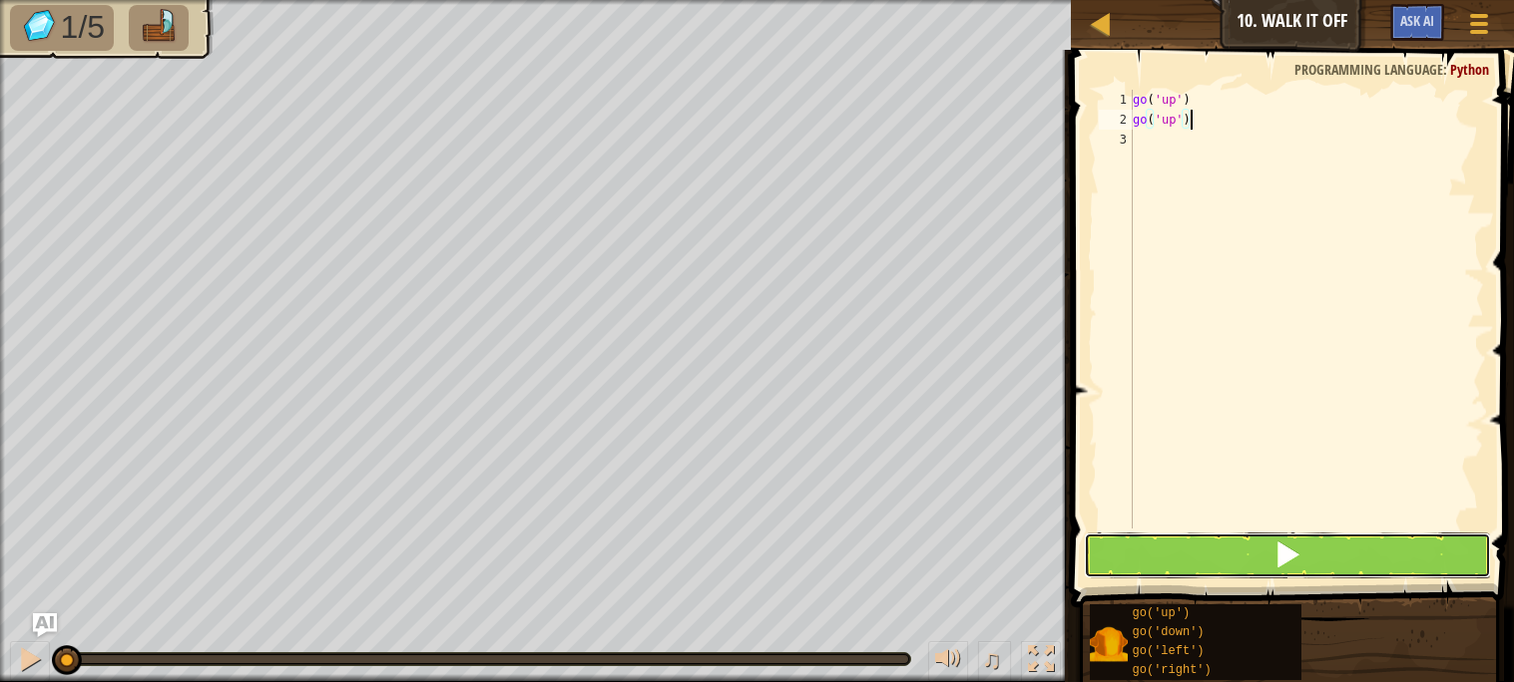
click at [1254, 555] on button at bounding box center [1287, 556] width 406 height 46
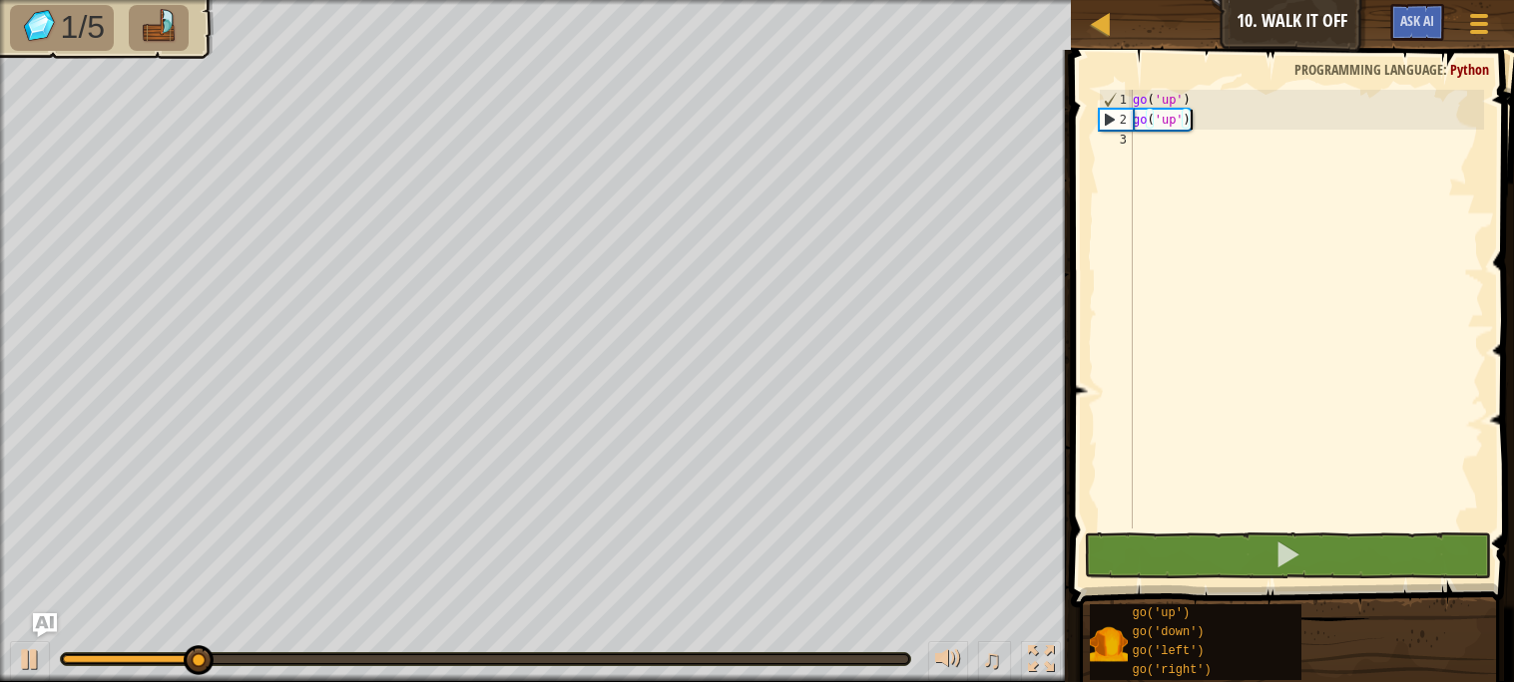
click at [1168, 212] on div "go ( 'up' ) go ( 'up' )" at bounding box center [1305, 329] width 355 height 479
paste textarea "go('up')"
type textarea "go('up')"
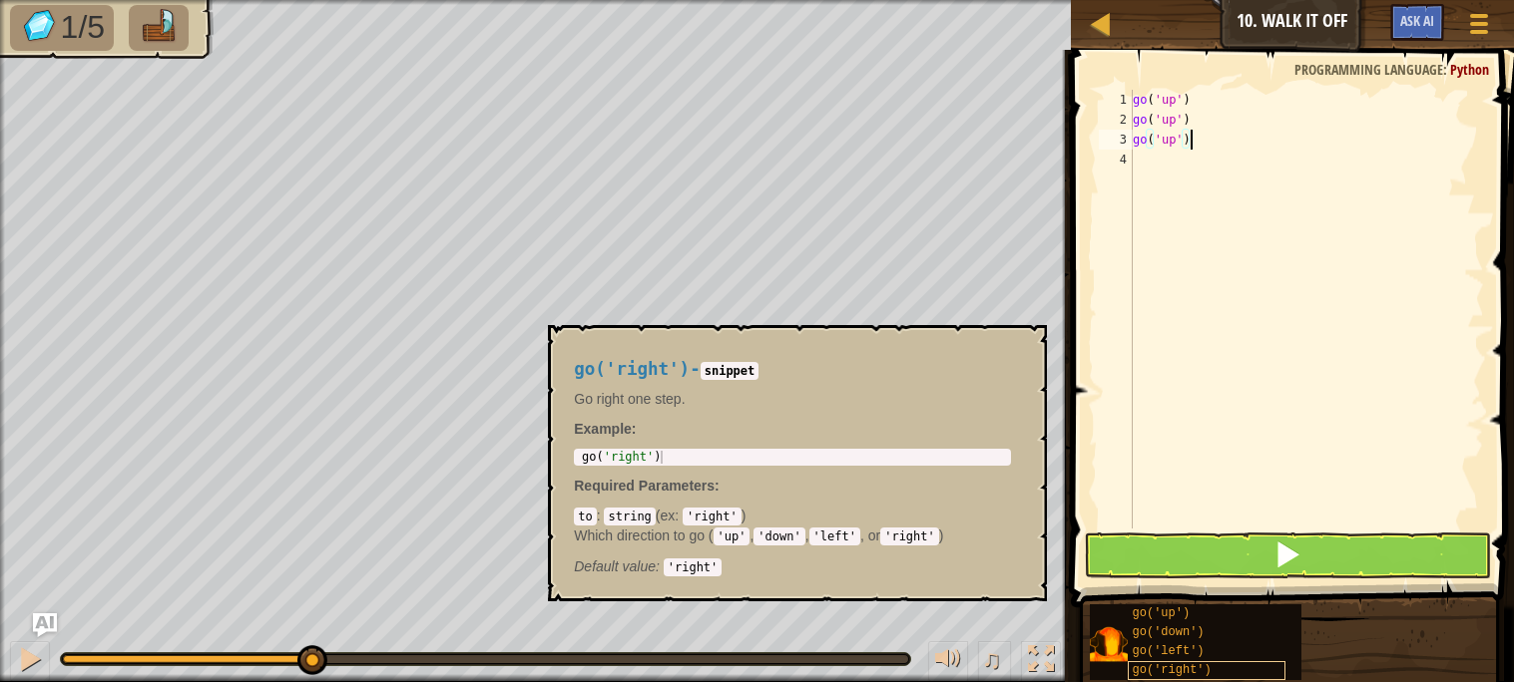
click at [1197, 673] on span "go('right')" at bounding box center [1171, 671] width 79 height 14
click at [1233, 182] on div "go ( 'up' ) go ( 'up' ) go ( 'up' )" at bounding box center [1305, 329] width 355 height 479
paste textarea "go('right')"
type textarea "go('right')"
click at [1179, 229] on div "go ( 'up' ) go ( 'up' ) go ( 'up' ) go ( 'right' )" at bounding box center [1305, 329] width 355 height 479
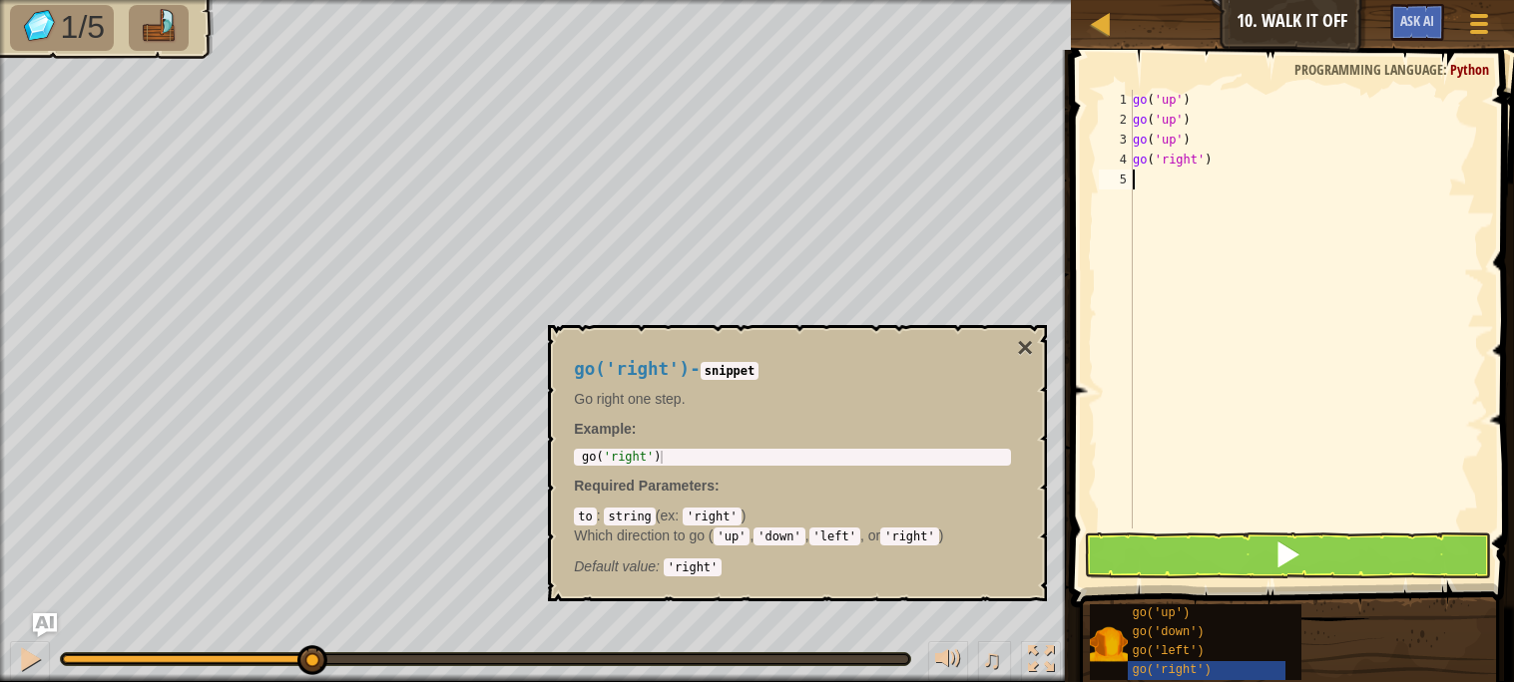
paste textarea "go('right')"
type textarea "go('right')"
click at [1162, 187] on div "go ( 'up' ) go ( 'up' ) go ( 'up' ) go ( 'right' ) go ( 'right' )" at bounding box center [1305, 329] width 355 height 479
click at [1161, 233] on div "go ( 'up' ) go ( 'up' ) go ( 'up' ) go ( 'right' ) go ( 'right' )" at bounding box center [1305, 329] width 355 height 479
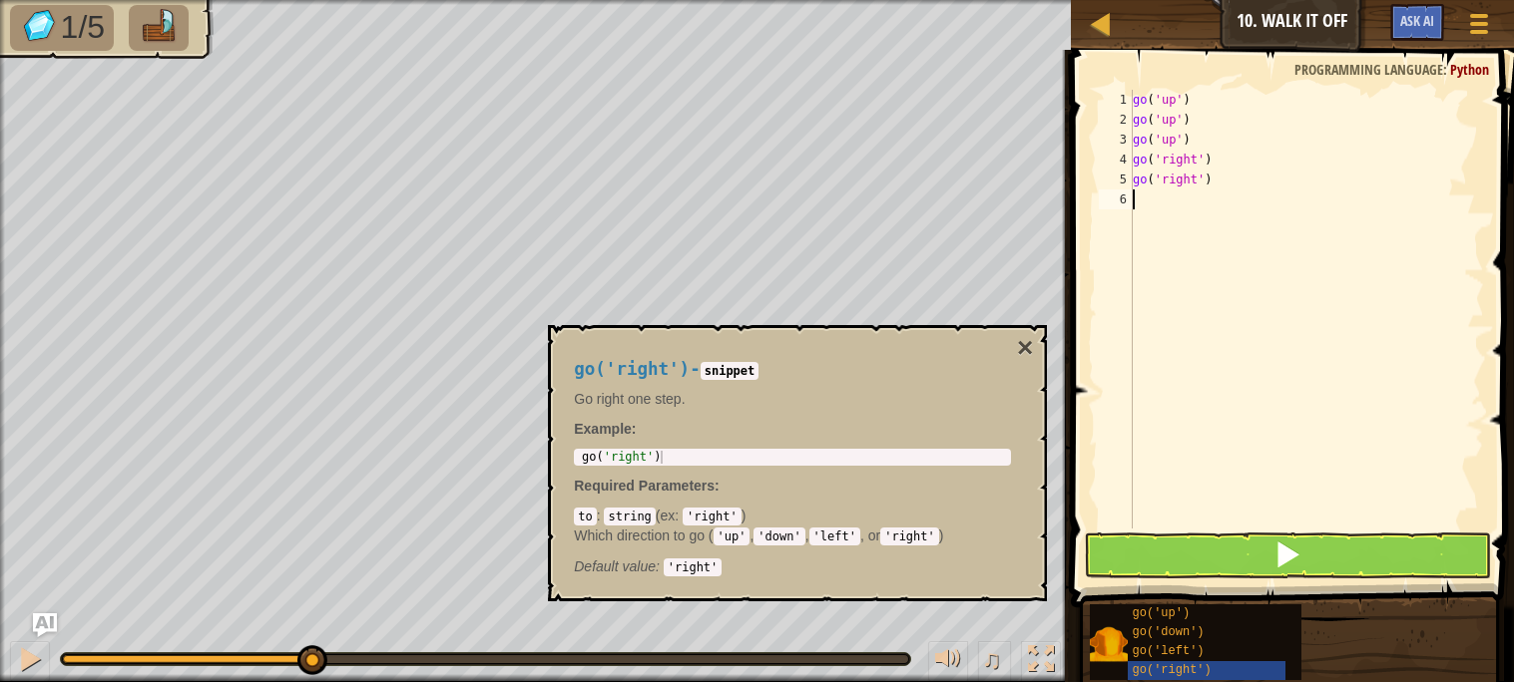
paste textarea "go('right')"
type textarea "go('right')"
click at [1230, 567] on button at bounding box center [1287, 556] width 406 height 46
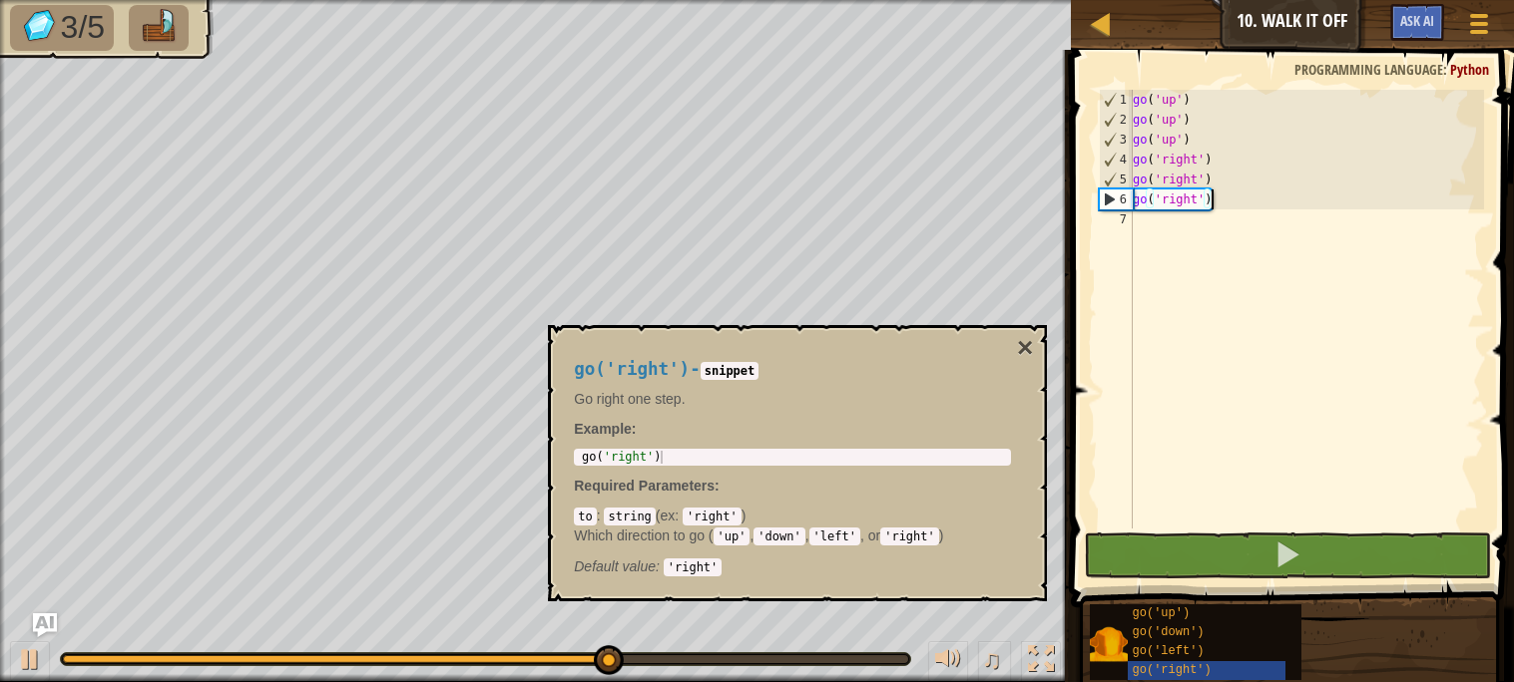
click at [1230, 225] on div "go ( 'up' ) go ( 'up' ) go ( 'up' ) go ( 'right' ) go ( 'right' ) go ( 'right' )" at bounding box center [1305, 329] width 355 height 479
paste textarea "go('right')"
type textarea "go('right')"
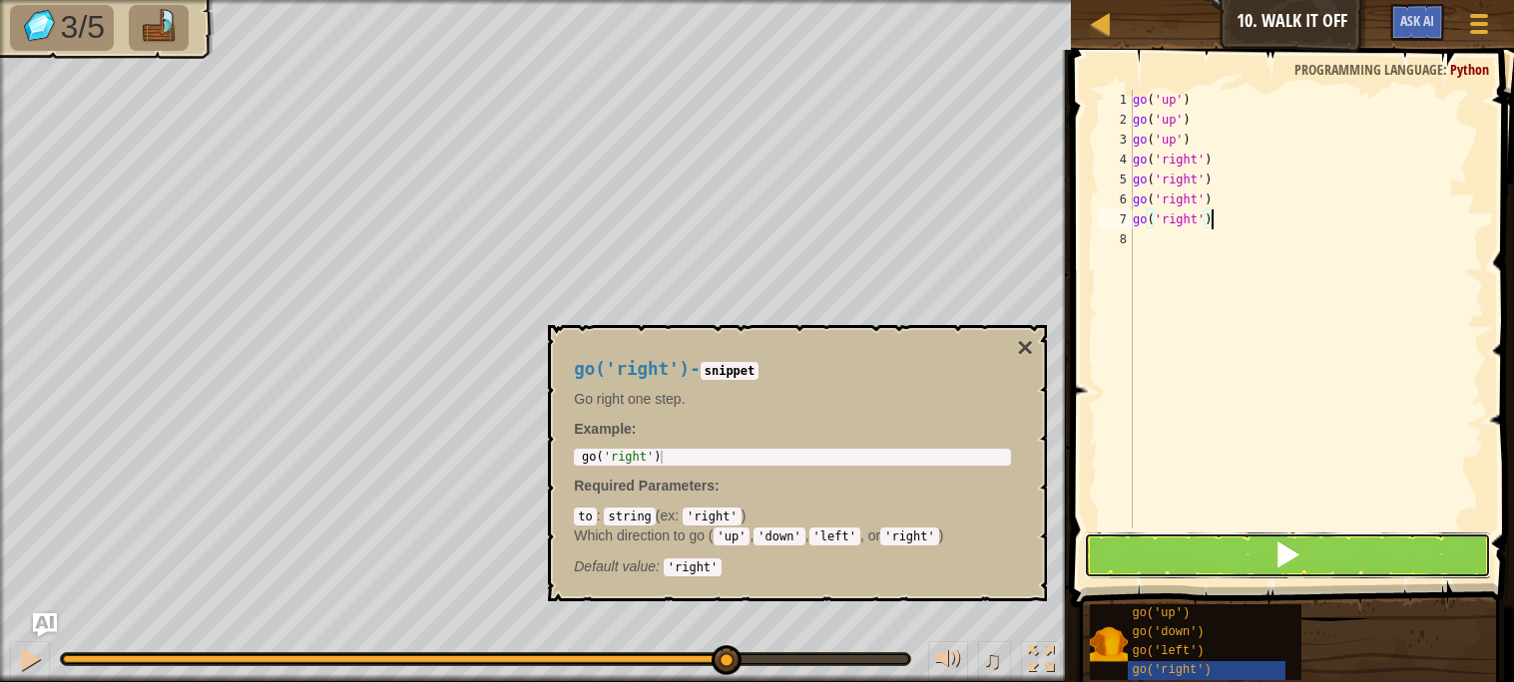
click at [1257, 544] on button at bounding box center [1287, 556] width 406 height 46
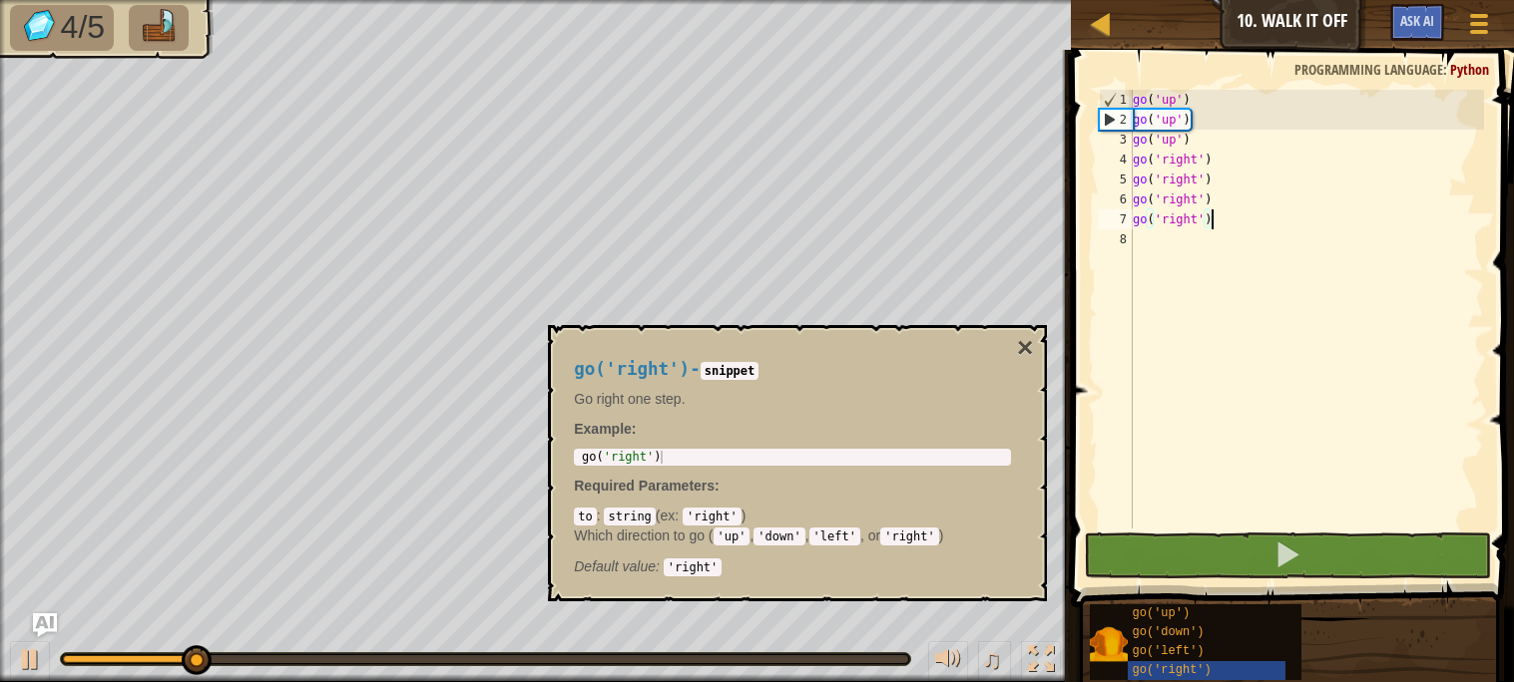
click at [1226, 260] on div "go ( 'up' ) go ( 'up' ) go ( 'up' ) go ( 'right' ) go ( 'right' ) go ( 'right' …" at bounding box center [1305, 329] width 355 height 479
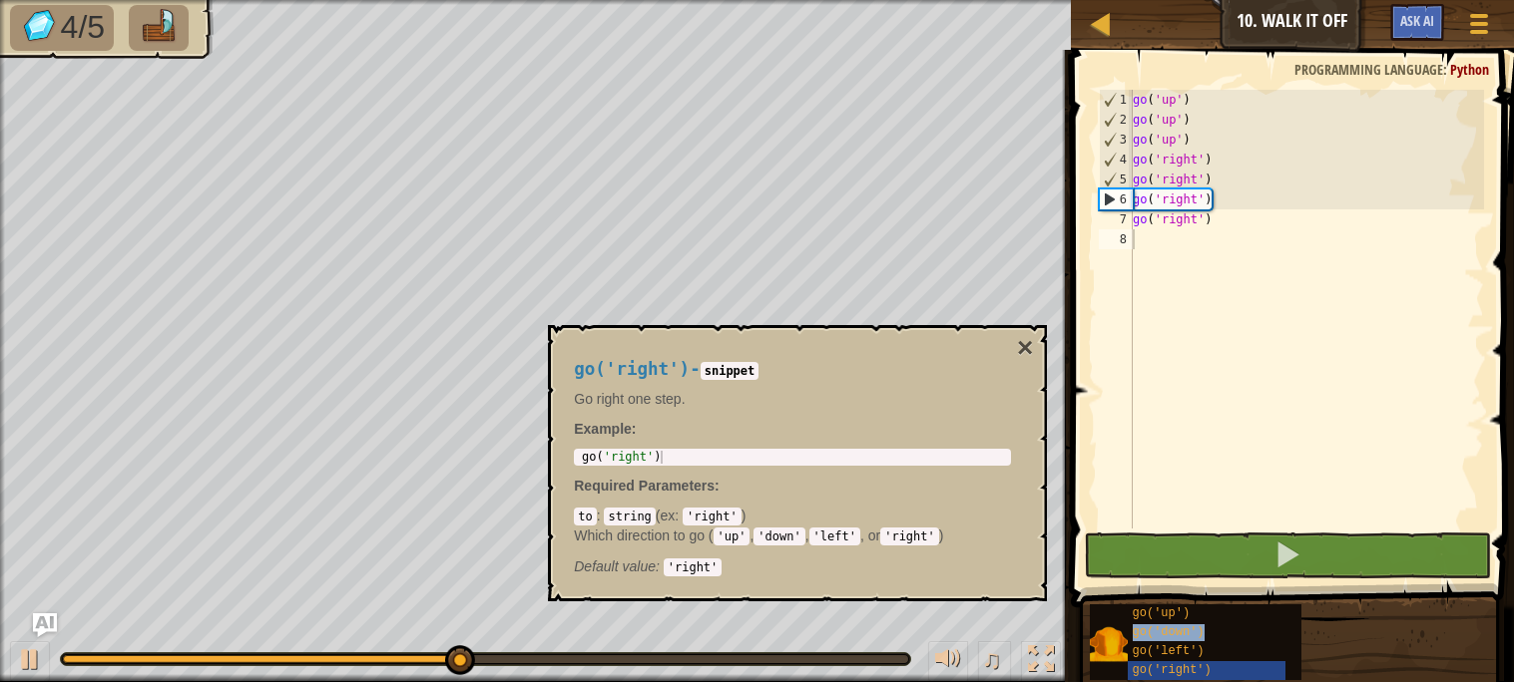
click at [1220, 300] on div "go ( 'up' ) go ( 'up' ) go ( 'up' ) go ( 'right' ) go ( 'right' ) go ( 'right' …" at bounding box center [1305, 329] width 355 height 479
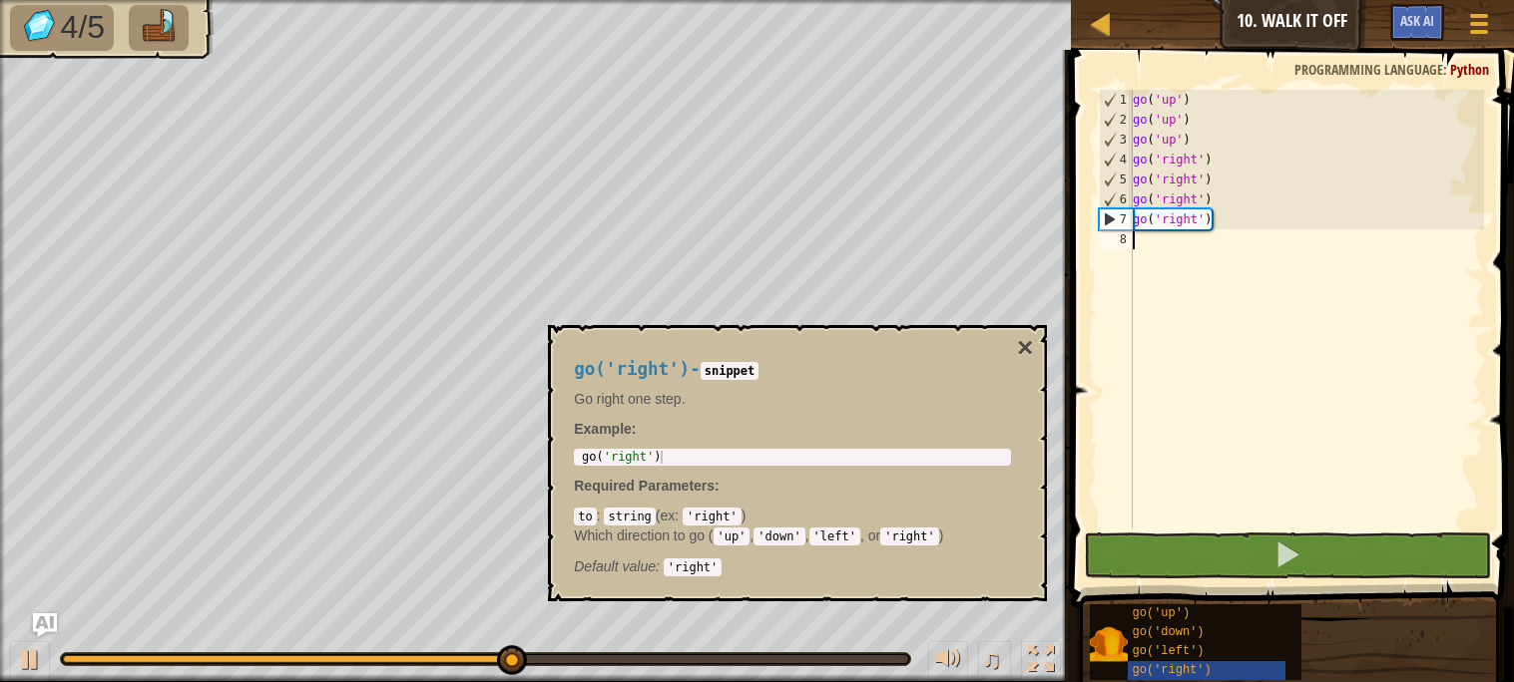
paste textarea "go('down')"
type textarea "go('down')"
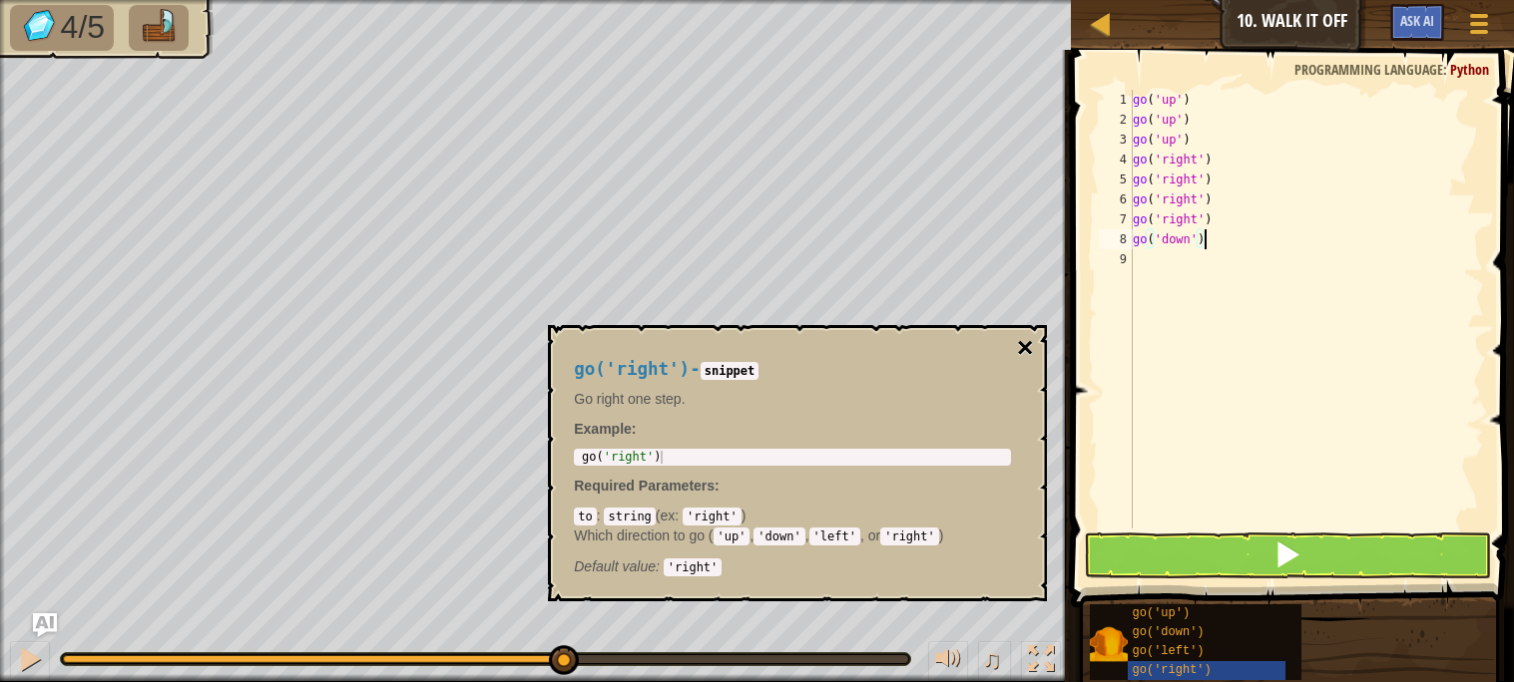
click at [1021, 343] on button "×" at bounding box center [1025, 348] width 16 height 28
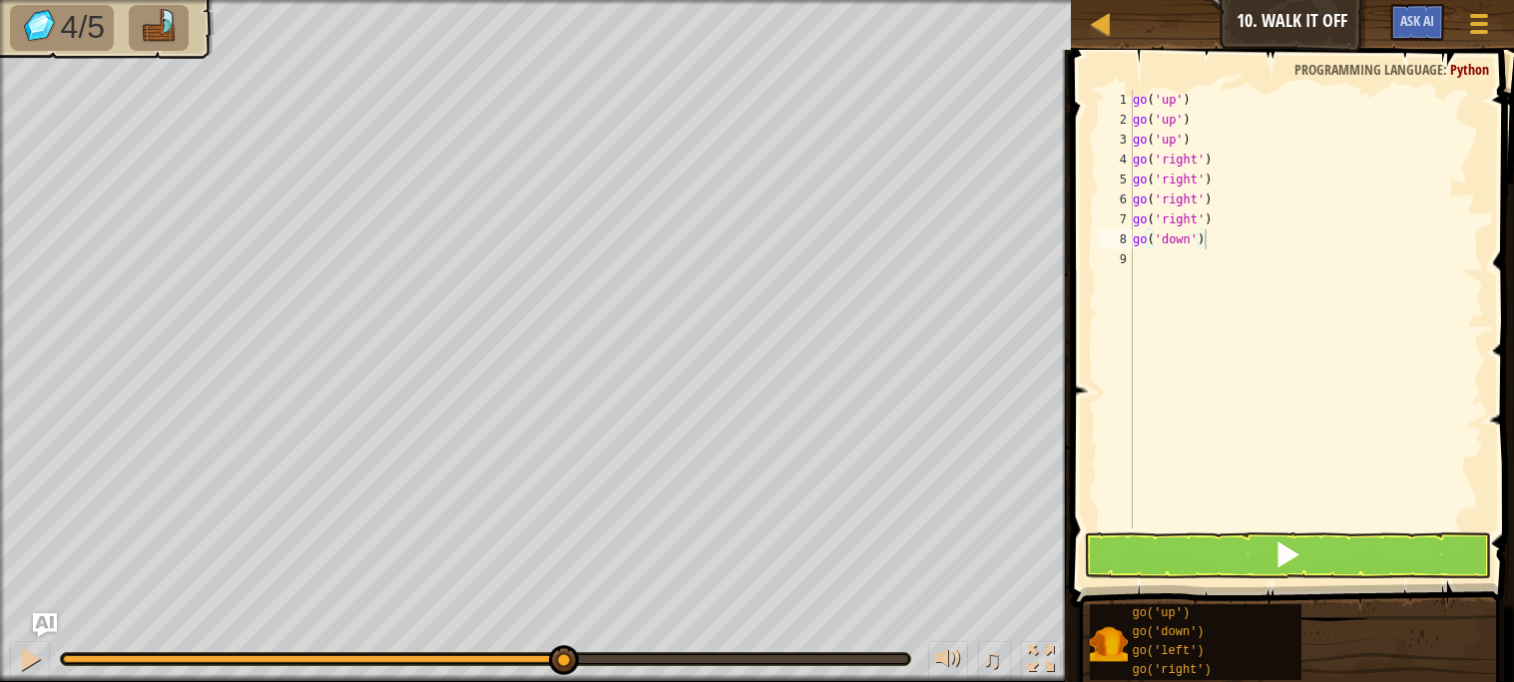
click at [1165, 276] on div "go ( 'up' ) go ( 'up' ) go ( 'up' ) go ( 'right' ) go ( 'right' ) go ( 'right' …" at bounding box center [1305, 329] width 355 height 479
paste textarea "go('down')"
type textarea "go('down')"
paste textarea "go('down')"
type textarea "go('down')"
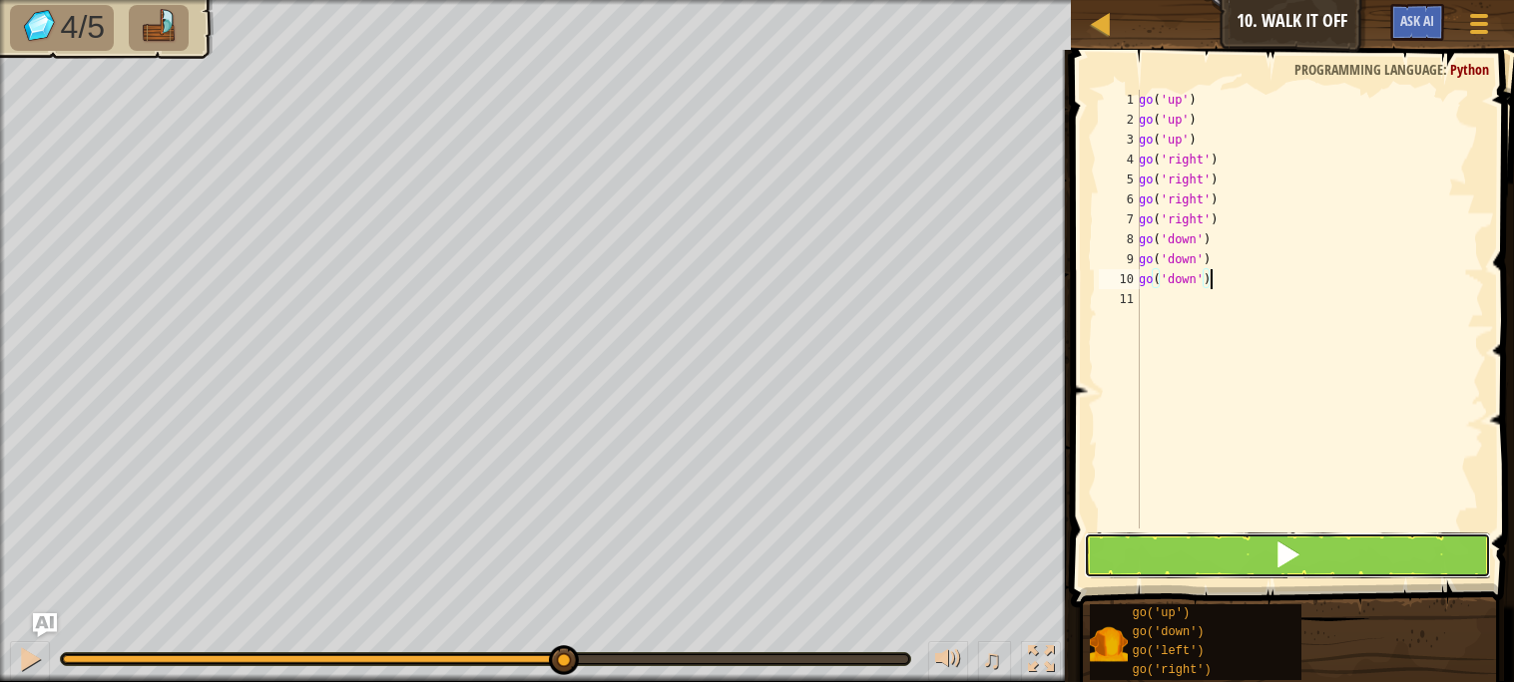
click at [1191, 559] on button at bounding box center [1287, 556] width 406 height 46
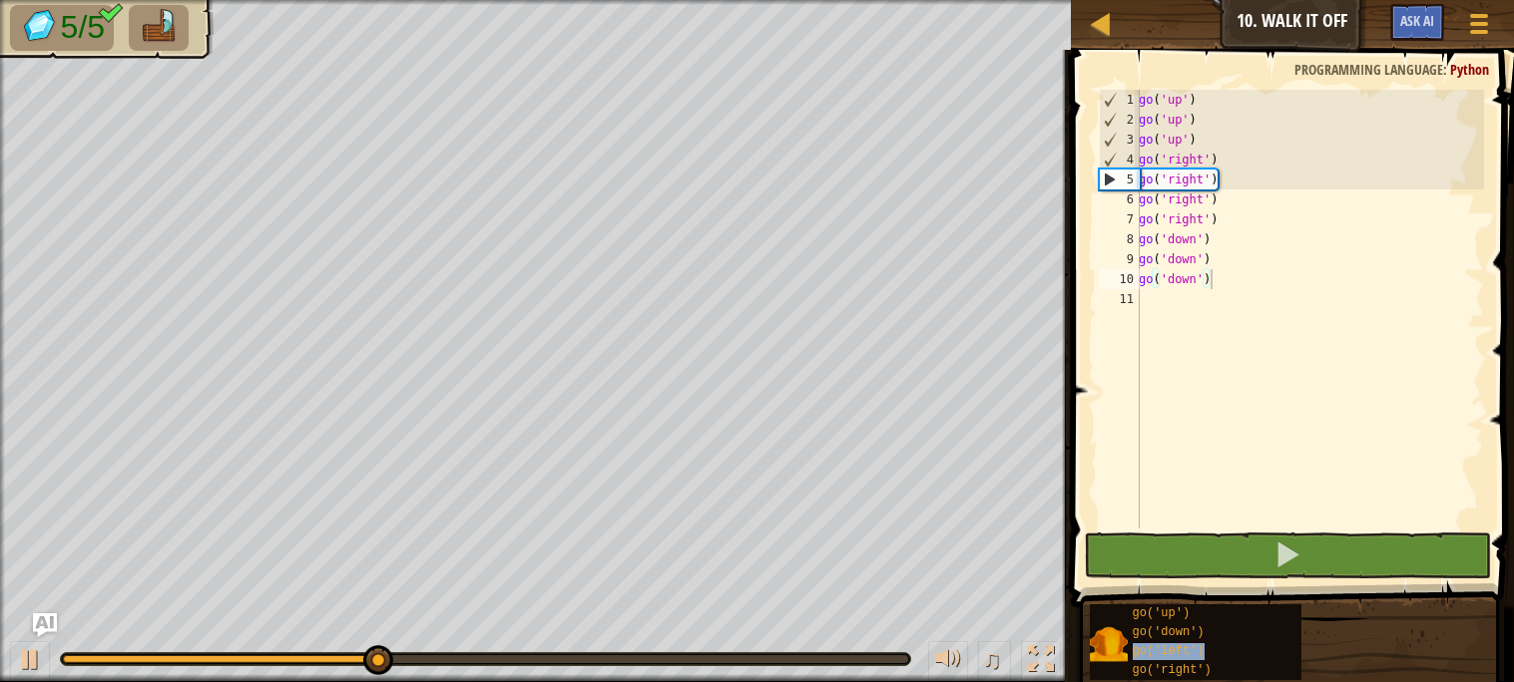
click at [1216, 347] on div "go ( 'up' ) go ( 'up' ) go ( 'up' ) go ( 'right' ) go ( 'right' ) go ( 'right' …" at bounding box center [1308, 329] width 349 height 479
paste textarea "go('left')"
type textarea "go('left')"
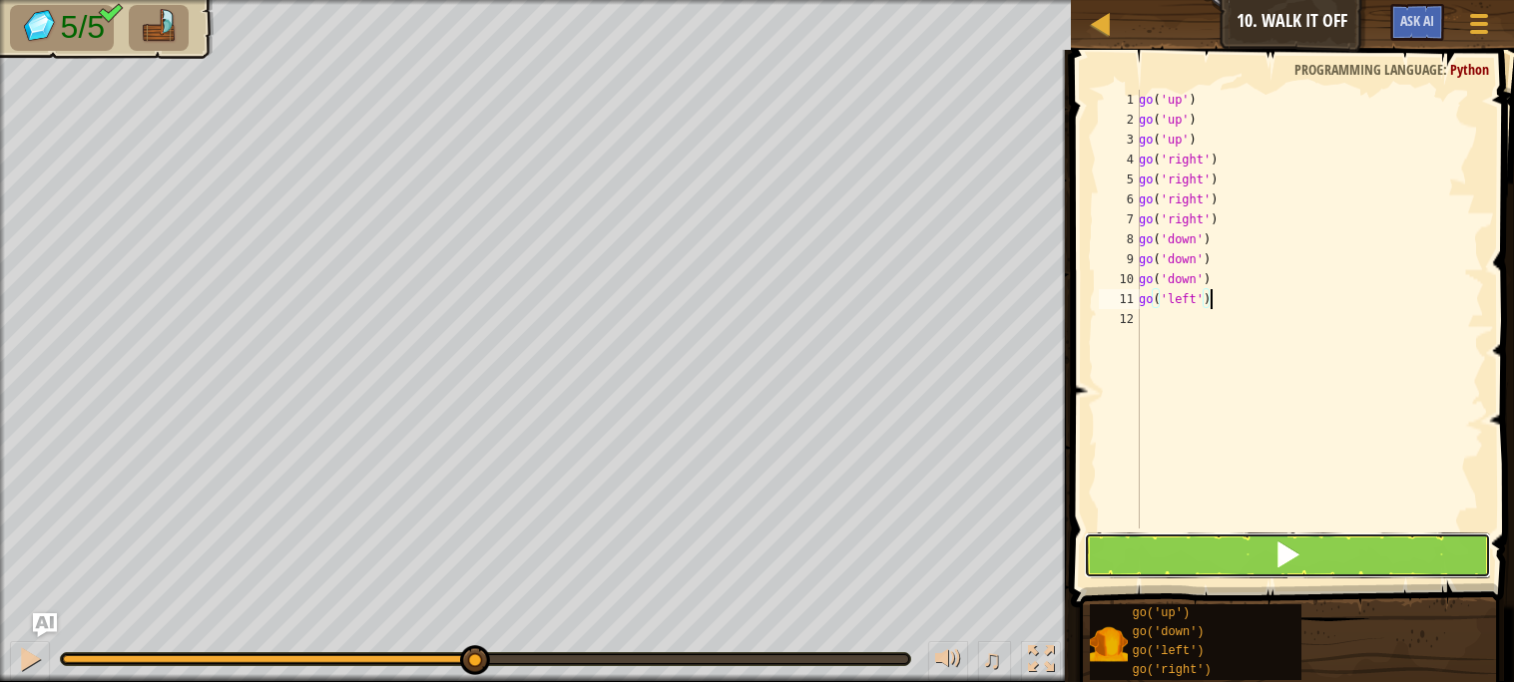
click at [1234, 539] on button at bounding box center [1287, 556] width 406 height 46
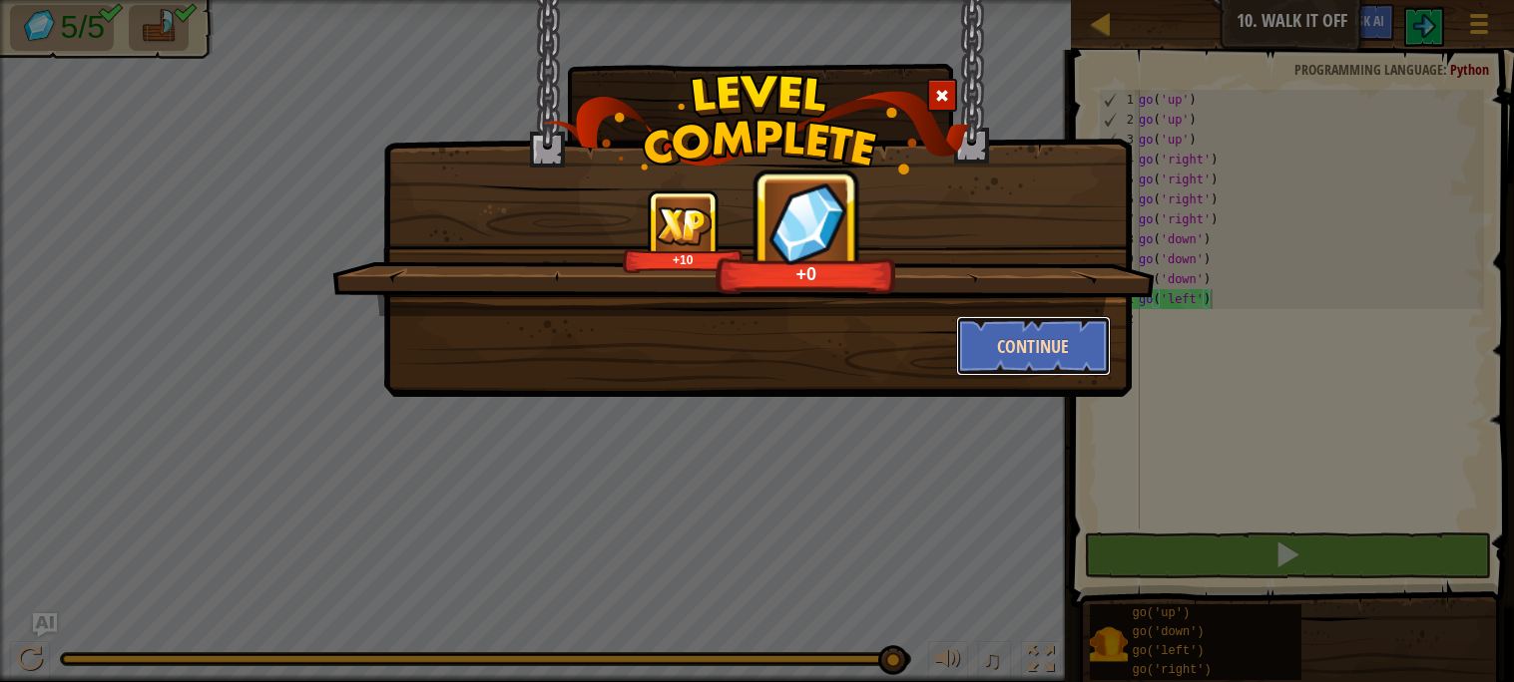
click at [1067, 343] on button "Continue" at bounding box center [1033, 346] width 155 height 60
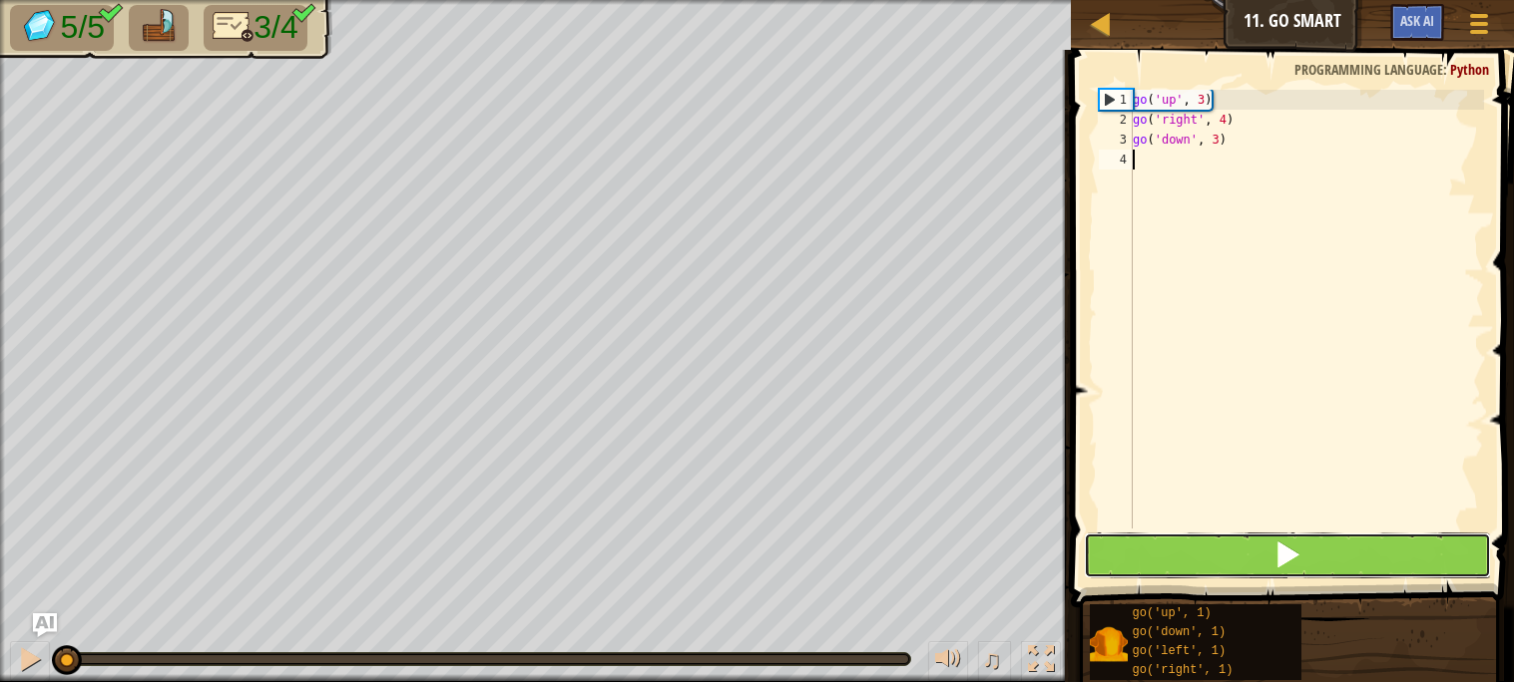
click at [1315, 574] on button at bounding box center [1287, 556] width 406 height 46
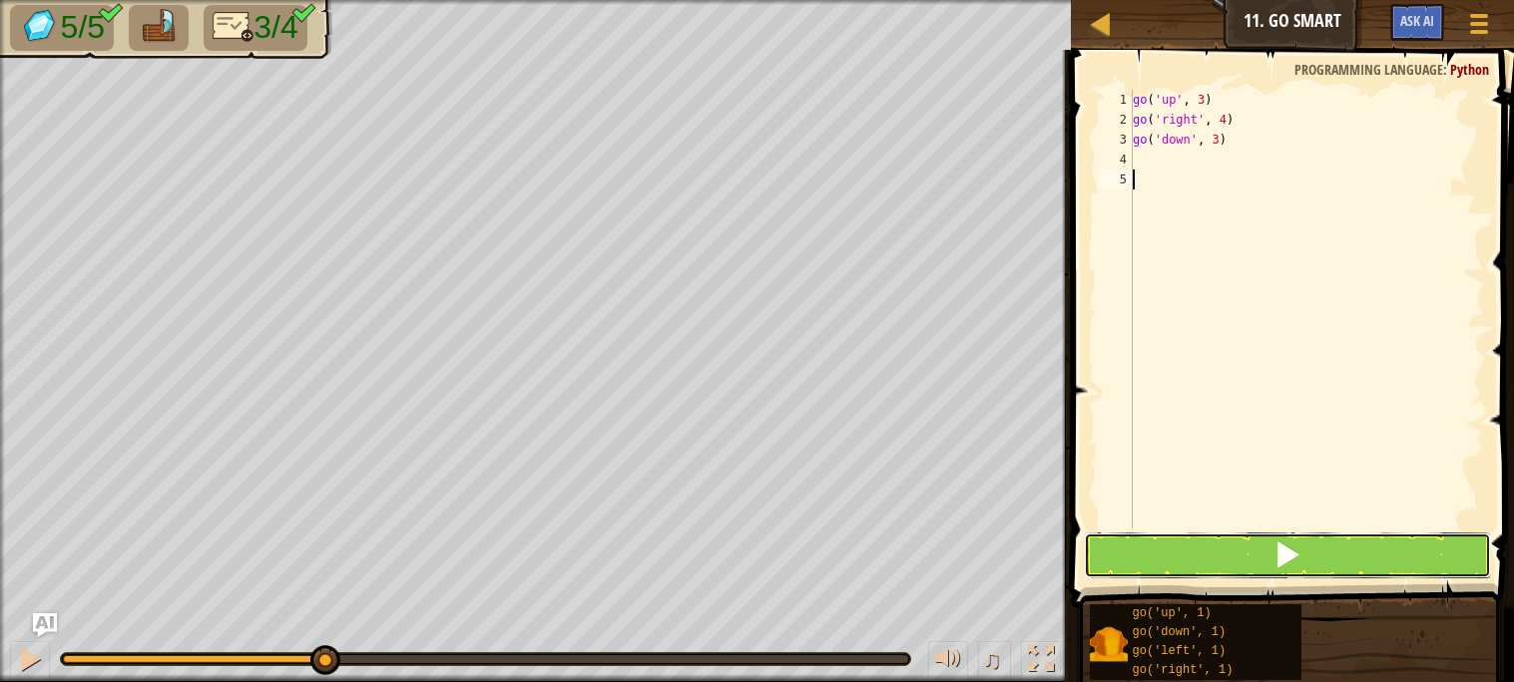
click at [1240, 549] on button at bounding box center [1287, 556] width 406 height 46
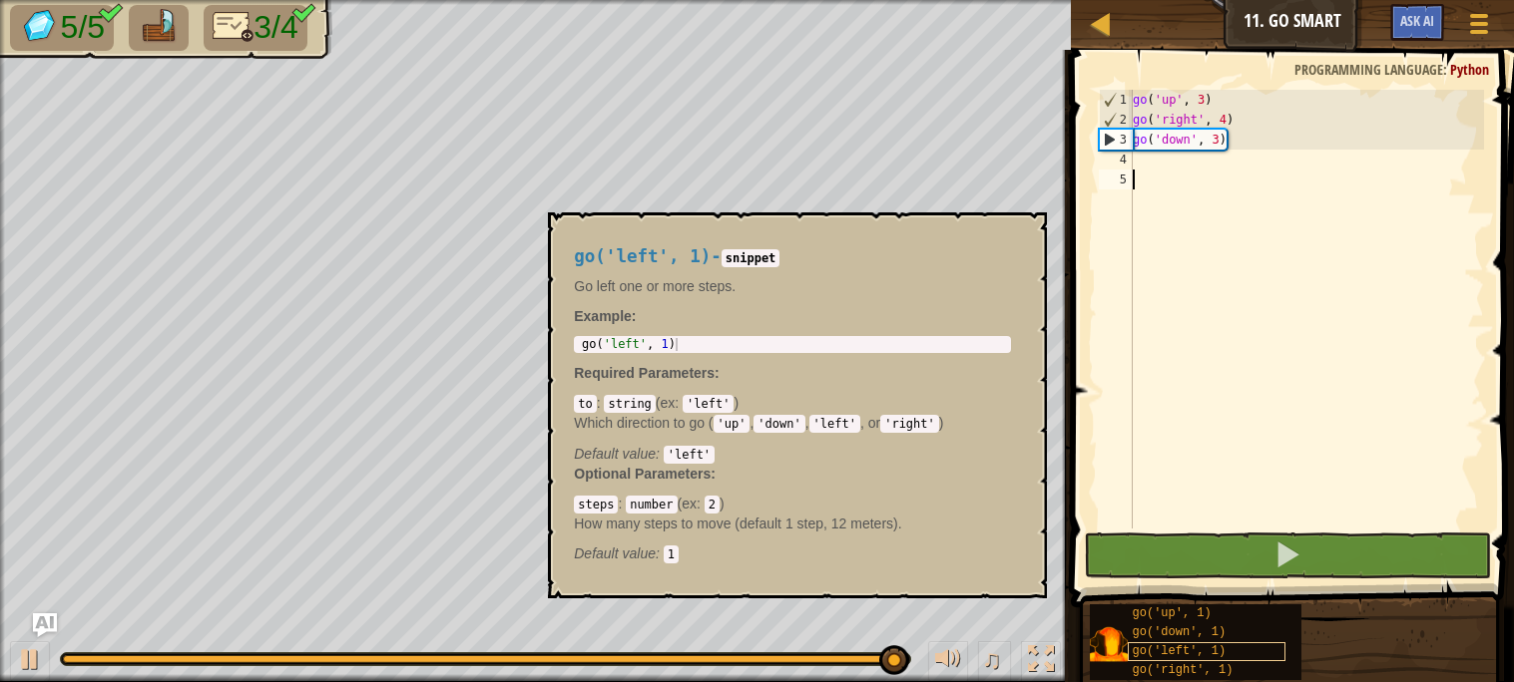
click at [1199, 647] on span "go('left', 1)" at bounding box center [1179, 652] width 94 height 14
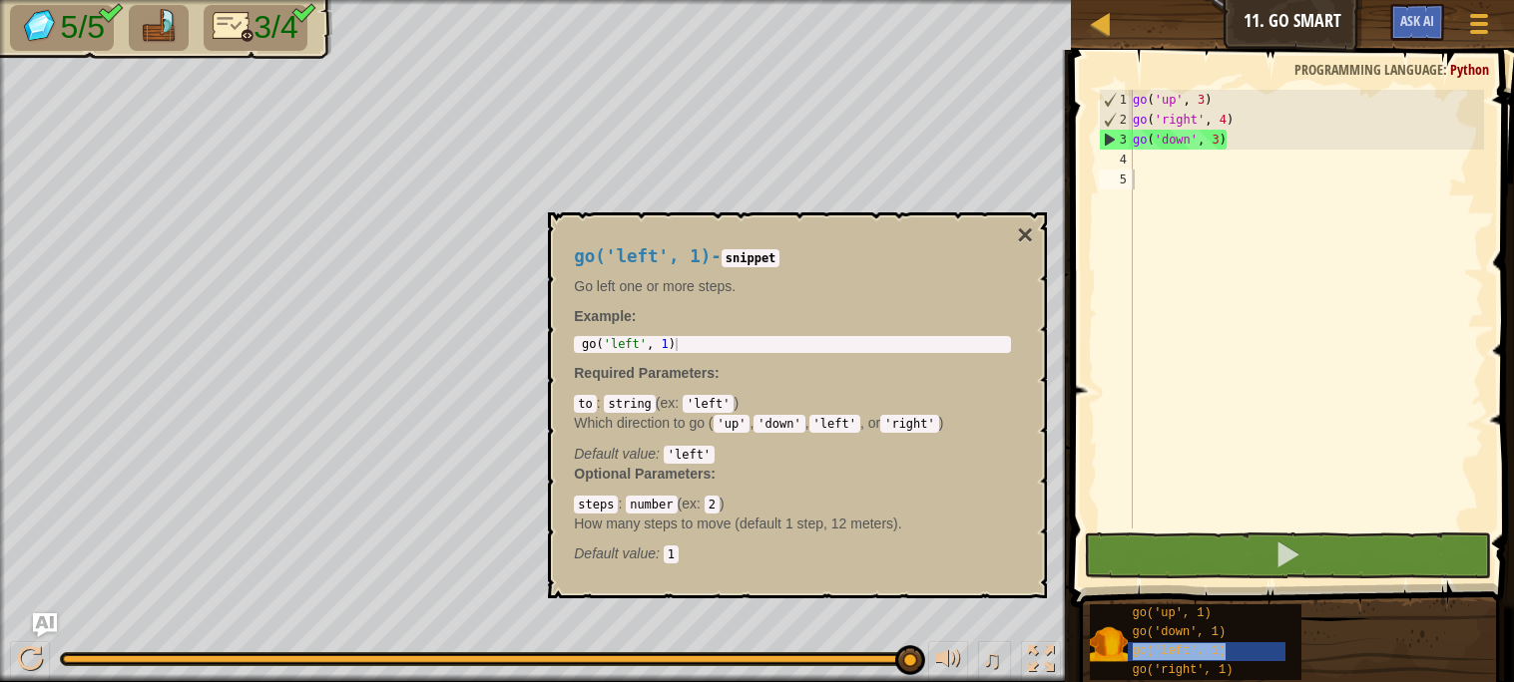
click at [1246, 240] on div "go ( 'up' , 3 ) go ( 'right' , 4 ) go ( 'down' , 3 )" at bounding box center [1305, 329] width 355 height 479
click at [1236, 180] on div "go ( 'up' , 3 ) go ( 'right' , 4 ) go ( 'down' , 3 )" at bounding box center [1305, 329] width 355 height 479
click at [1227, 166] on div "go ( 'up' , 3 ) go ( 'right' , 4 ) go ( 'down' , 3 )" at bounding box center [1305, 329] width 355 height 479
paste textarea "go('left', 1)"
type textarea "go('left', 1)"
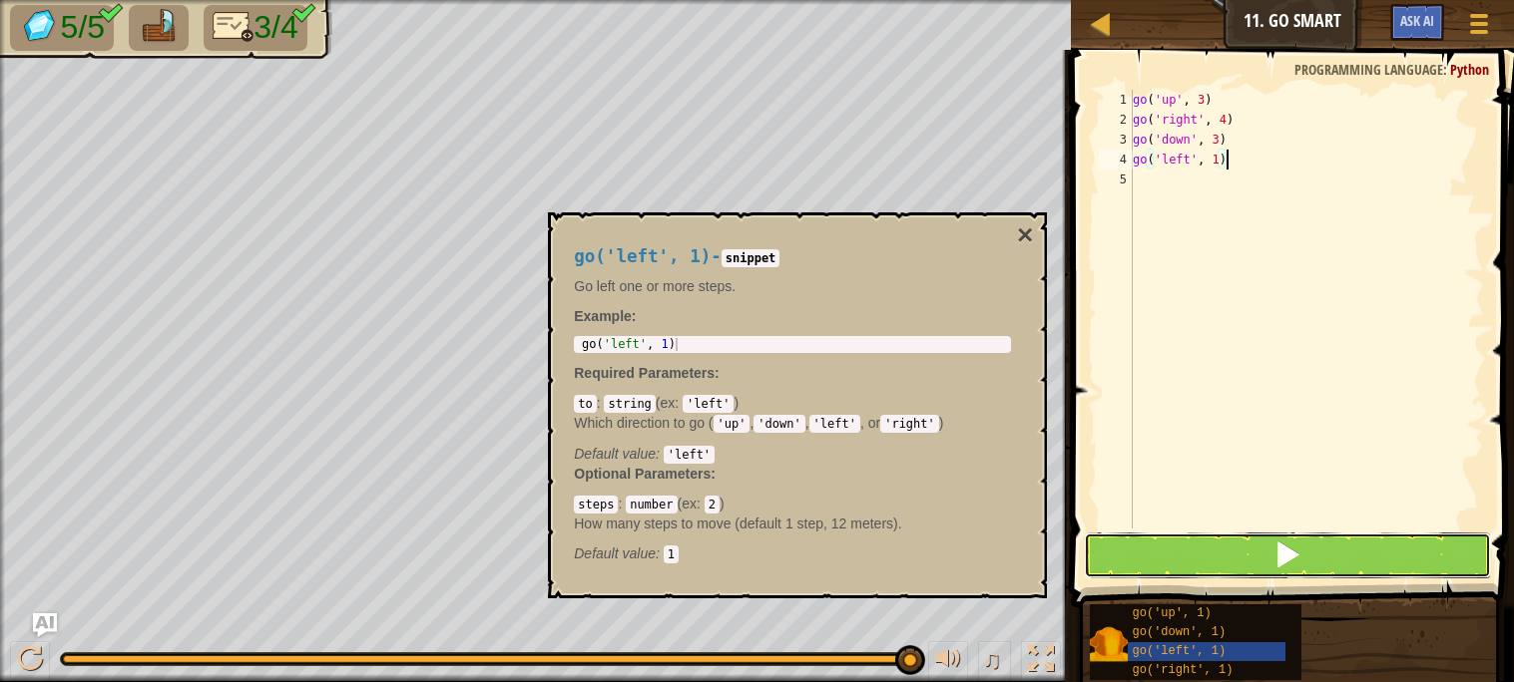
click at [1211, 550] on button at bounding box center [1287, 556] width 406 height 46
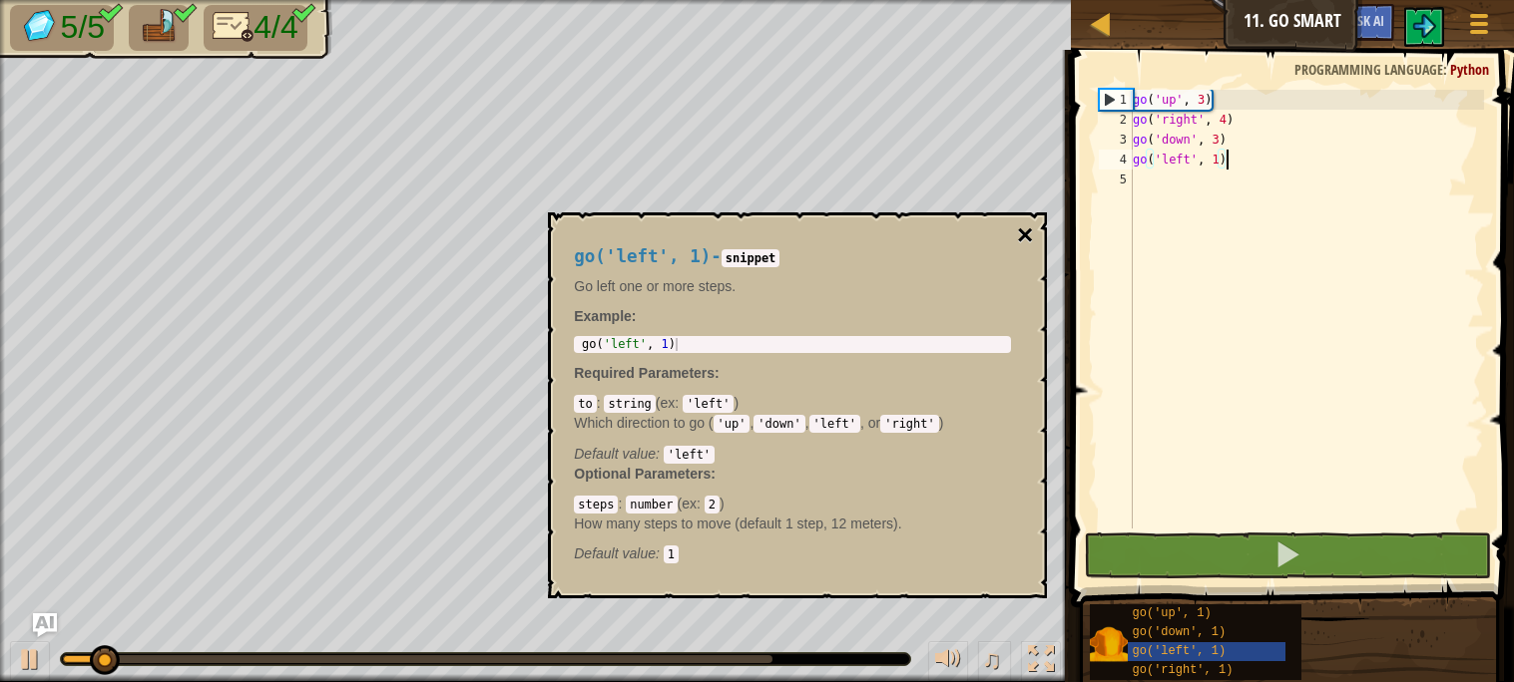
click at [1017, 238] on button "×" at bounding box center [1025, 236] width 16 height 28
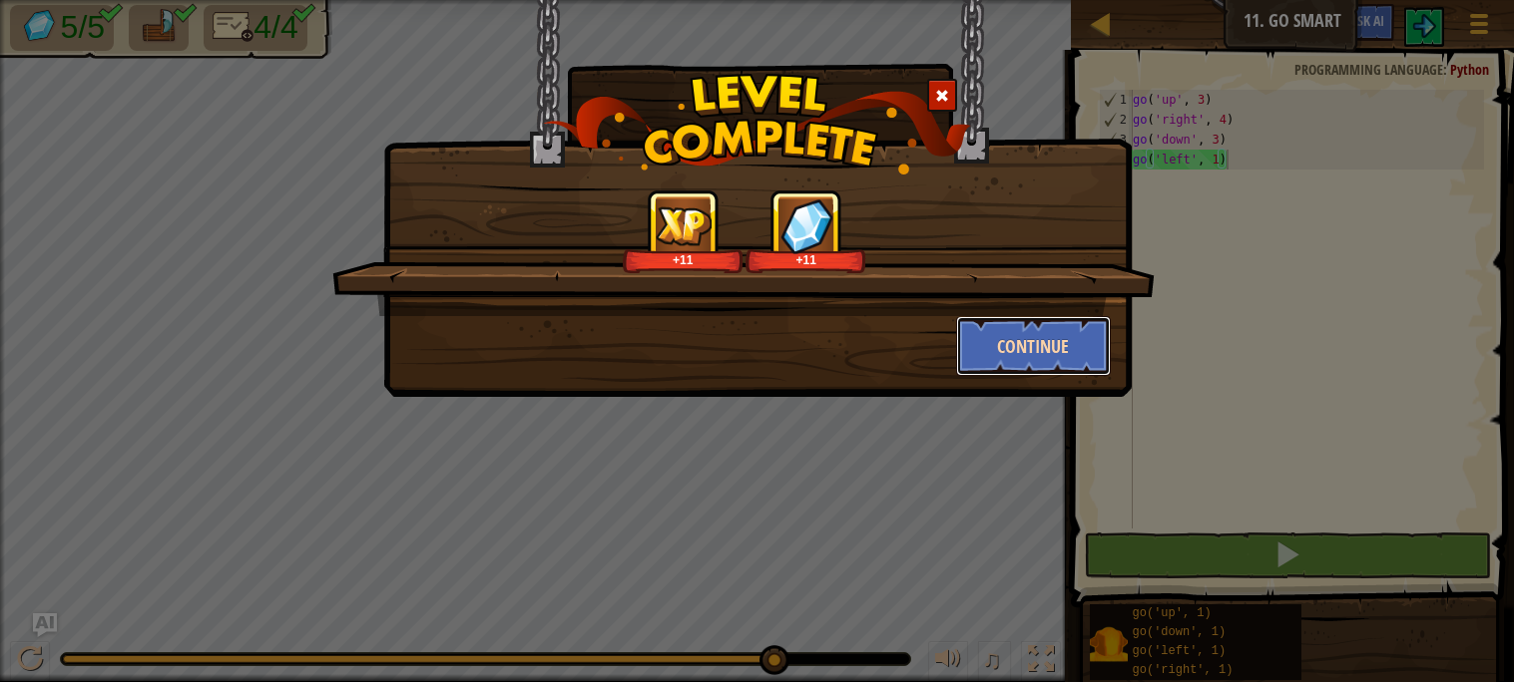
click at [1024, 360] on button "Continue" at bounding box center [1033, 346] width 155 height 60
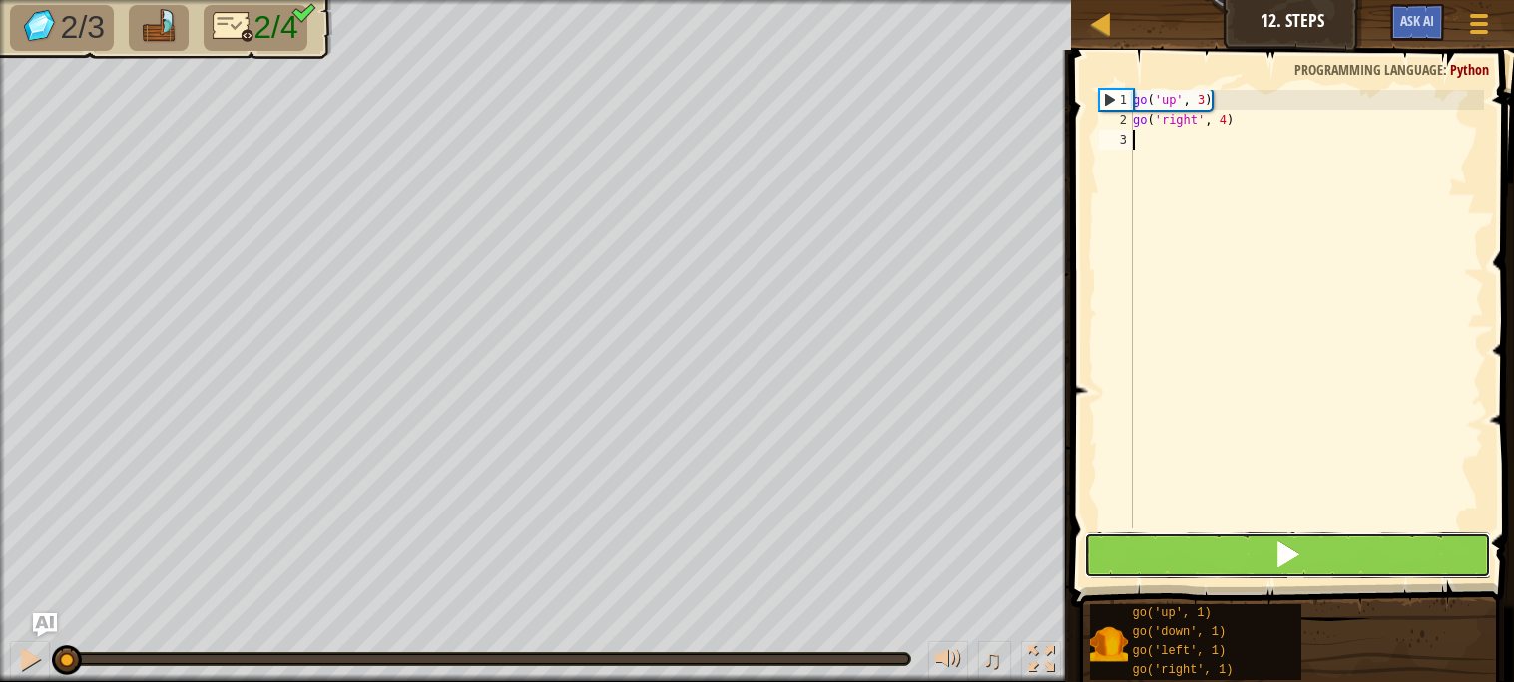
click at [1178, 545] on button at bounding box center [1287, 556] width 406 height 46
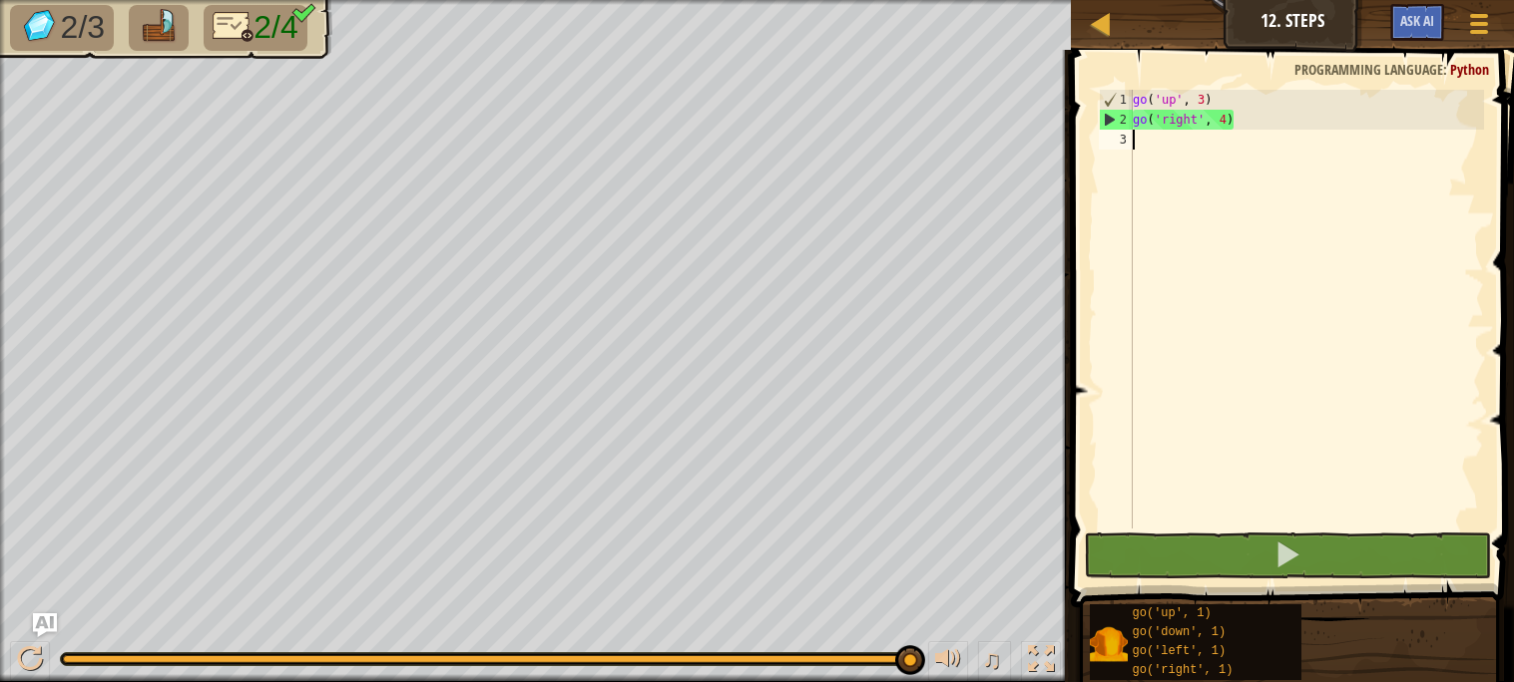
paste textarea "go('down', 1)"
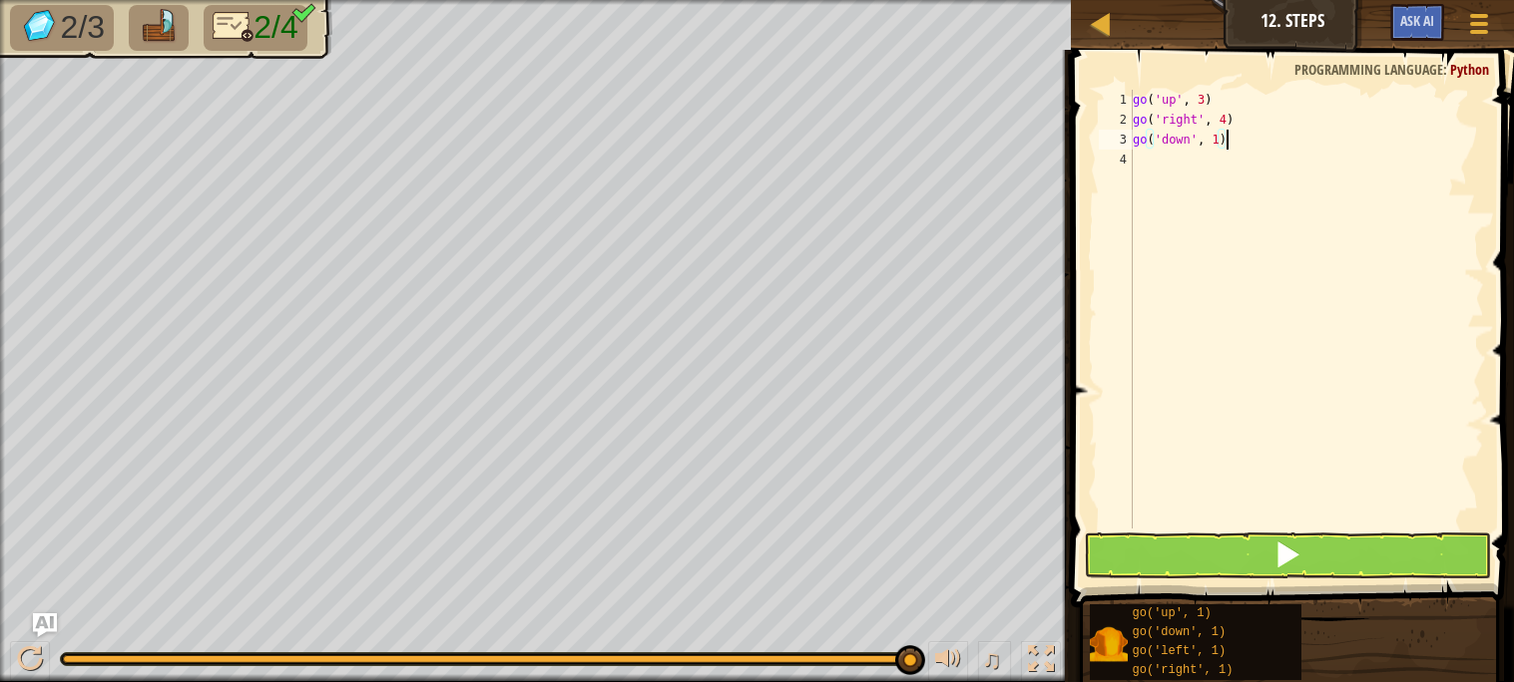
click at [1216, 142] on div "go ( 'up' , 3 ) go ( 'right' , 4 ) go ( 'down' , 1 )" at bounding box center [1305, 329] width 355 height 479
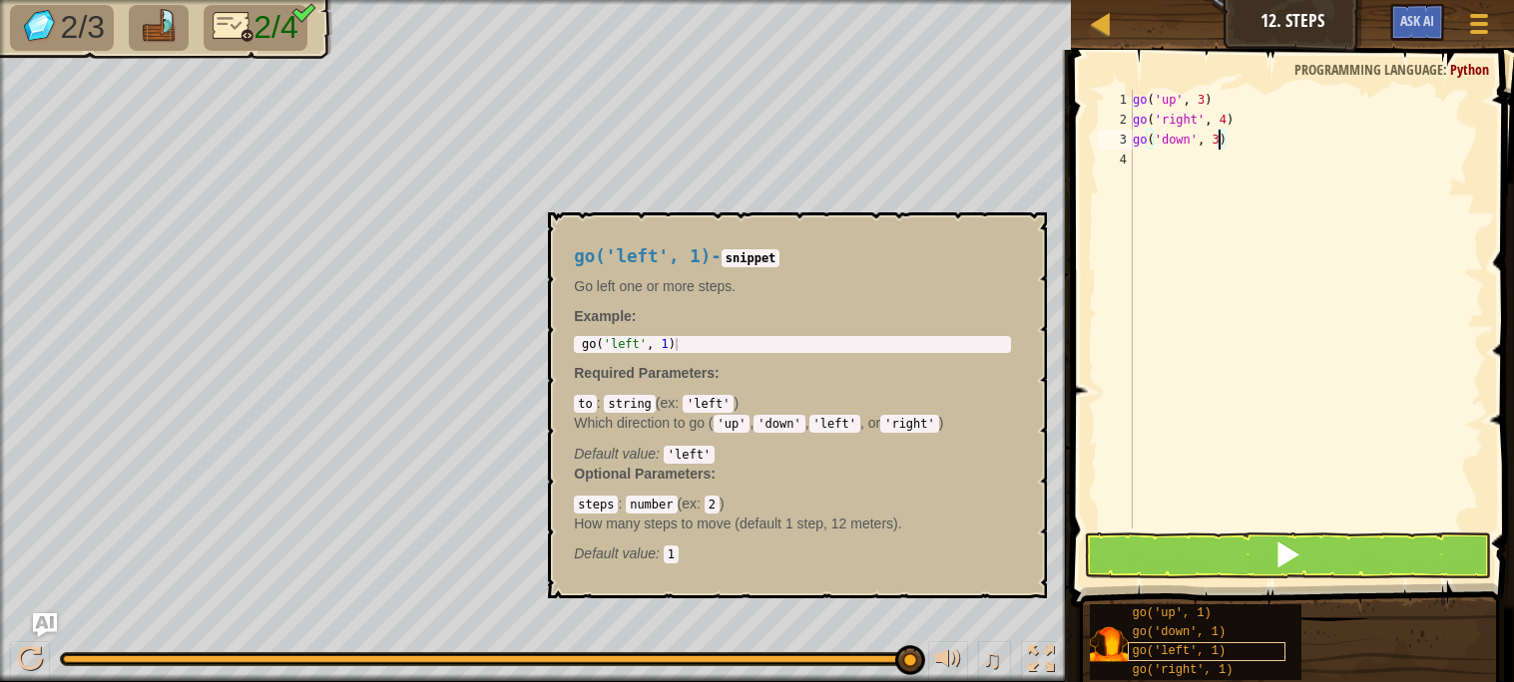
type textarea "go('down', 3)"
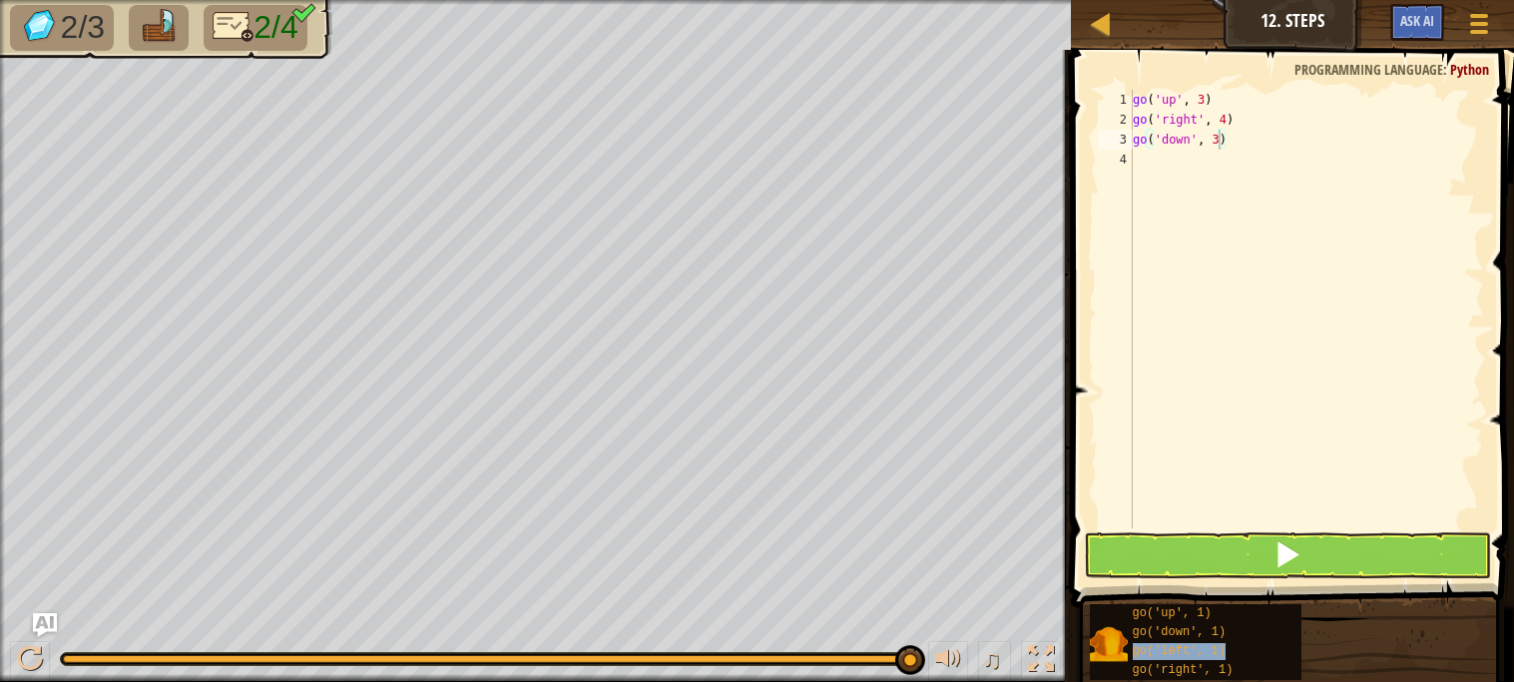
click at [1193, 212] on div "go ( 'up' , 3 ) go ( 'right' , 4 ) go ( 'down' , 3 )" at bounding box center [1305, 329] width 355 height 479
paste textarea "go('left', 1)"
click at [1218, 159] on div "go ( 'up' , 3 ) go ( 'right' , 4 ) go ( 'down' , 3 ) go ( 'left' , 1 )" at bounding box center [1305, 329] width 355 height 479
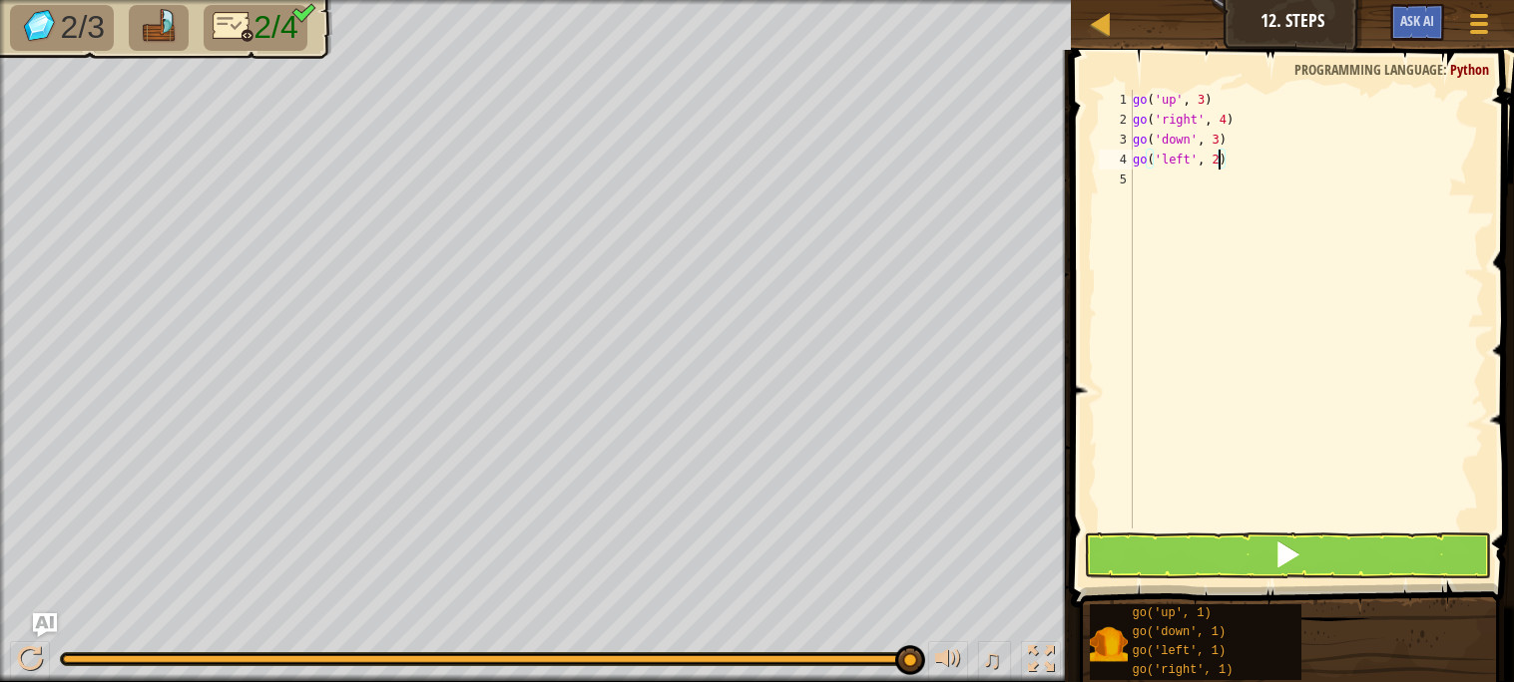
type textarea "go('left', 2)"
click at [1278, 565] on span at bounding box center [1287, 555] width 28 height 28
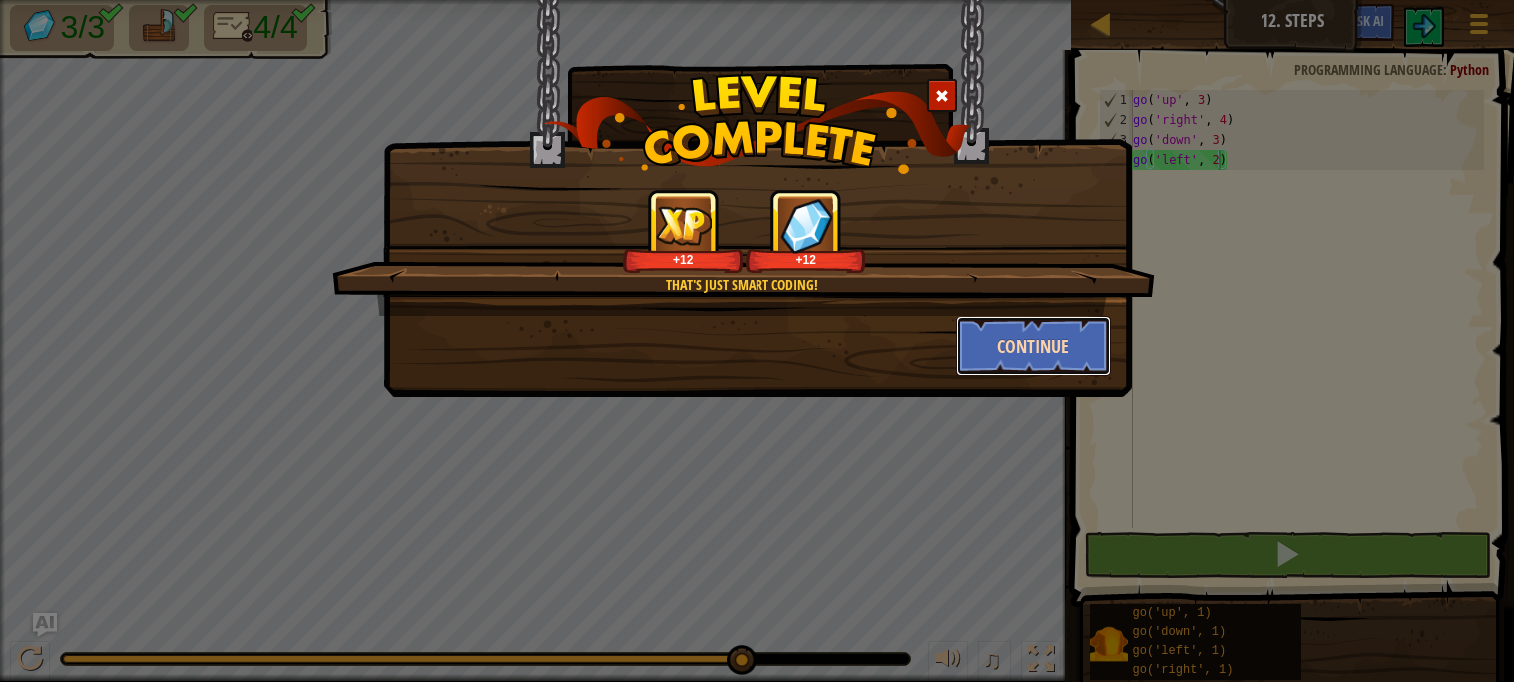
click at [1062, 349] on button "Continue" at bounding box center [1033, 346] width 155 height 60
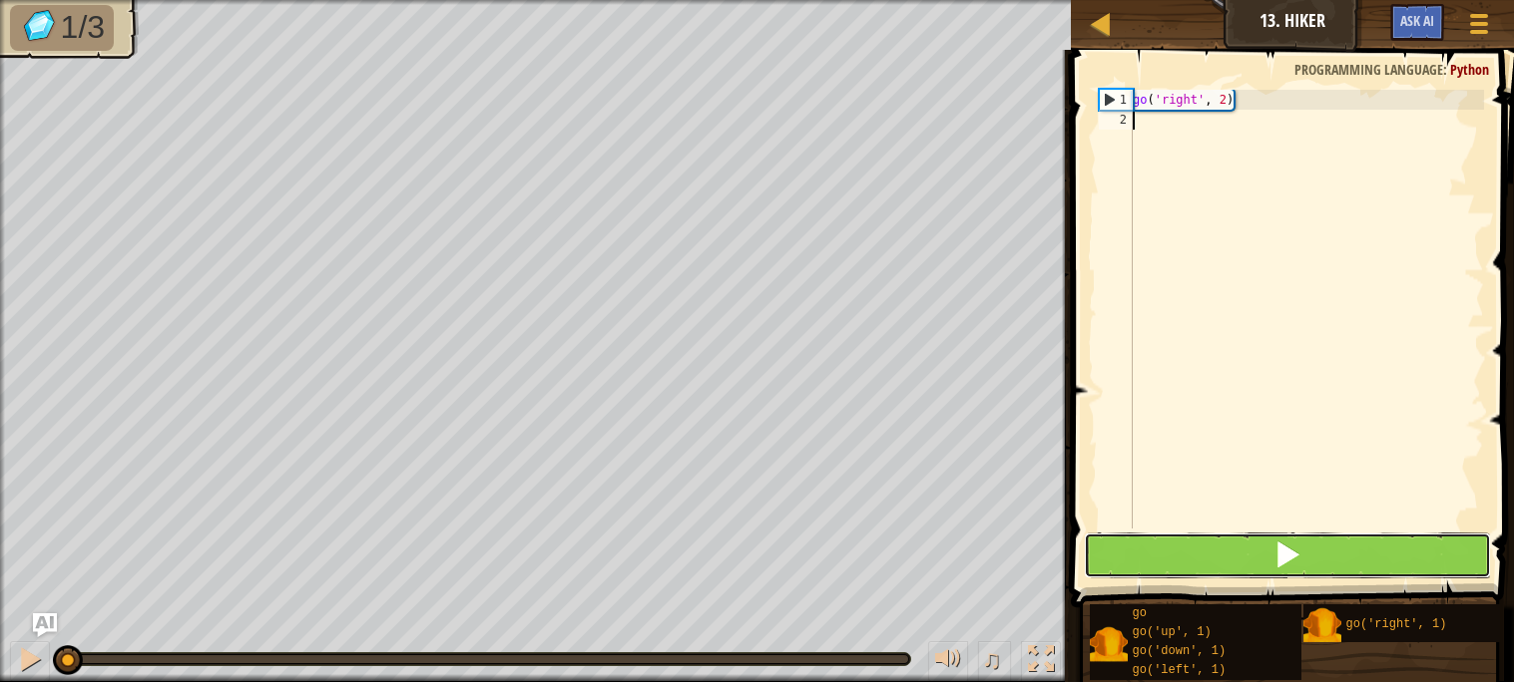
click at [1223, 555] on button at bounding box center [1287, 556] width 406 height 46
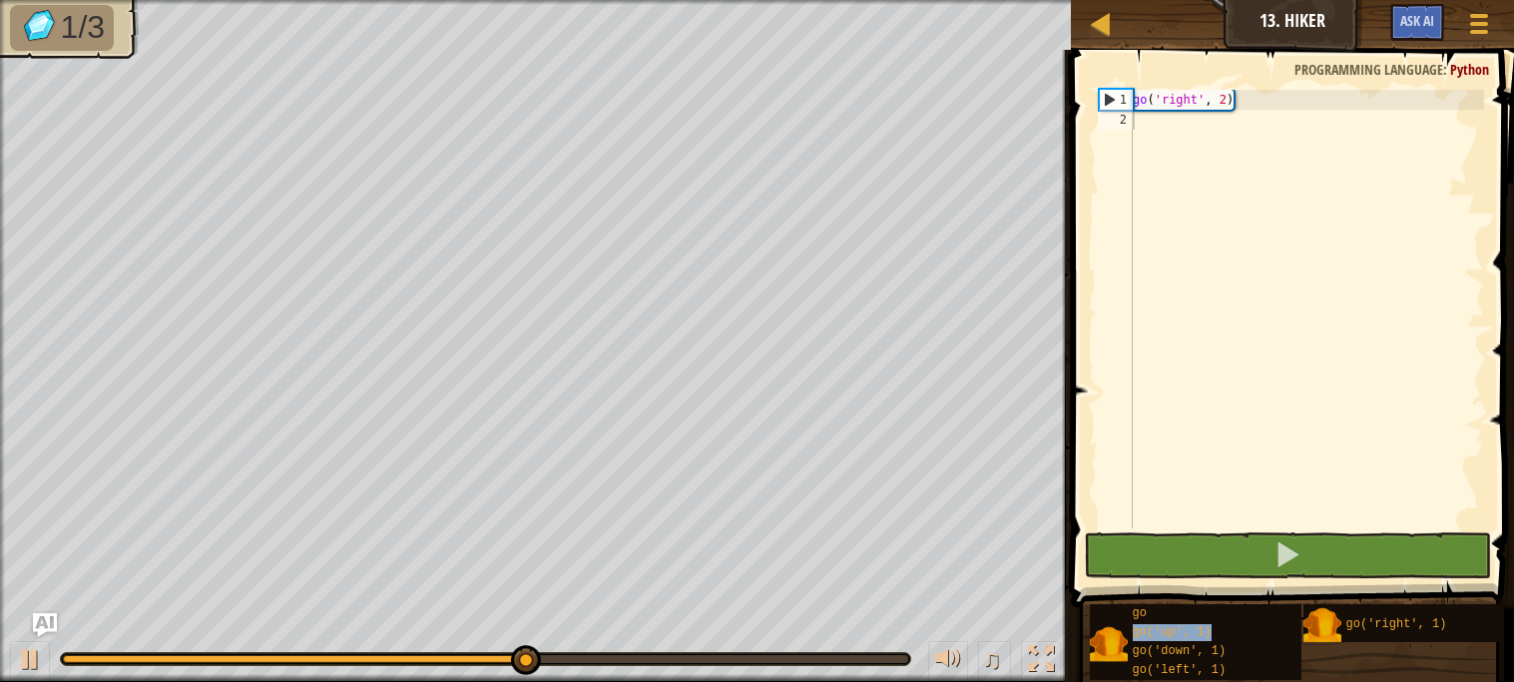
click at [1225, 169] on div "go ( 'right' , 2 )" at bounding box center [1305, 329] width 355 height 479
paste textarea "go('up', 1)"
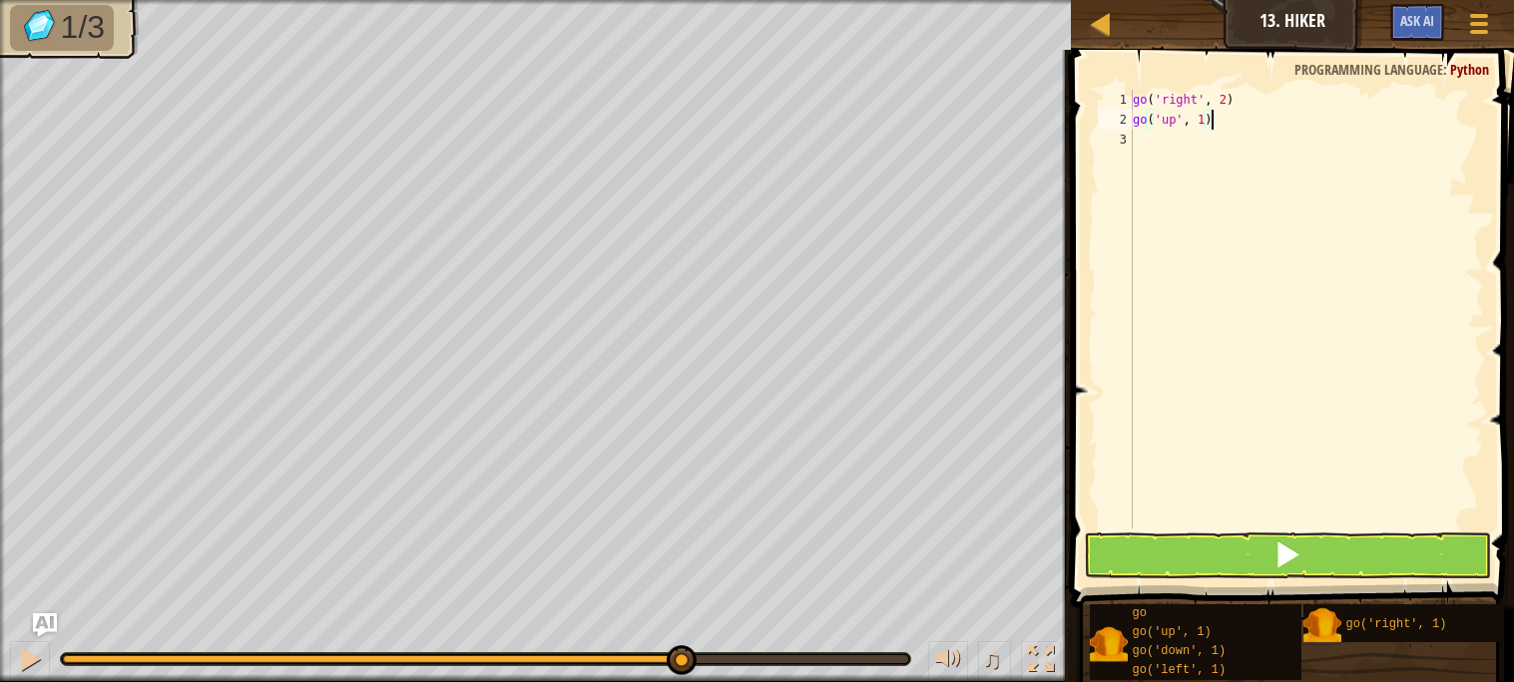
click at [1206, 119] on div "go ( 'right' , 2 ) go ( 'up' , 1 )" at bounding box center [1305, 329] width 355 height 479
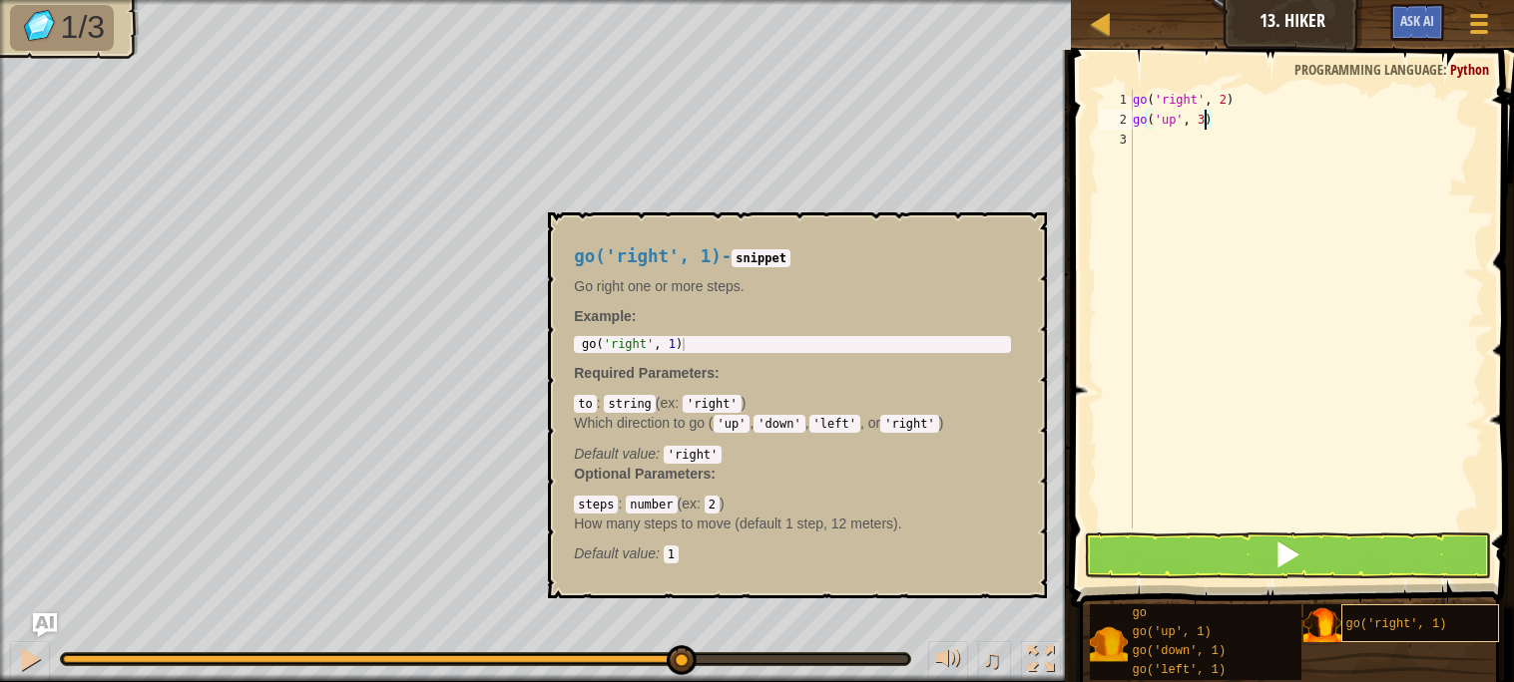
type textarea "go('up', 3)"
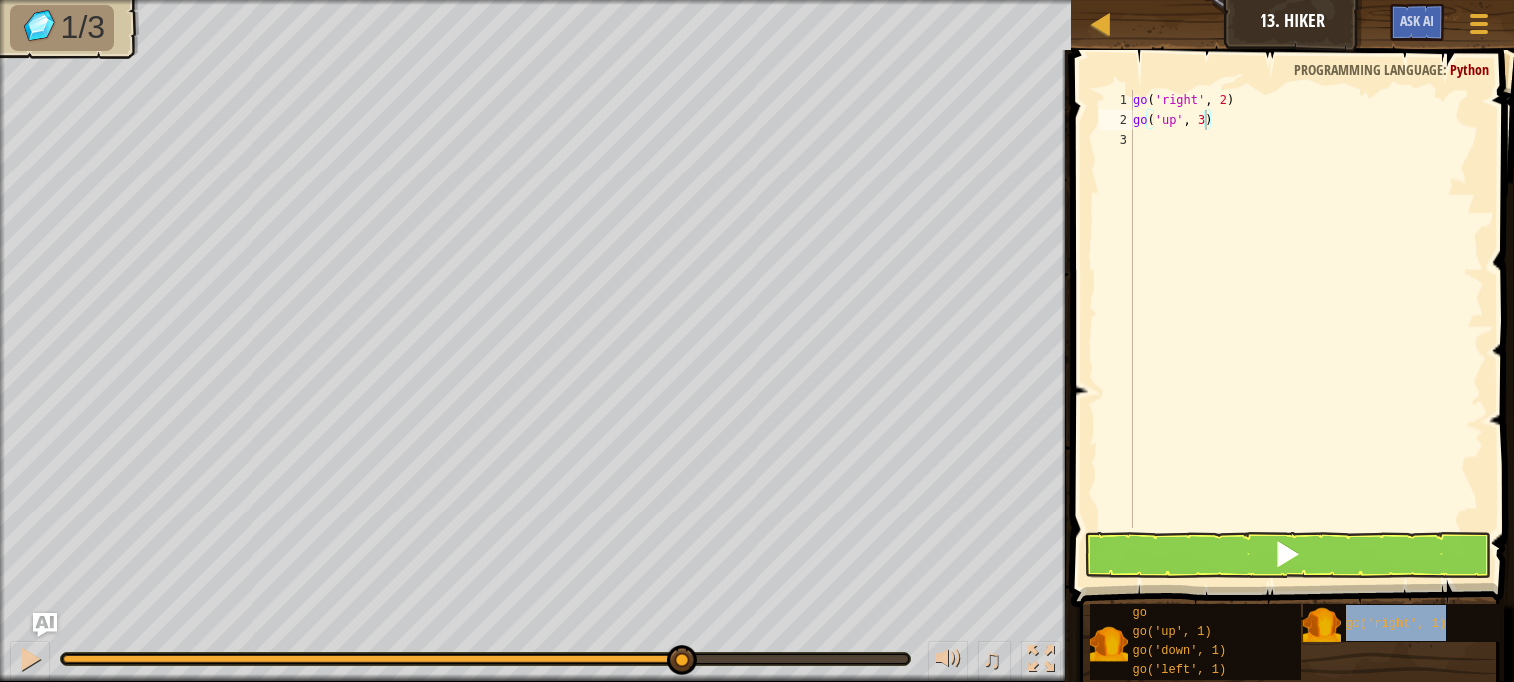
click at [1240, 154] on div "go ( 'right' , 2 ) go ( 'up' , 3 )" at bounding box center [1305, 329] width 355 height 479
paste textarea "go('right', 1)"
click at [1225, 140] on div "go ( 'right' , 2 ) go ( 'up' , 3 ) go ( 'right' , 1 )" at bounding box center [1305, 329] width 355 height 479
click at [1209, 554] on button at bounding box center [1287, 556] width 406 height 46
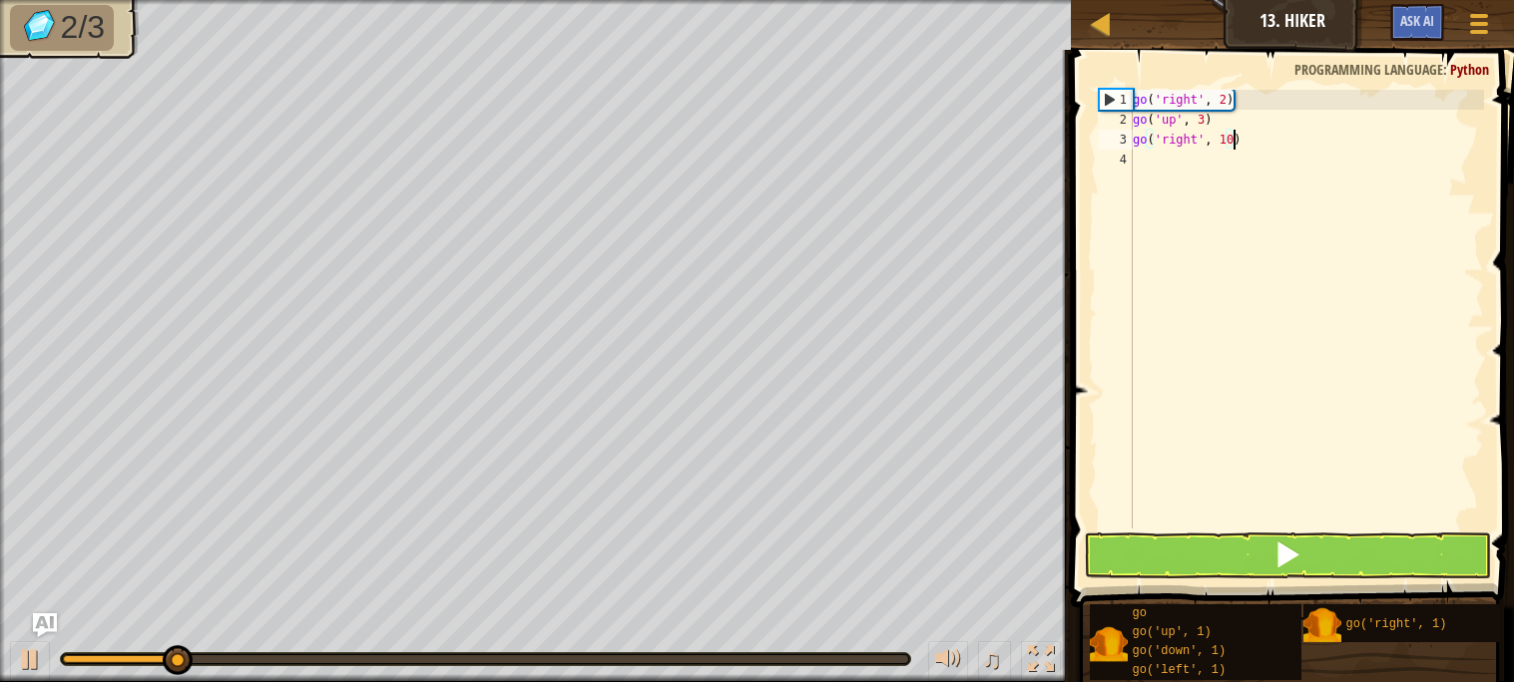
type textarea "go('right', 10)"
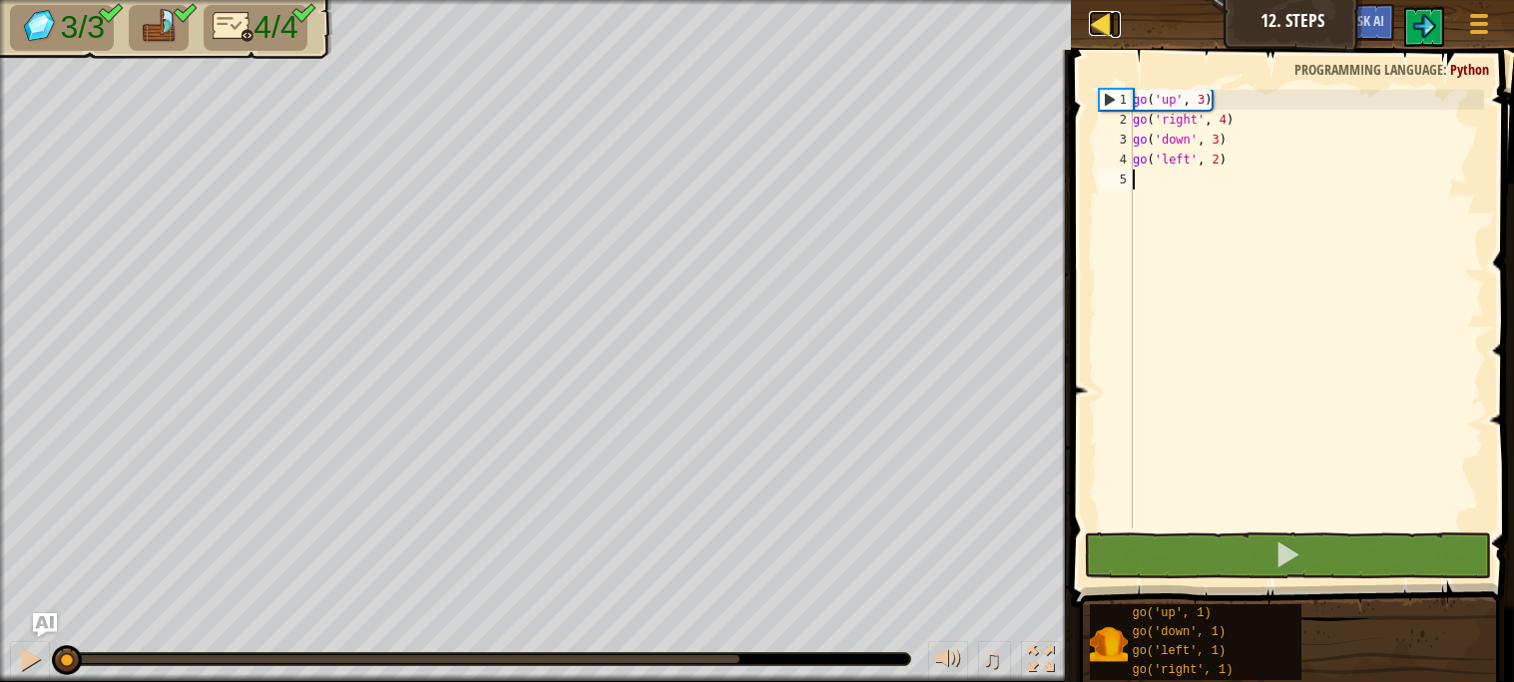
click at [1103, 23] on div at bounding box center [1101, 23] width 25 height 25
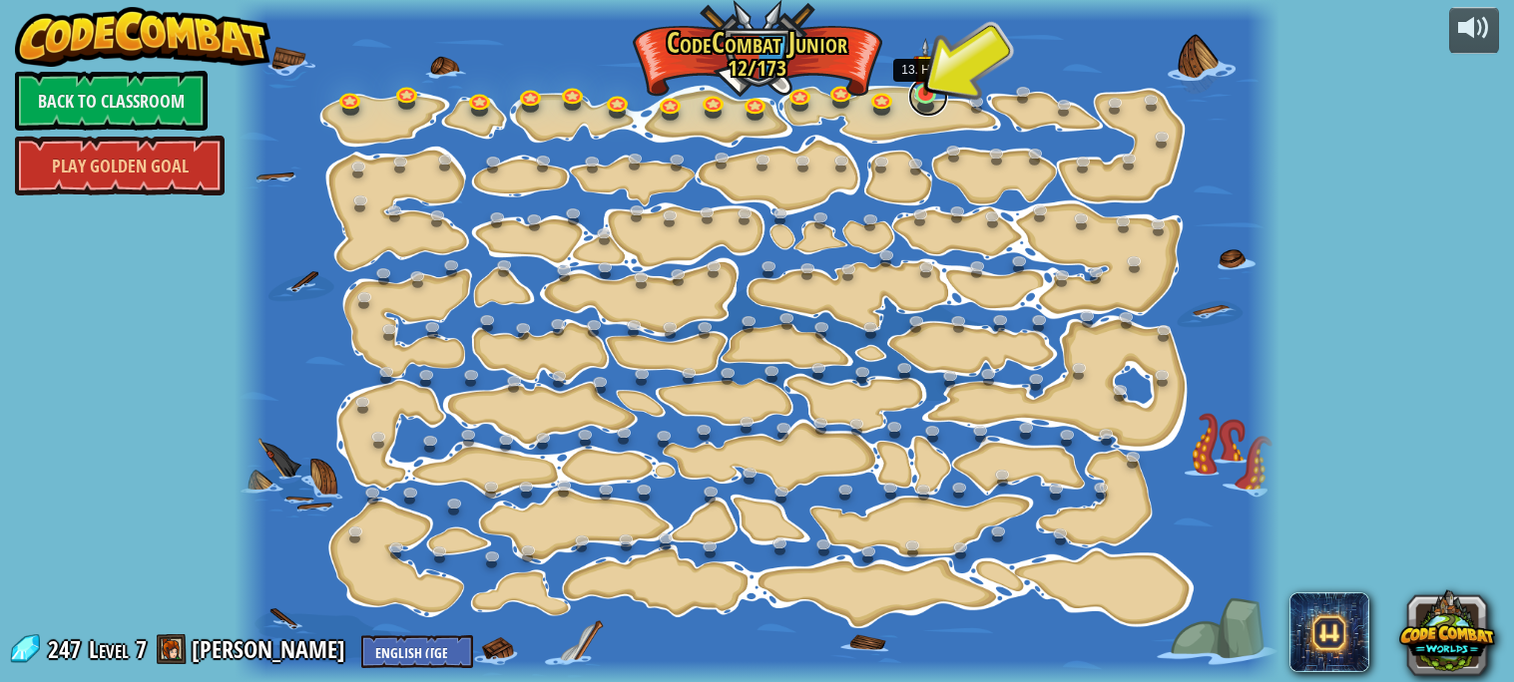
click at [923, 95] on link at bounding box center [928, 97] width 40 height 40
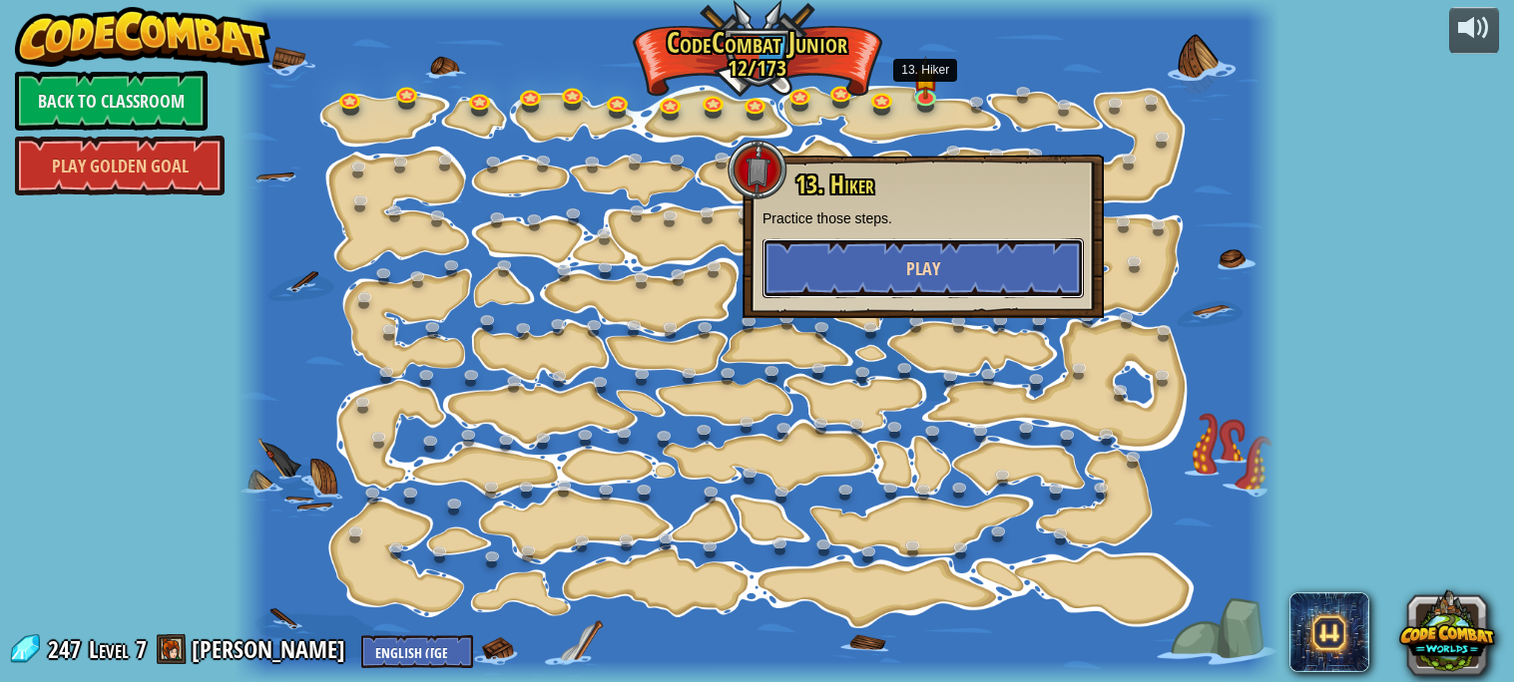
click at [929, 270] on span "Play" at bounding box center [923, 268] width 34 height 25
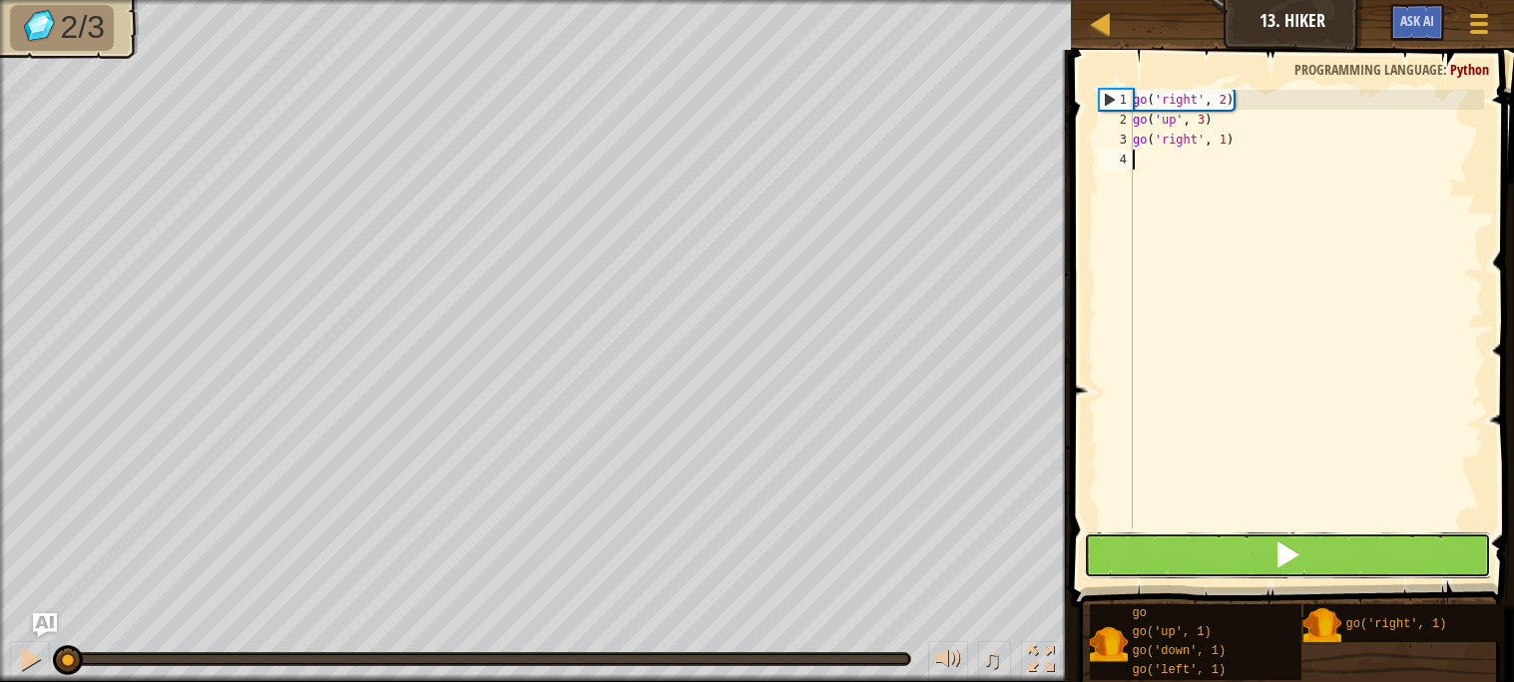
click at [1178, 541] on button at bounding box center [1287, 556] width 406 height 46
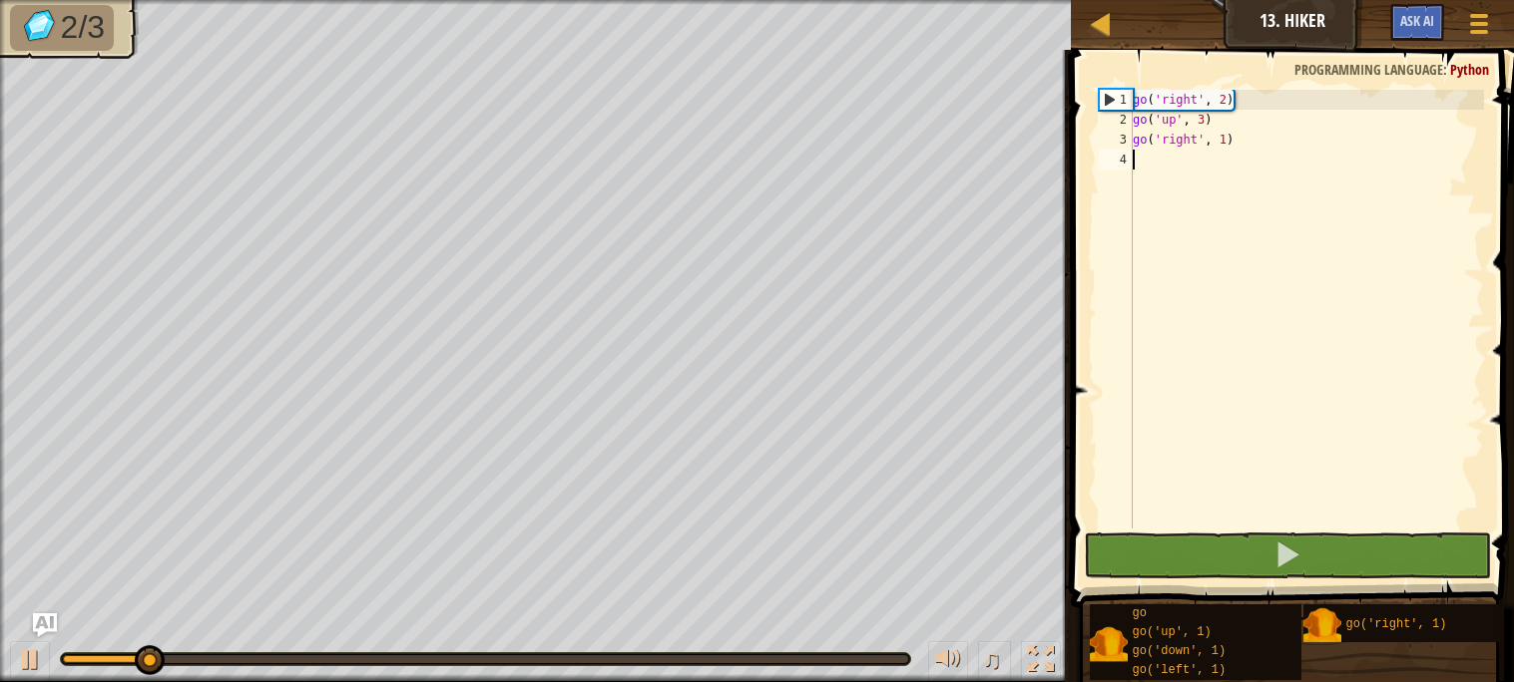
click at [1224, 138] on div "go ( 'right' , 2 ) go ( 'up' , 3 ) go ( 'right' , 1 )" at bounding box center [1305, 329] width 355 height 479
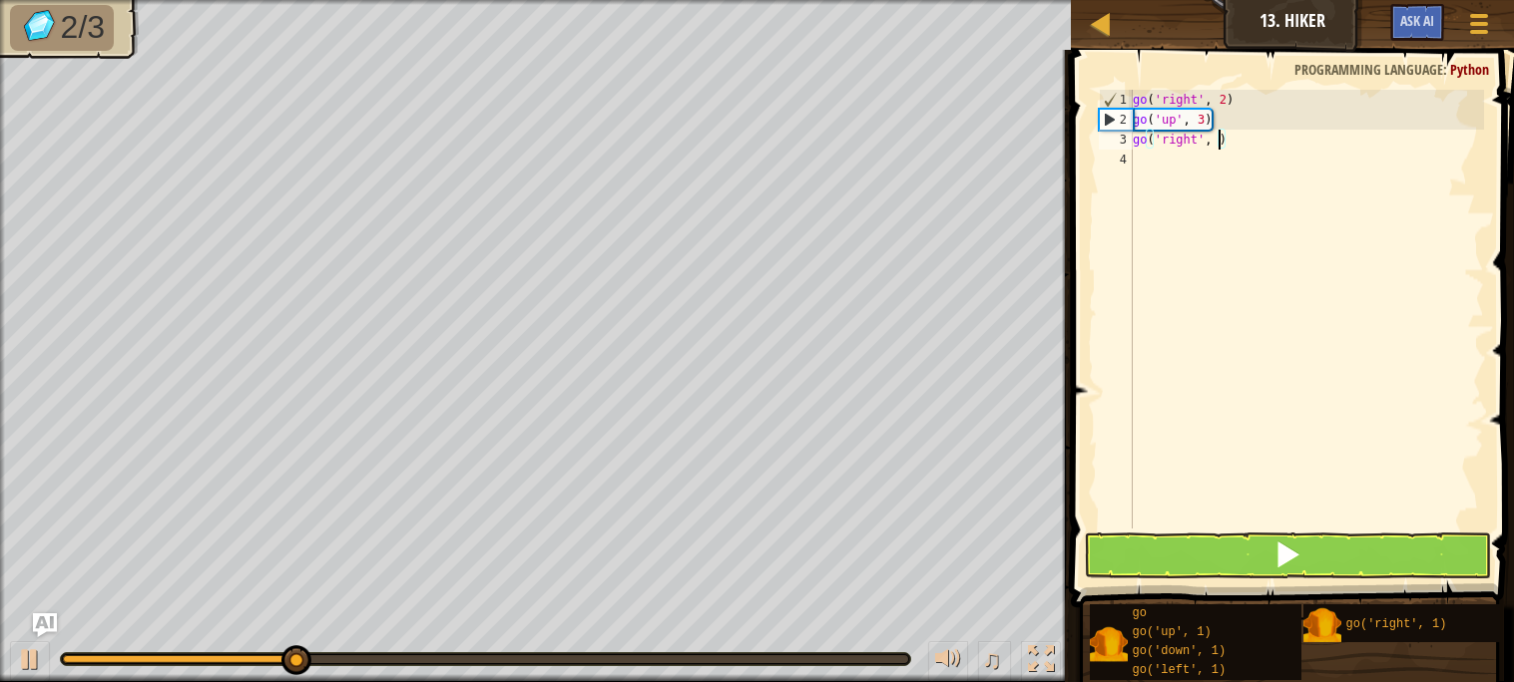
scroll to position [8, 6]
type textarea "go('right', 2)"
click at [1194, 568] on button at bounding box center [1287, 556] width 406 height 46
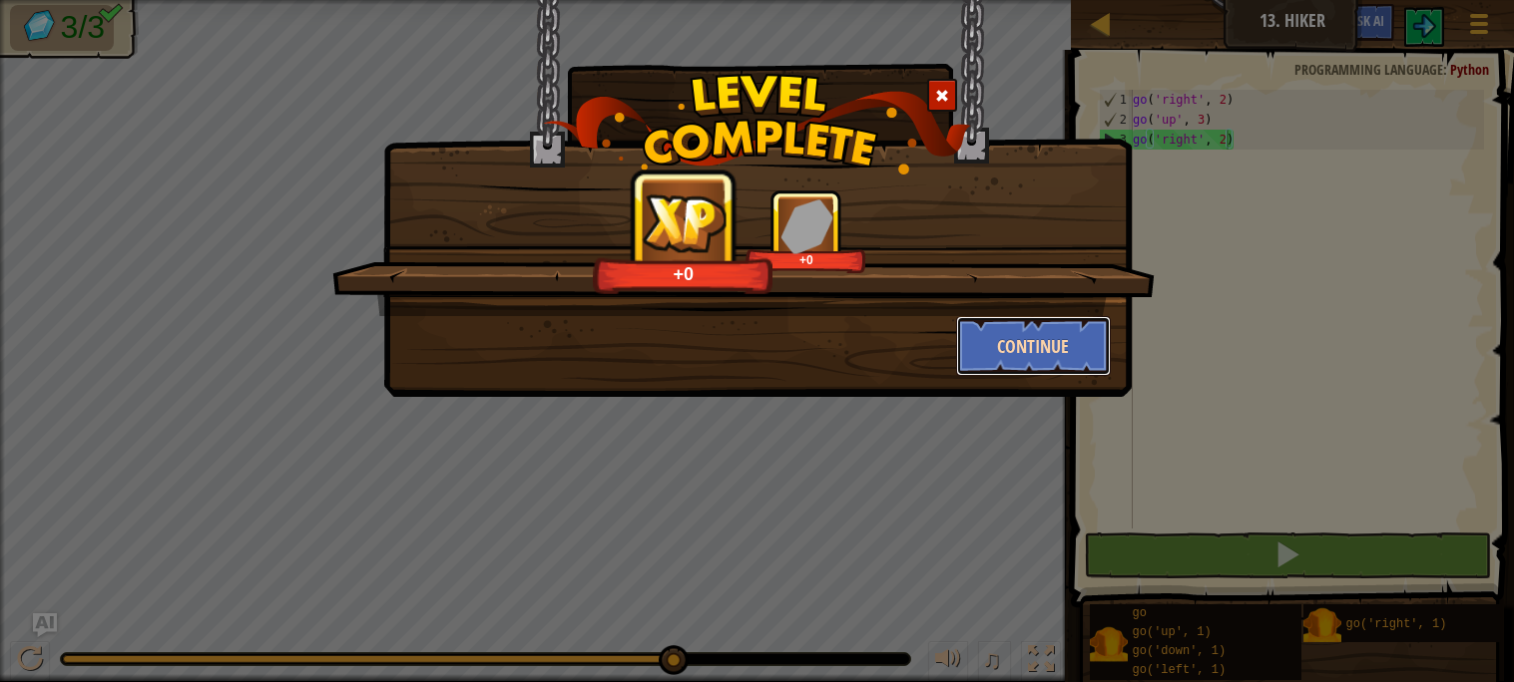
click at [1059, 347] on button "Continue" at bounding box center [1033, 346] width 155 height 60
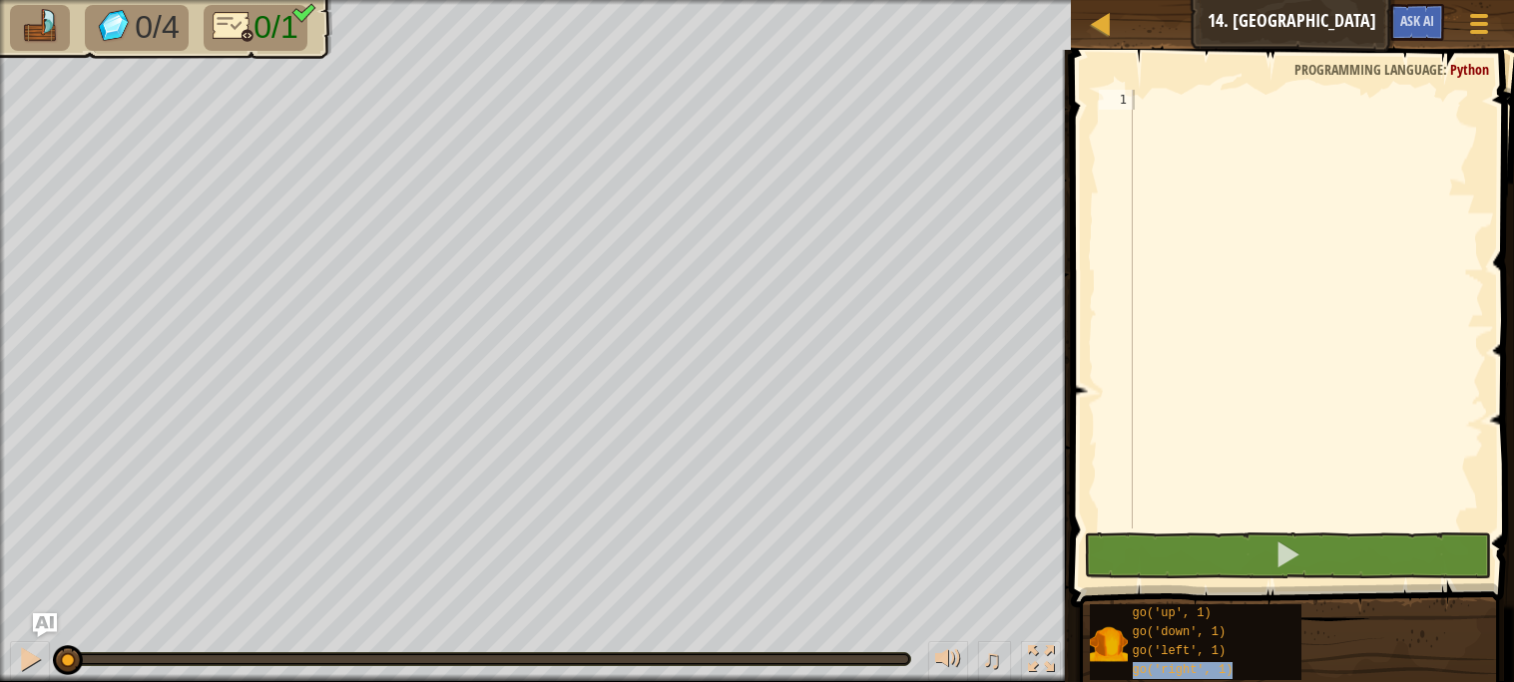
click at [1270, 171] on div at bounding box center [1305, 329] width 355 height 479
paste textarea "go('right', 1)"
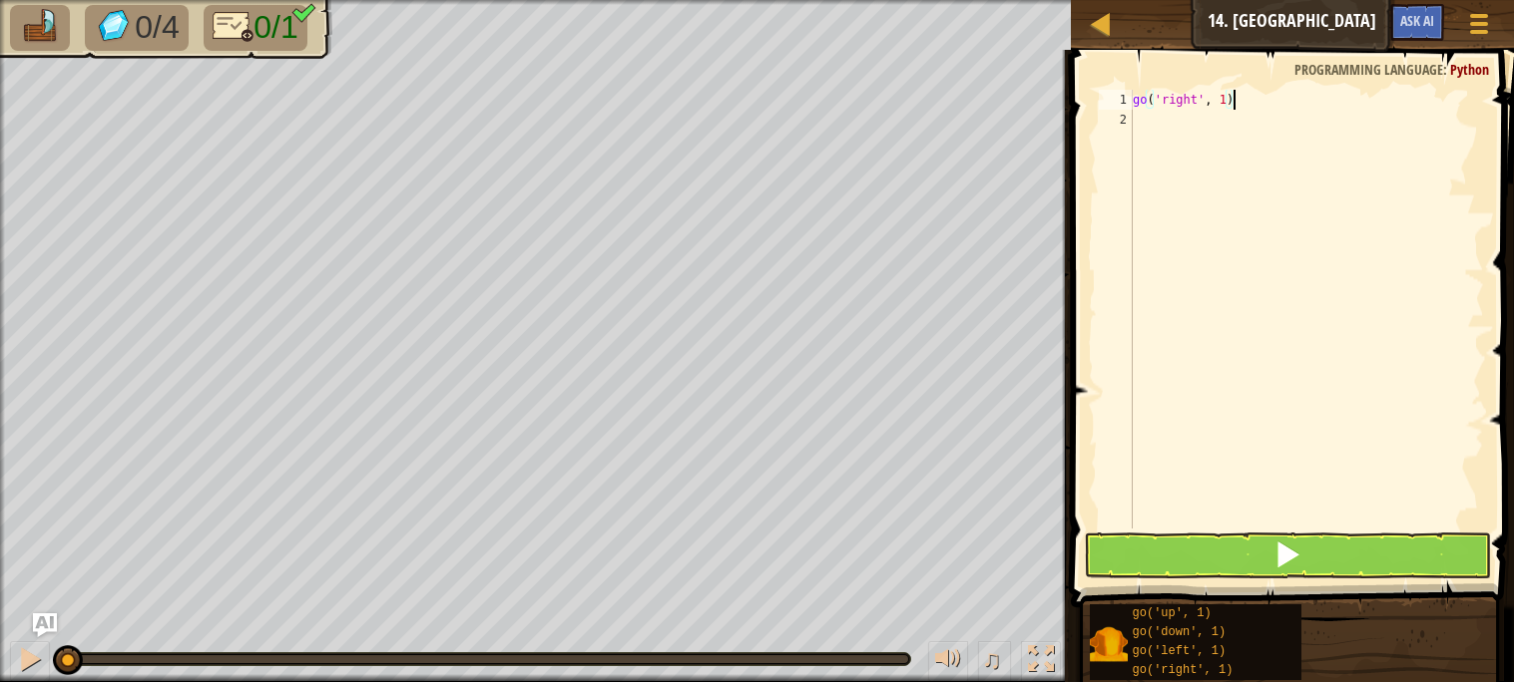
click at [1231, 95] on div "go ( 'right' , 1 )" at bounding box center [1305, 329] width 355 height 479
type textarea "go('right', 5)"
click at [1154, 581] on span at bounding box center [1294, 300] width 459 height 617
click at [1159, 561] on button at bounding box center [1287, 556] width 406 height 46
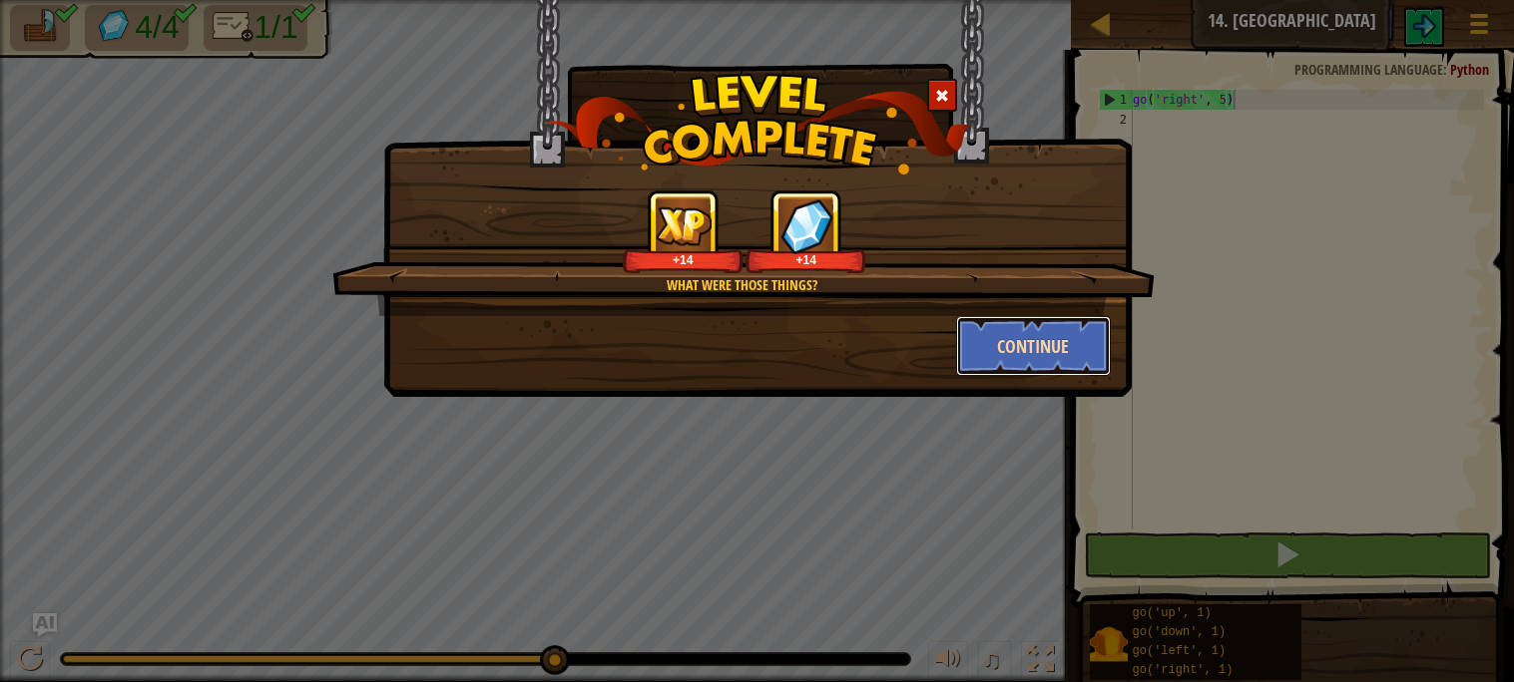
click at [1008, 343] on button "Continue" at bounding box center [1033, 346] width 155 height 60
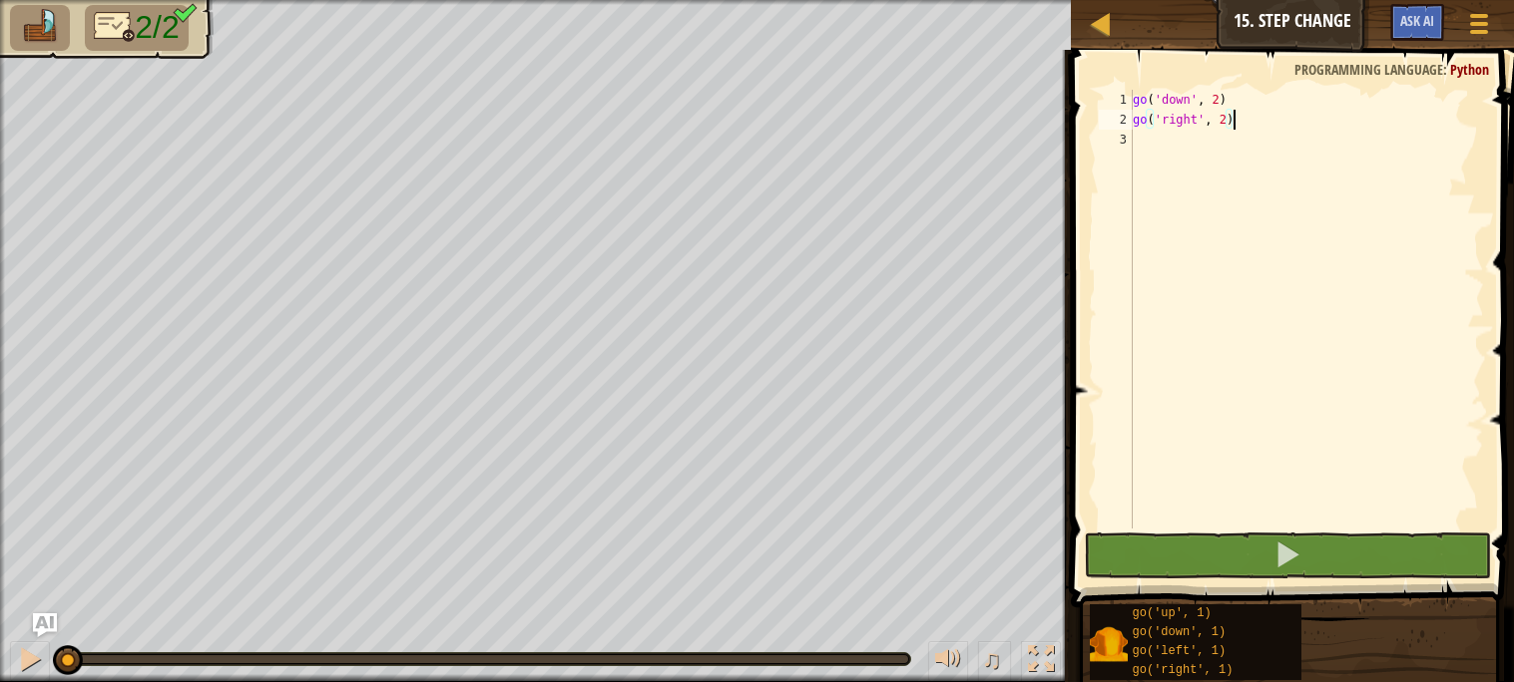
click at [1134, 529] on span at bounding box center [1294, 300] width 459 height 617
click at [1226, 114] on div "go ( 'down' , 2 ) go ( 'right' , 2 )" at bounding box center [1305, 329] width 355 height 479
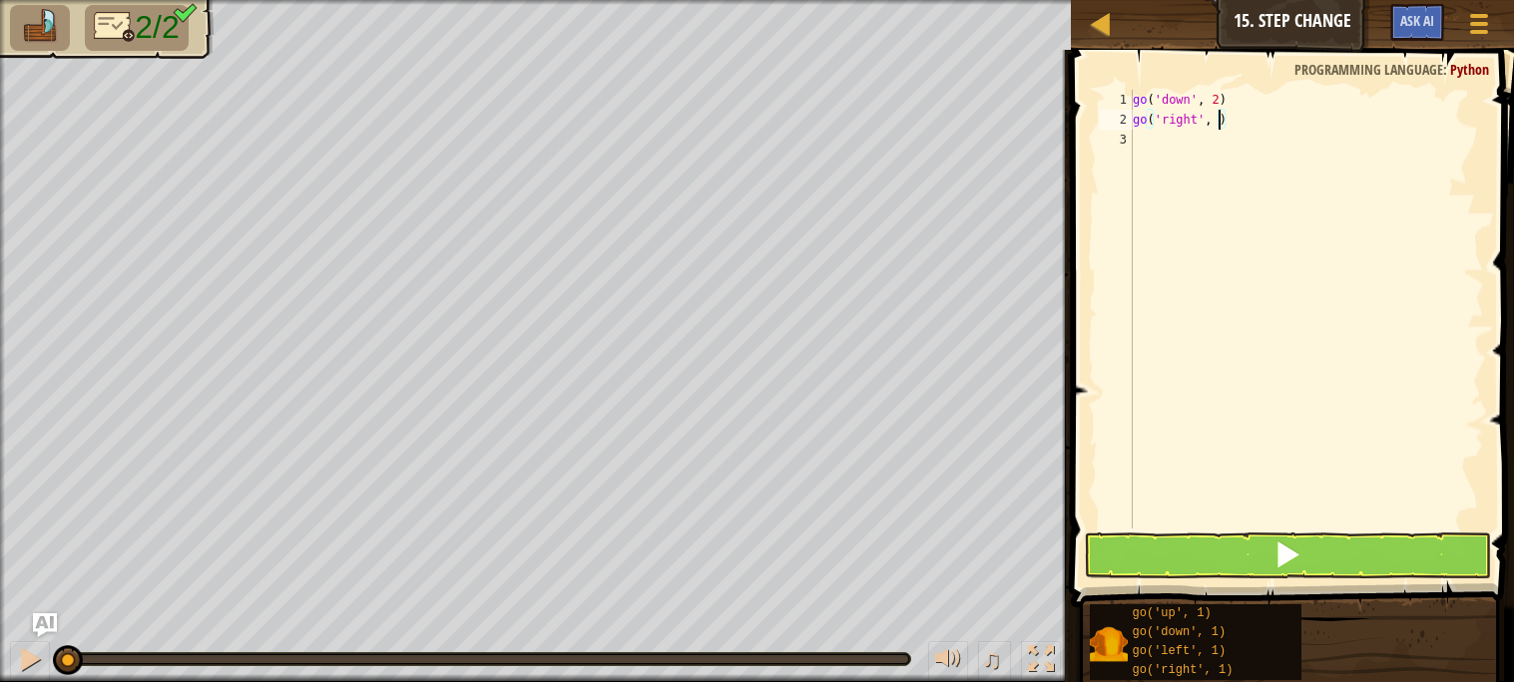
scroll to position [8, 6]
type textarea "go('right', 6)"
click at [1160, 561] on button at bounding box center [1287, 556] width 406 height 46
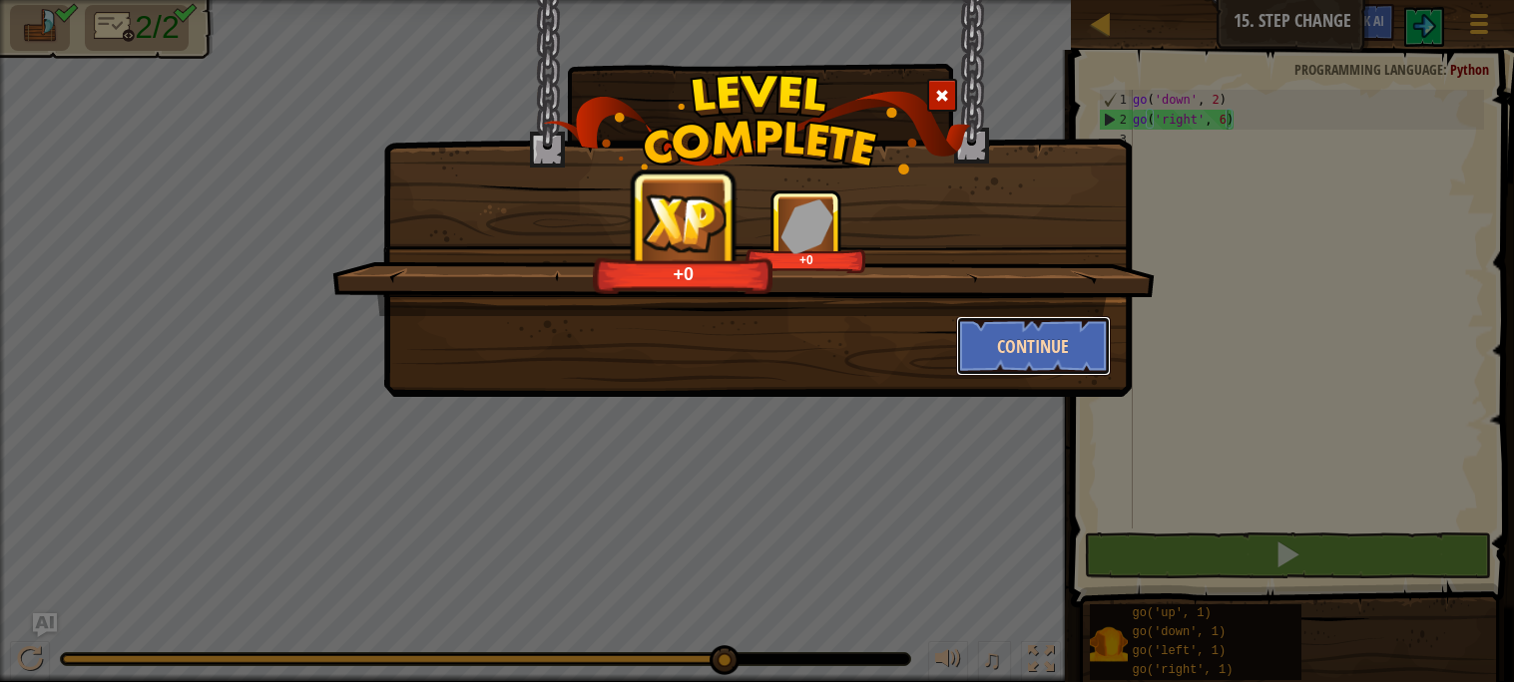
click at [1068, 336] on button "Continue" at bounding box center [1033, 346] width 155 height 60
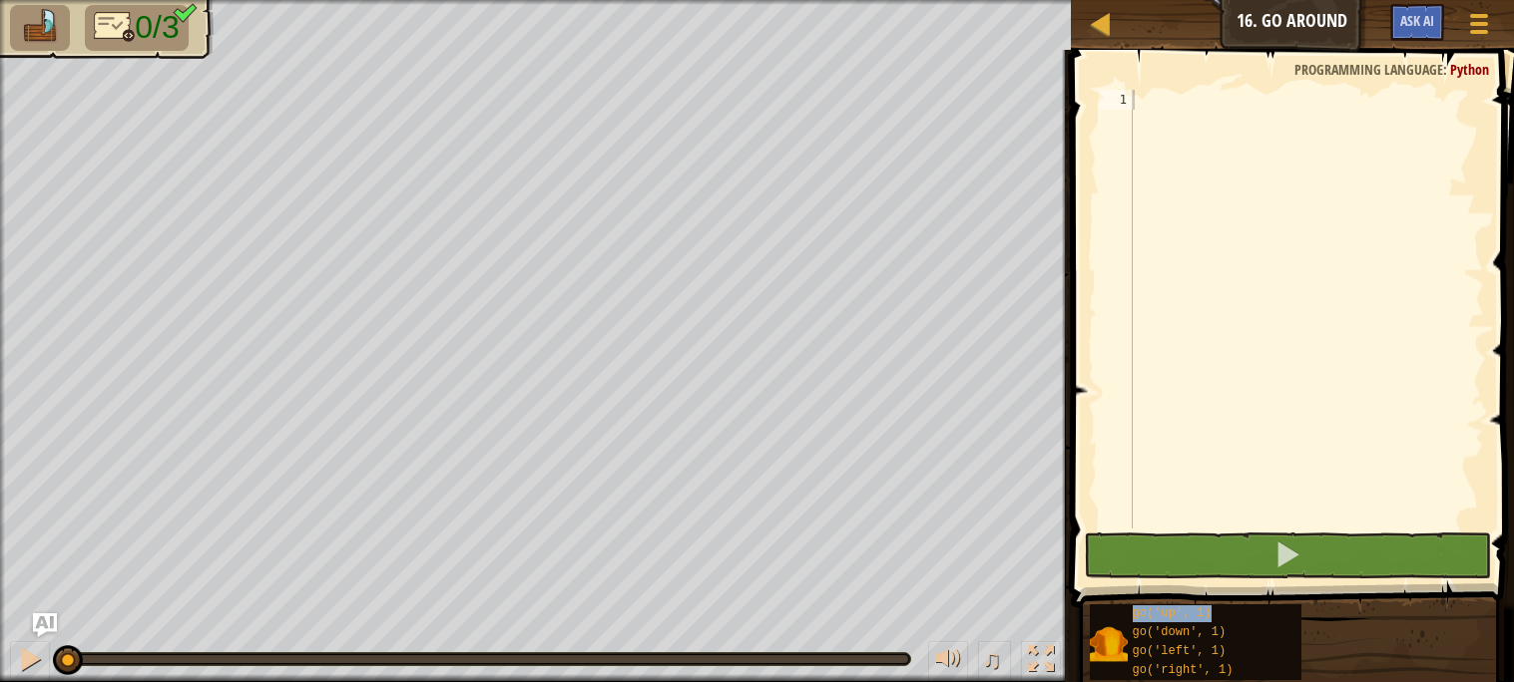
click at [1208, 160] on div at bounding box center [1305, 329] width 355 height 479
paste textarea "go('up', 1)"
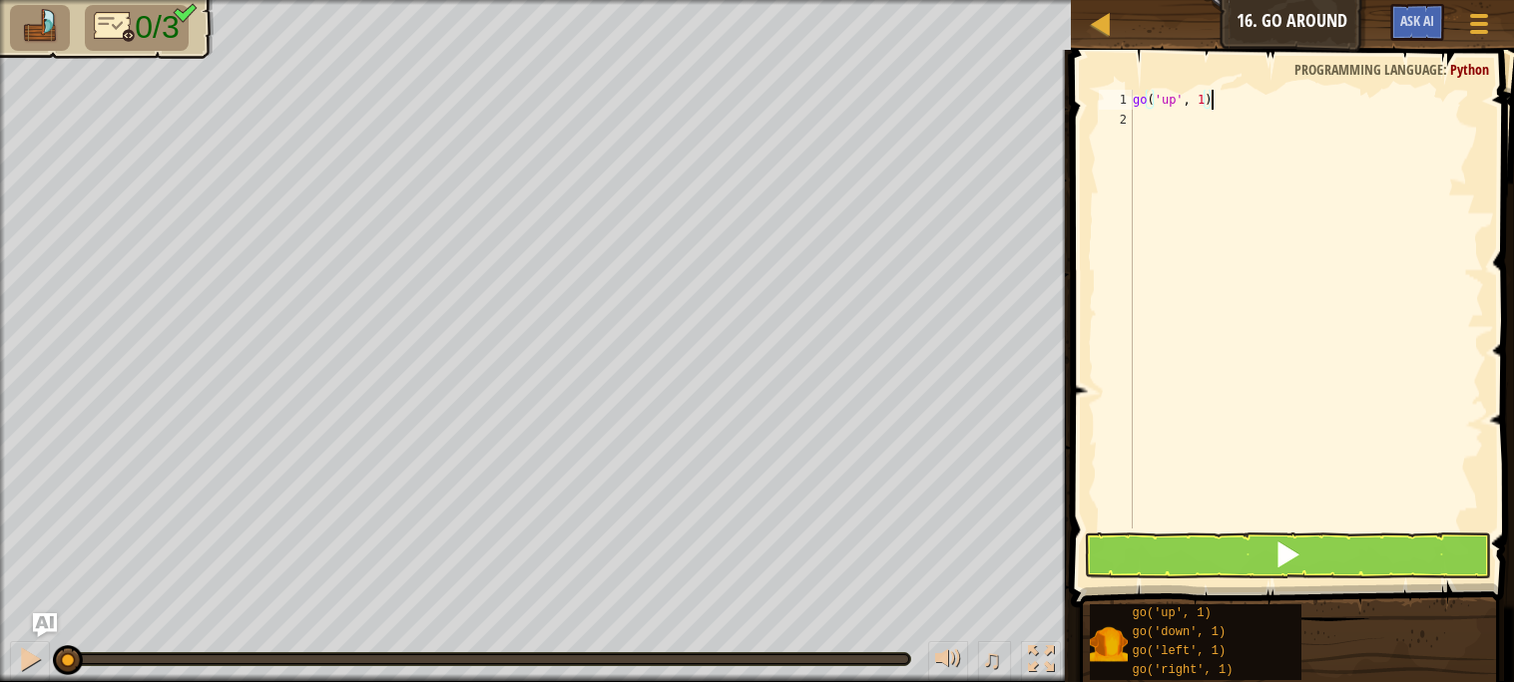
click at [1205, 97] on div "go ( 'up' , 1 )" at bounding box center [1305, 329] width 355 height 479
type textarea "go('up', 2)"
click at [1297, 566] on span at bounding box center [1287, 555] width 28 height 28
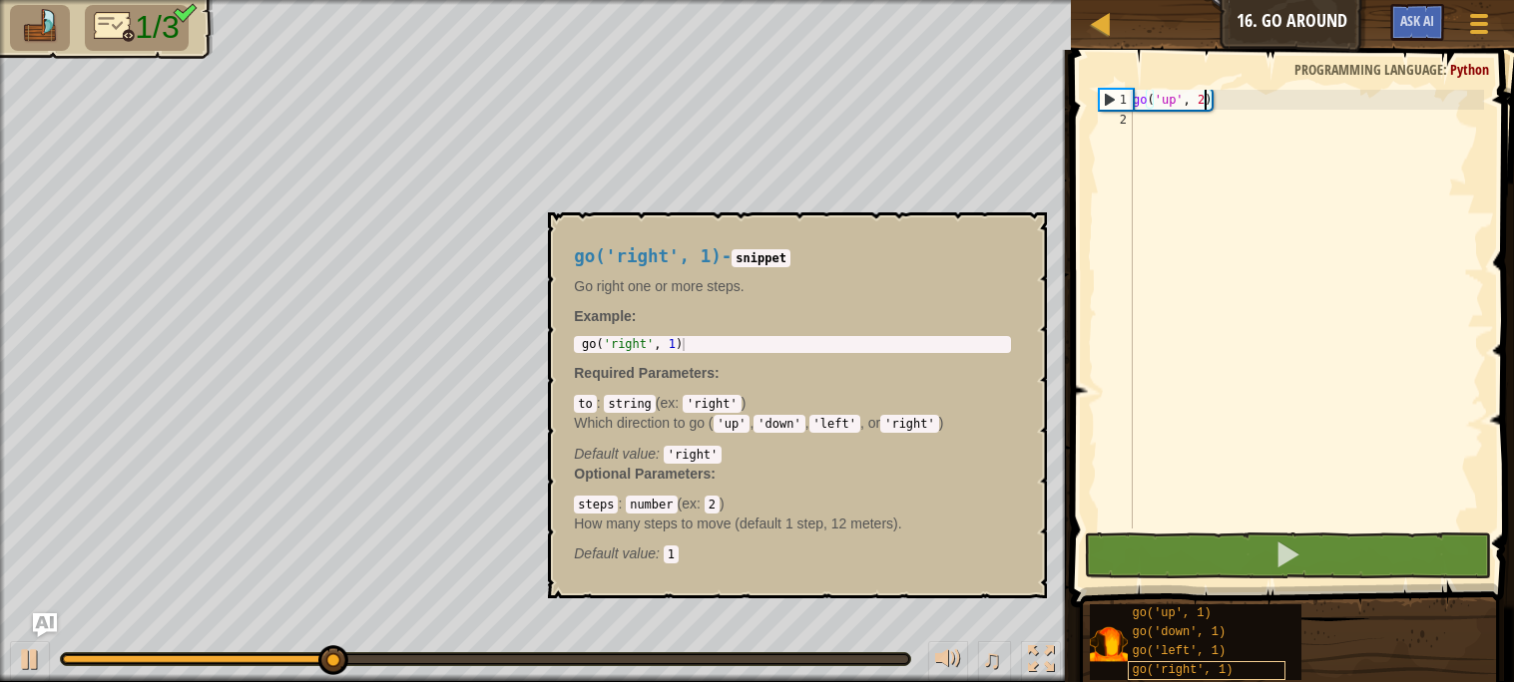
click at [1208, 666] on span "go('right', 1)" at bounding box center [1182, 671] width 101 height 14
click at [1223, 184] on div "go ( 'up' , 2 )" at bounding box center [1305, 329] width 355 height 479
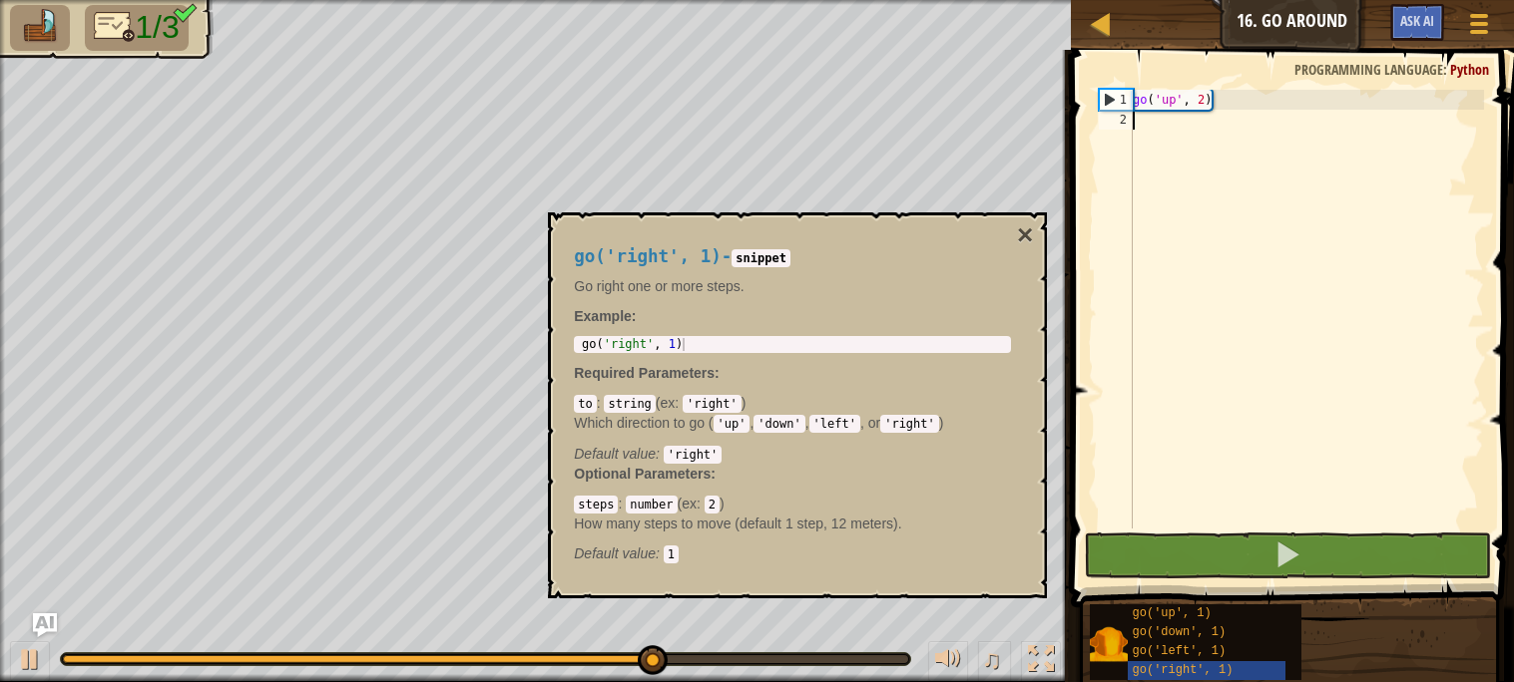
paste textarea "go('right', 1)"
type textarea "go('right', 1)"
click at [1223, 184] on div "go ( 'up' , 2 )" at bounding box center [1305, 329] width 355 height 479
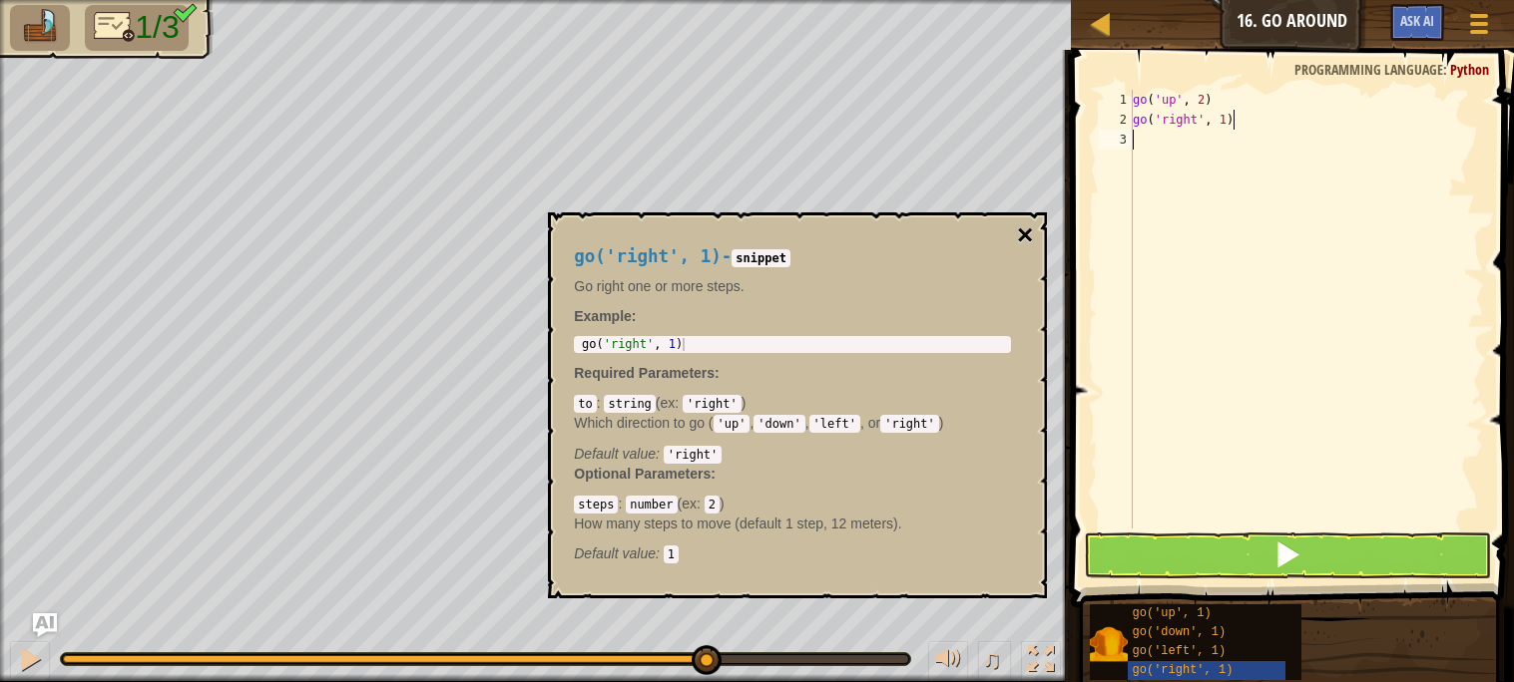
click at [1024, 228] on button "×" at bounding box center [1025, 236] width 16 height 28
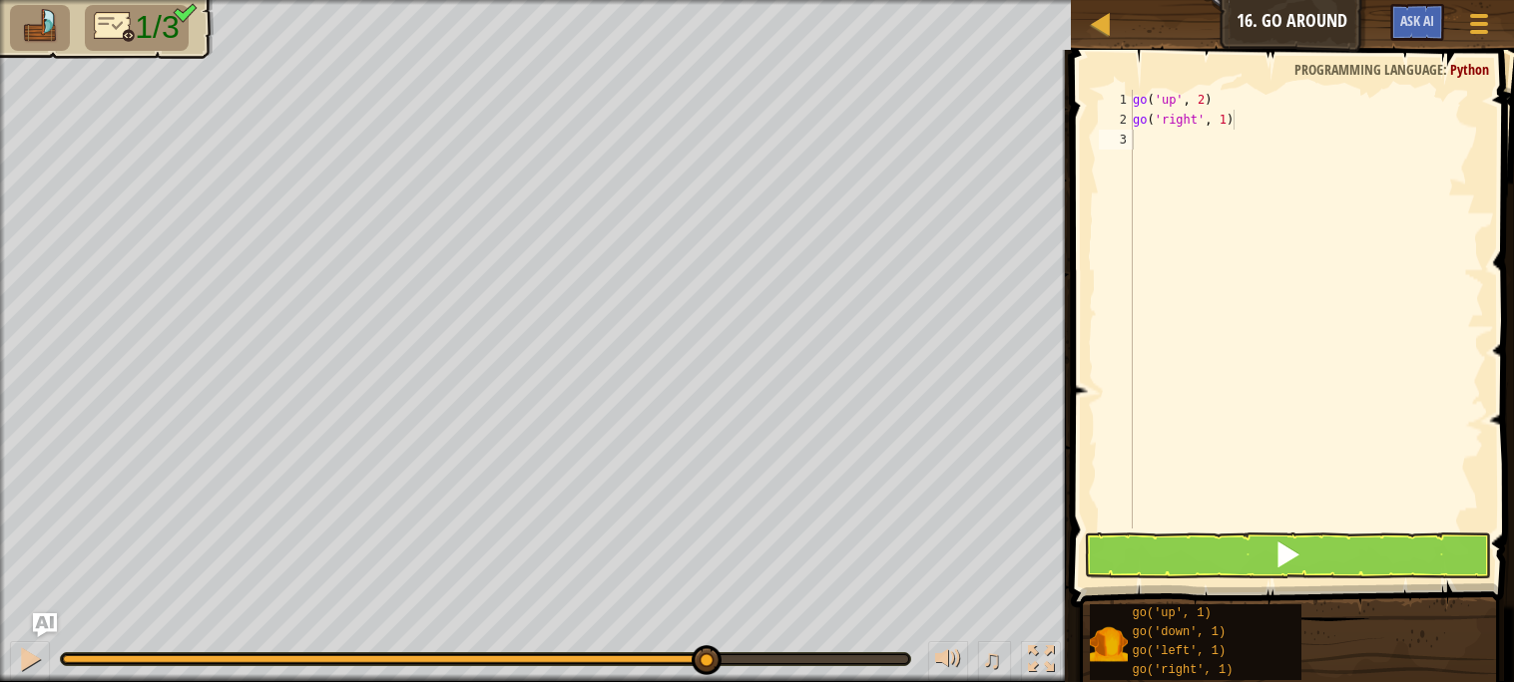
click at [1223, 109] on div "go ( 'up' , 2 ) go ( 'right' , 1 )" at bounding box center [1305, 329] width 355 height 479
click at [1227, 119] on div "go ( 'up' , 2 ) go ( 'right' , 1 )" at bounding box center [1305, 329] width 355 height 479
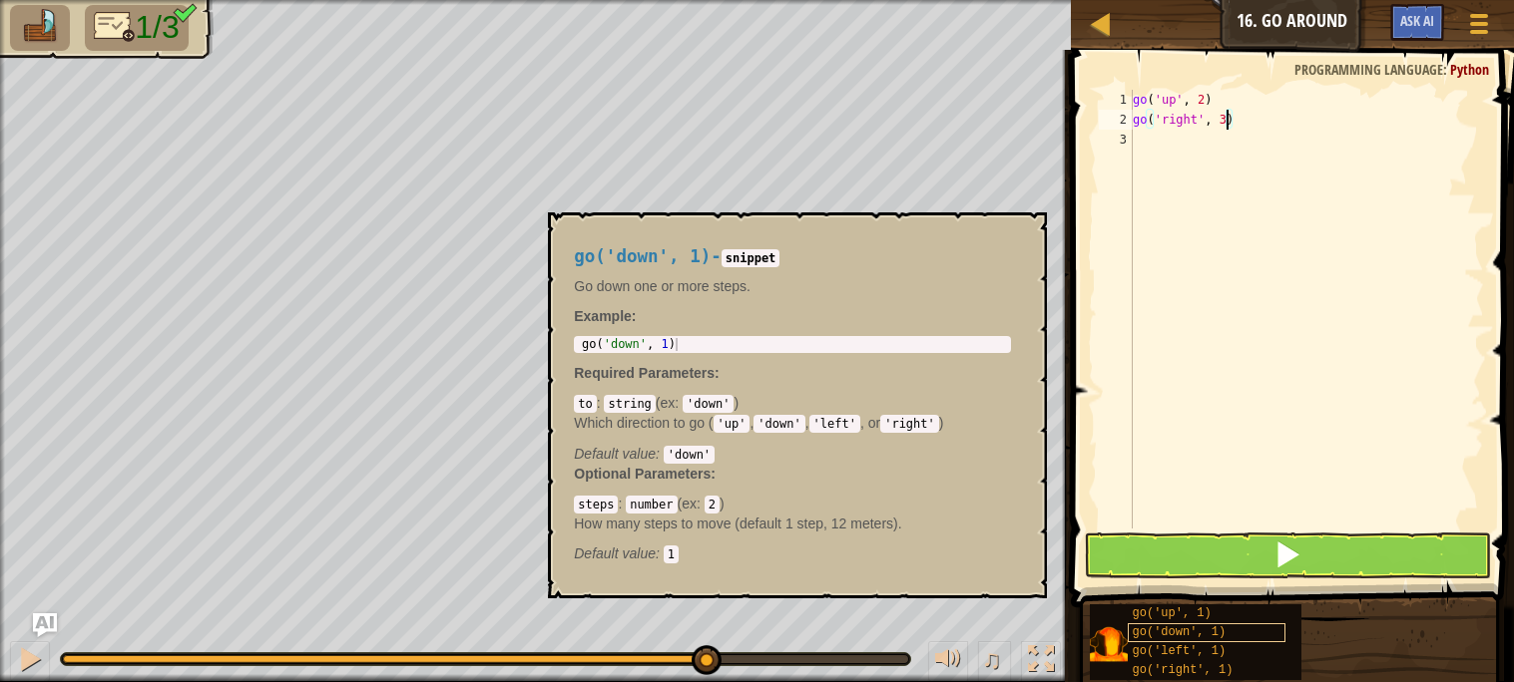
type textarea "go('right', 3)"
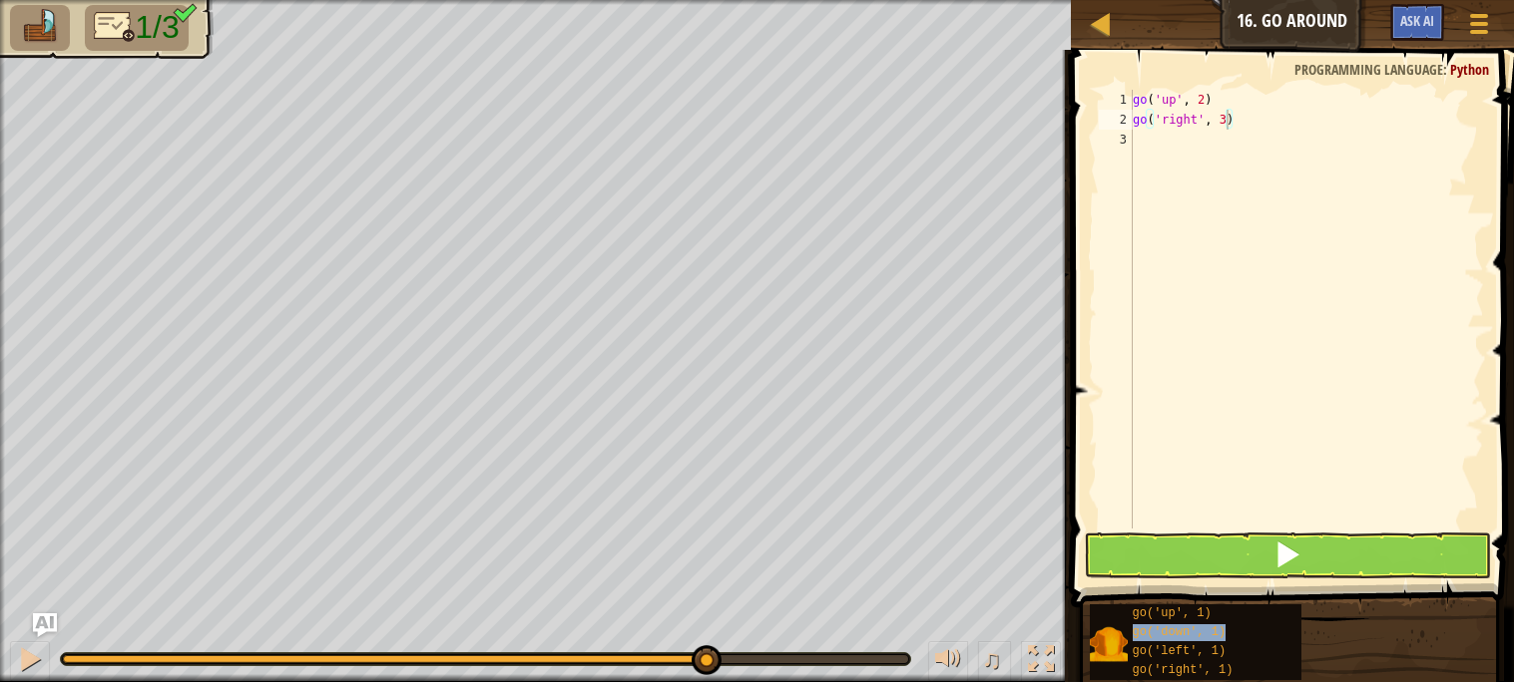
click at [1162, 153] on div "go ( 'up' , 2 ) go ( 'right' , 3 )" at bounding box center [1305, 329] width 355 height 479
paste textarea "go('down', 1)"
type textarea "go('down', 1)"
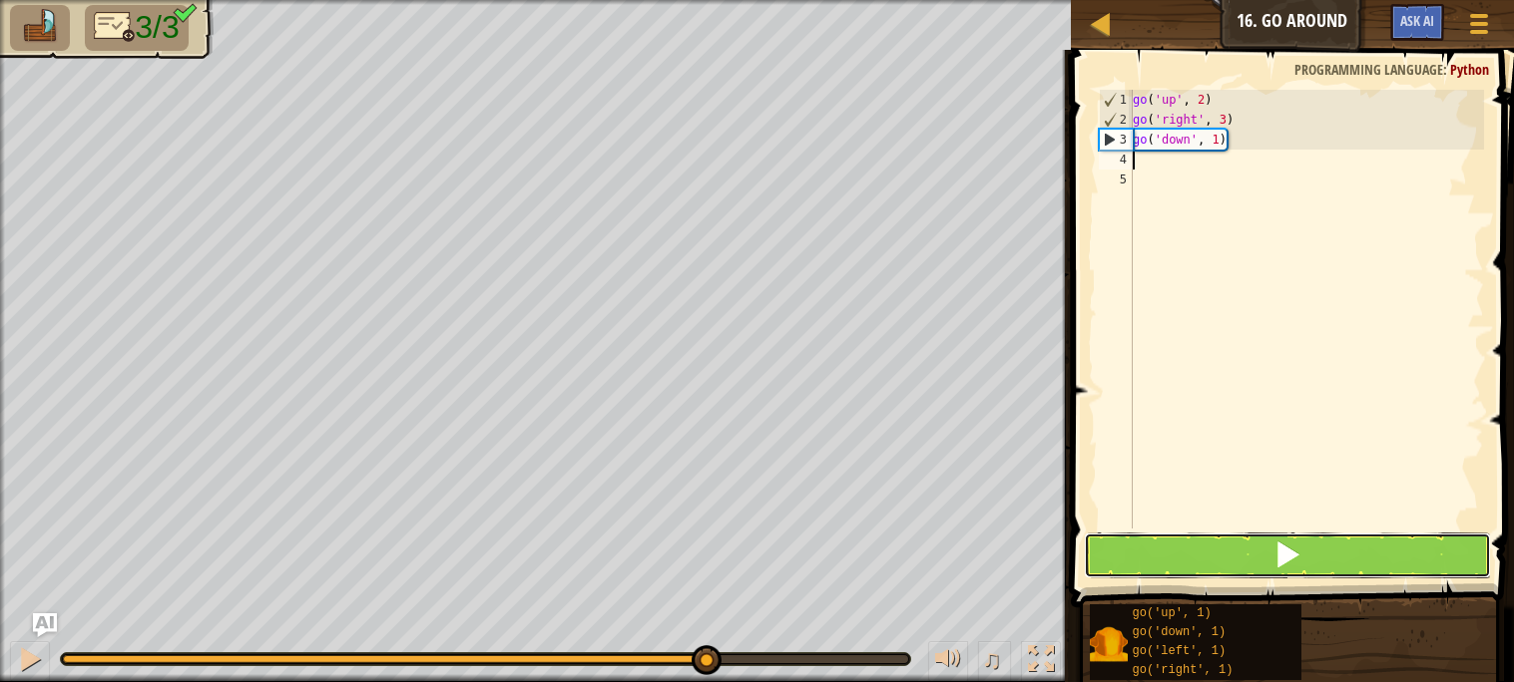
click at [1243, 550] on button at bounding box center [1287, 556] width 406 height 46
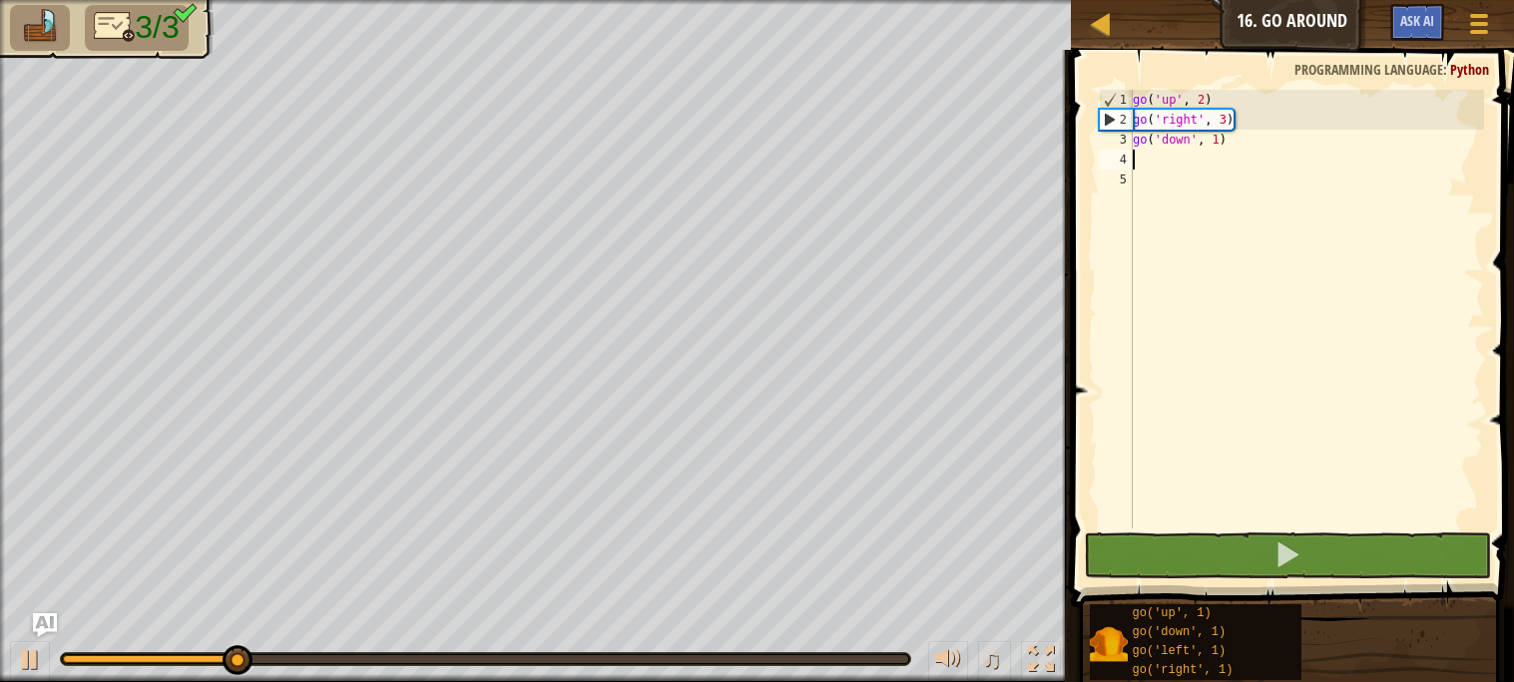
click at [1215, 132] on div "go ( 'up' , 2 ) go ( 'right' , 3 ) go ( 'down' , 1 )" at bounding box center [1305, 329] width 355 height 479
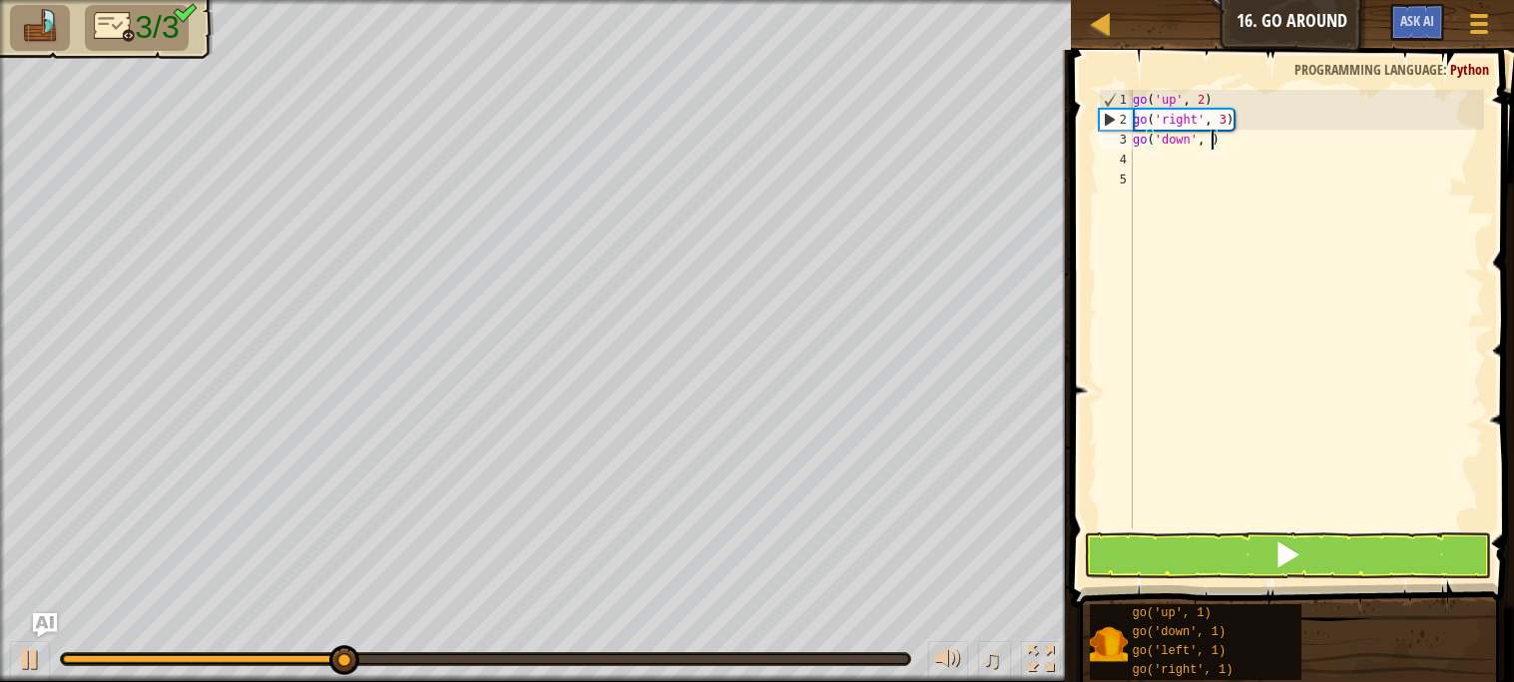
type textarea "go('down', 2)"
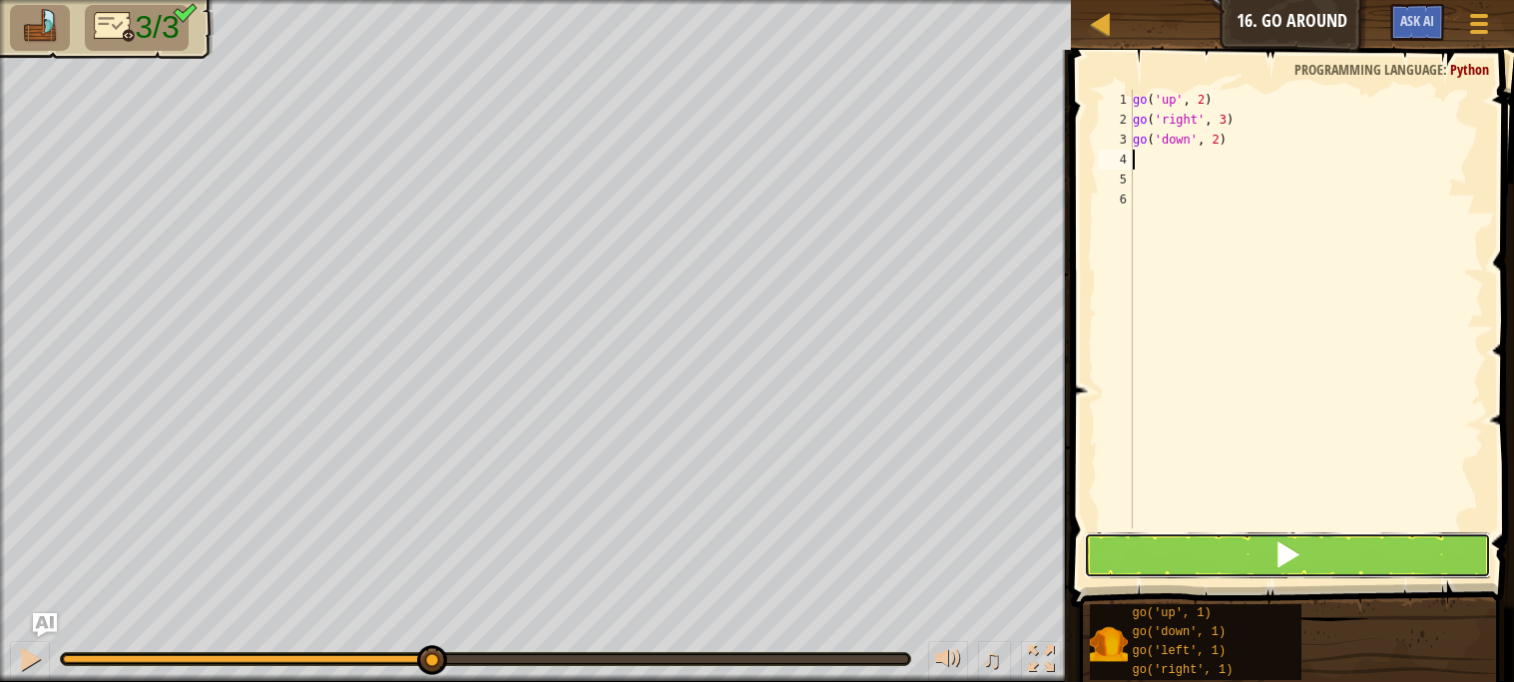
click at [1231, 536] on button at bounding box center [1287, 556] width 406 height 46
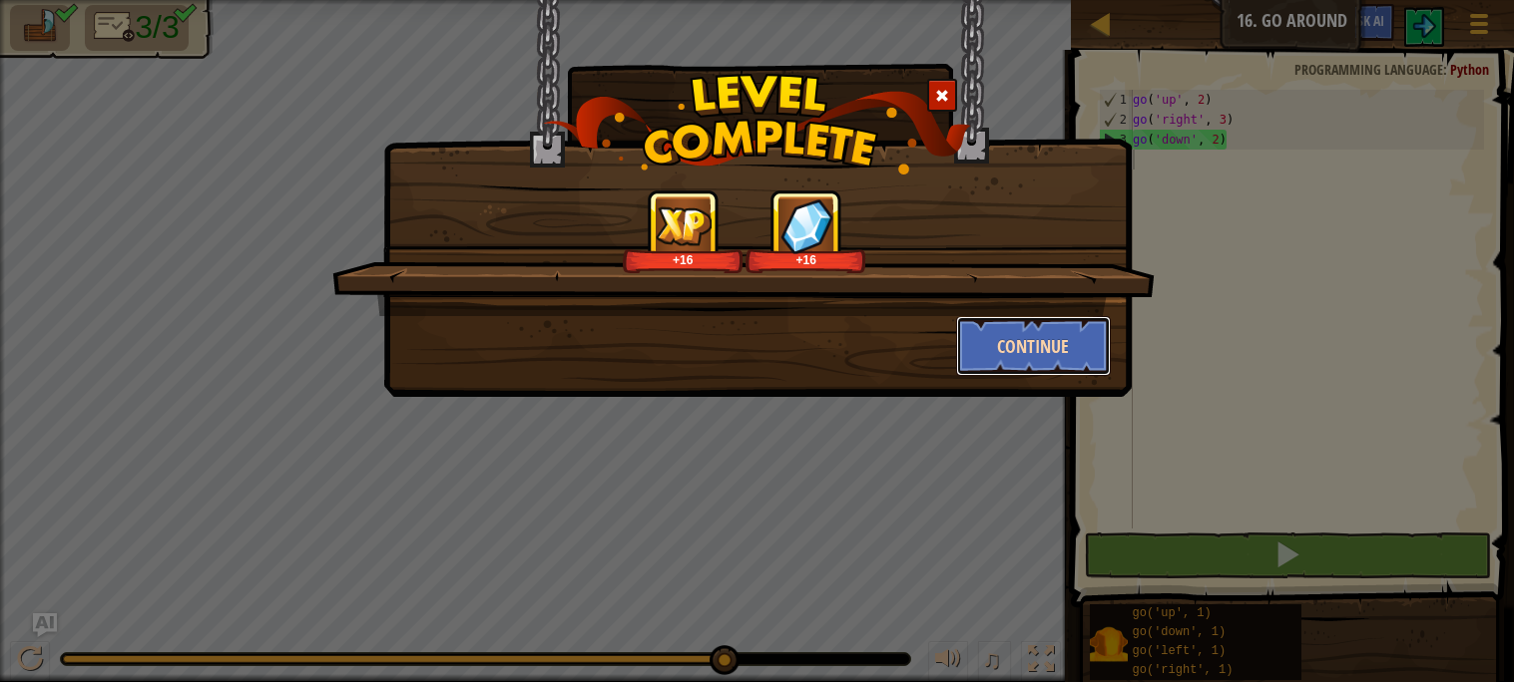
click at [1048, 340] on button "Continue" at bounding box center [1033, 346] width 155 height 60
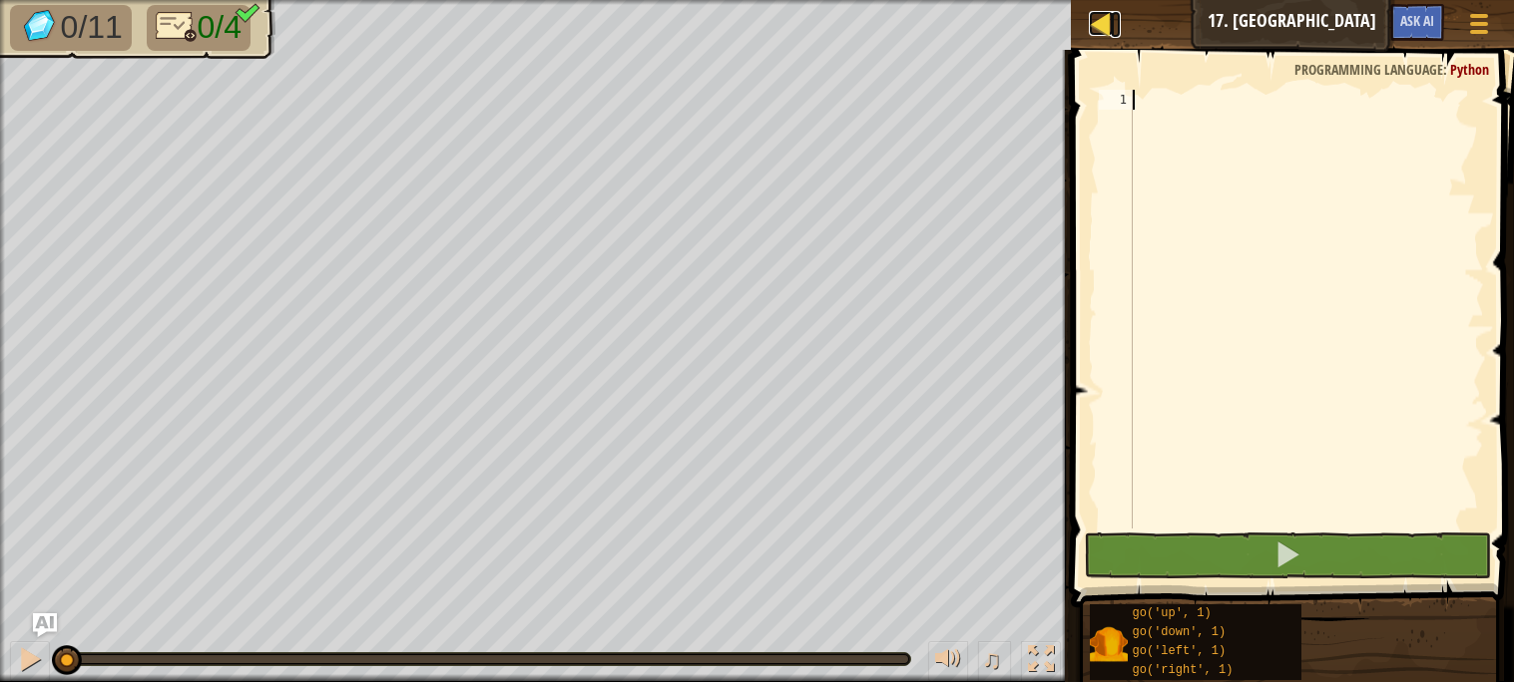
click at [1099, 23] on div at bounding box center [1101, 23] width 25 height 25
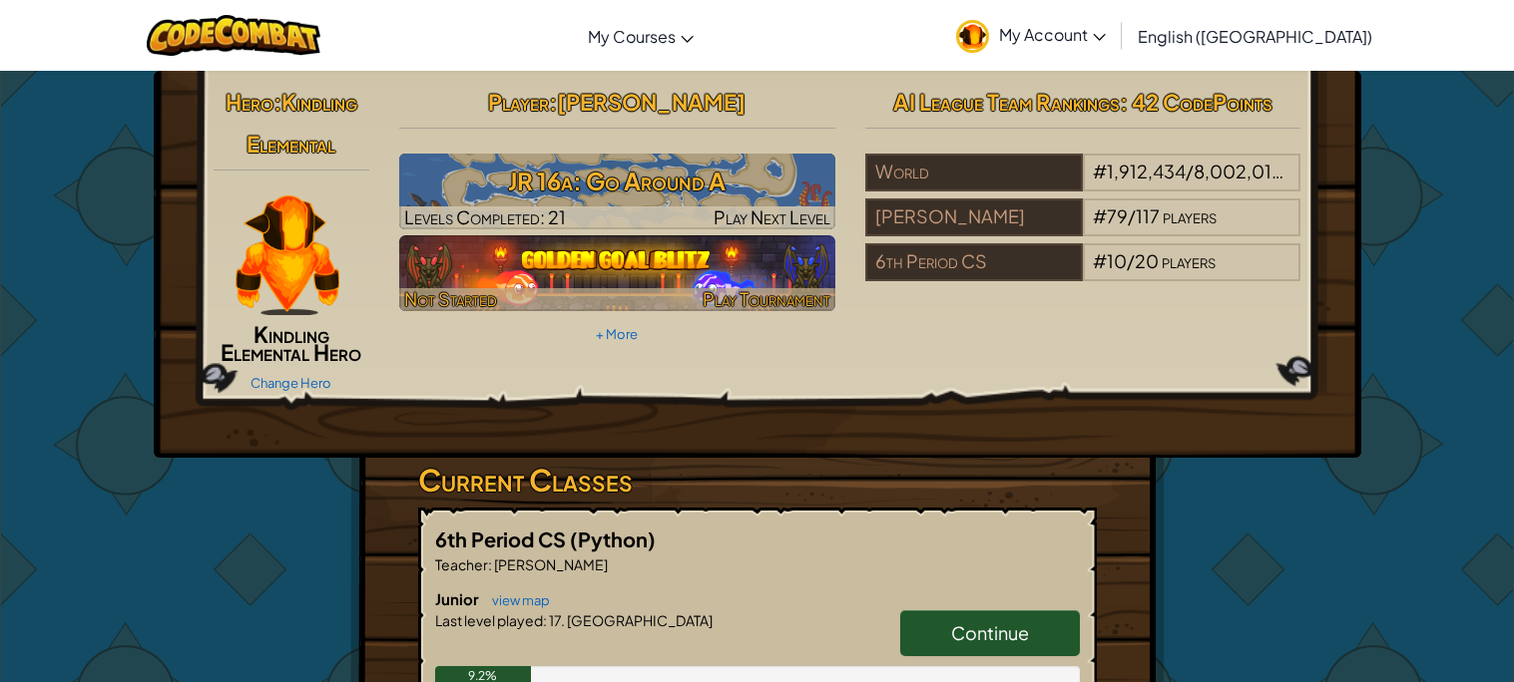
click at [640, 268] on img at bounding box center [617, 273] width 436 height 76
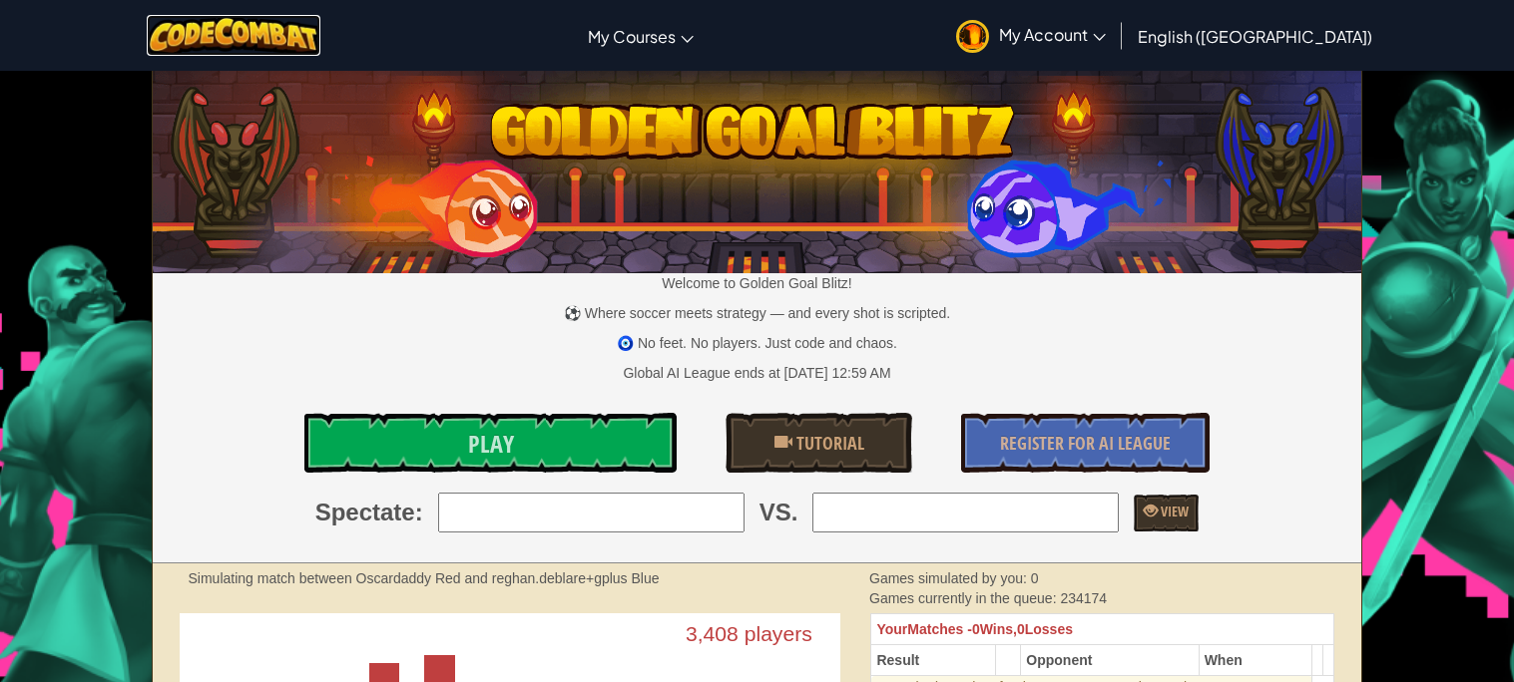
click at [305, 37] on img at bounding box center [234, 35] width 175 height 41
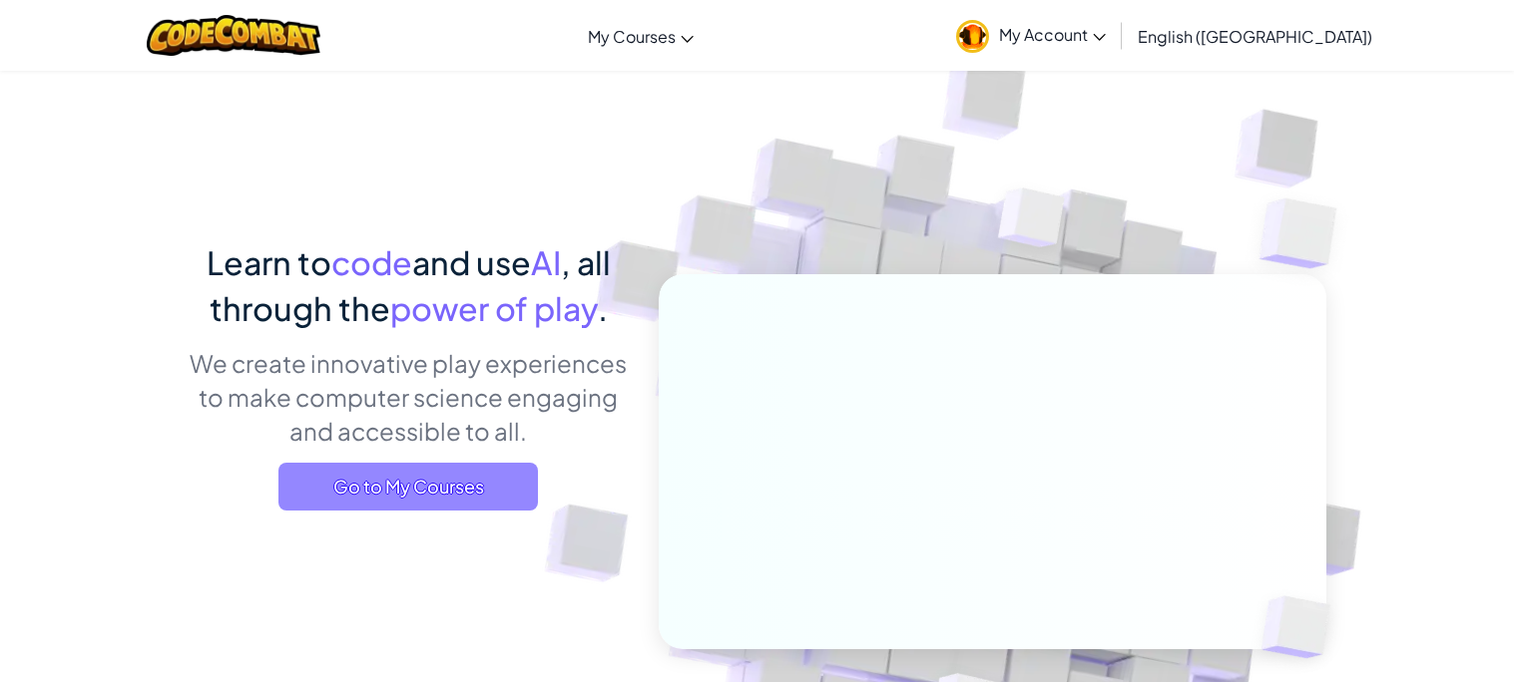
click at [426, 499] on span "Go to My Courses" at bounding box center [407, 487] width 259 height 48
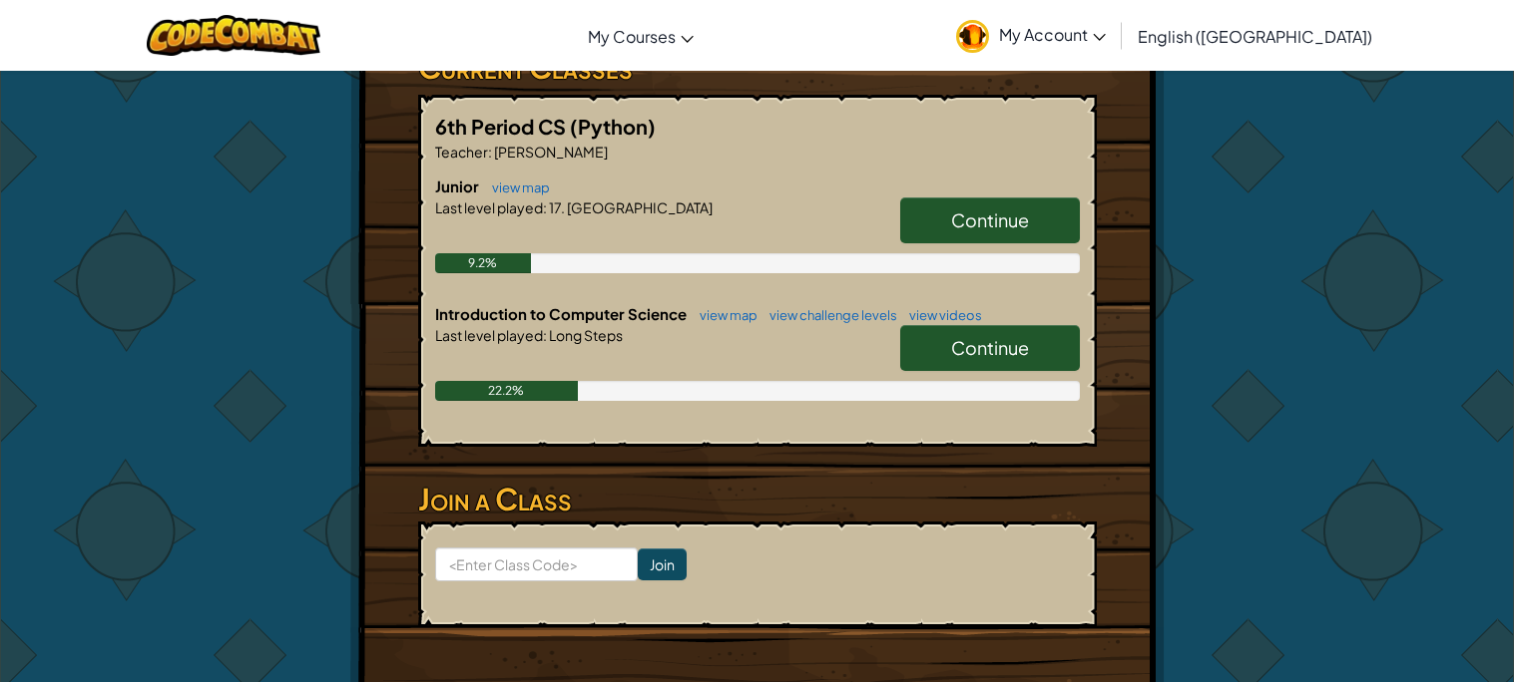
scroll to position [415, 0]
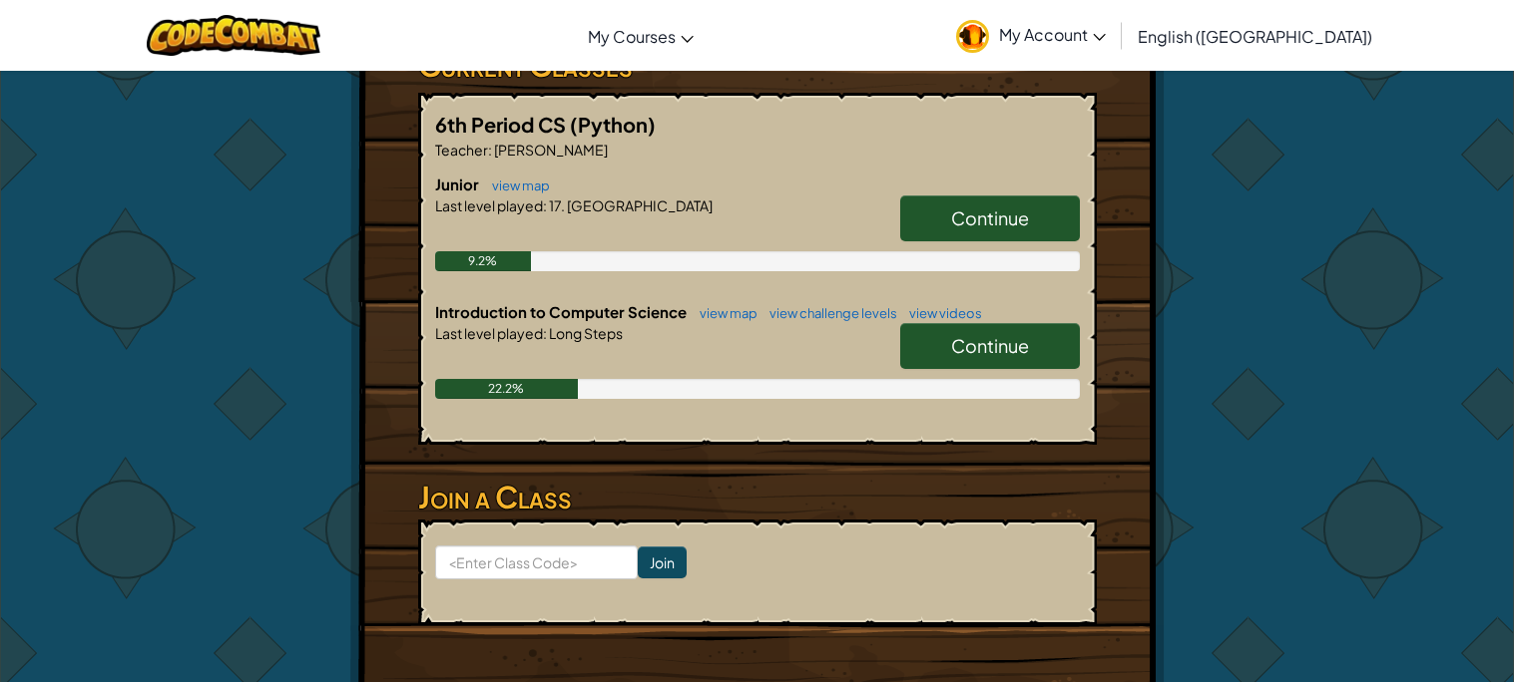
click at [1000, 347] on span "Continue" at bounding box center [990, 345] width 78 height 23
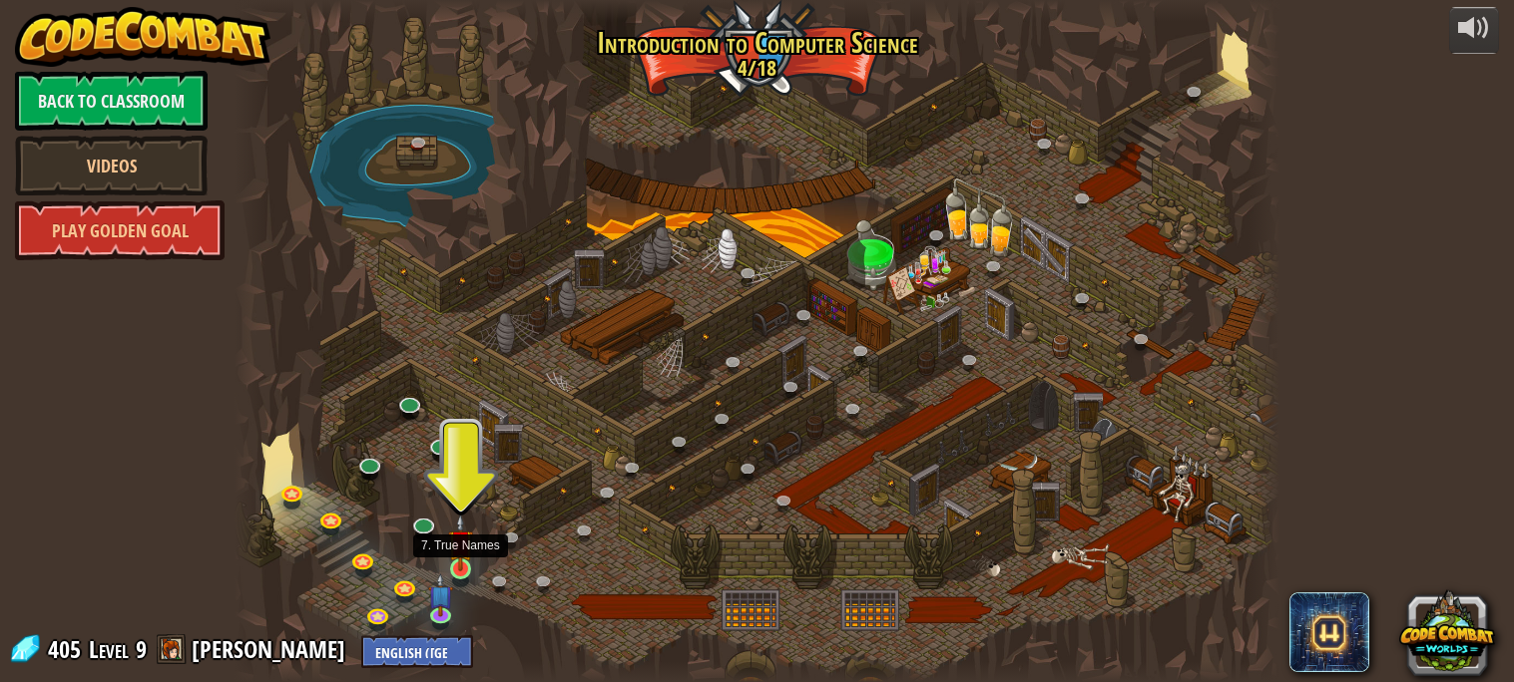
click at [457, 560] on img at bounding box center [460, 543] width 25 height 58
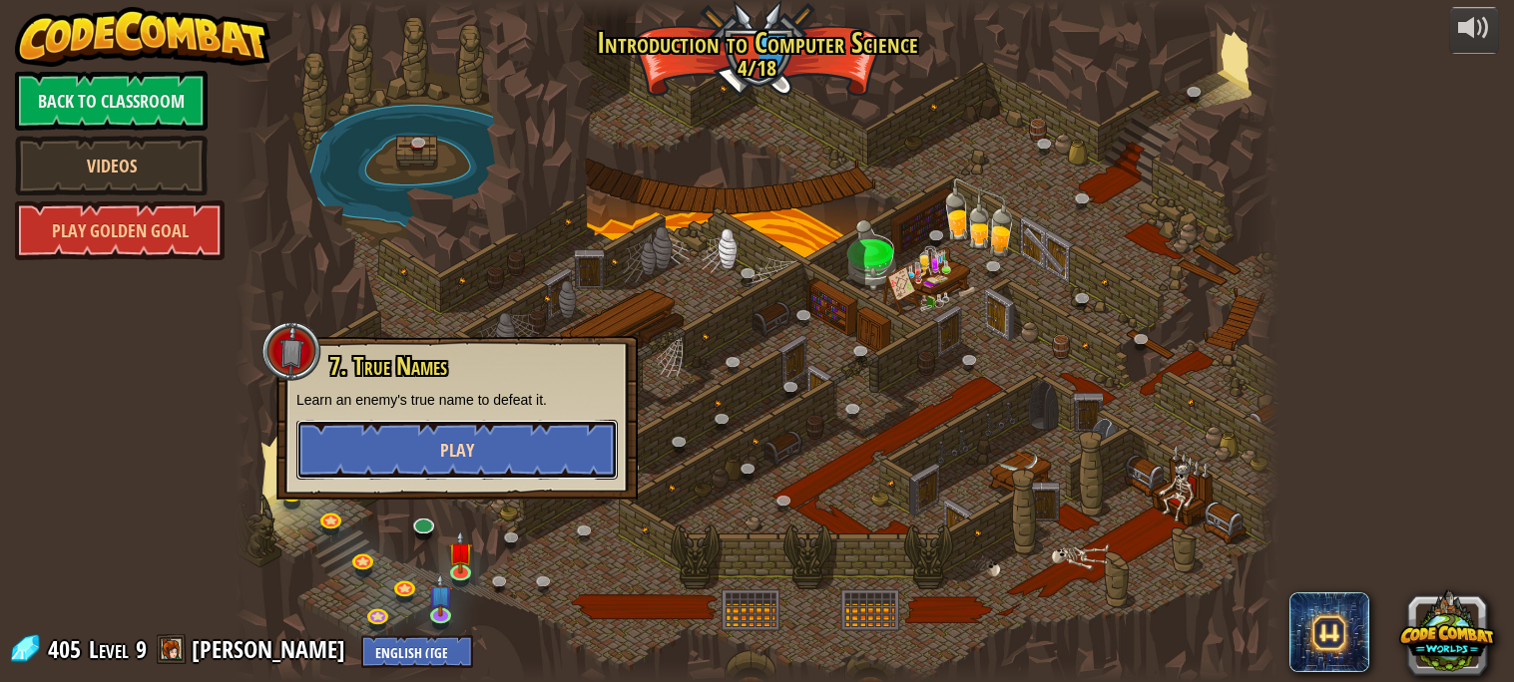
click at [492, 423] on button "Play" at bounding box center [456, 450] width 321 height 60
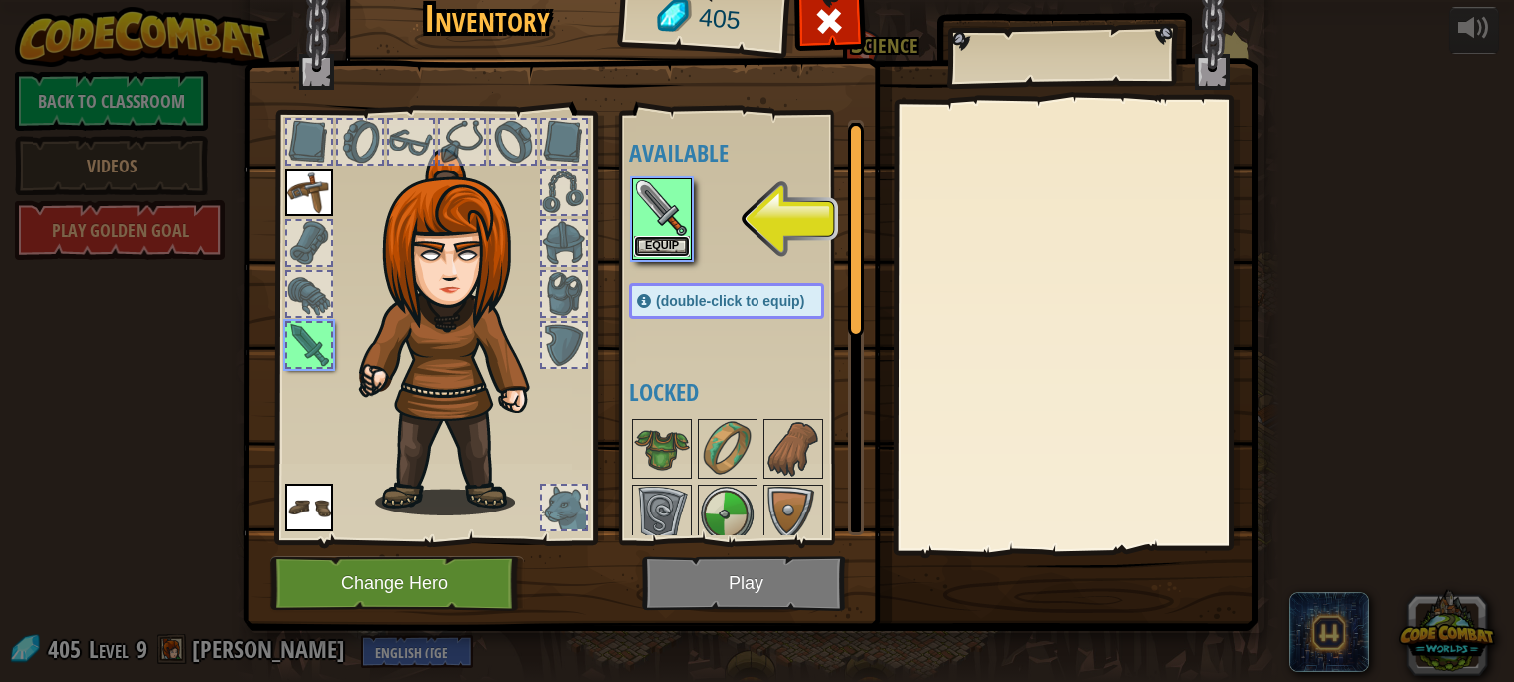
click at [665, 238] on button "Equip" at bounding box center [662, 246] width 56 height 21
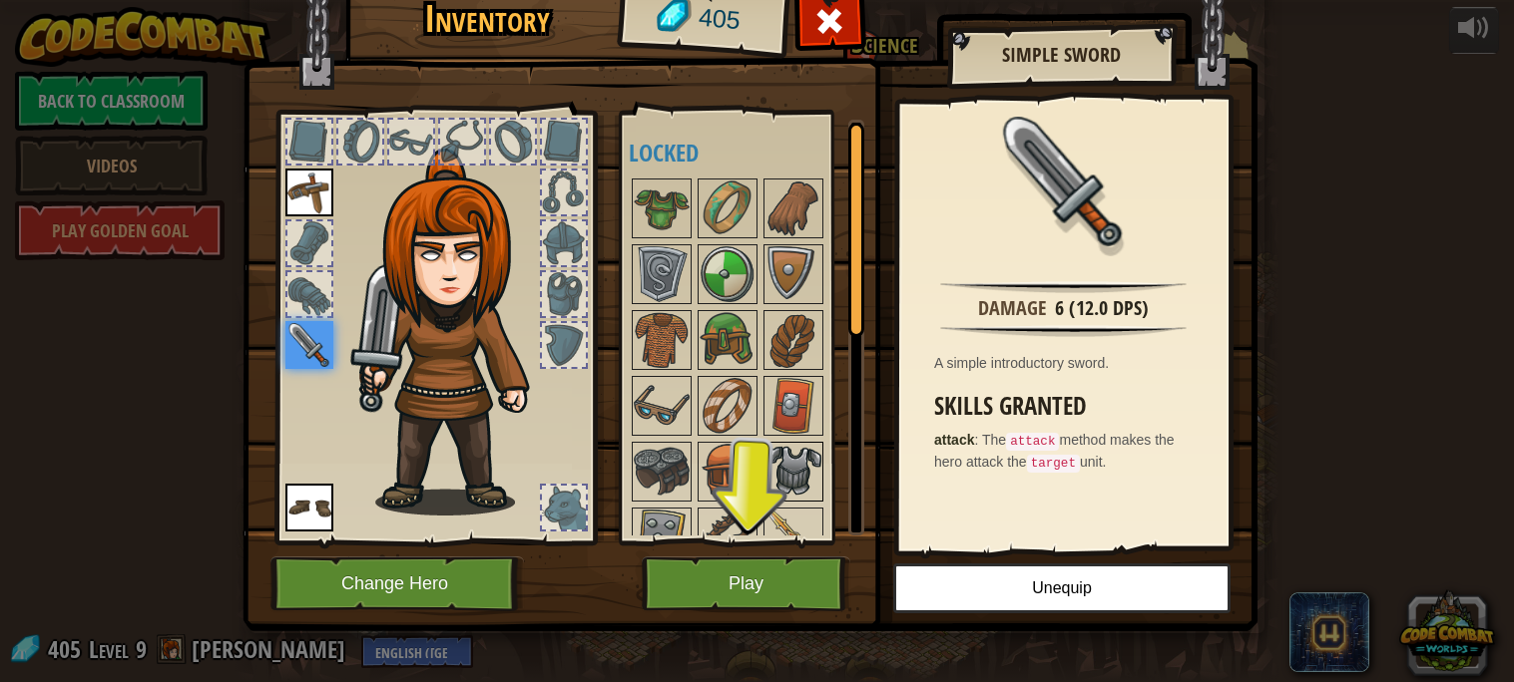
click at [790, 489] on img at bounding box center [793, 472] width 56 height 56
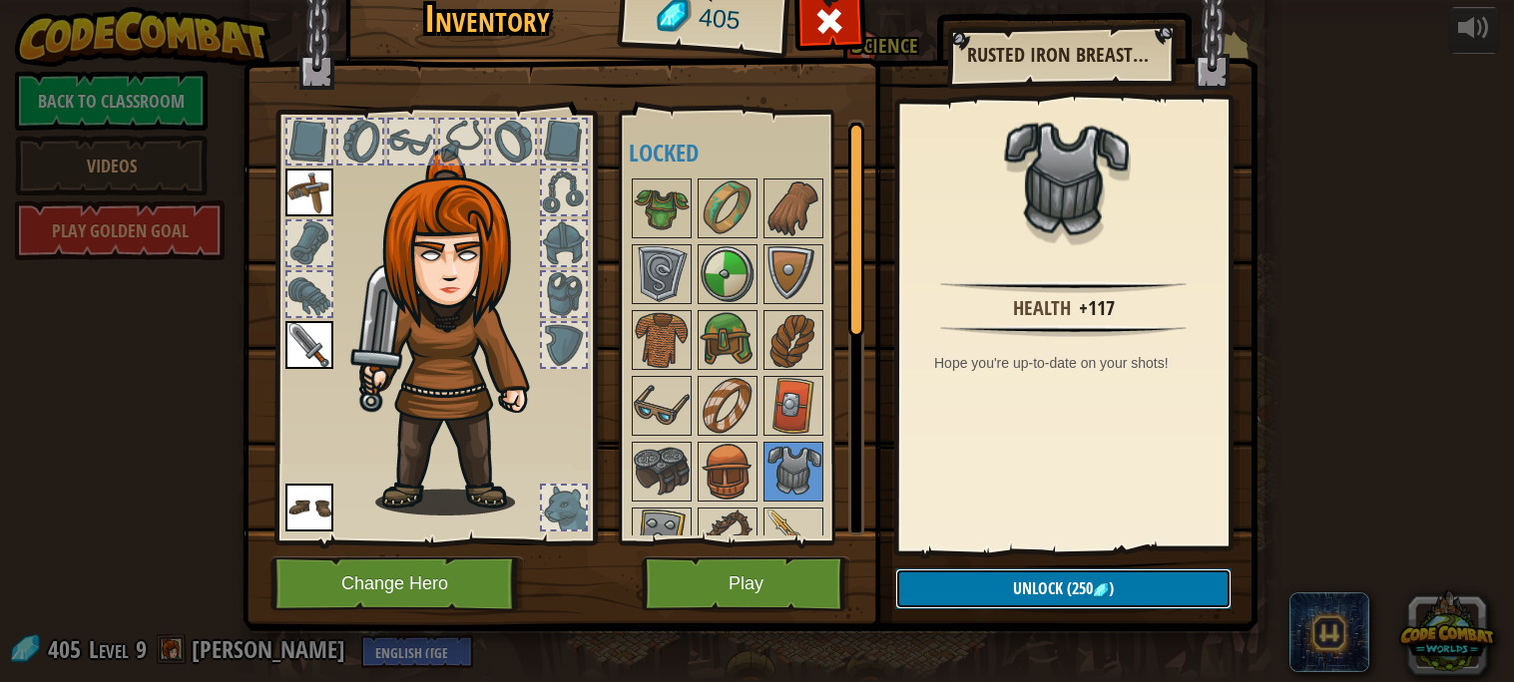
click at [1022, 580] on span "Unlock" at bounding box center [1038, 589] width 50 height 22
click at [1013, 588] on button "Confirm" at bounding box center [1063, 589] width 336 height 41
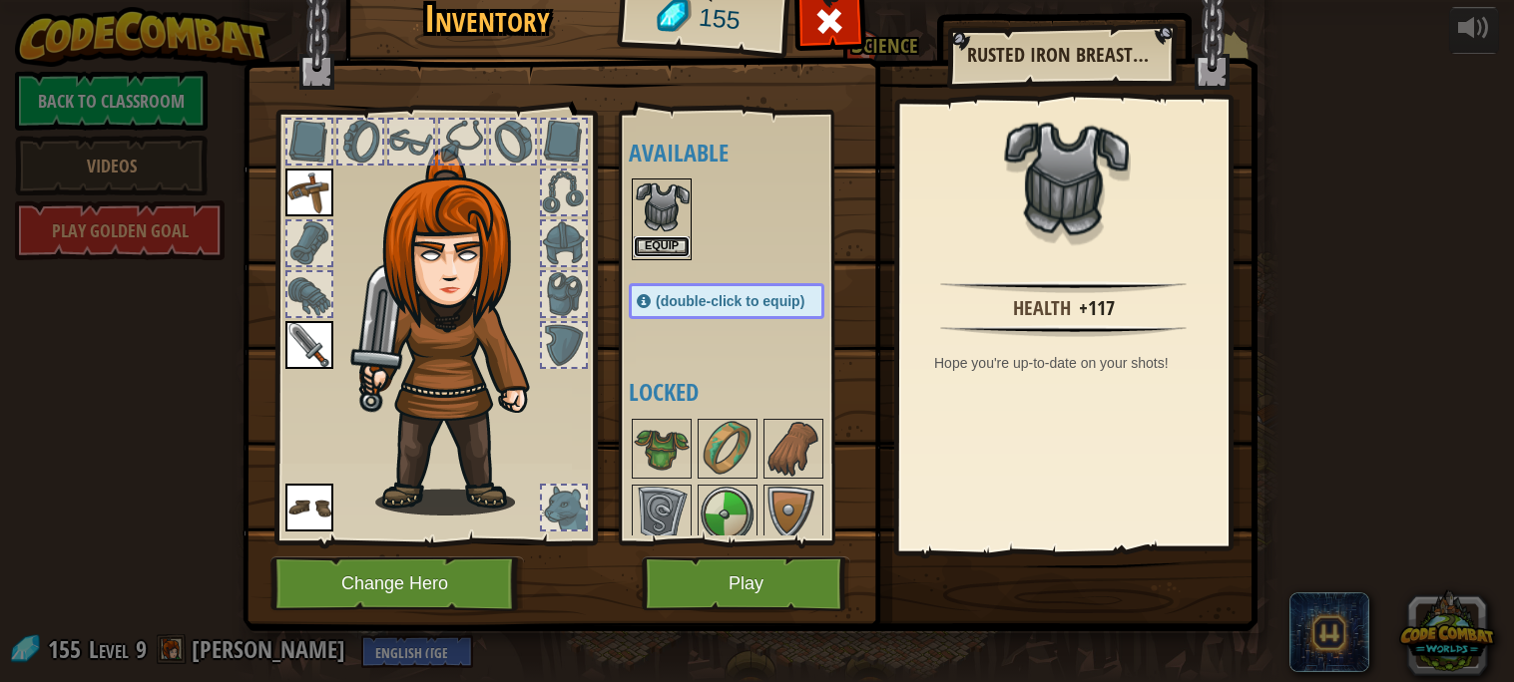
click at [673, 244] on button "Equip" at bounding box center [662, 246] width 56 height 21
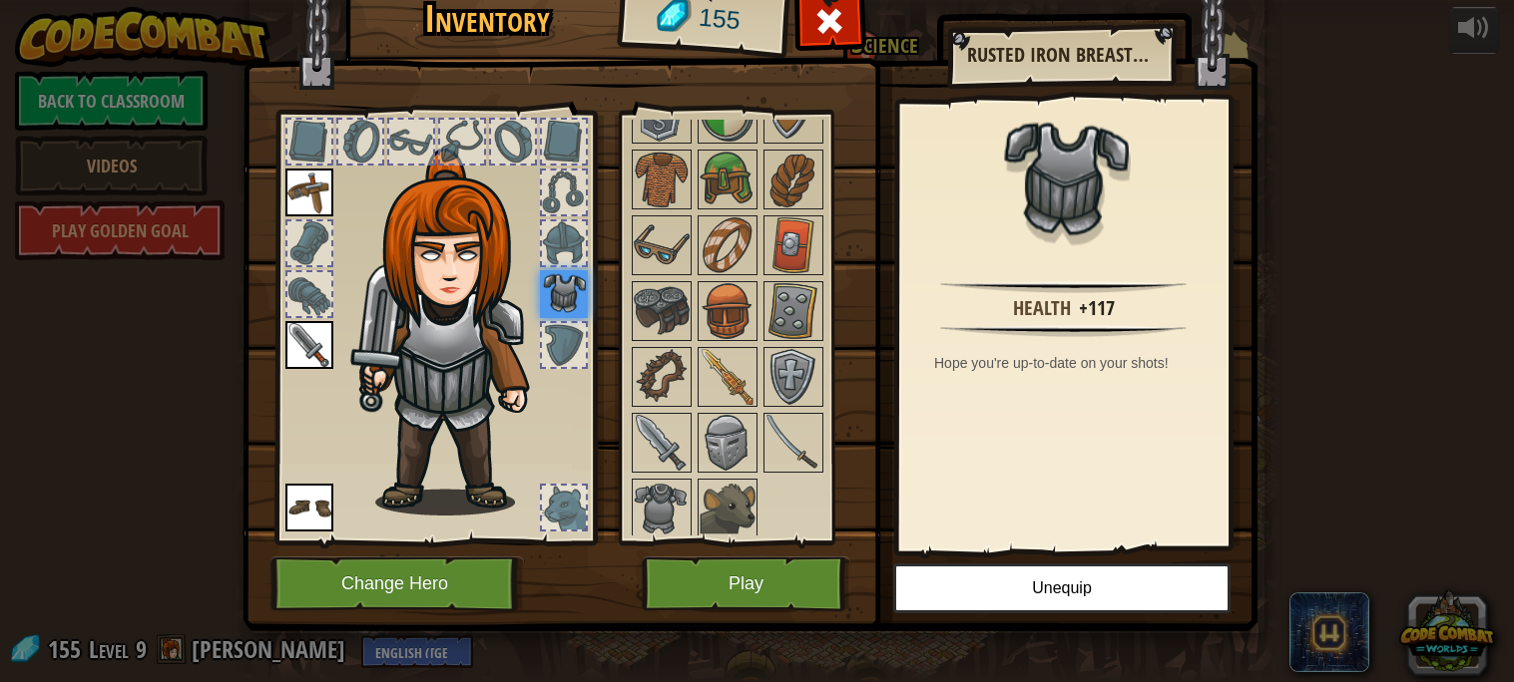
scroll to position [167, 0]
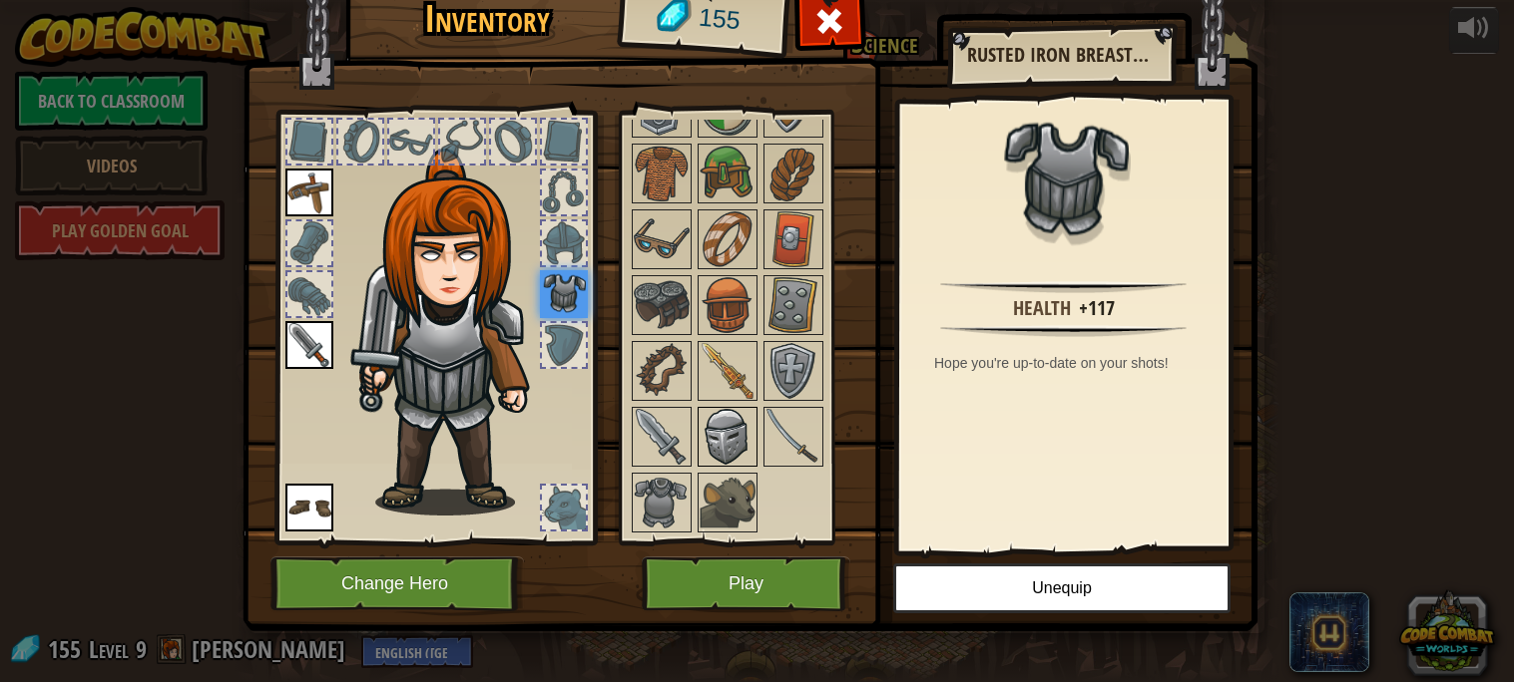
click at [720, 445] on img at bounding box center [727, 437] width 56 height 56
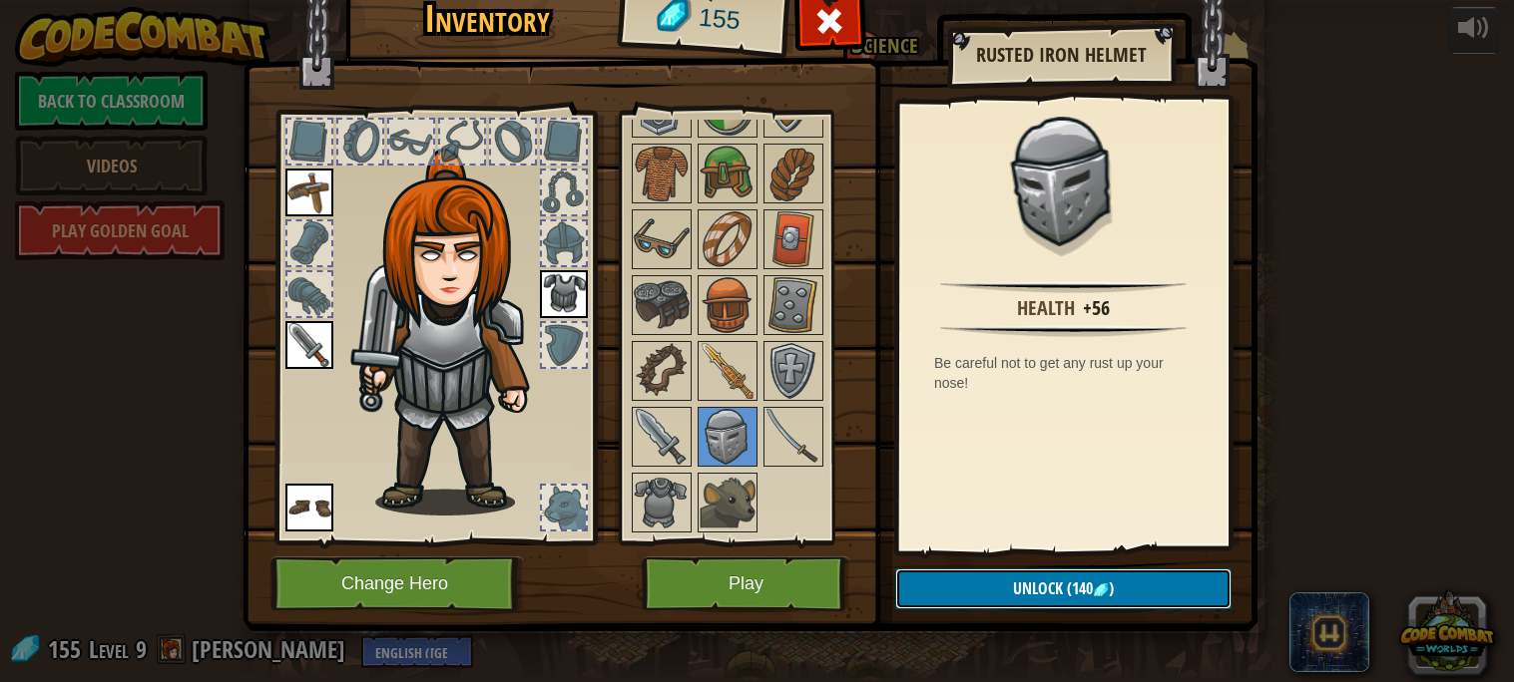
click at [1031, 573] on button "Unlock (140 )" at bounding box center [1063, 589] width 336 height 41
click at [1028, 600] on button "Confirm" at bounding box center [1063, 589] width 336 height 41
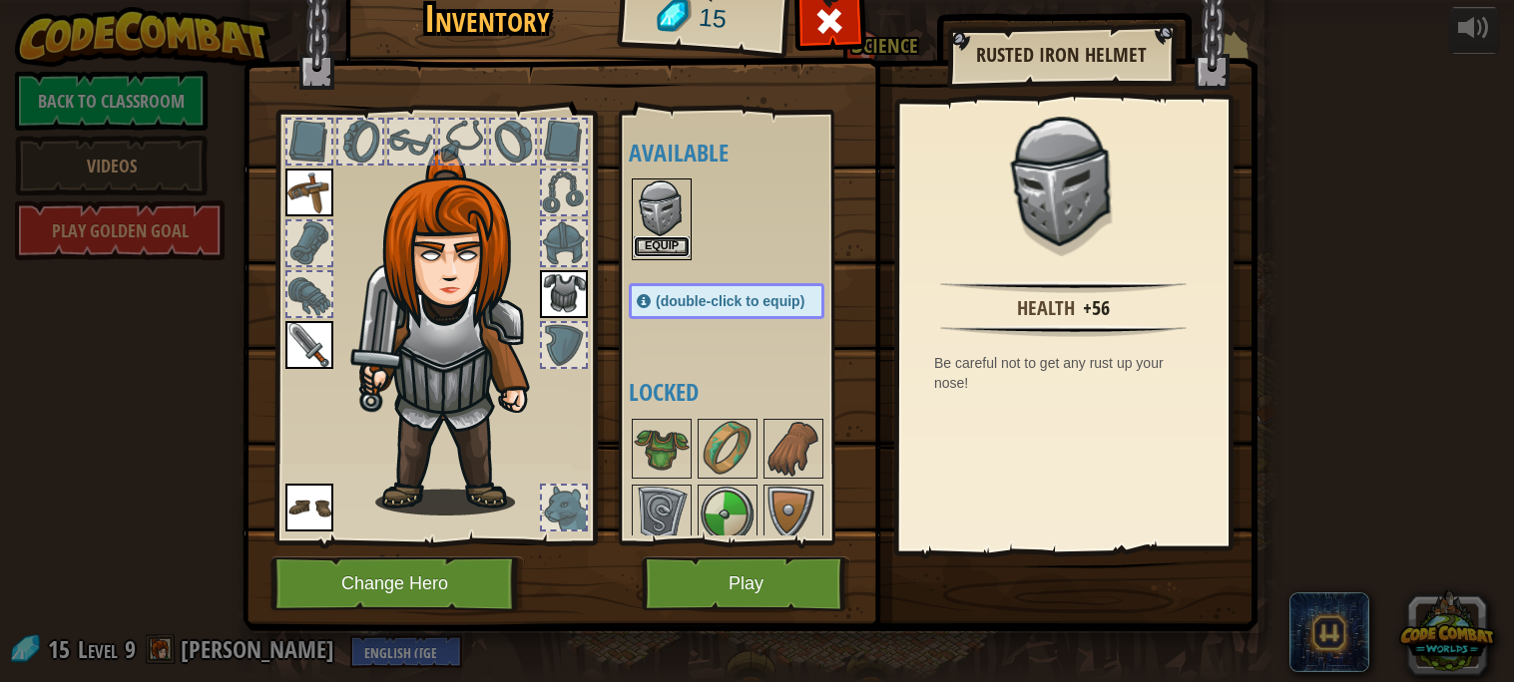
click at [673, 250] on button "Equip" at bounding box center [662, 246] width 56 height 21
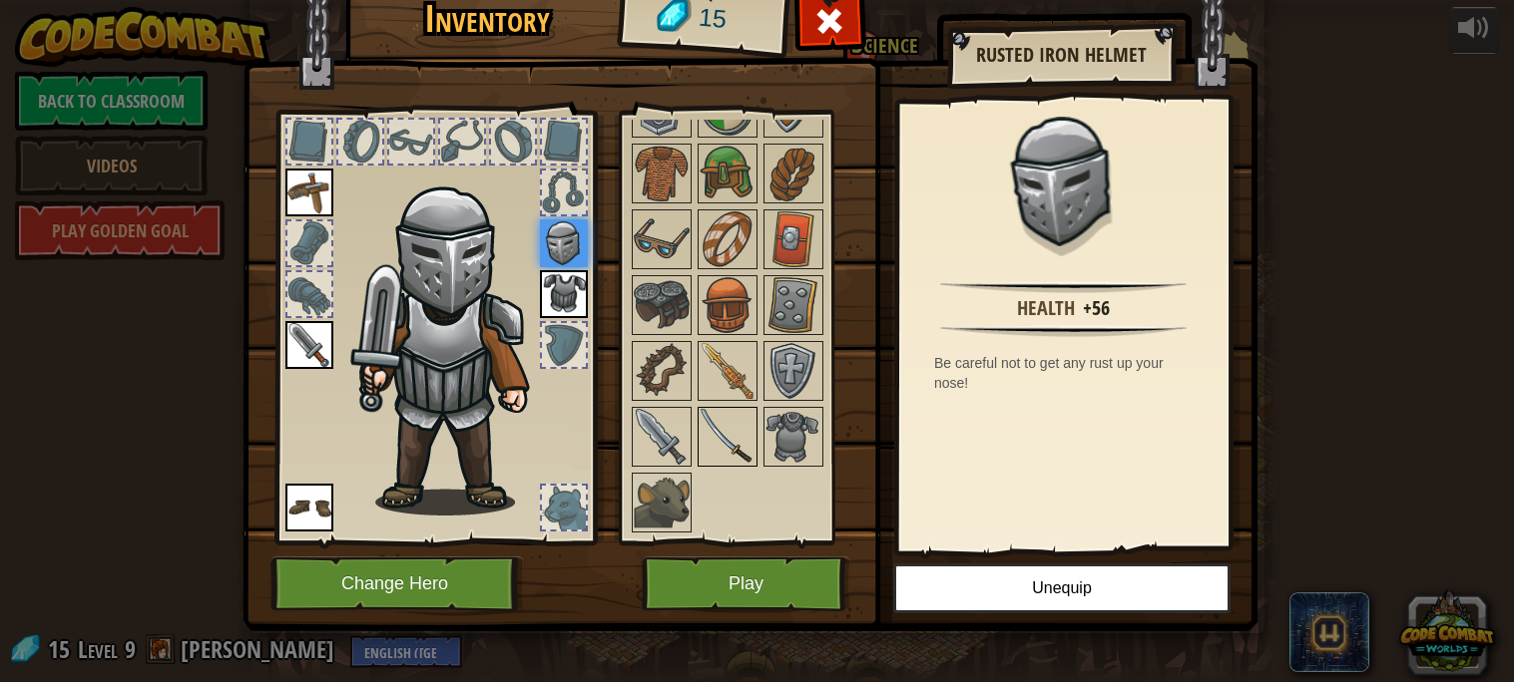
click at [725, 439] on img at bounding box center [727, 437] width 56 height 56
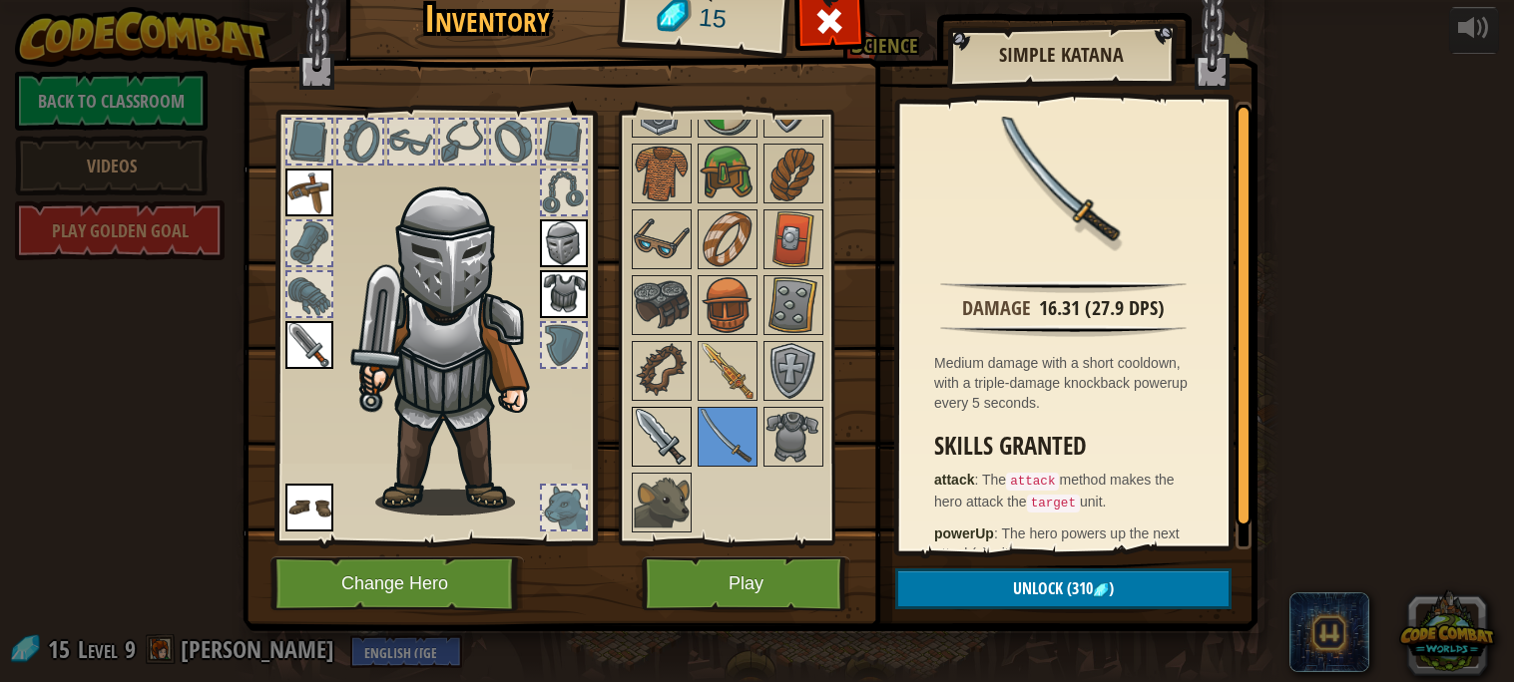
click at [649, 442] on img at bounding box center [662, 437] width 56 height 56
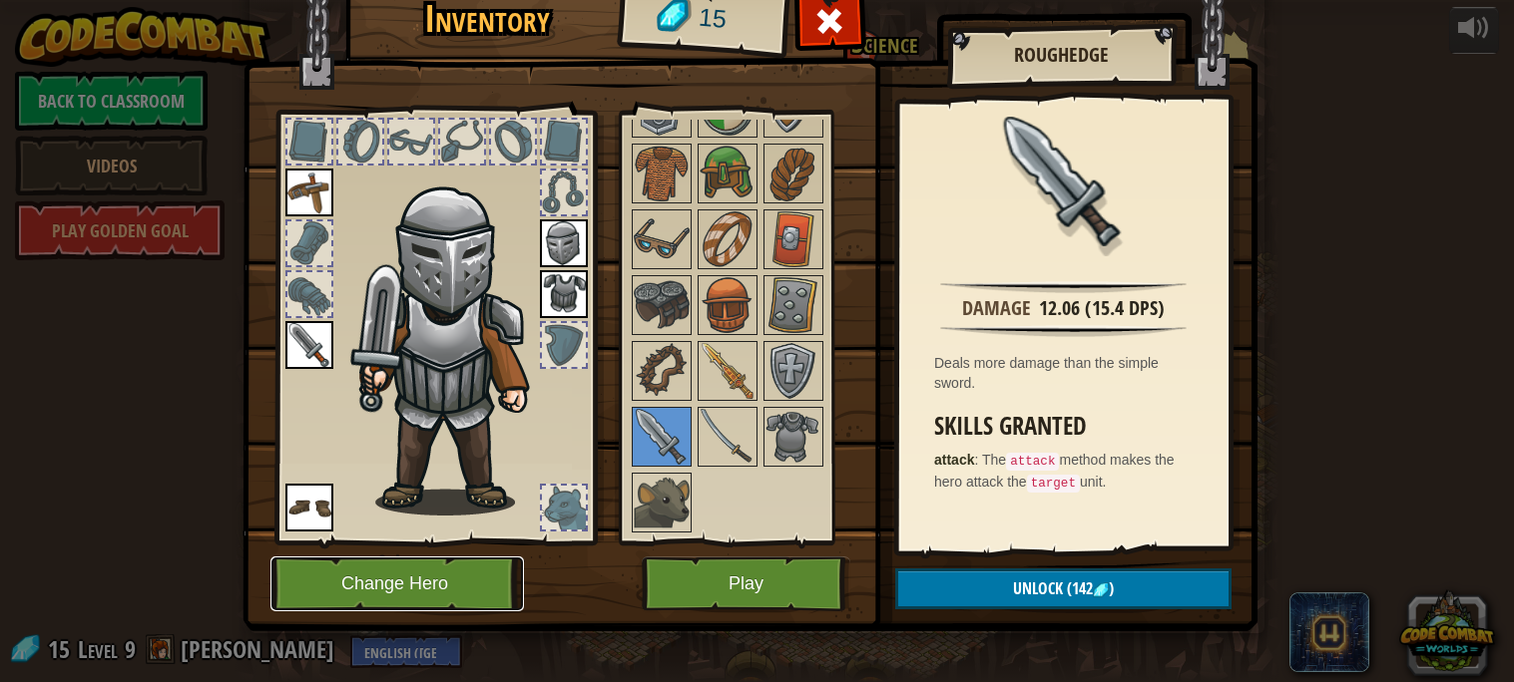
click at [429, 589] on button "Change Hero" at bounding box center [396, 584] width 253 height 55
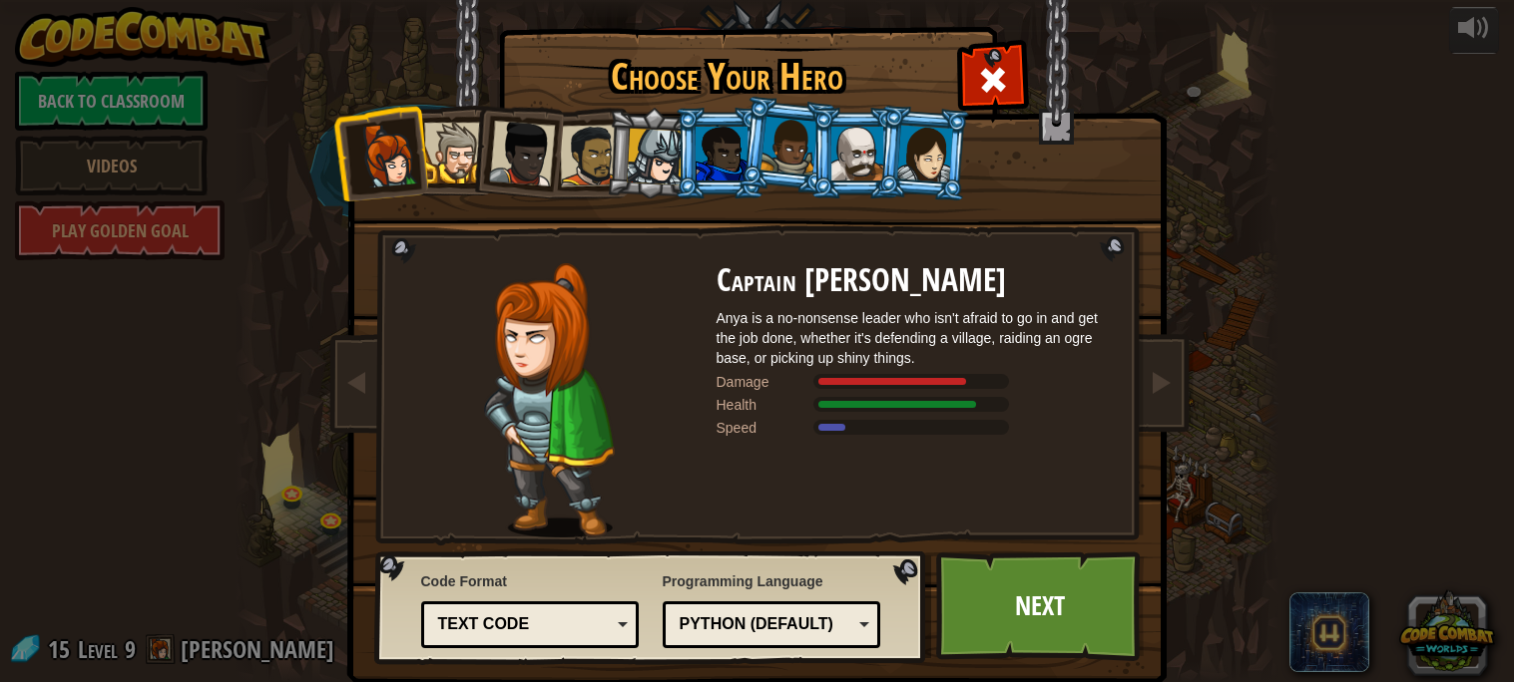
click at [683, 156] on li at bounding box center [719, 153] width 90 height 91
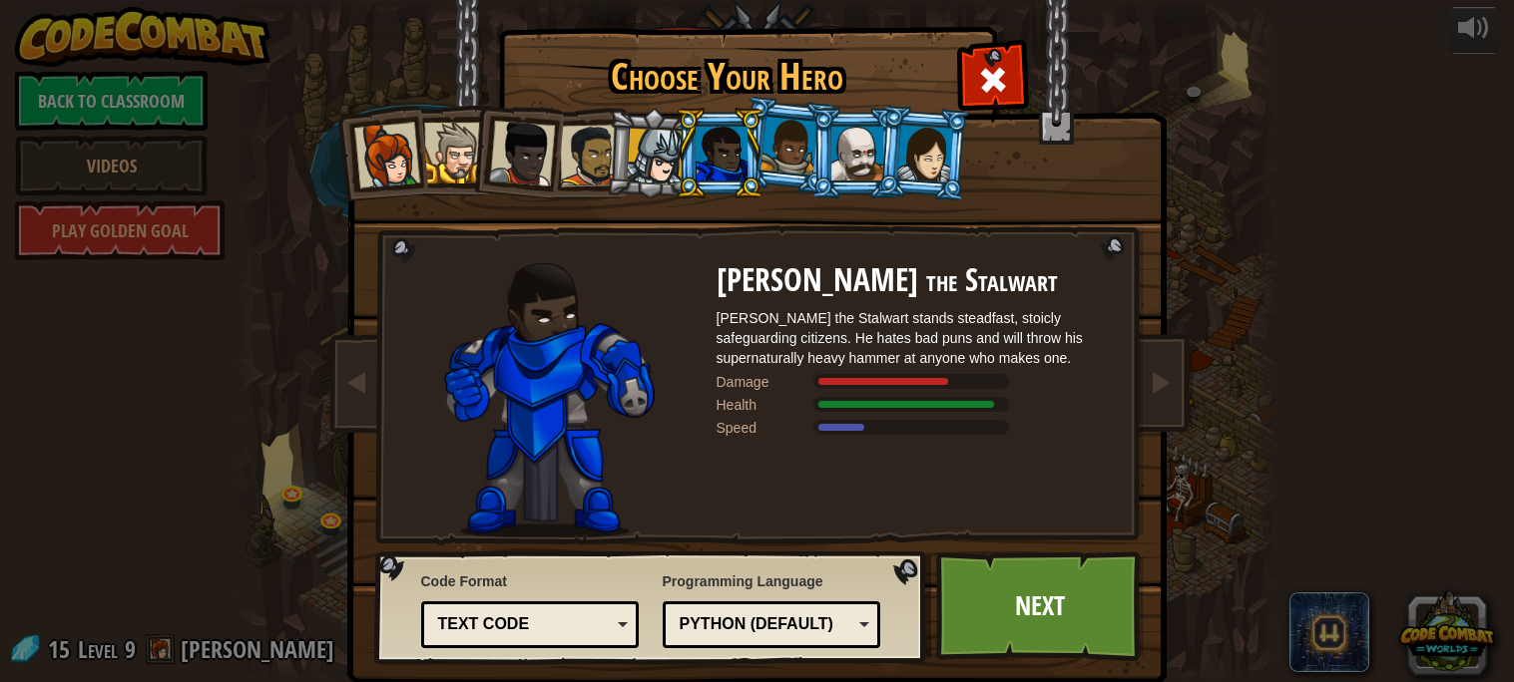
click at [655, 157] on div at bounding box center [655, 157] width 57 height 57
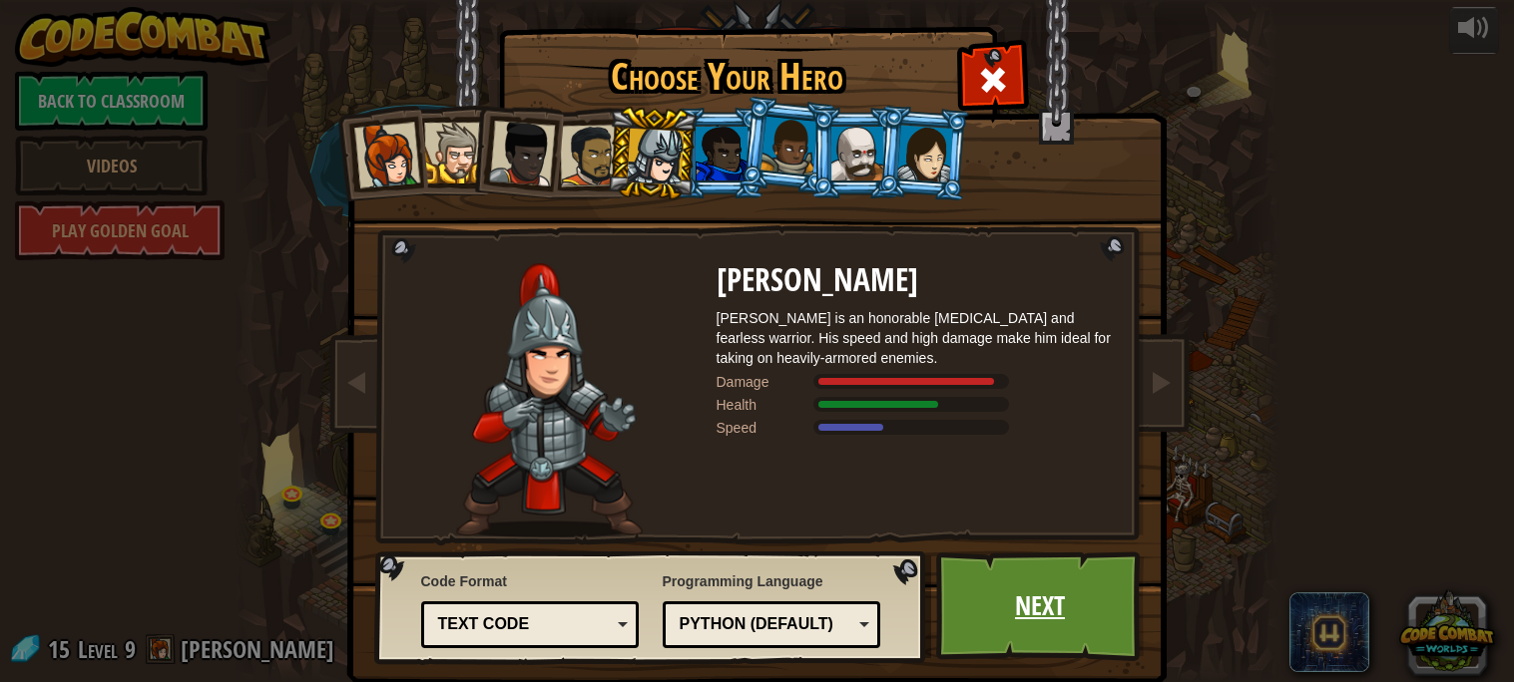
click at [1000, 580] on link "Next" at bounding box center [1040, 607] width 209 height 110
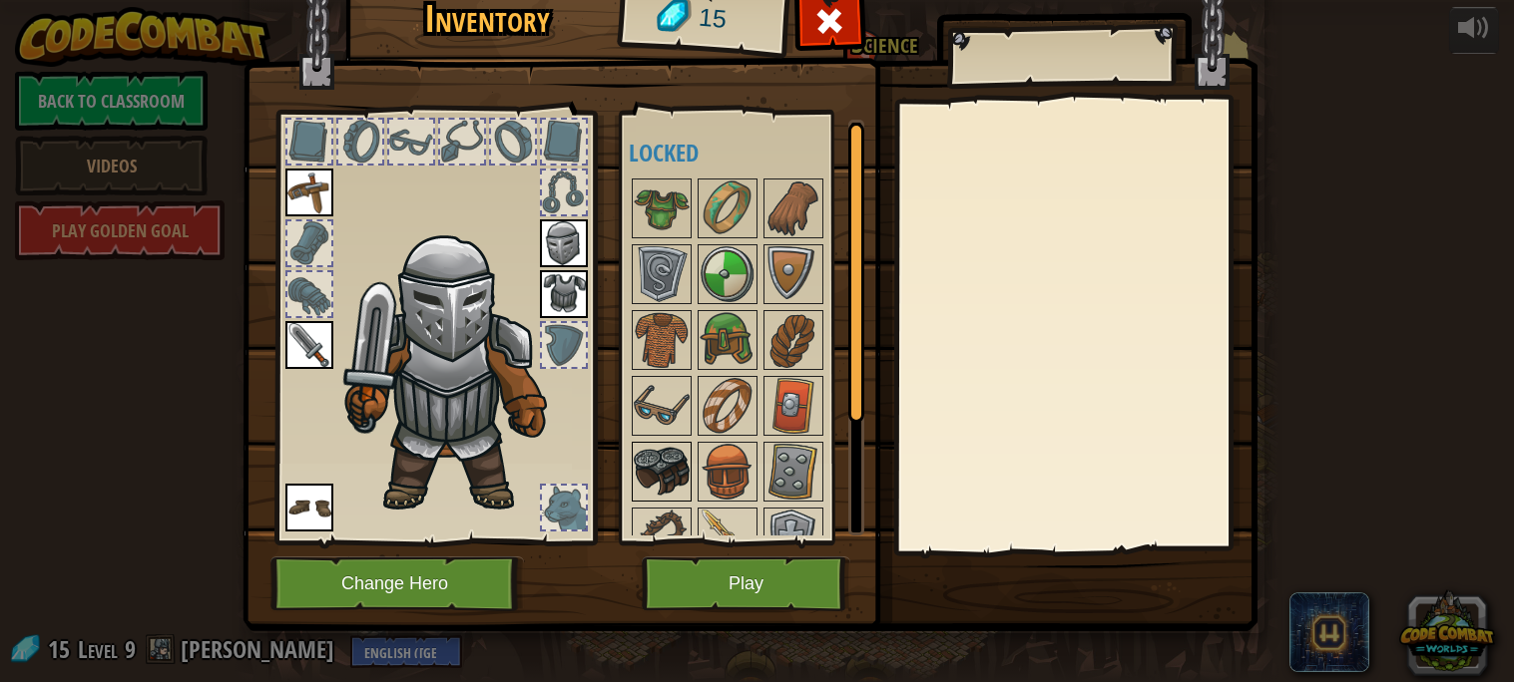
click at [656, 456] on img at bounding box center [662, 472] width 56 height 56
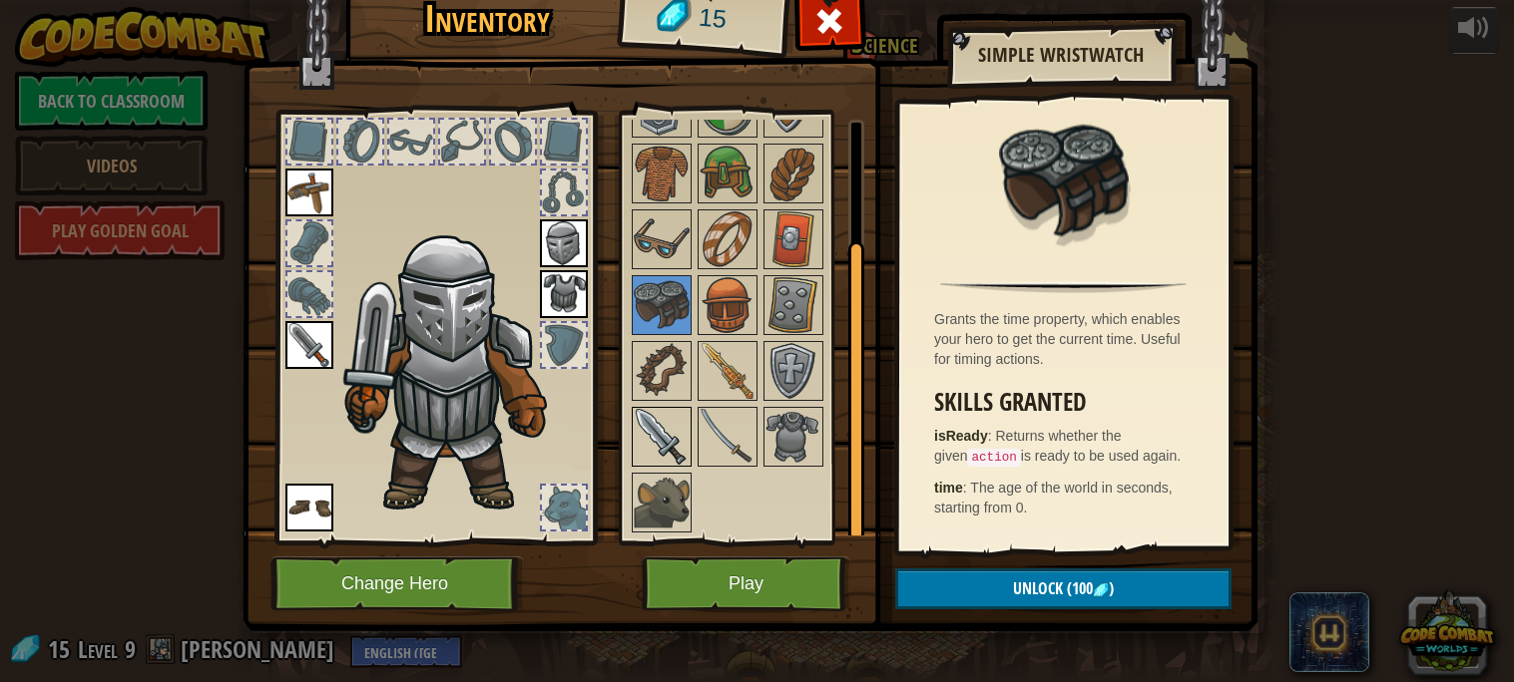
click at [673, 437] on img at bounding box center [662, 437] width 56 height 56
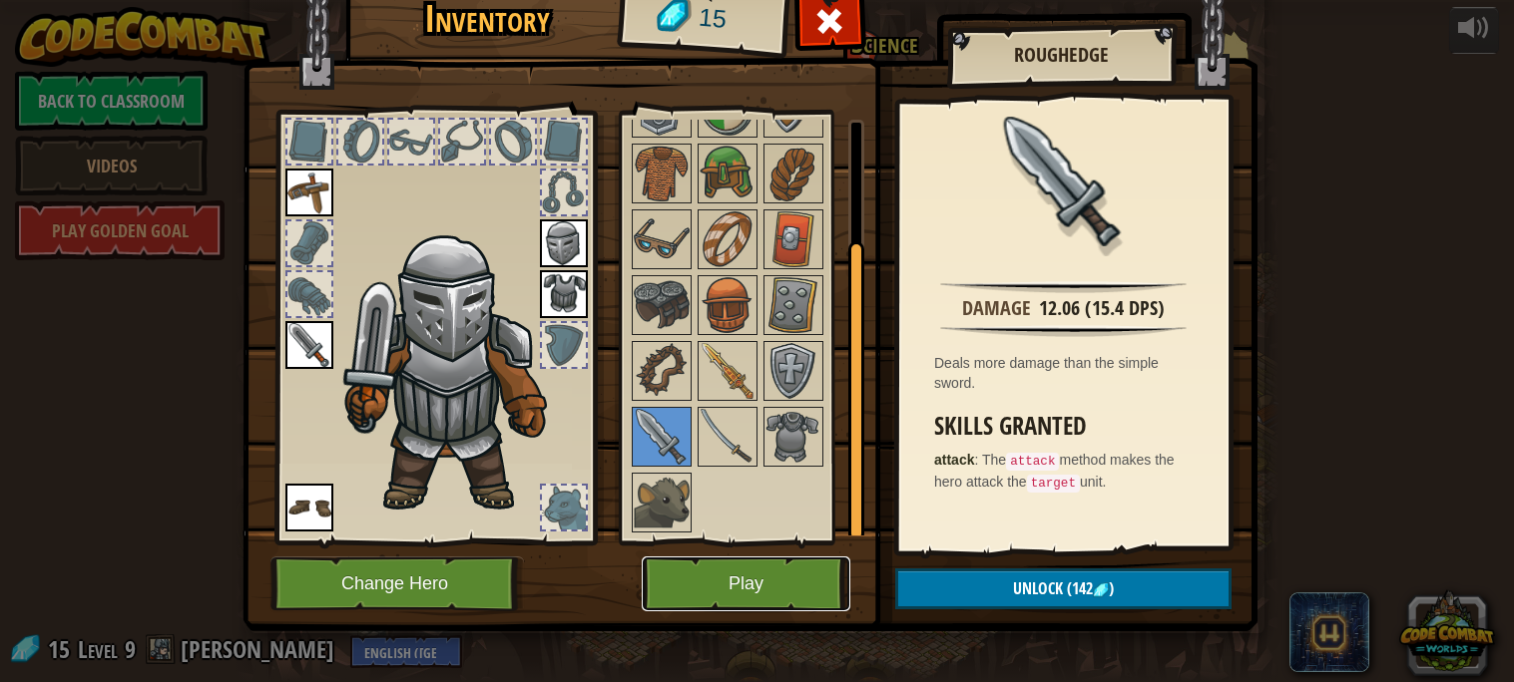
click at [795, 571] on button "Play" at bounding box center [746, 584] width 209 height 55
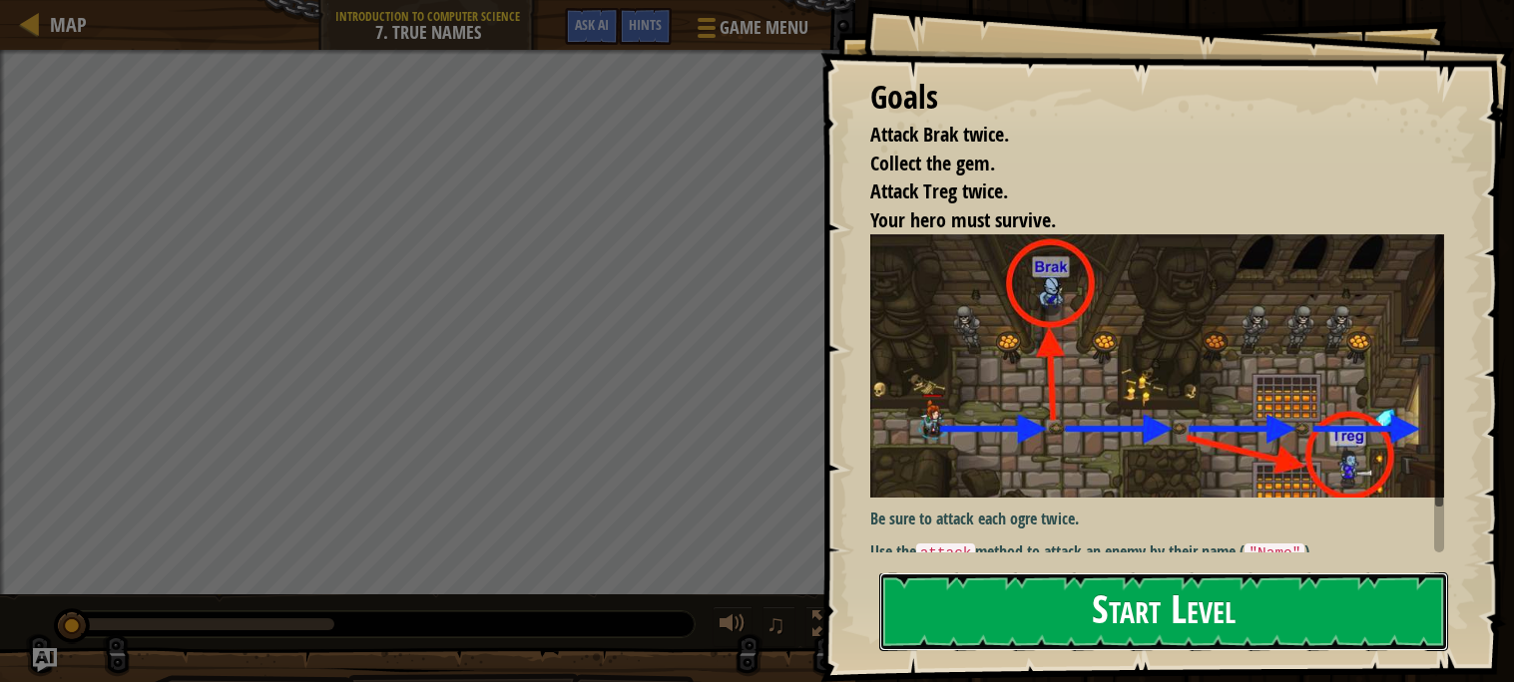
click at [1063, 575] on button "Start Level" at bounding box center [1163, 612] width 569 height 79
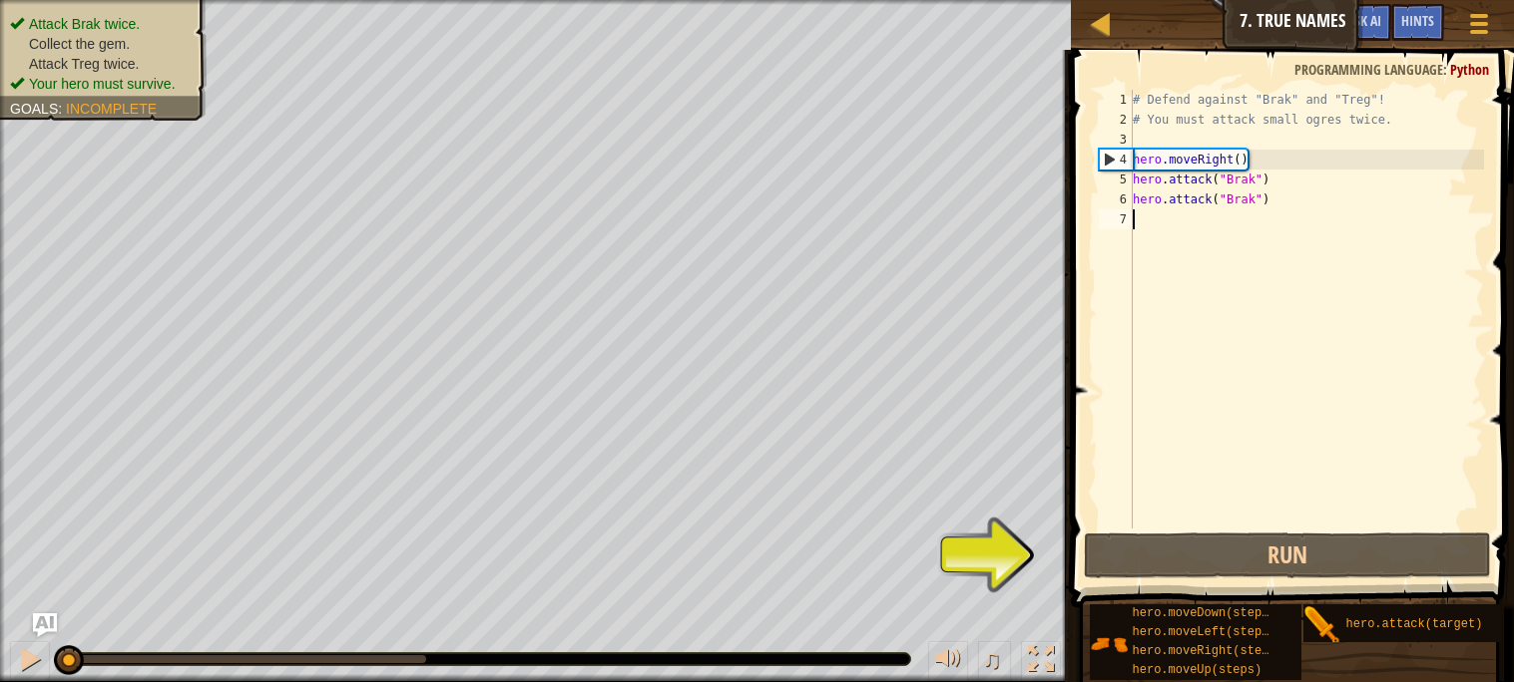
click at [1200, 235] on div "# Defend against "Brak" and "Treg"! # You must attack small ogres twice. hero .…" at bounding box center [1305, 329] width 355 height 479
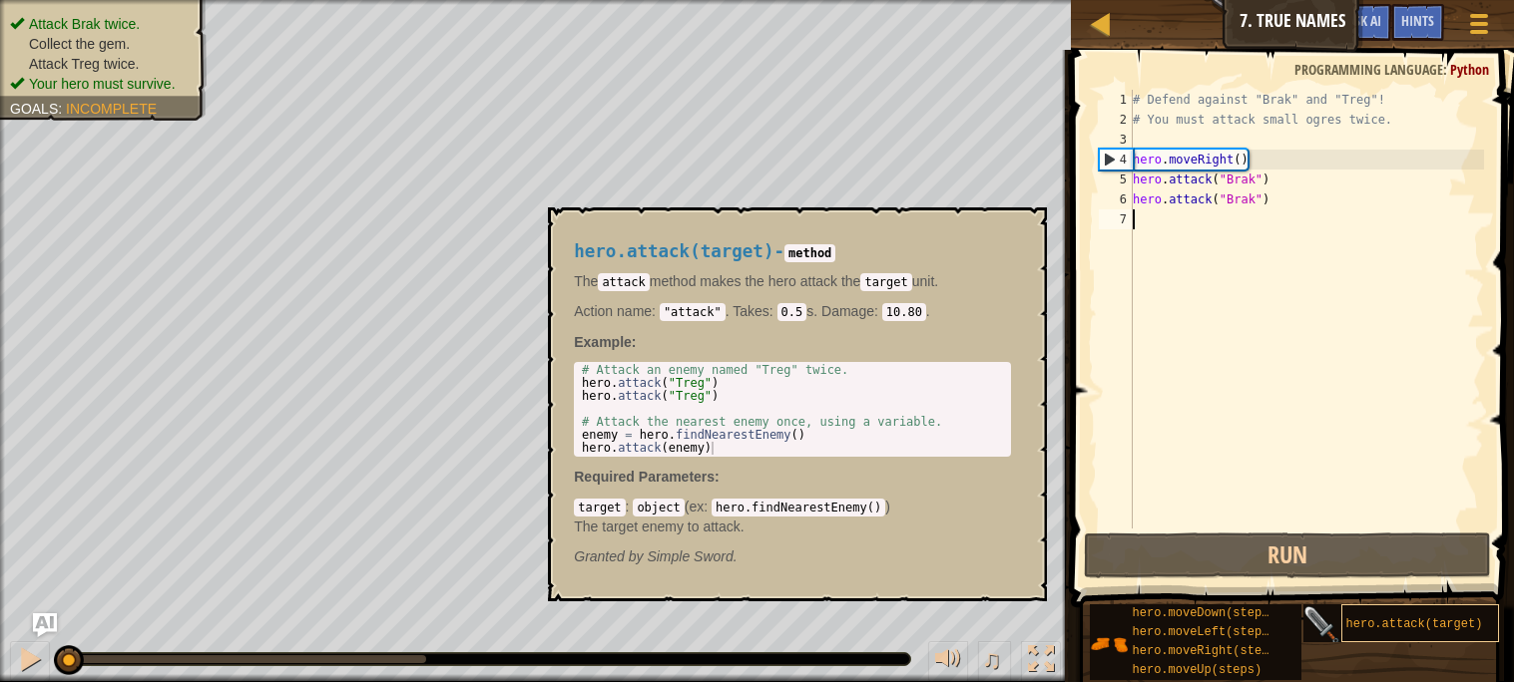
click at [1388, 630] on span "hero.attack(target)" at bounding box center [1414, 625] width 137 height 14
click at [1200, 267] on div "# Defend against "Brak" and "Treg"! # You must attack small ogres twice. hero .…" at bounding box center [1305, 329] width 355 height 479
paste textarea "hero.attack(target)"
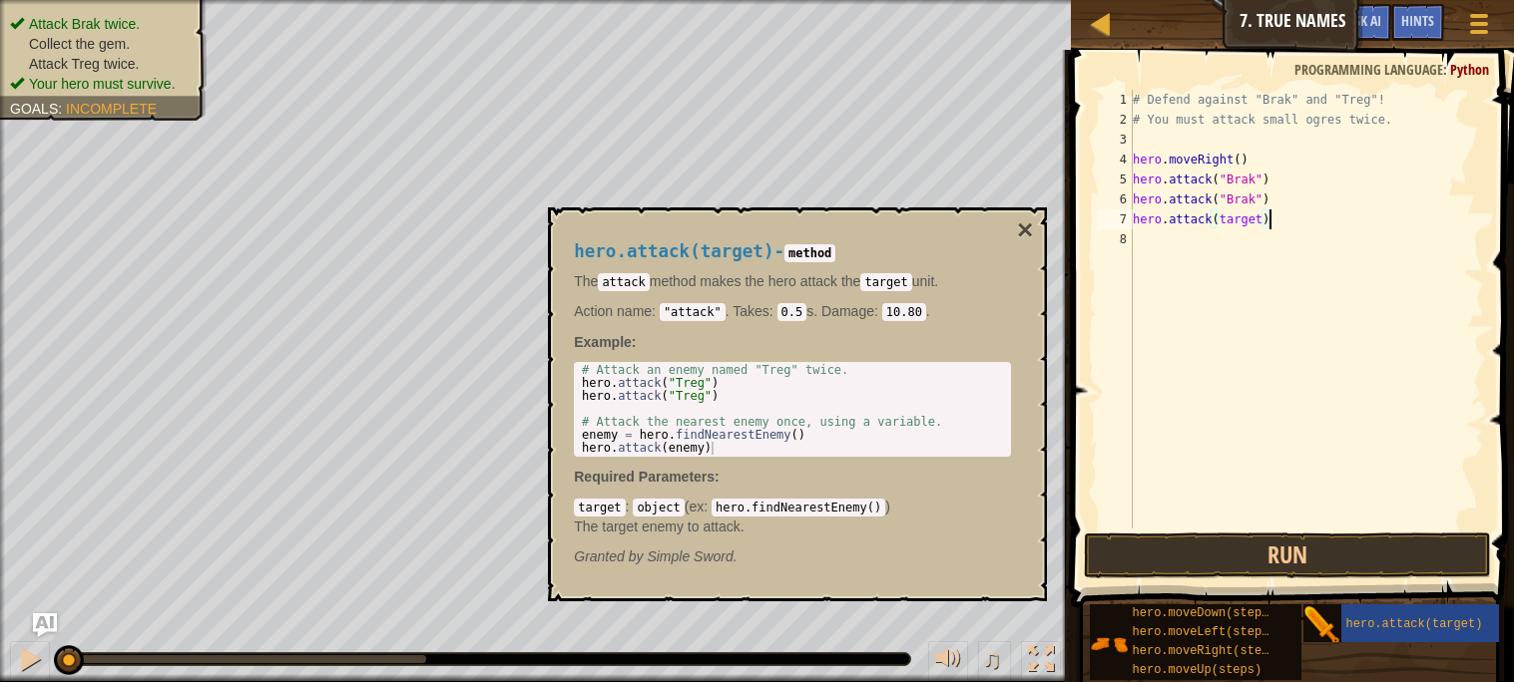
click at [1258, 222] on div "# Defend against "Brak" and "Treg"! # You must attack small ogres twice. hero .…" at bounding box center [1305, 329] width 355 height 479
click at [1026, 233] on button "×" at bounding box center [1025, 231] width 16 height 28
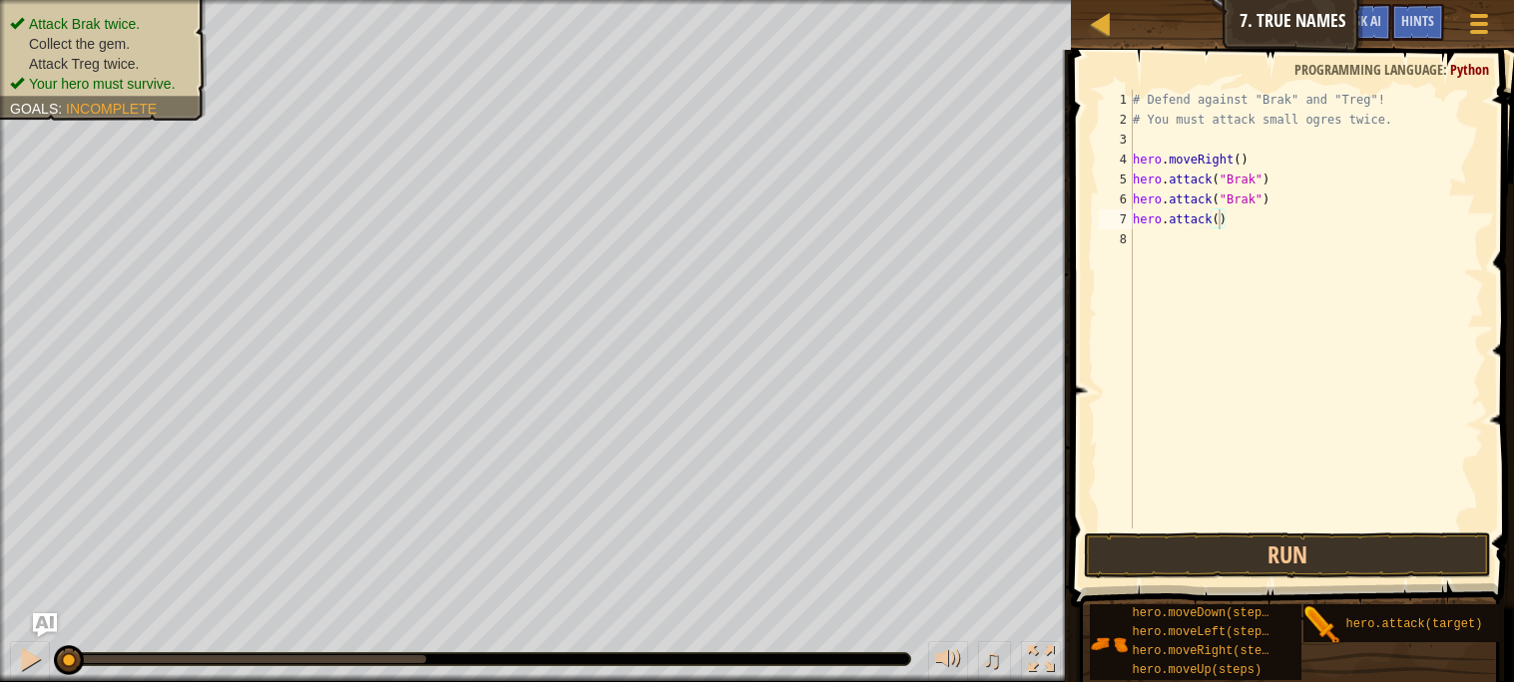
click at [1218, 216] on div "# Defend against "Brak" and "Treg"! # You must attack small ogres twice. hero .…" at bounding box center [1305, 329] width 355 height 479
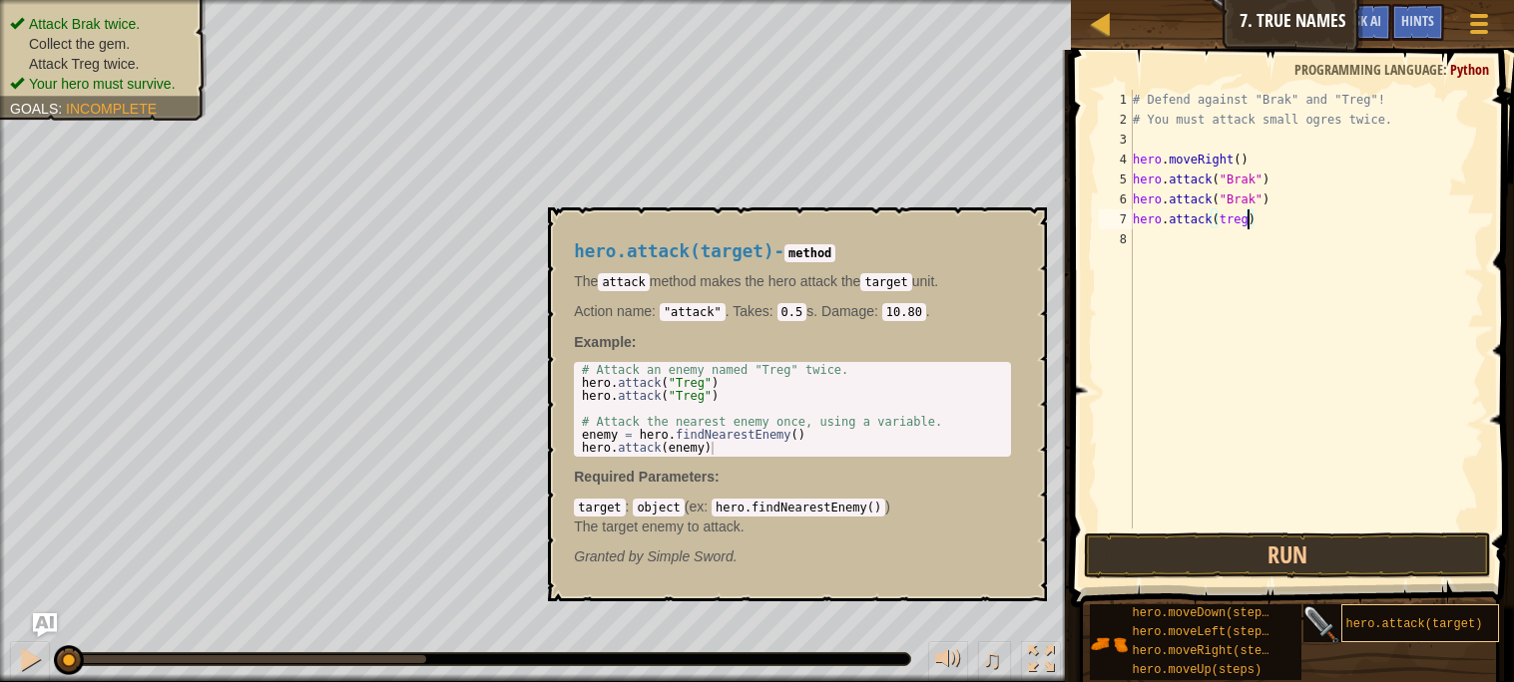
type textarea "hero.attack(treg)"
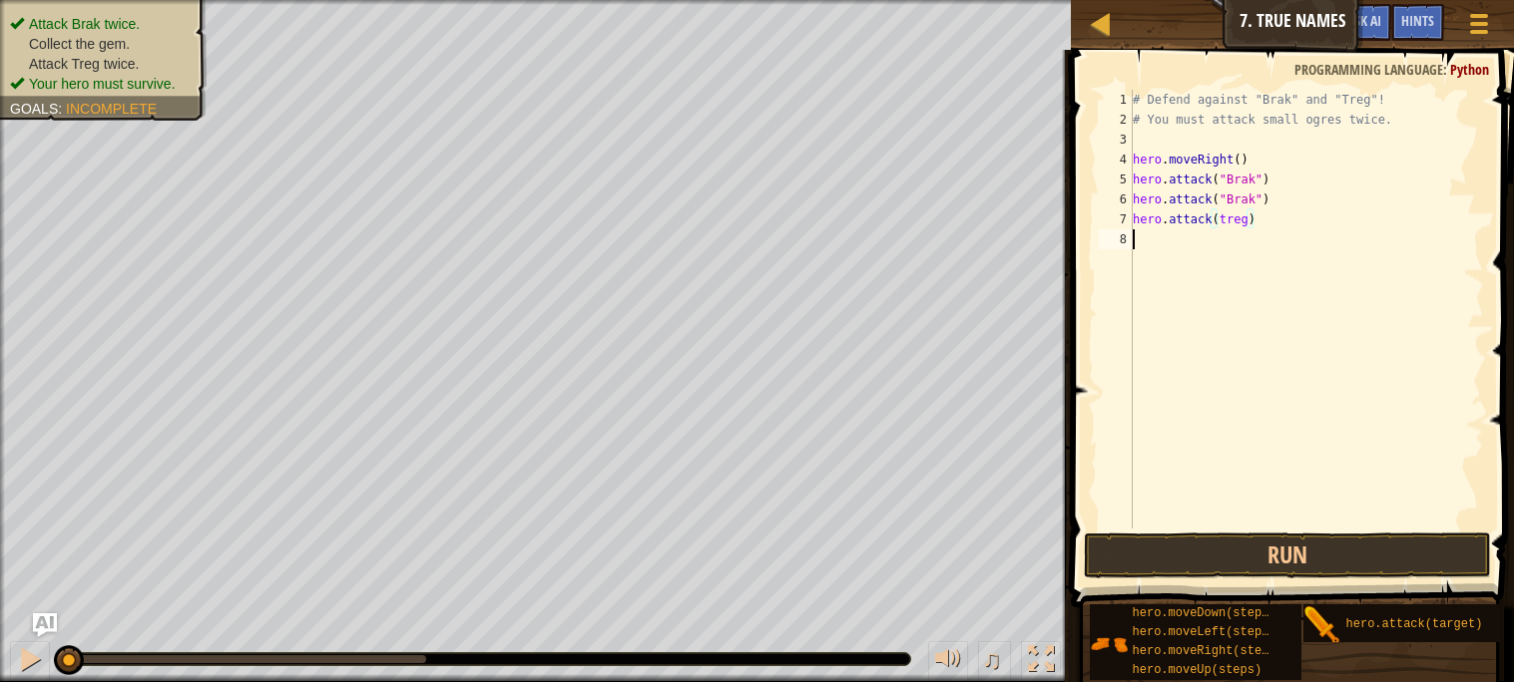
scroll to position [8, 0]
paste textarea "hero.attack(target)"
click at [1260, 232] on div "# Defend against "Brak" and "Treg"! # You must attack small ogres twice. hero .…" at bounding box center [1305, 329] width 355 height 479
type textarea "hero.attack(treg)"
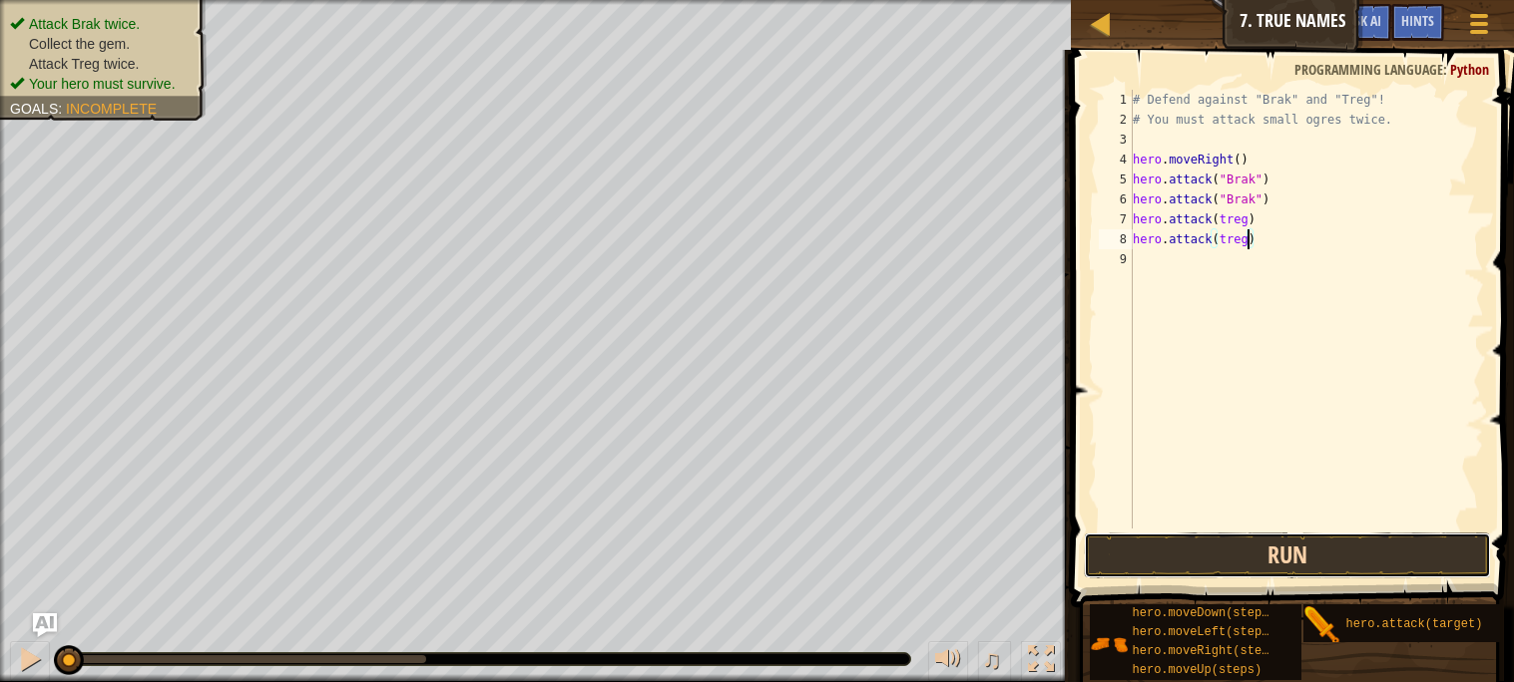
click at [1269, 559] on button "Run" at bounding box center [1287, 556] width 406 height 46
